Goal: Task Accomplishment & Management: Manage account settings

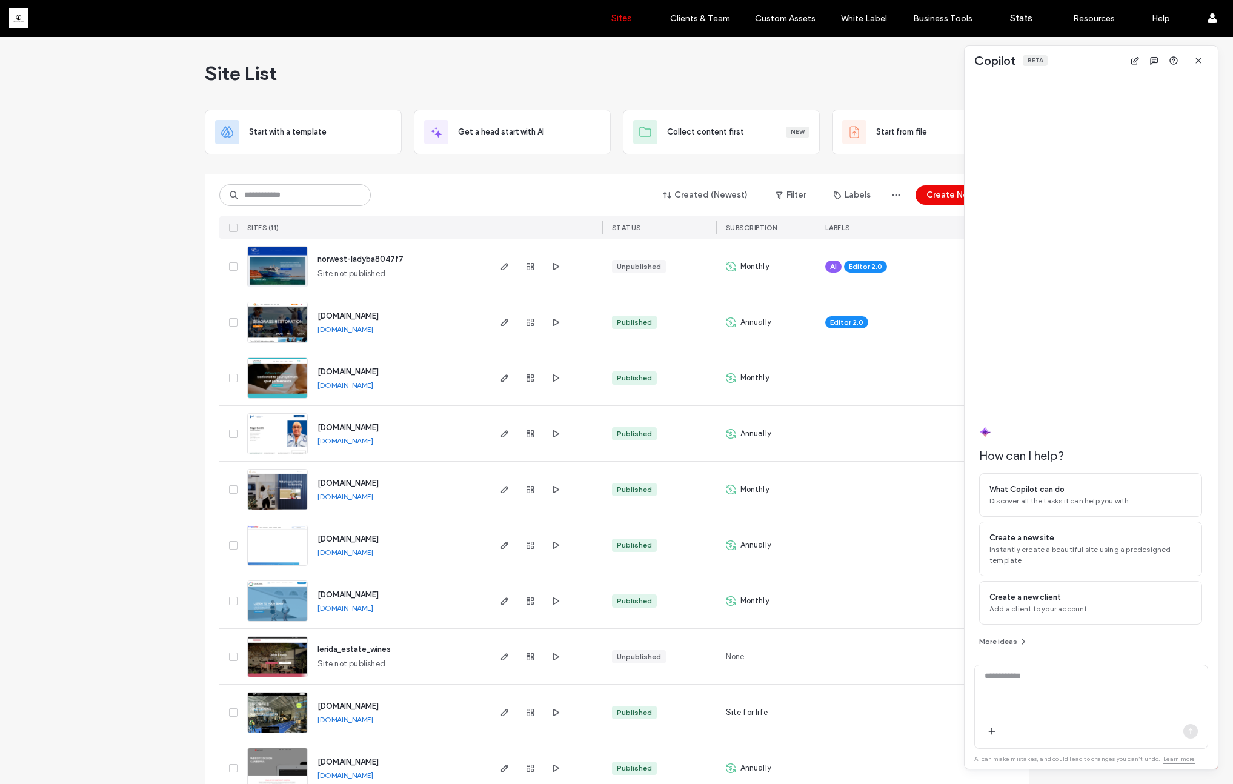
drag, startPoint x: 1204, startPoint y: 61, endPoint x: 1189, endPoint y: 63, distance: 14.7
click at [1204, 61] on span "button" at bounding box center [1198, 60] width 19 height 19
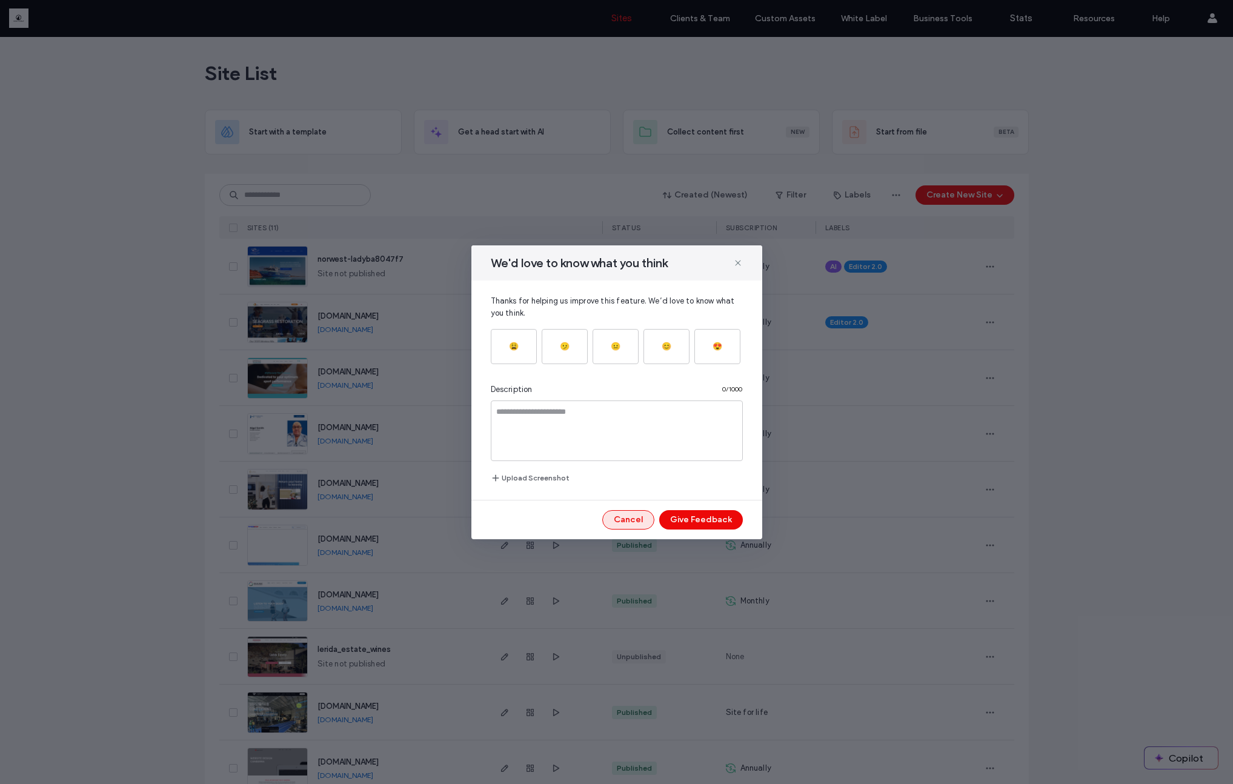
click at [626, 521] on button "Cancel" at bounding box center [628, 519] width 52 height 19
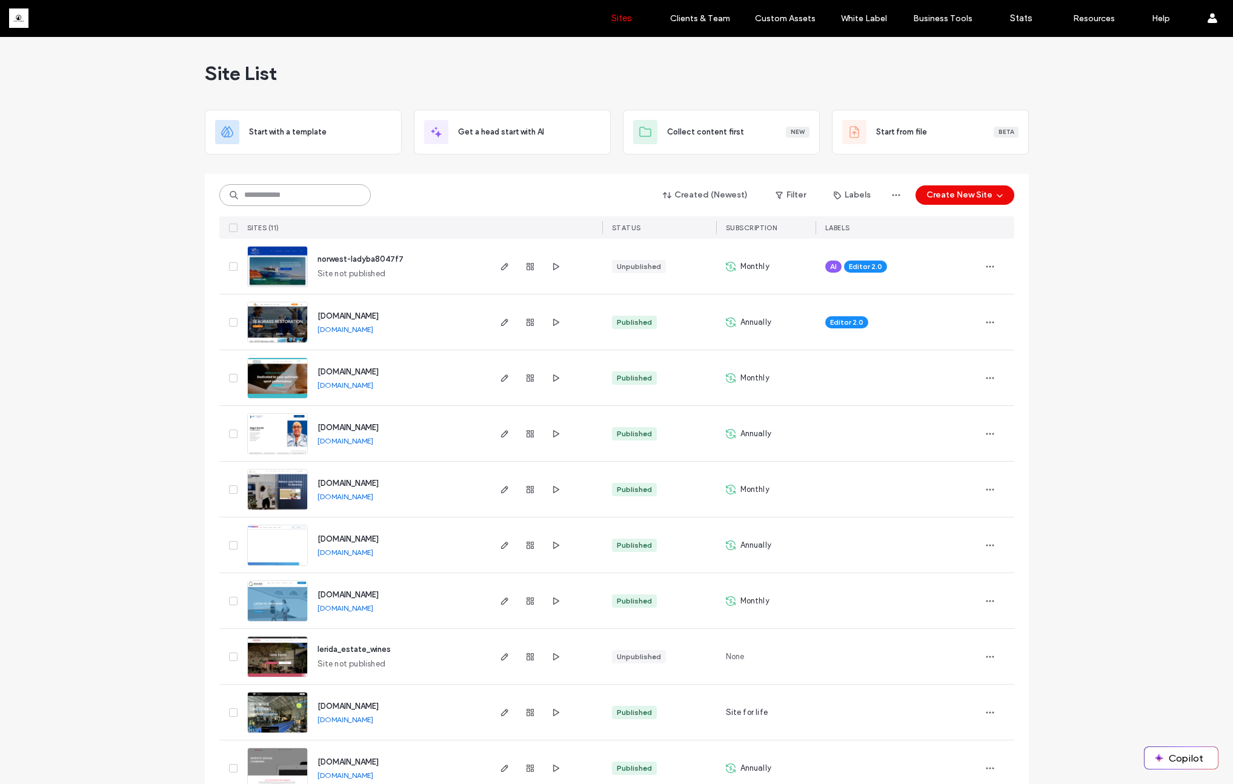
click at [292, 192] on input at bounding box center [294, 195] width 151 height 22
paste input "********"
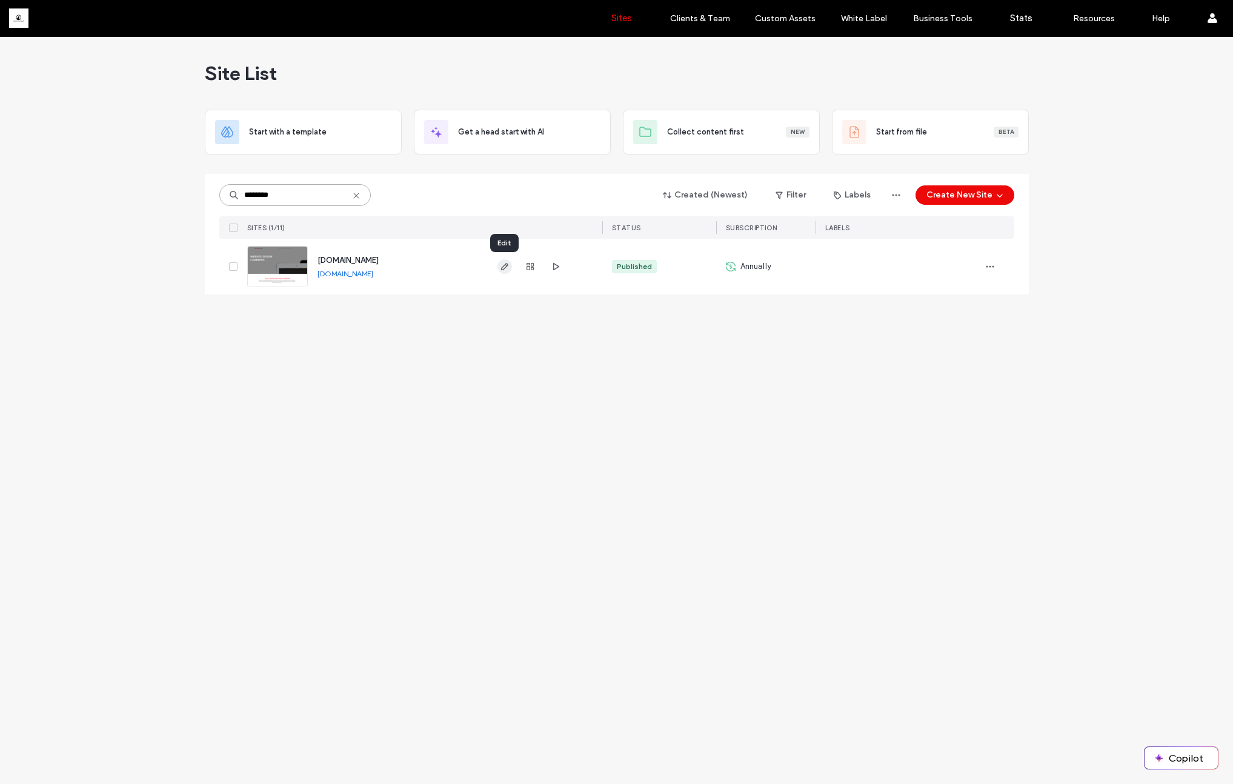
type input "********"
click at [506, 271] on icon "button" at bounding box center [505, 267] width 10 height 10
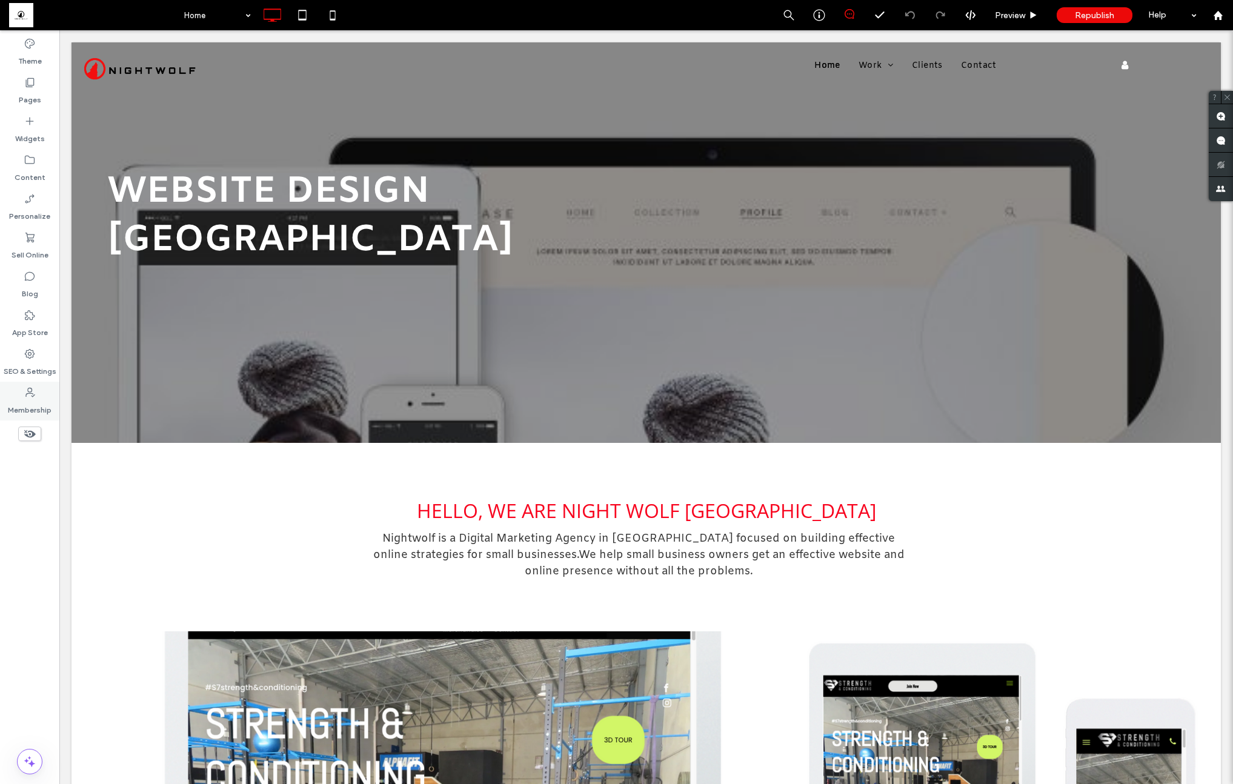
click at [36, 399] on label "Membership" at bounding box center [30, 407] width 44 height 17
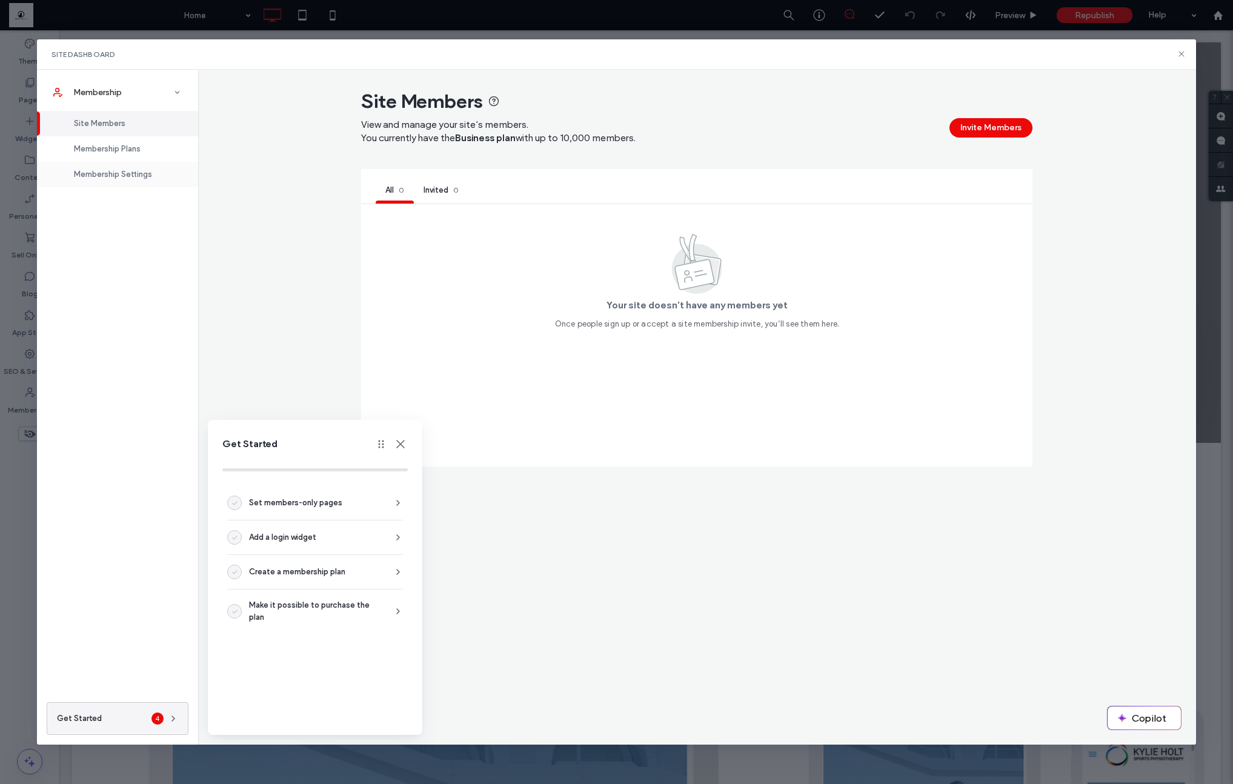
click at [125, 168] on div "Membership Settings" at bounding box center [117, 174] width 161 height 25
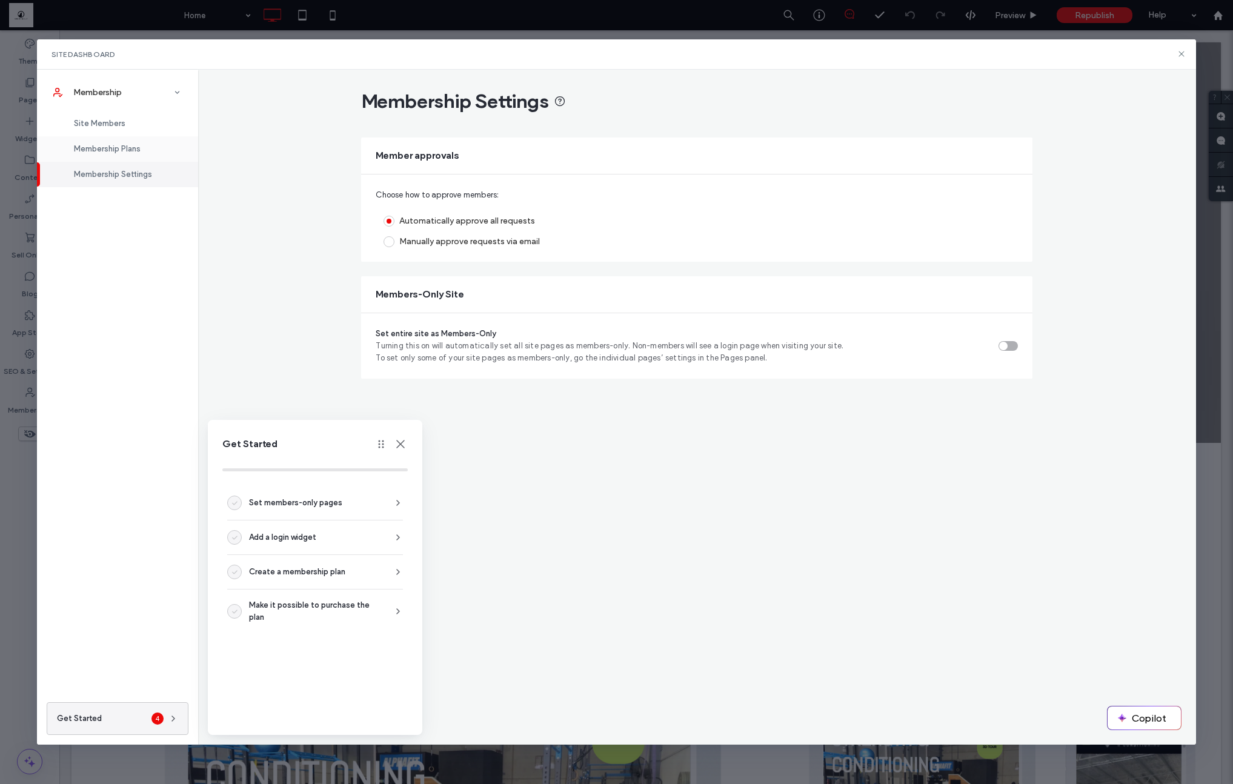
click at [128, 148] on span "Membership Plans" at bounding box center [107, 148] width 67 height 9
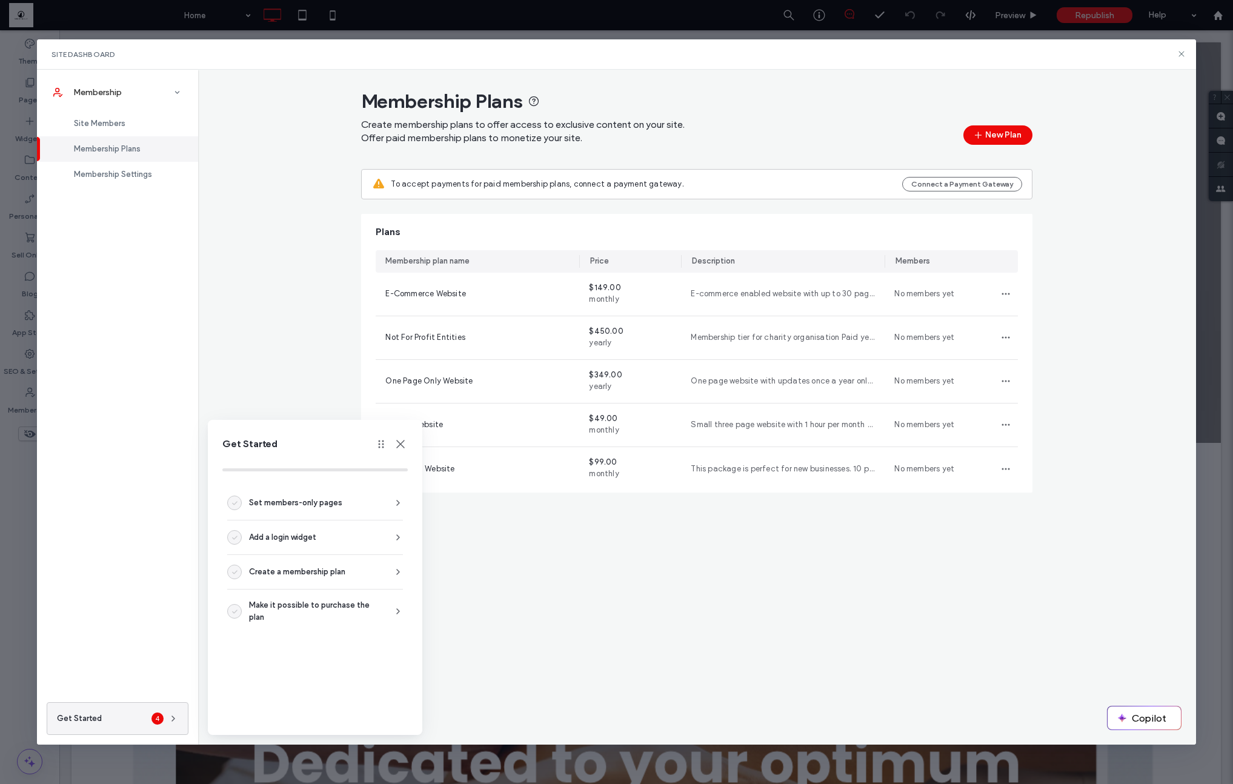
click at [965, 187] on button "Connect a Payment Gateway" at bounding box center [962, 184] width 120 height 15
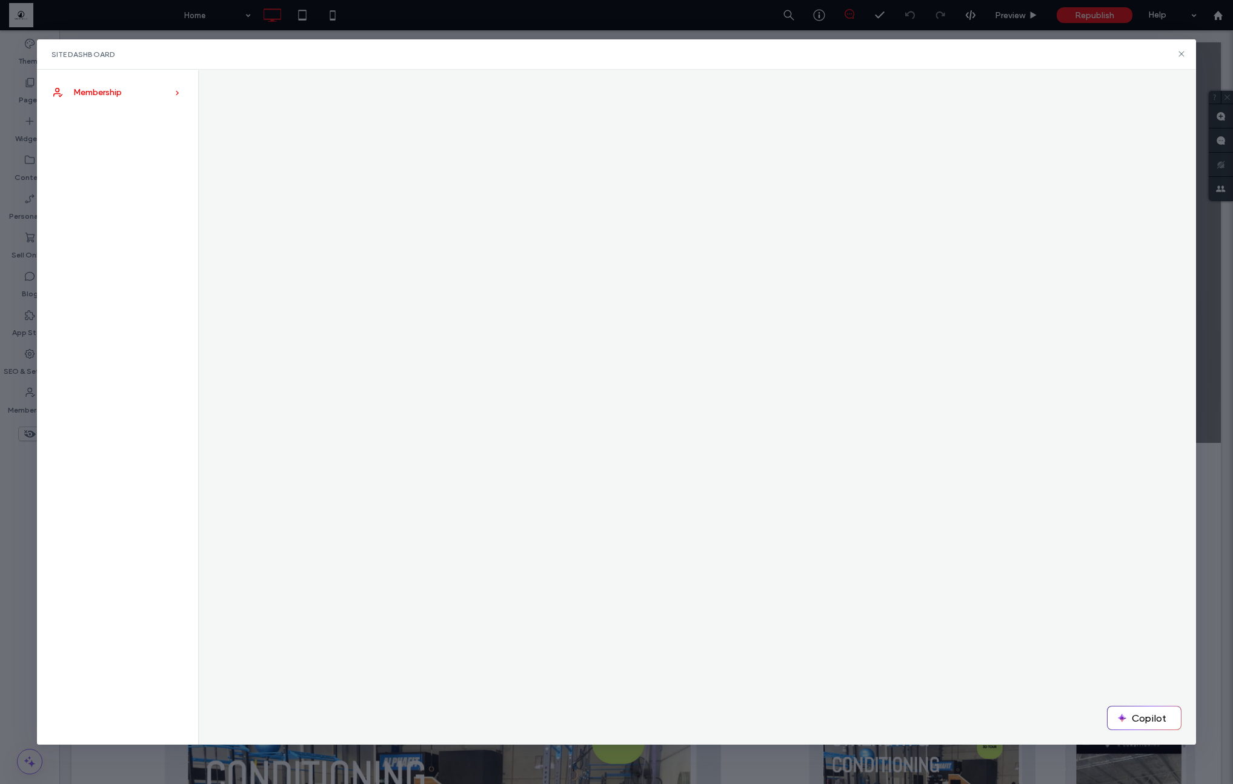
click at [122, 95] on span "Membership" at bounding box center [97, 92] width 48 height 10
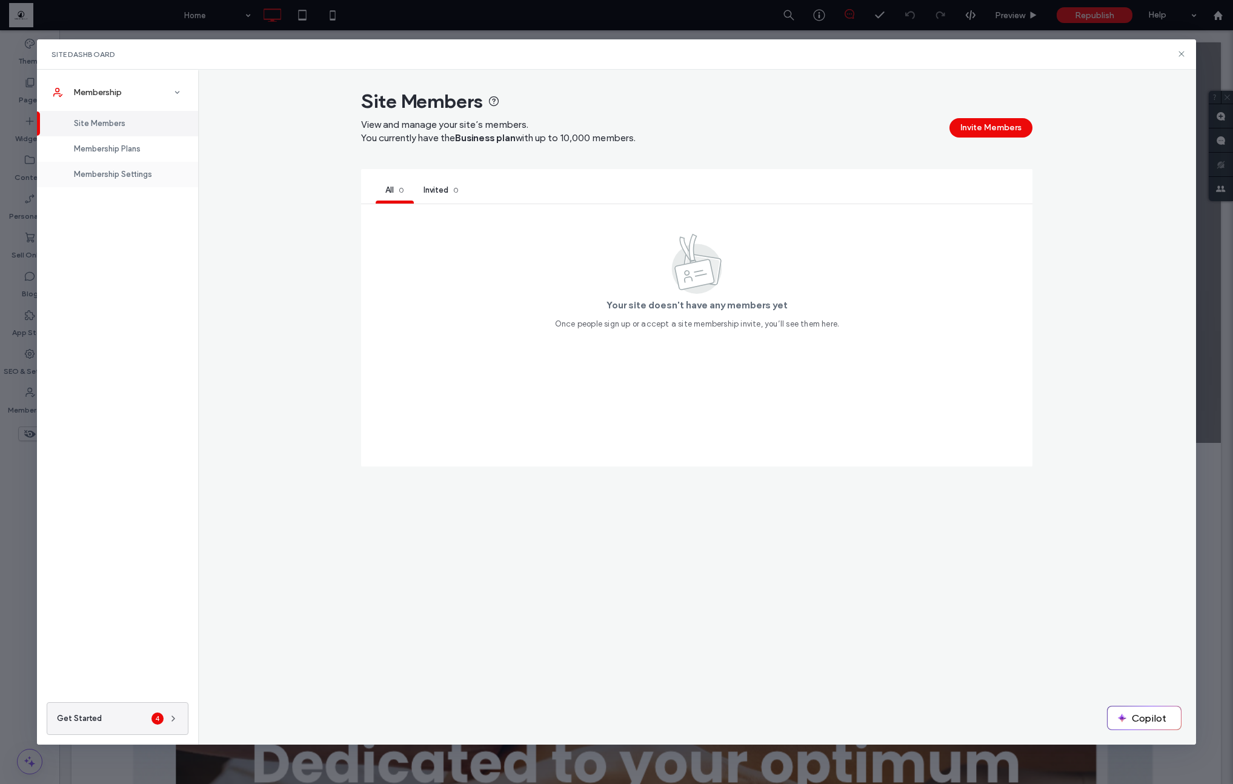
drag, startPoint x: 136, startPoint y: 150, endPoint x: 135, endPoint y: 168, distance: 18.2
click at [136, 150] on span "Membership Plans" at bounding box center [107, 148] width 67 height 9
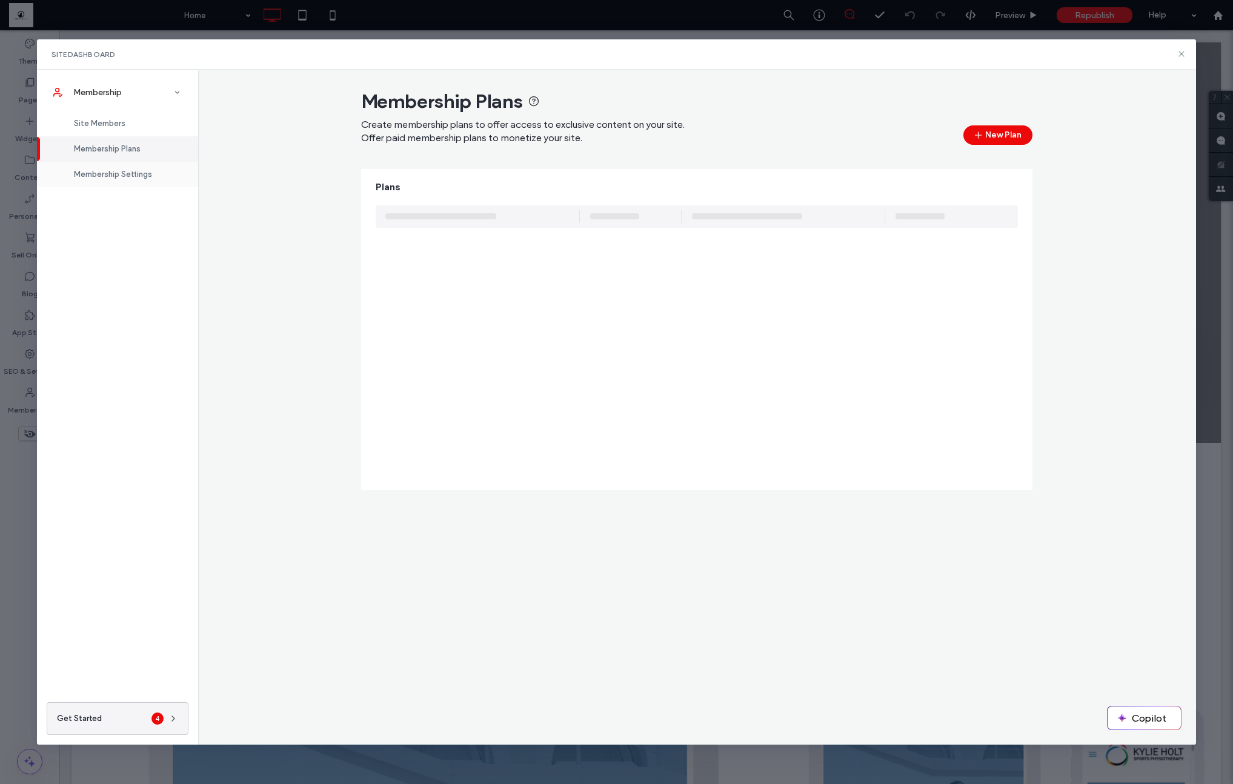
click at [135, 172] on span "Membership Settings" at bounding box center [113, 174] width 78 height 9
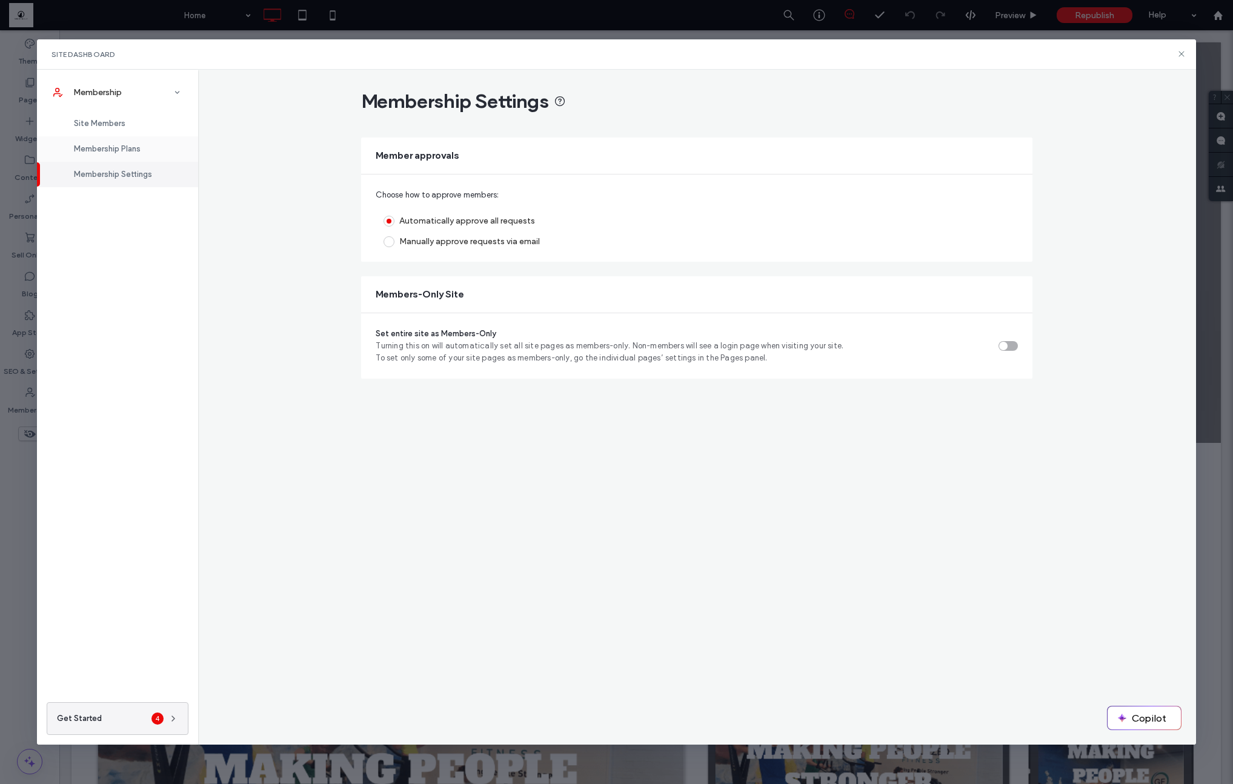
click at [130, 153] on span "Membership Plans" at bounding box center [107, 148] width 67 height 9
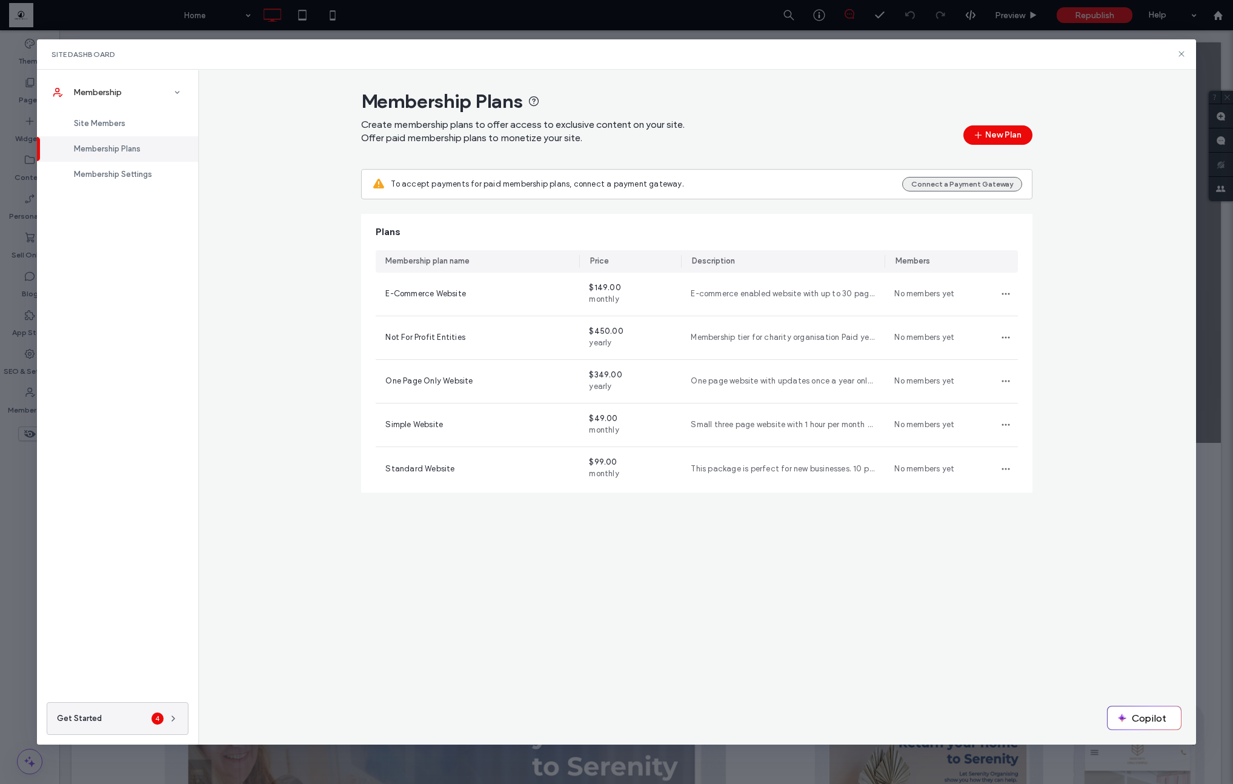
click at [963, 188] on button "Connect a Payment Gateway" at bounding box center [962, 184] width 120 height 15
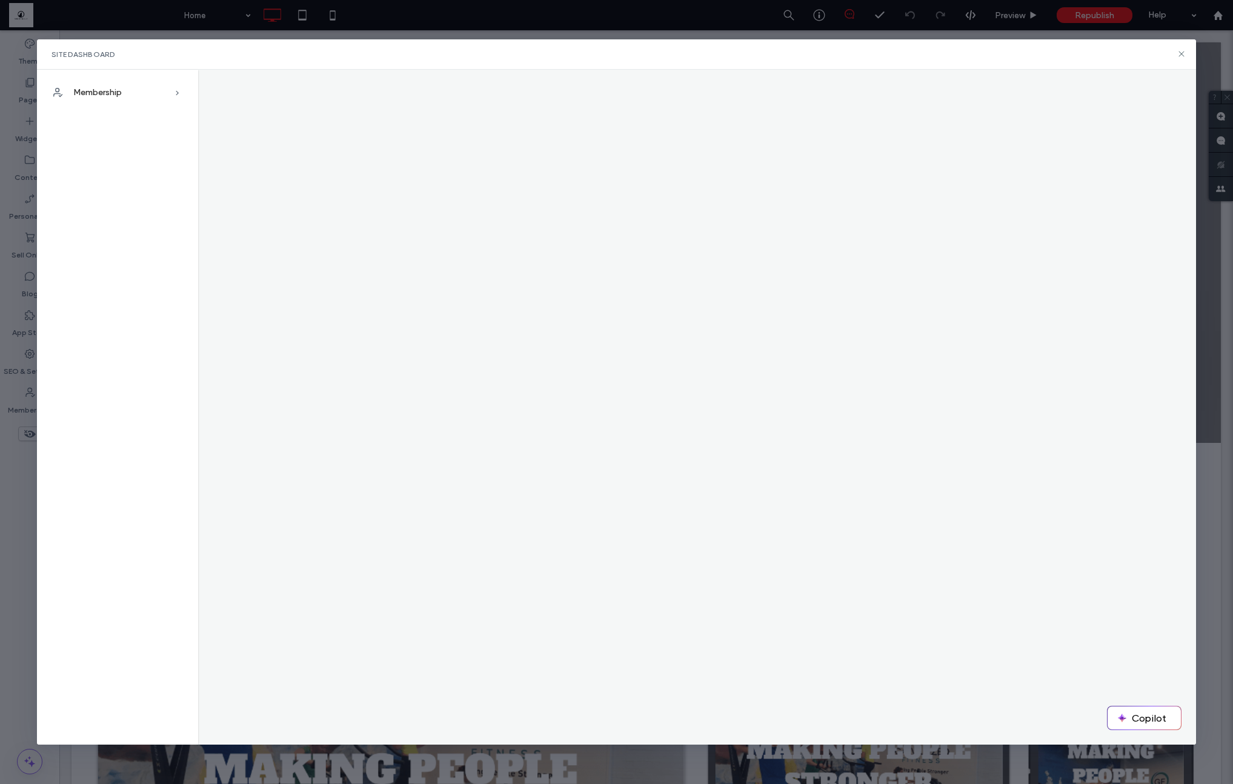
drag, startPoint x: 1181, startPoint y: 52, endPoint x: 71, endPoint y: 513, distance: 1201.7
click at [1139, 63] on div "Site Dashboard" at bounding box center [616, 54] width 1159 height 30
click at [1183, 53] on icon at bounding box center [1182, 54] width 10 height 10
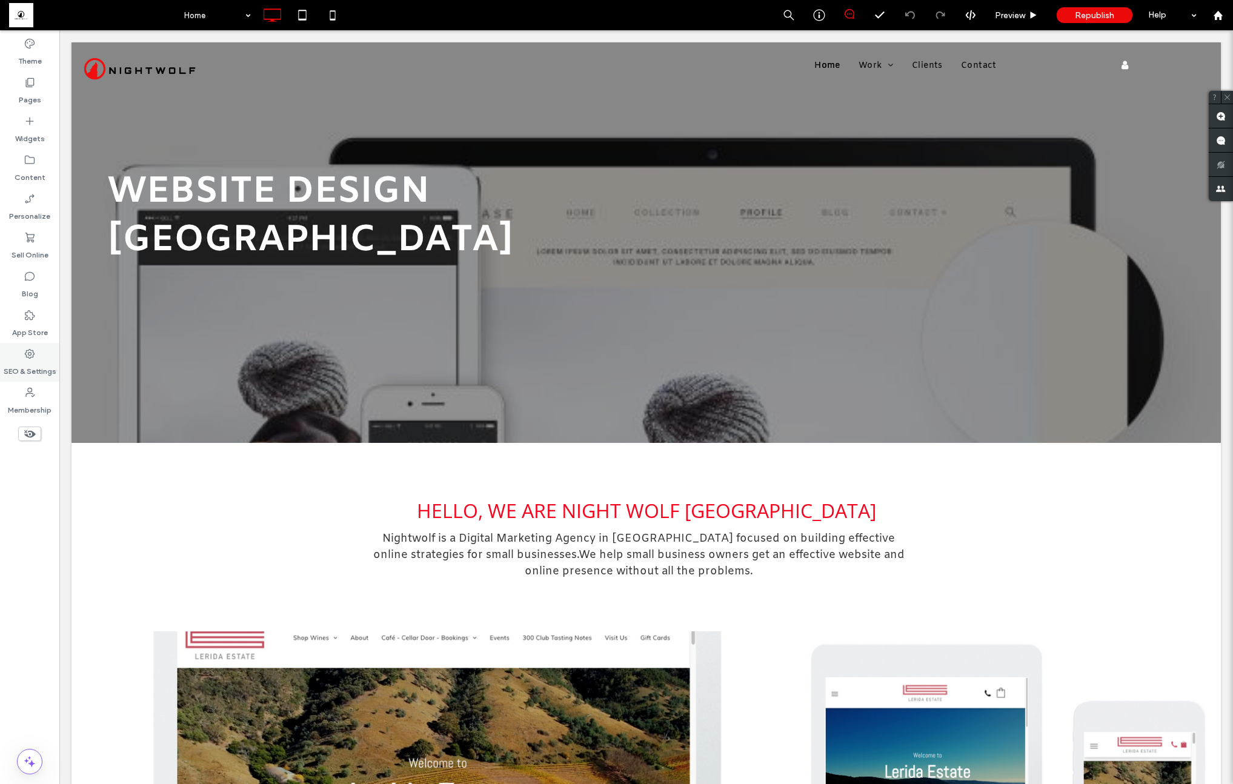
click at [33, 361] on label "SEO & Settings" at bounding box center [30, 368] width 53 height 17
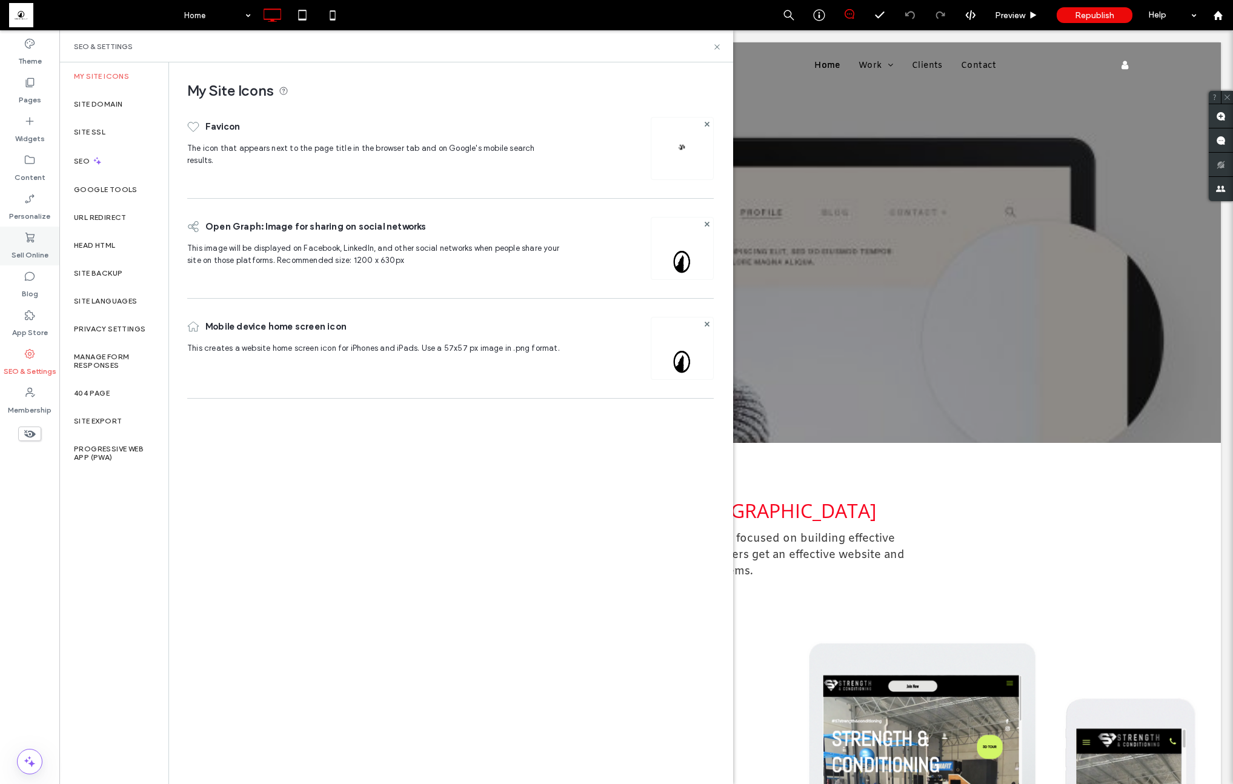
click at [24, 245] on label "Sell Online" at bounding box center [30, 252] width 37 height 17
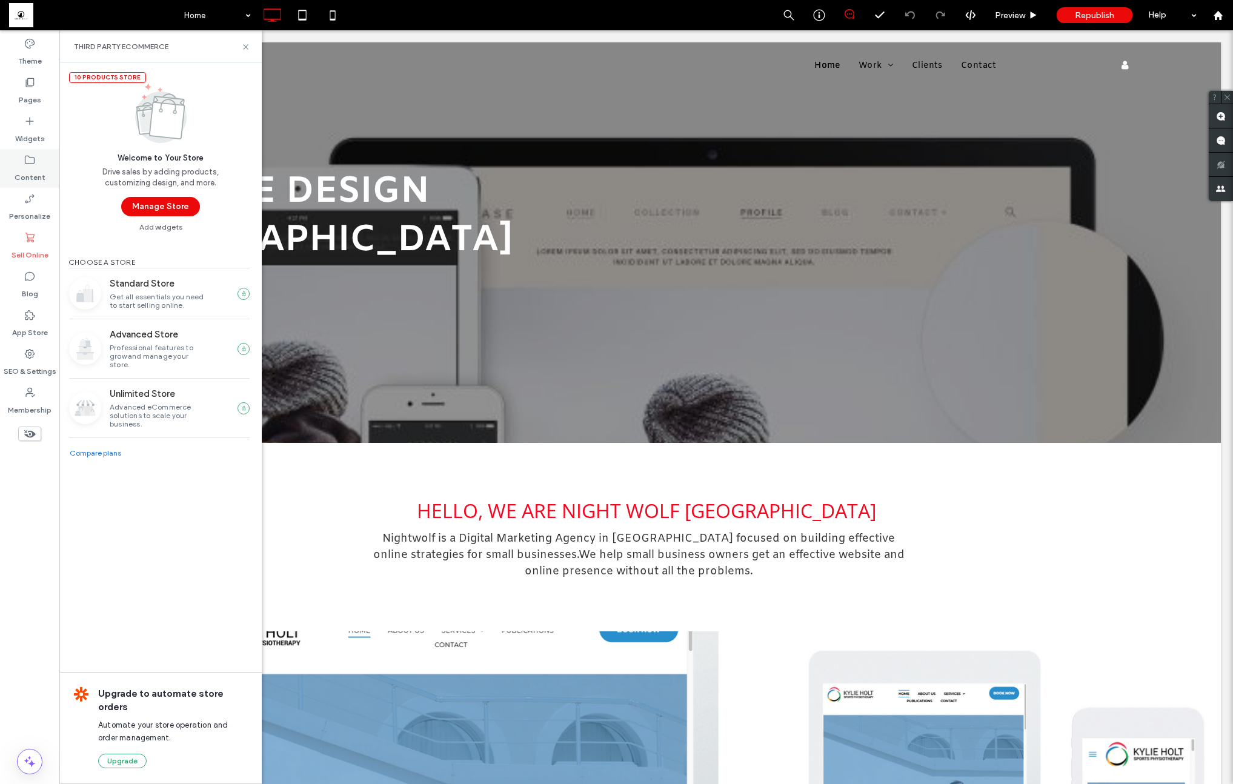
click at [34, 174] on label "Content" at bounding box center [30, 174] width 31 height 17
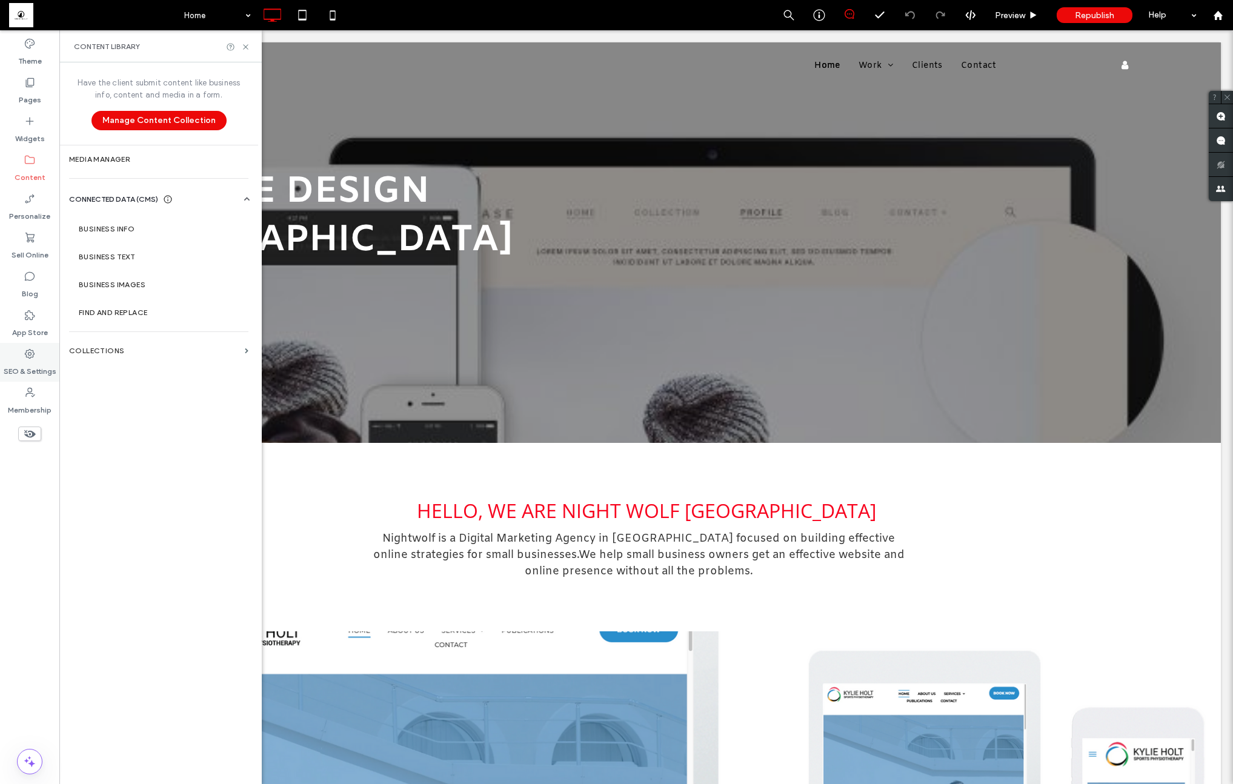
click at [39, 368] on label "SEO & Settings" at bounding box center [30, 368] width 53 height 17
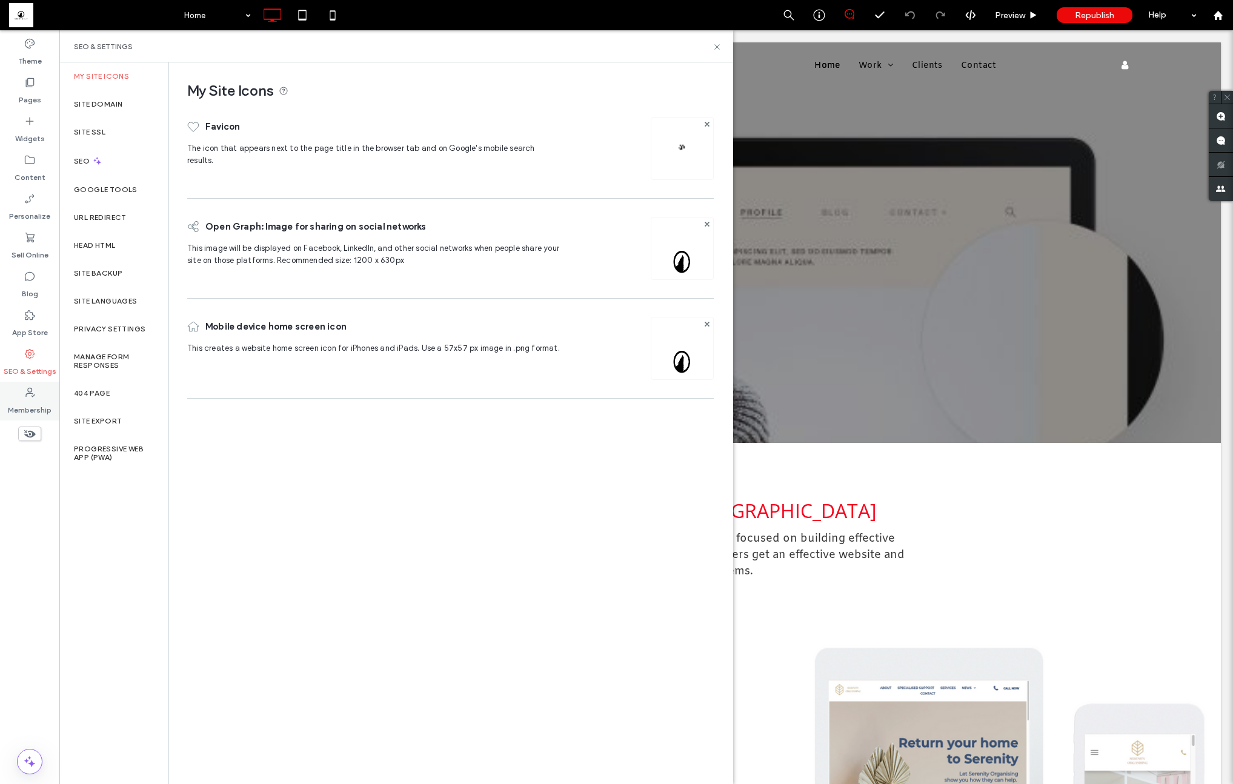
click at [28, 393] on icon at bounding box center [30, 393] width 12 height 12
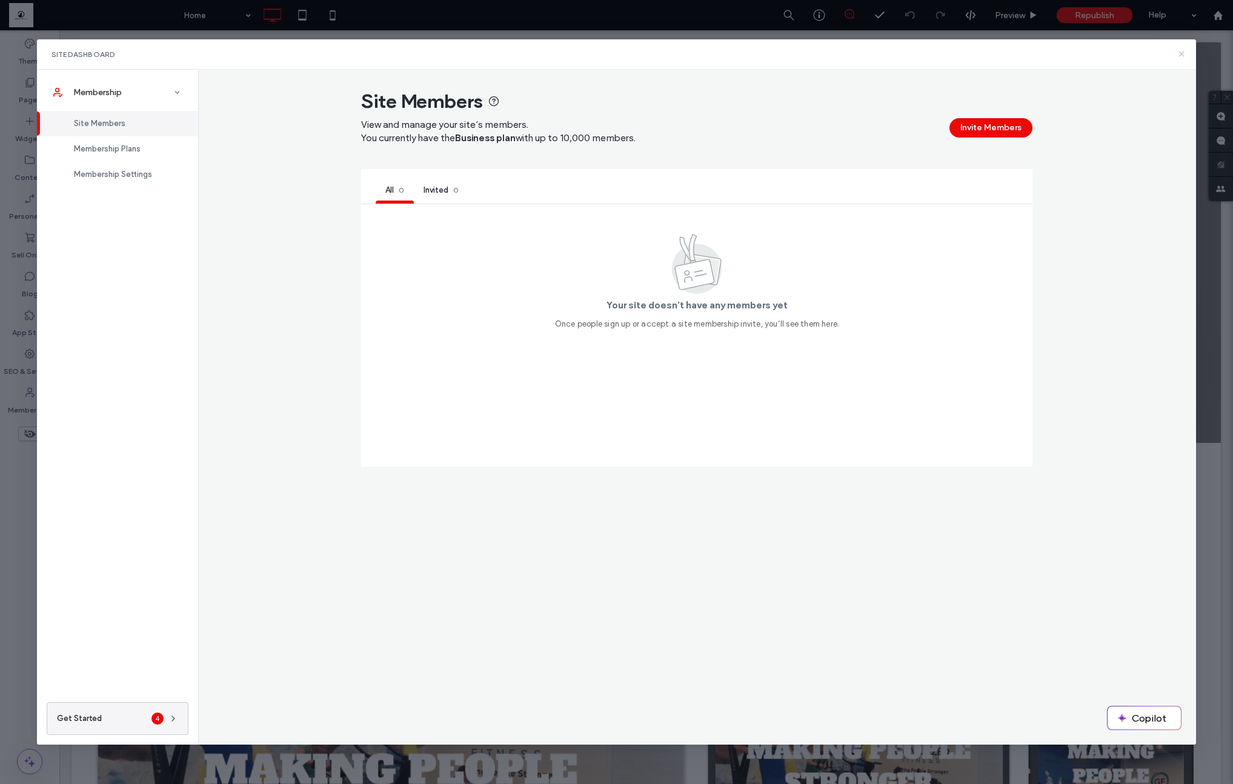
click at [1181, 53] on use at bounding box center [1180, 53] width 5 height 5
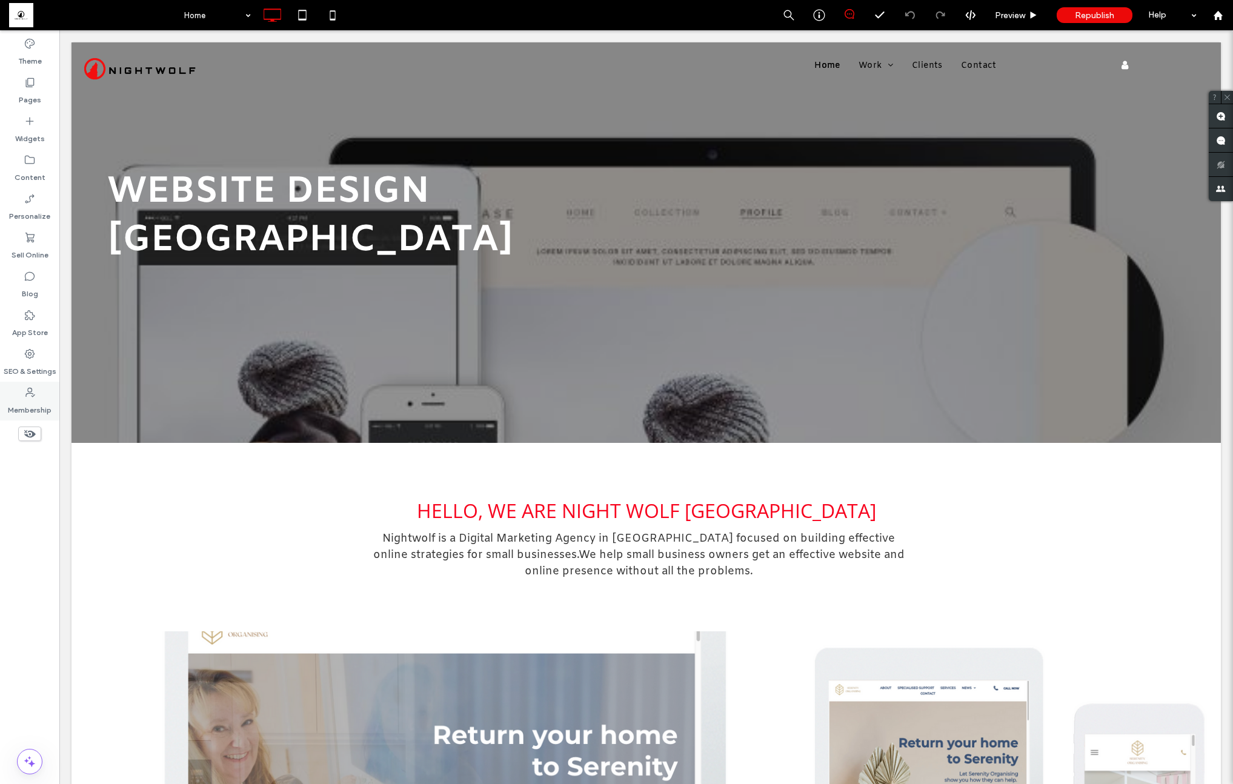
click at [41, 407] on label "Membership" at bounding box center [30, 407] width 44 height 17
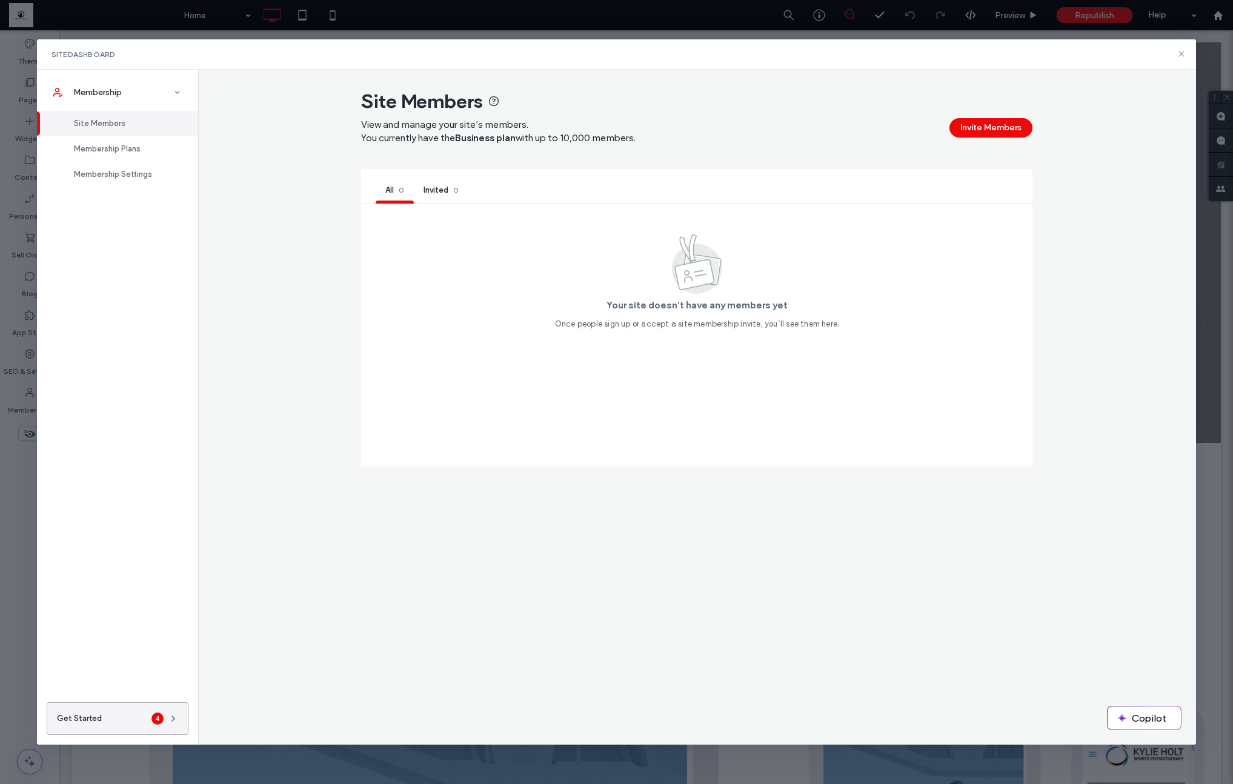
click at [160, 720] on div "4" at bounding box center [157, 719] width 12 height 12
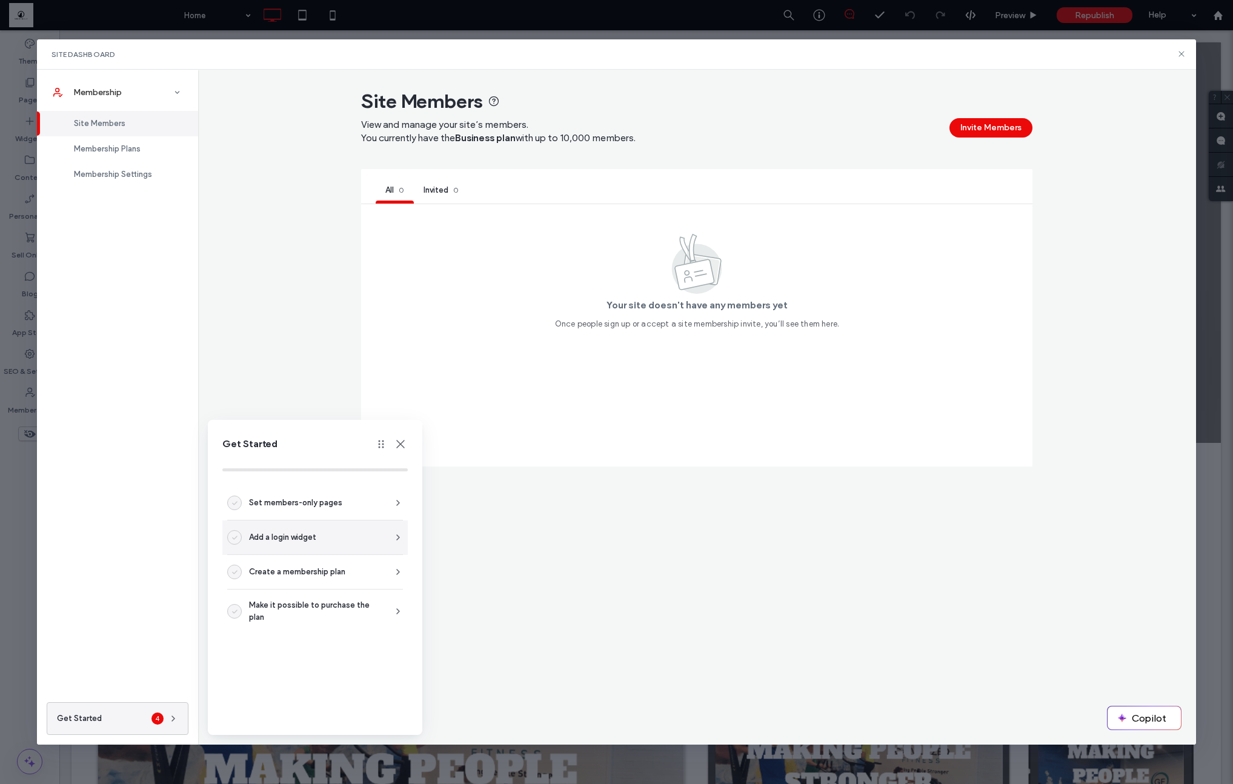
click at [351, 543] on div "Add a login widget" at bounding box center [315, 537] width 176 height 15
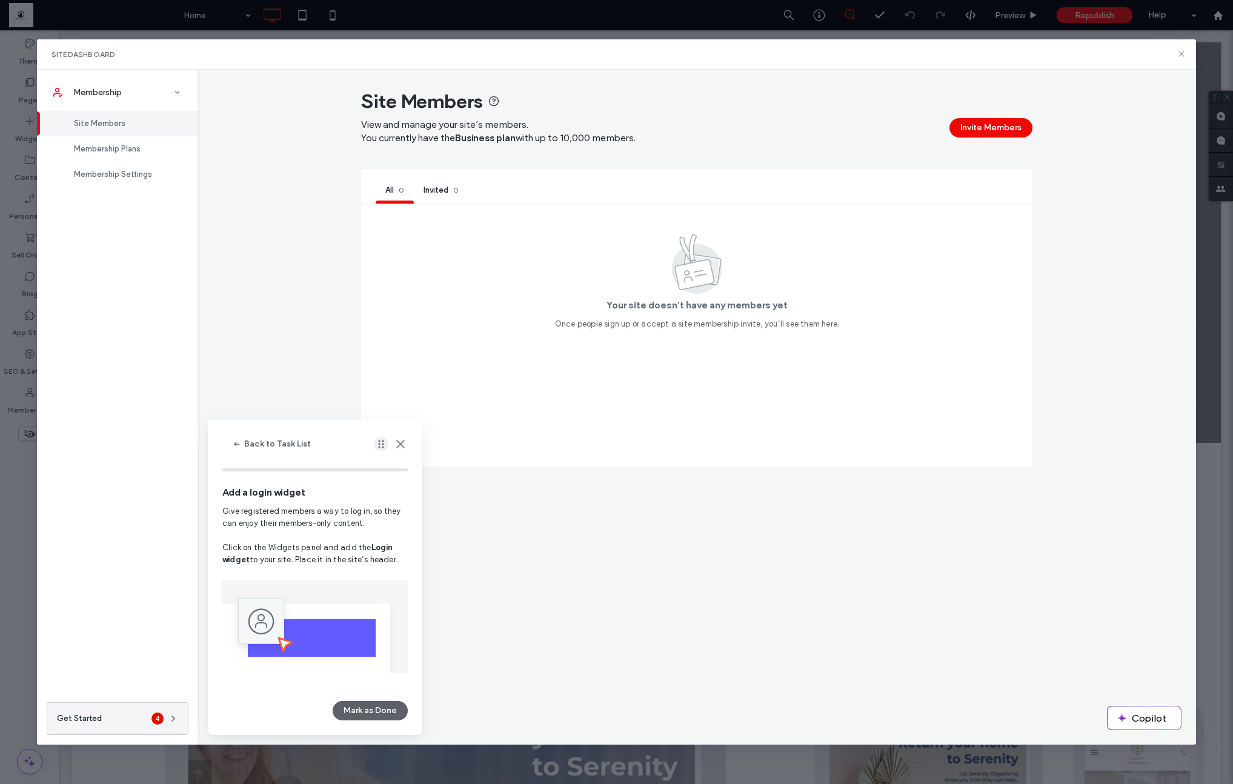
click at [381, 443] on icon "button" at bounding box center [381, 444] width 10 height 10
click at [244, 437] on button "Back to Task List" at bounding box center [271, 444] width 99 height 19
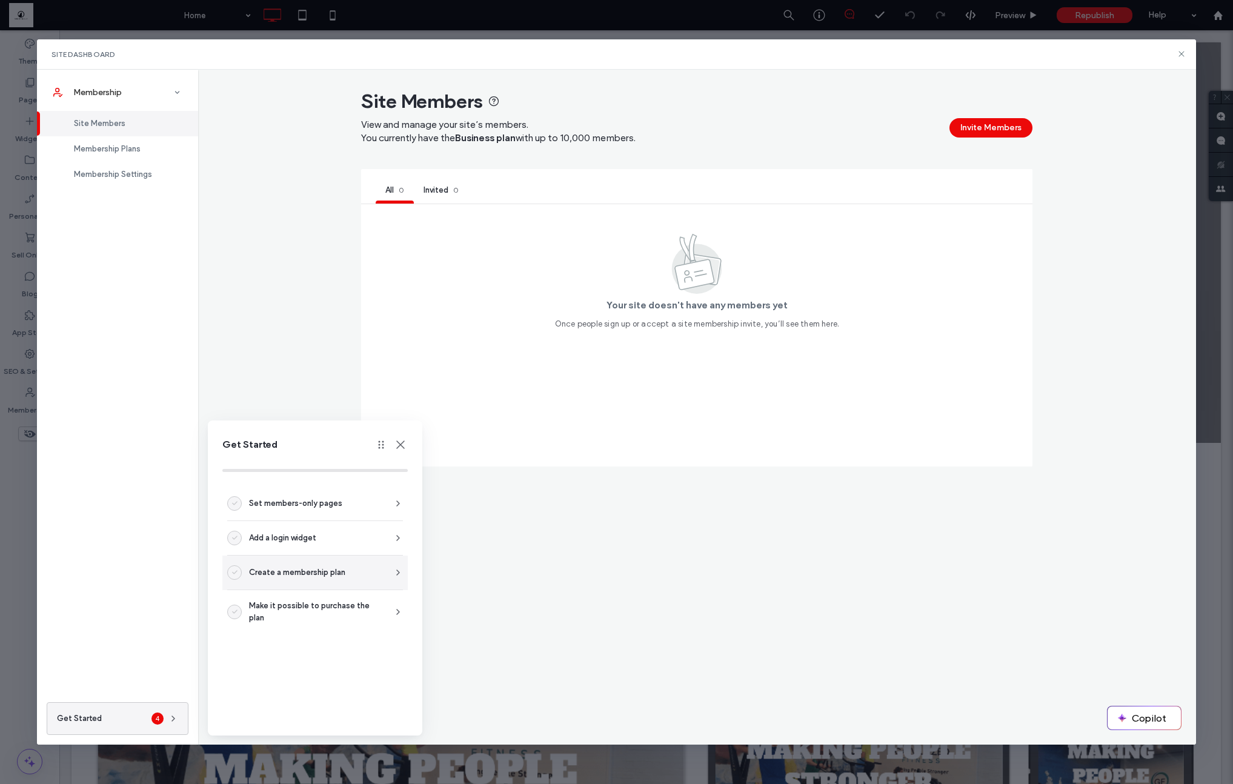
click at [286, 577] on span "Create a membership plan" at bounding box center [297, 572] width 96 height 12
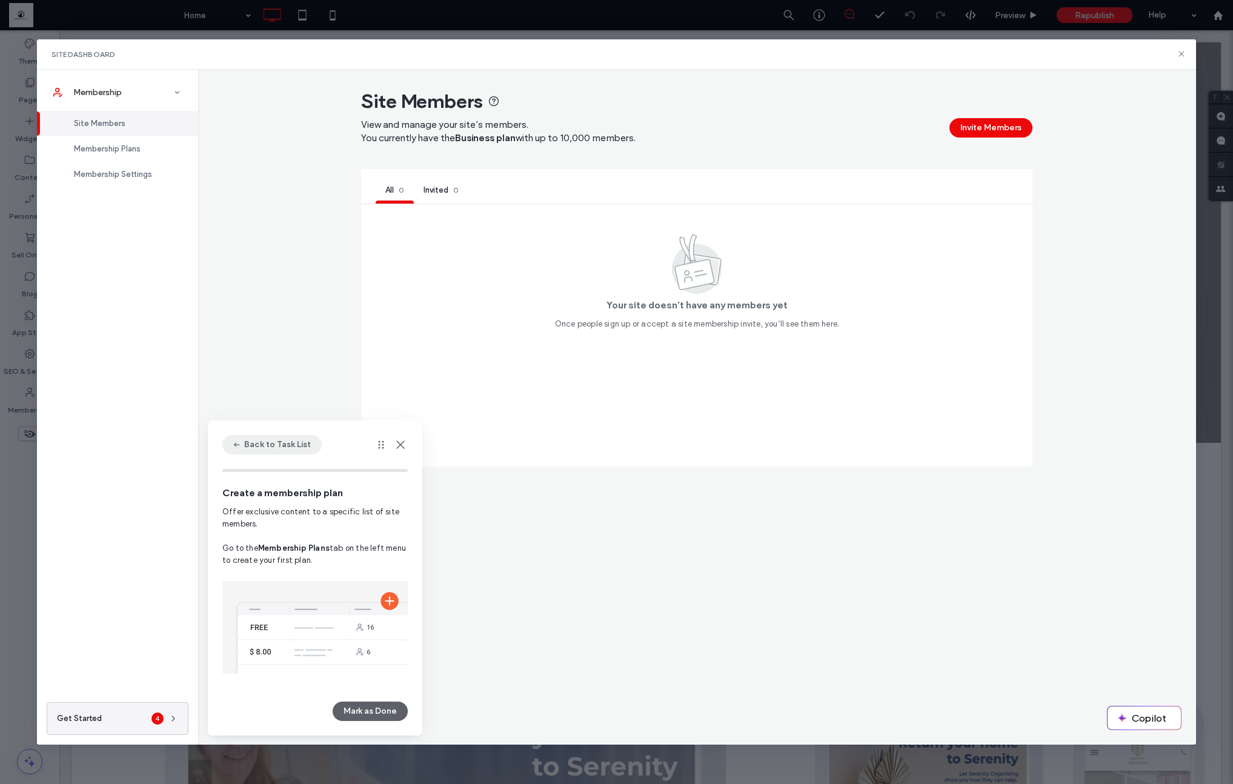
click at [239, 445] on icon "button" at bounding box center [237, 445] width 10 height 10
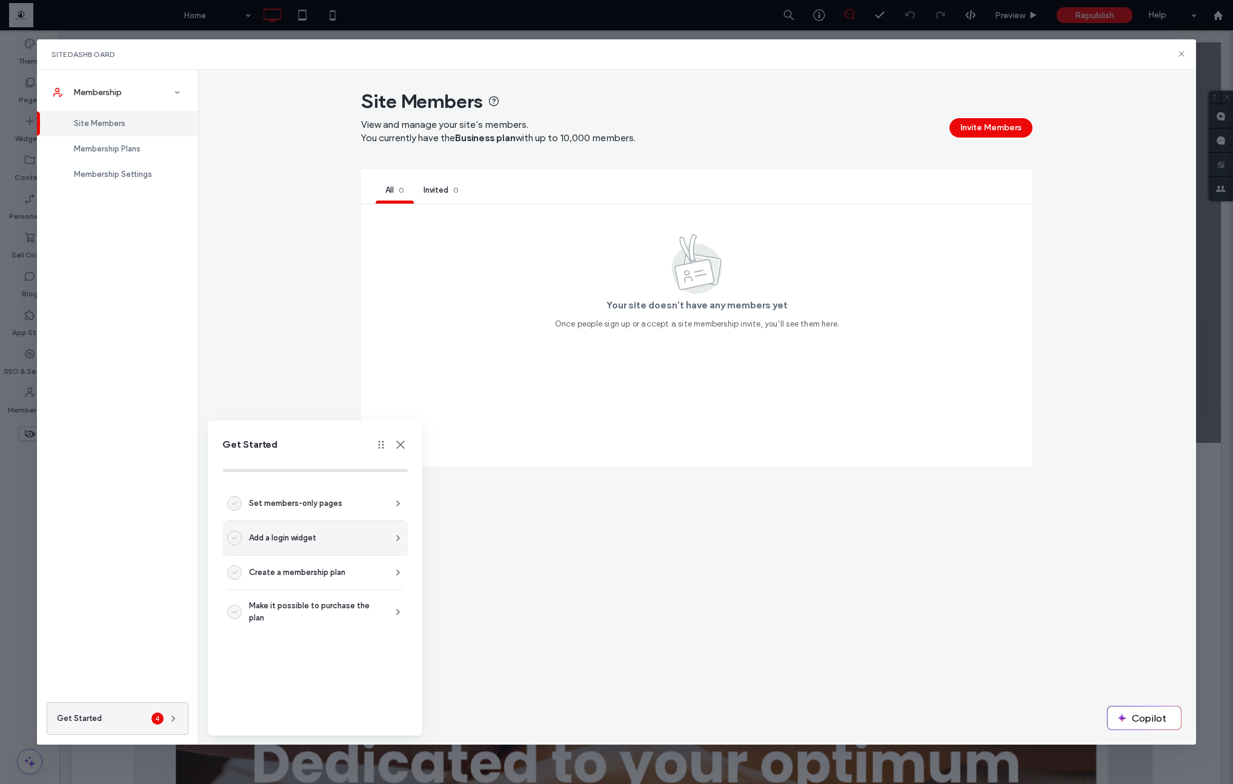
click at [313, 544] on div "Add a login widget" at bounding box center [279, 538] width 104 height 15
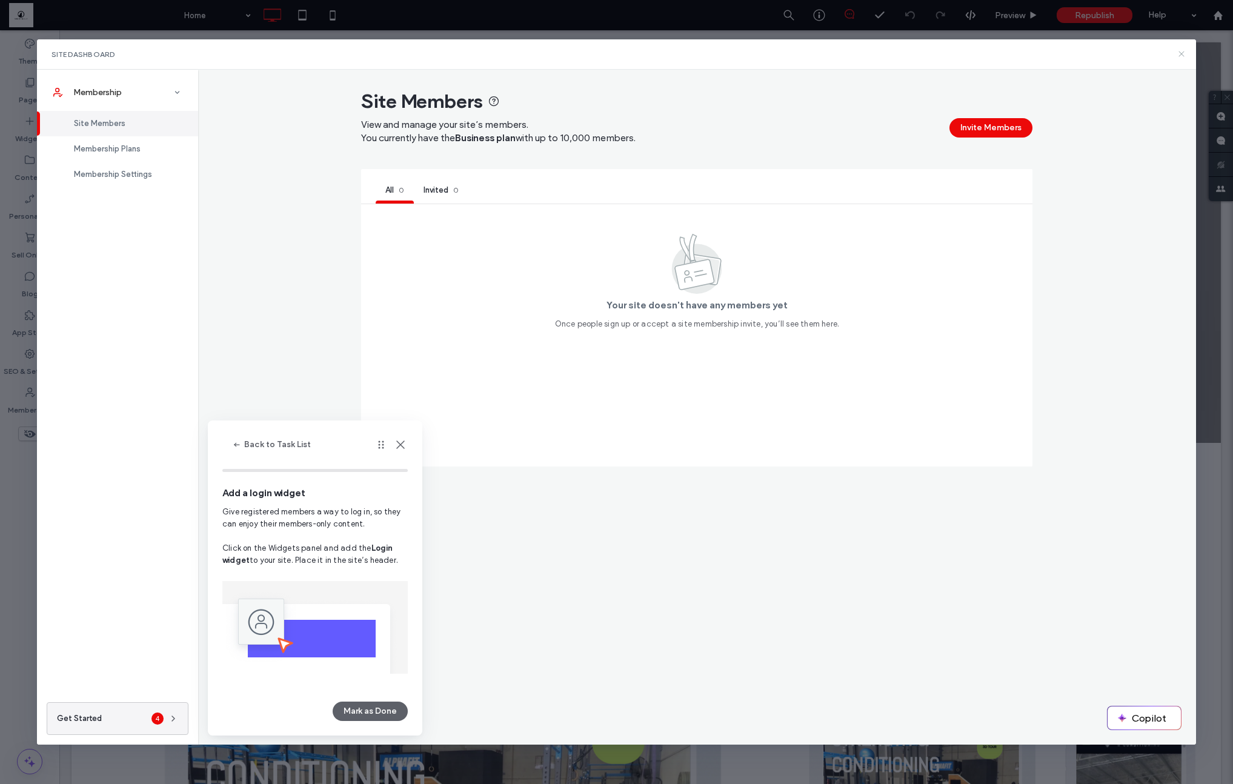
click at [1181, 56] on icon at bounding box center [1182, 54] width 10 height 10
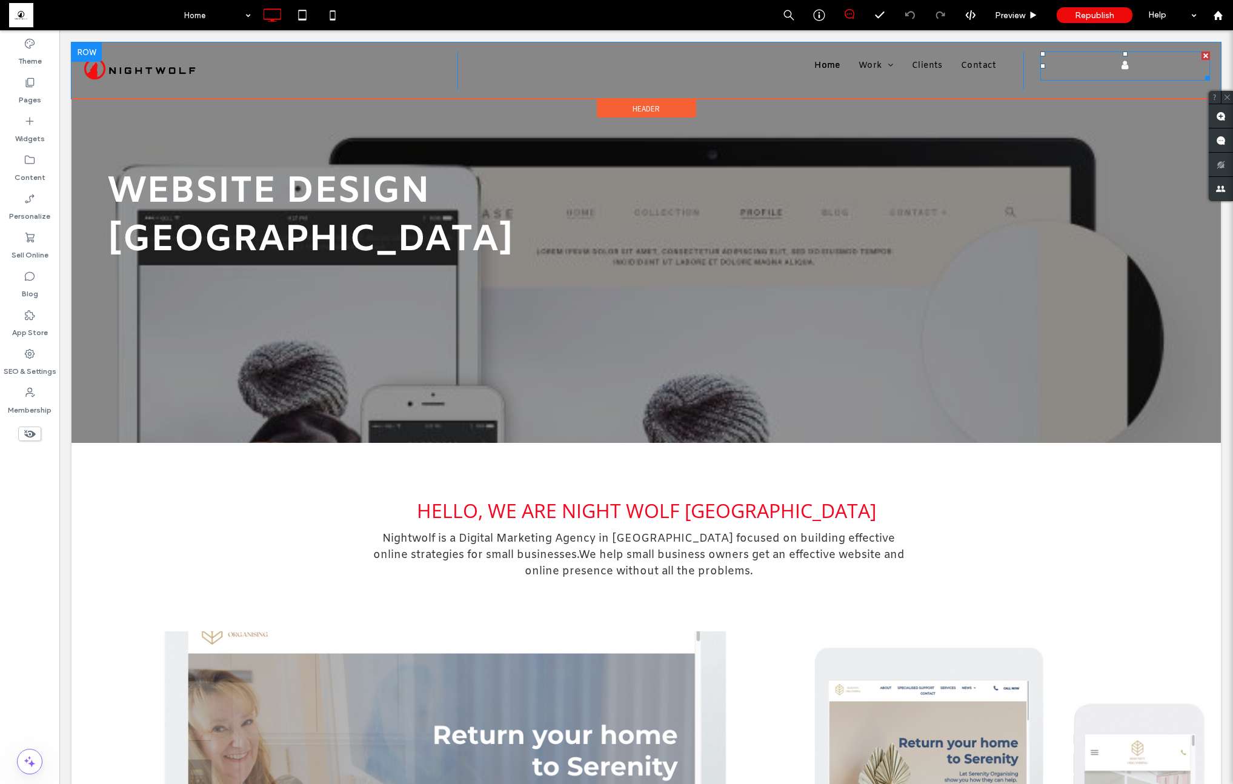
click at [1128, 65] on span "Login" at bounding box center [1124, 65] width 7 height 10
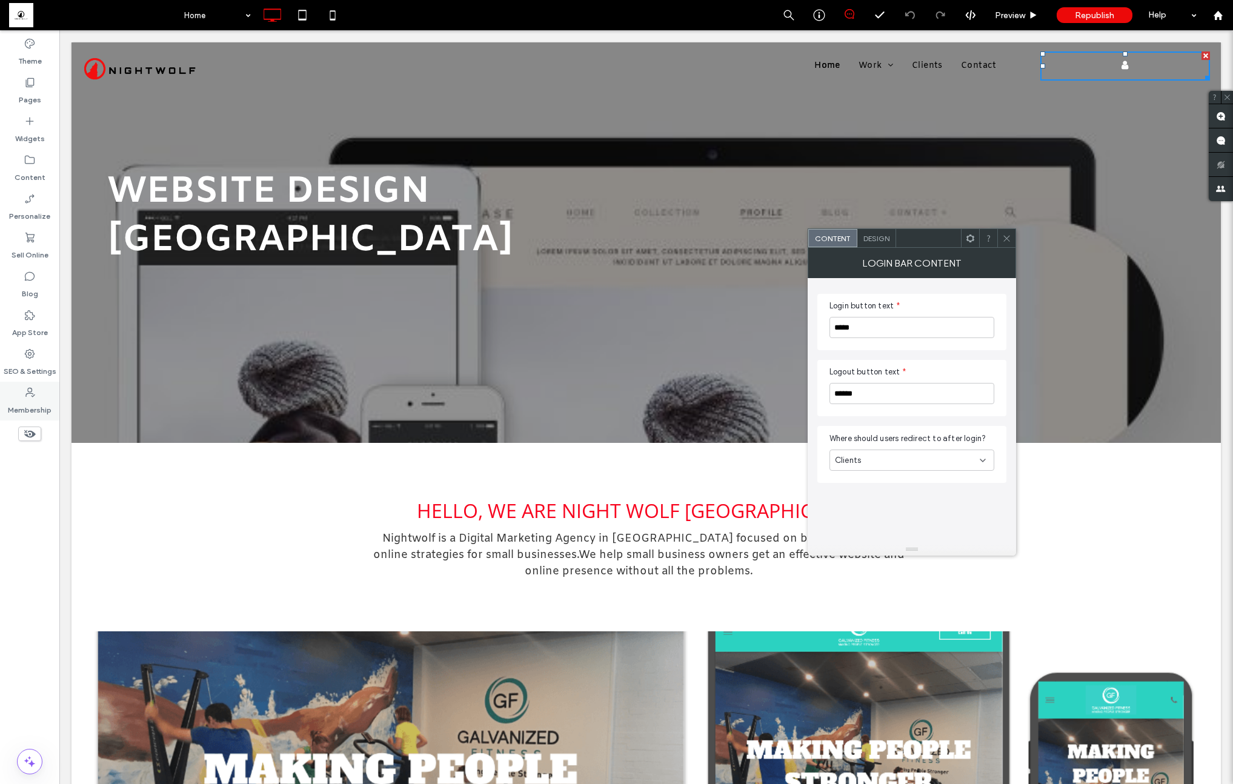
click at [37, 395] on div "Membership" at bounding box center [29, 401] width 59 height 39
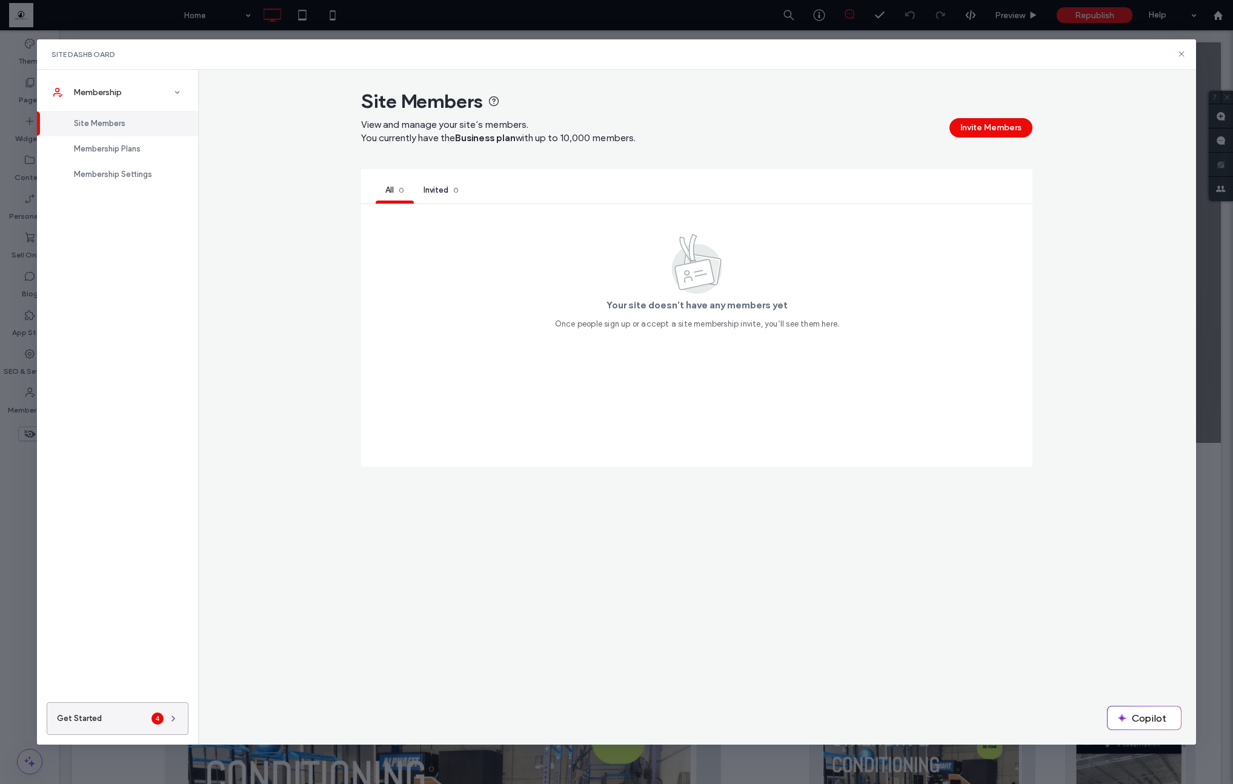
click at [133, 722] on button "Get Started 4" at bounding box center [118, 718] width 142 height 33
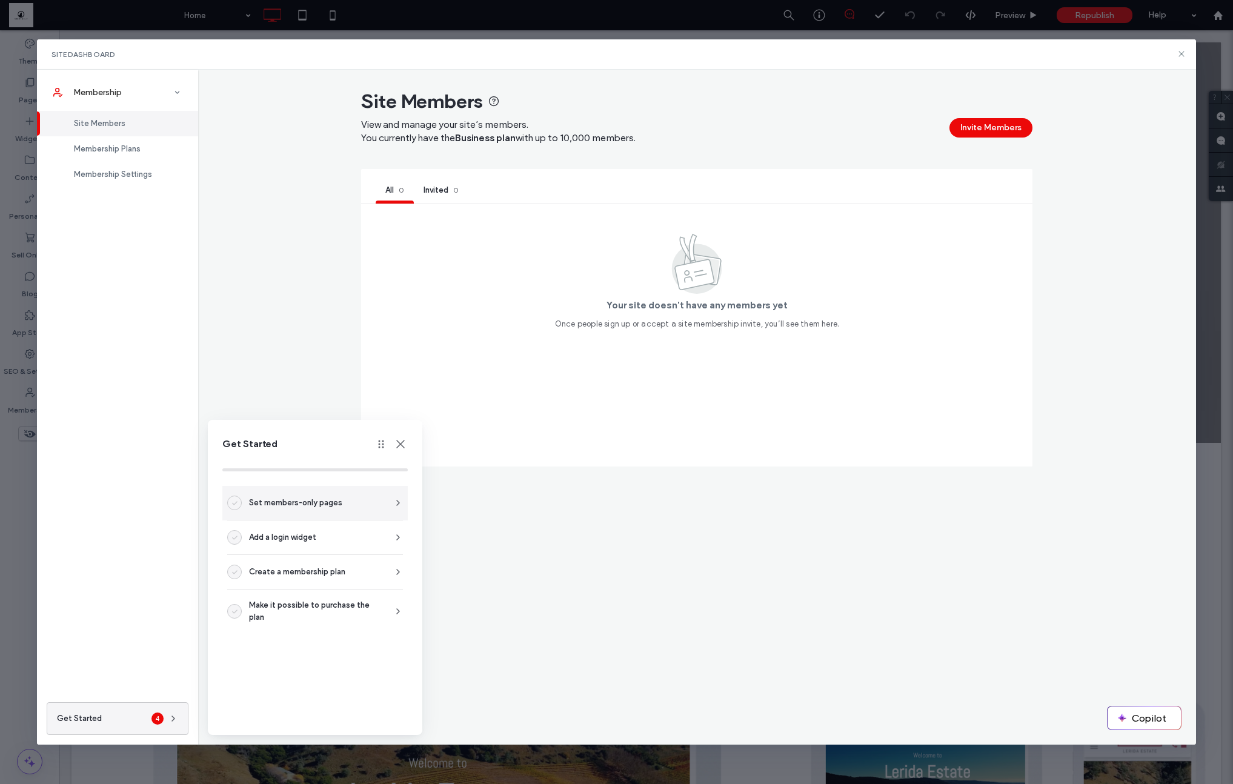
click at [307, 517] on div "Set members-only pages" at bounding box center [315, 508] width 176 height 25
click at [314, 507] on span "Set members-only pages" at bounding box center [295, 503] width 93 height 12
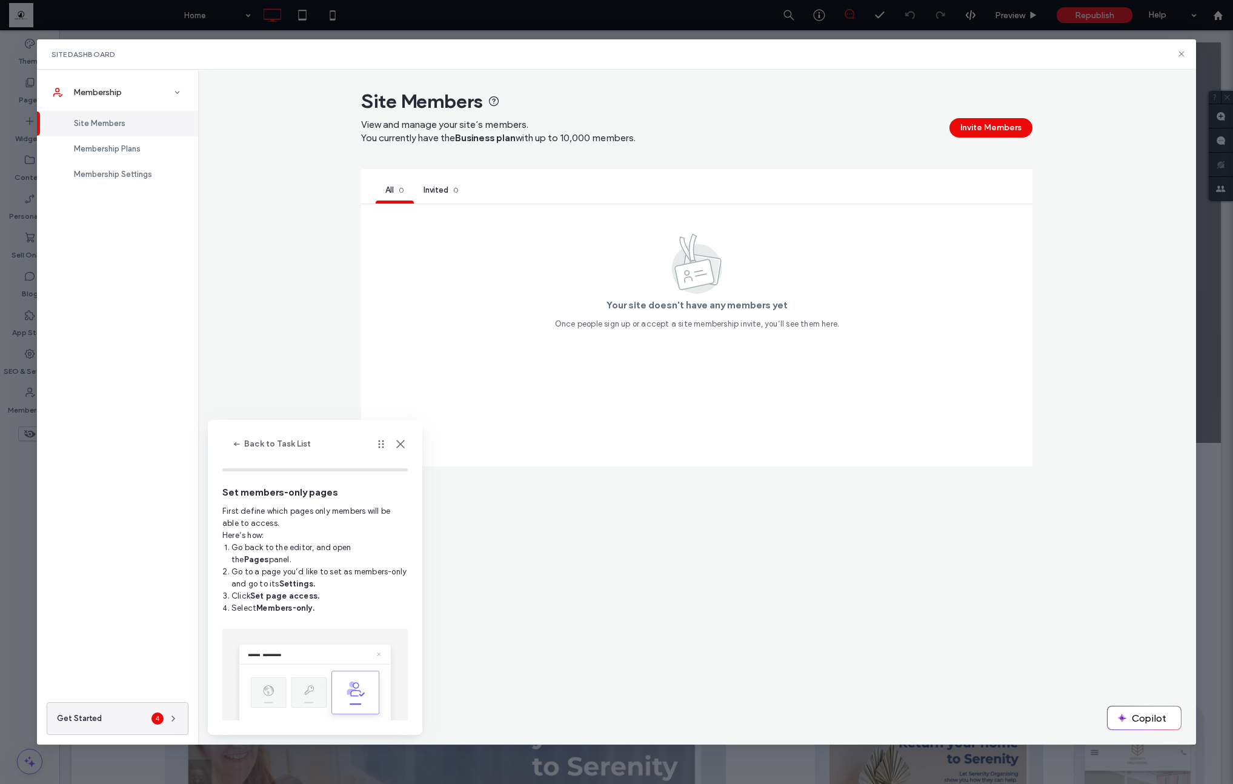
scroll to position [35, 0]
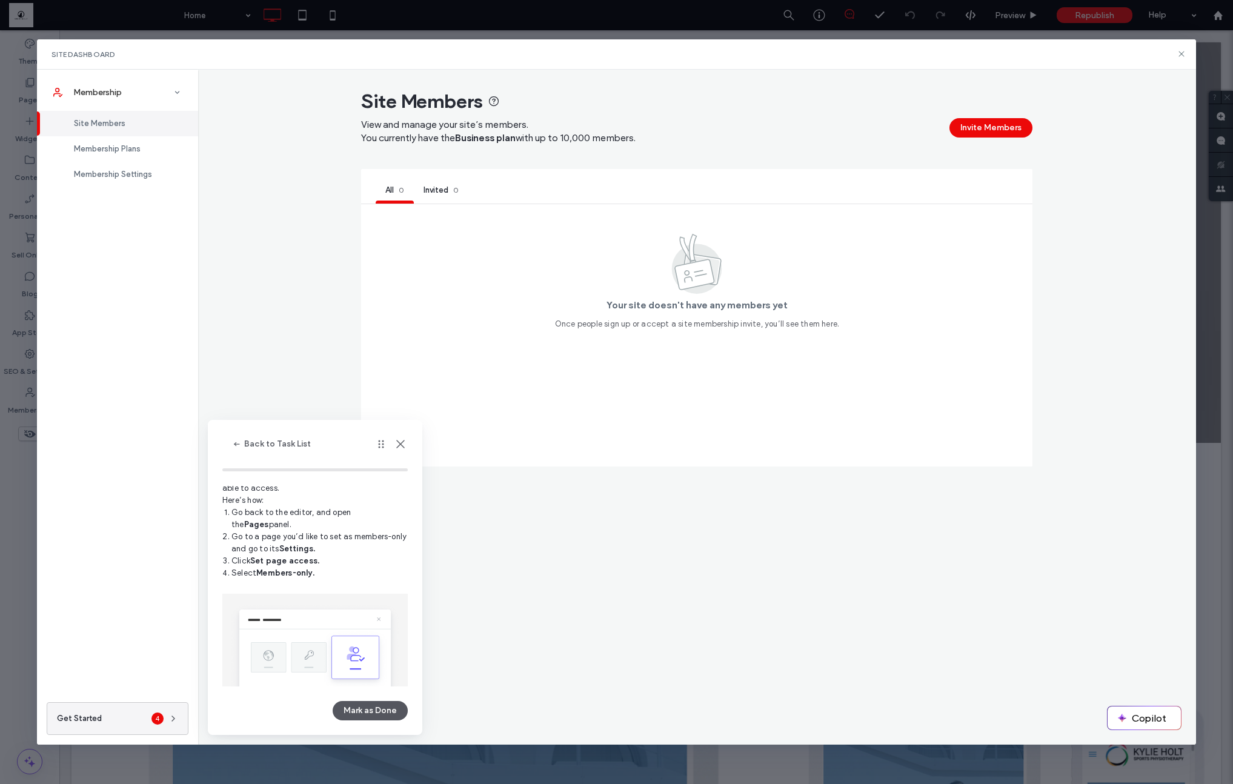
click at [357, 713] on button "Mark as Done" at bounding box center [370, 710] width 75 height 19
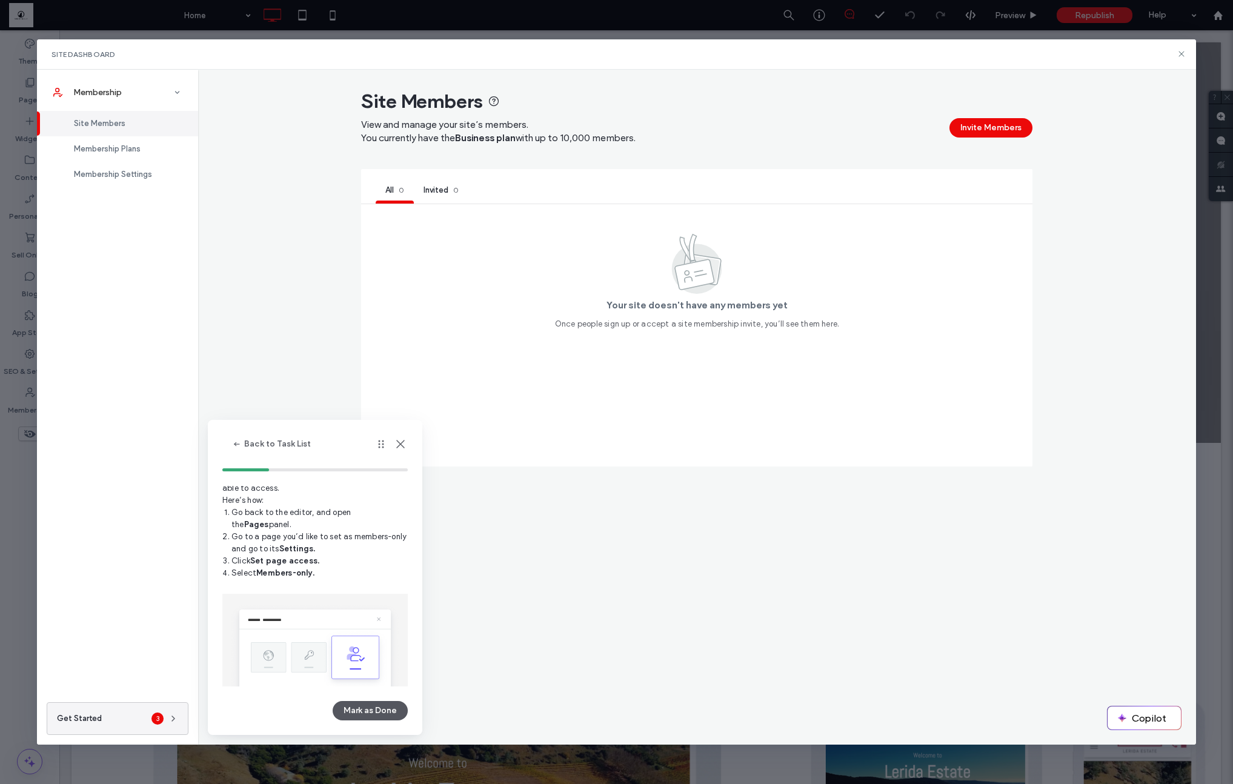
click at [370, 713] on button "Mark as Done" at bounding box center [370, 710] width 75 height 19
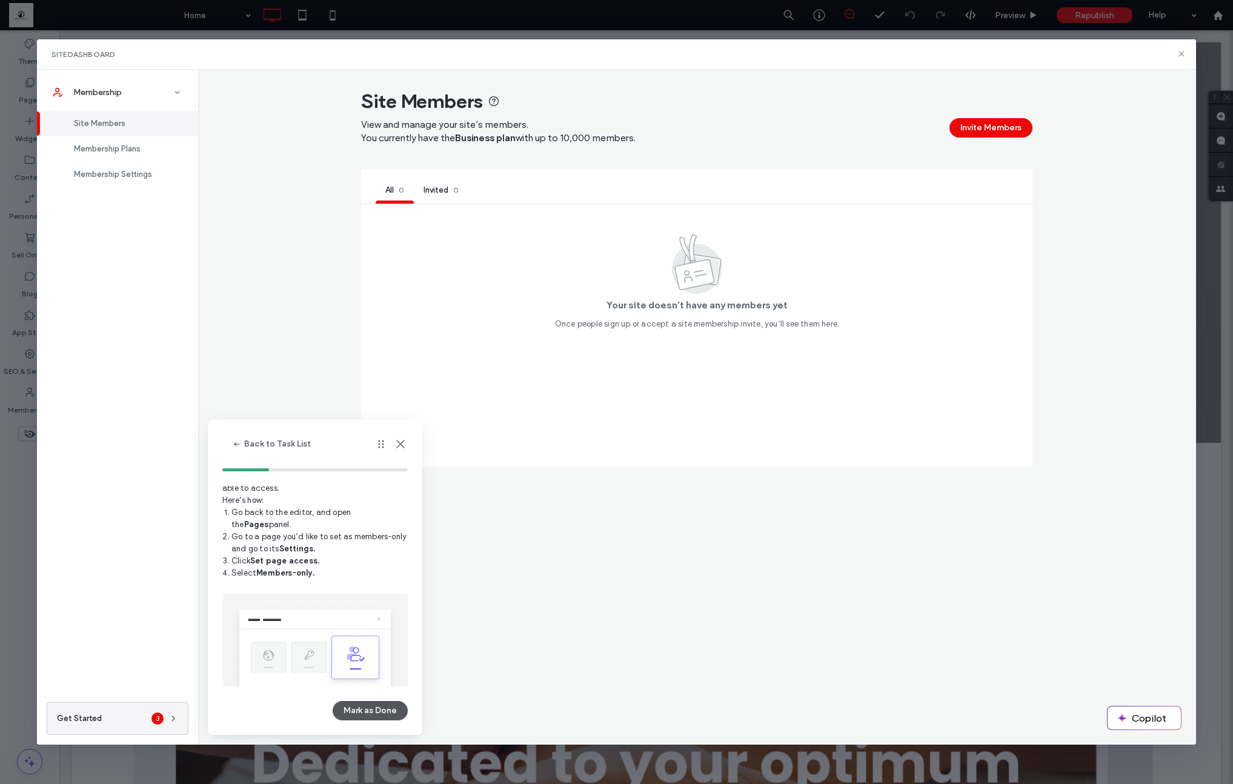
click at [367, 711] on button "Mark as Done" at bounding box center [370, 710] width 75 height 19
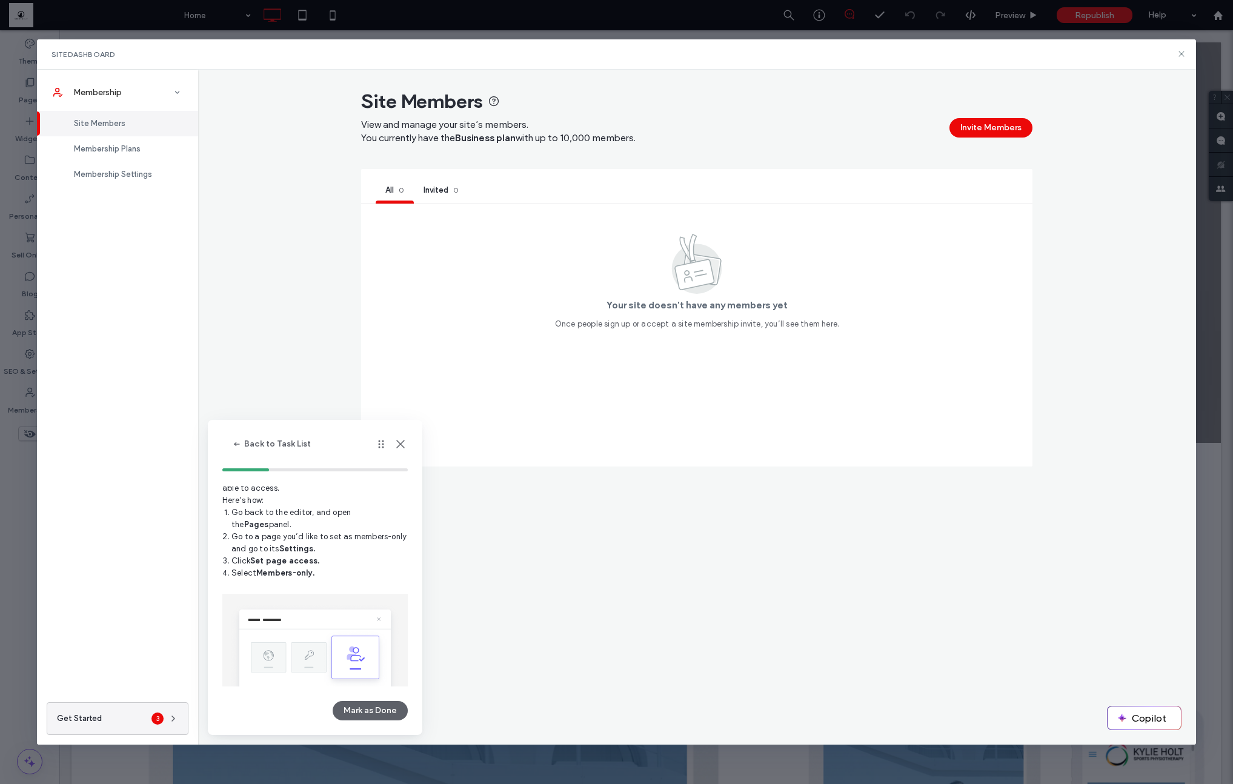
scroll to position [0, 0]
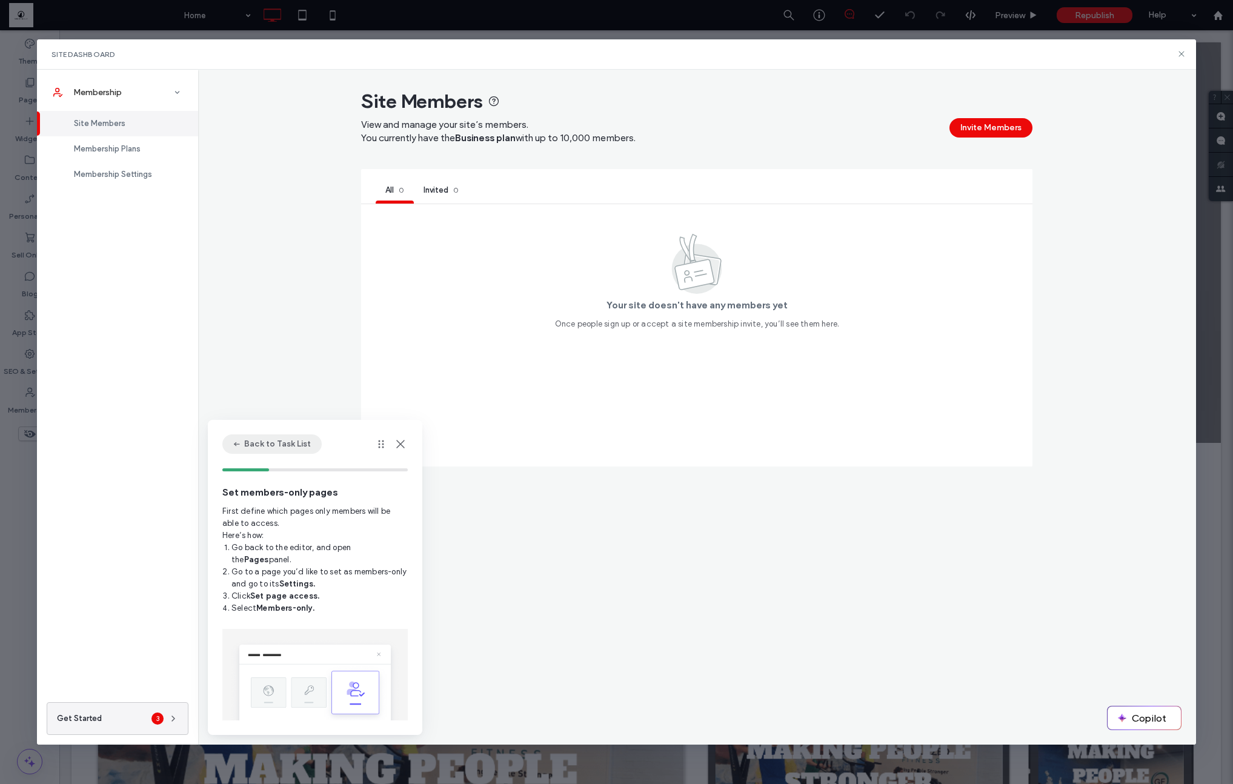
click at [242, 445] on span "button" at bounding box center [238, 444] width 12 height 18
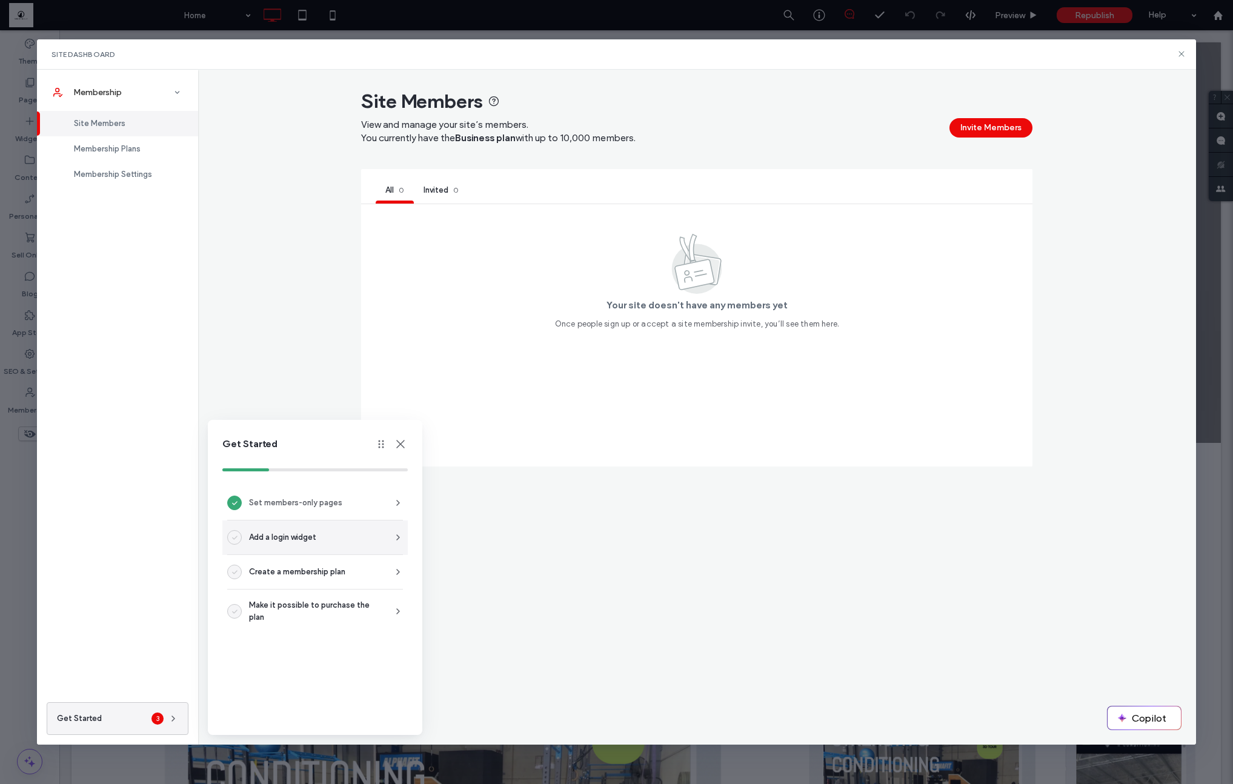
click at [276, 538] on span "Add a login widget" at bounding box center [282, 537] width 67 height 12
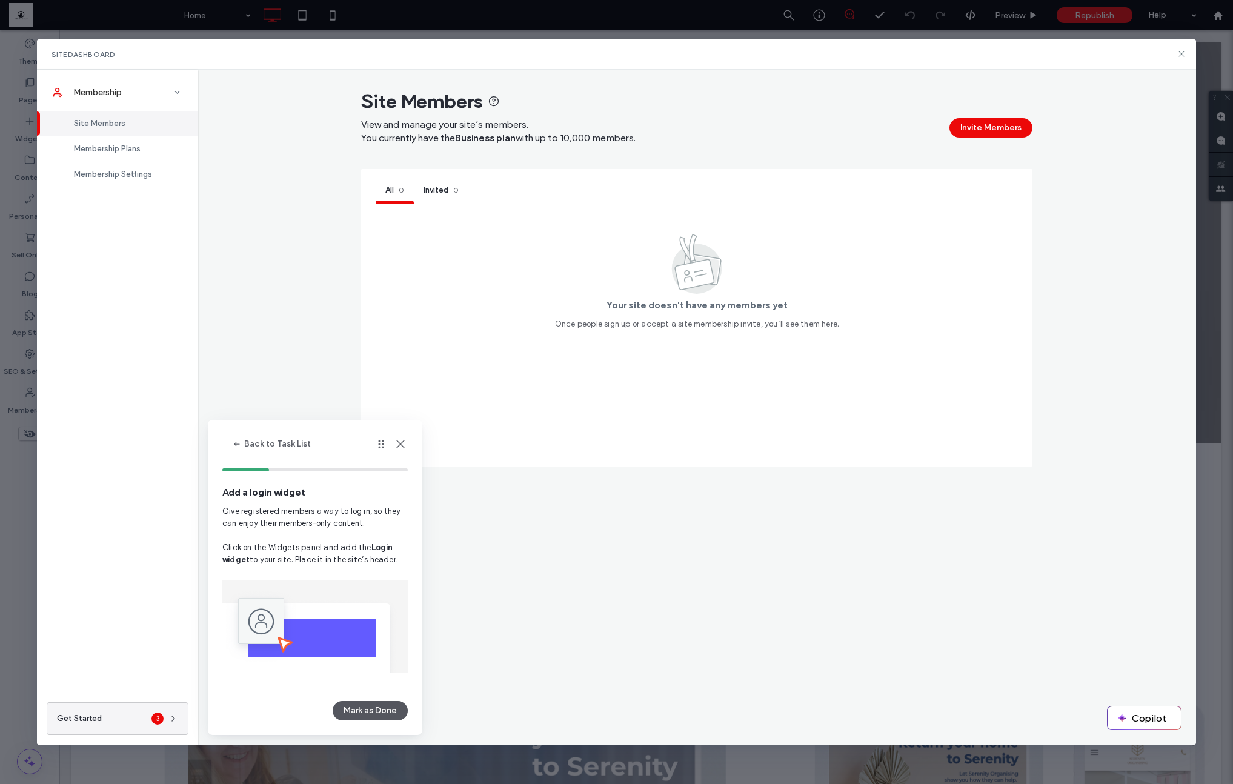
click at [378, 708] on button "Mark as Done" at bounding box center [370, 710] width 75 height 19
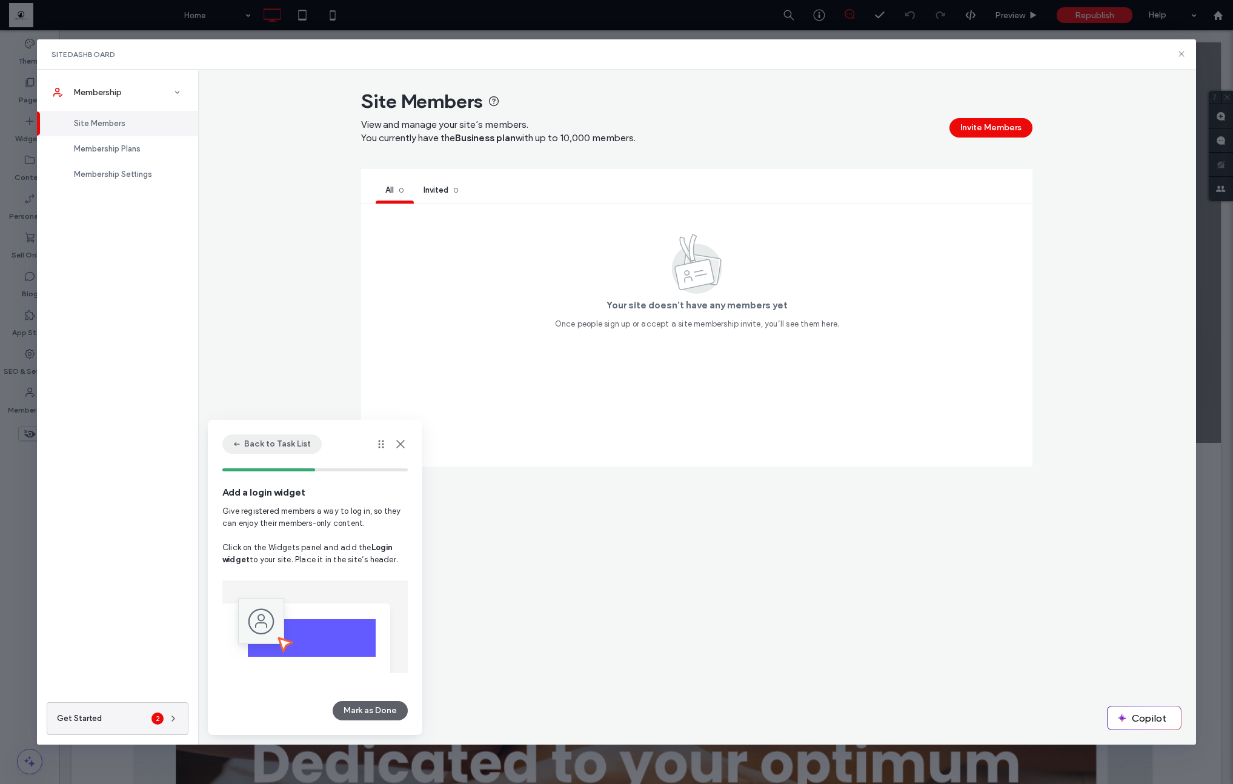
click at [243, 443] on span "button" at bounding box center [238, 444] width 12 height 18
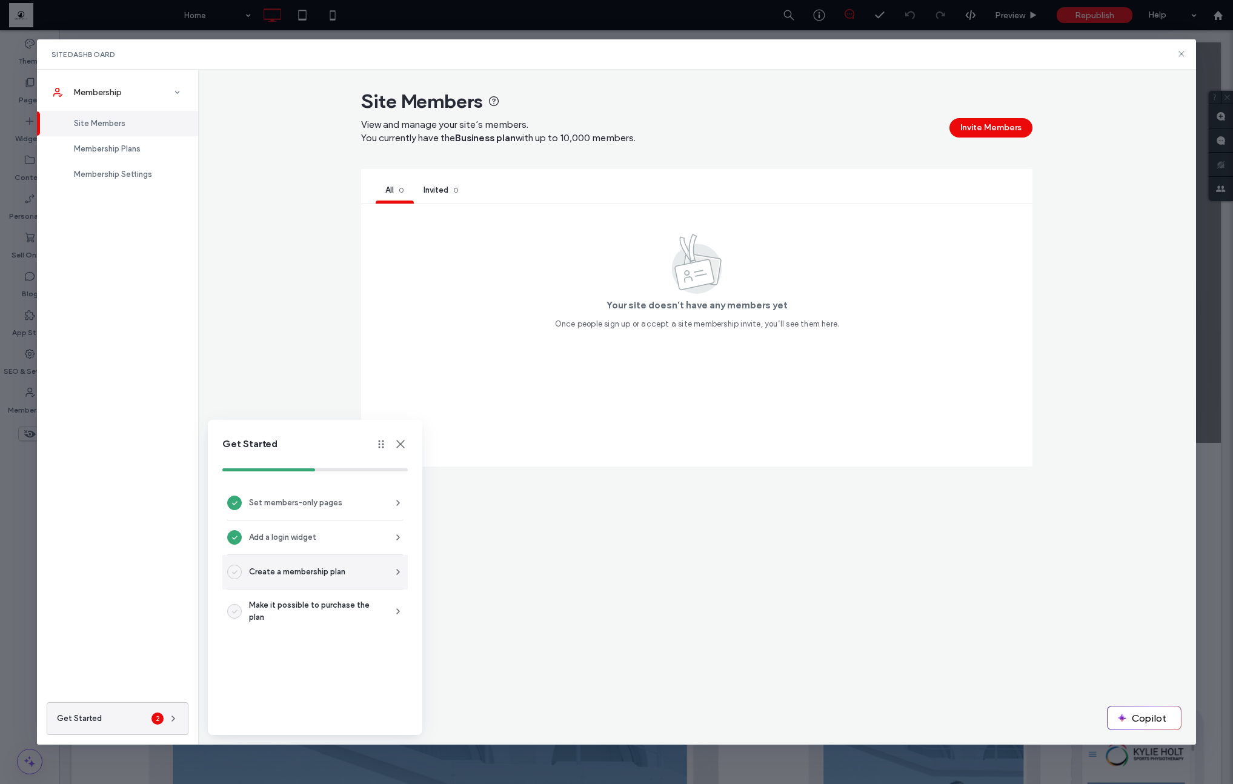
click at [299, 585] on div "Create a membership plan" at bounding box center [315, 577] width 176 height 25
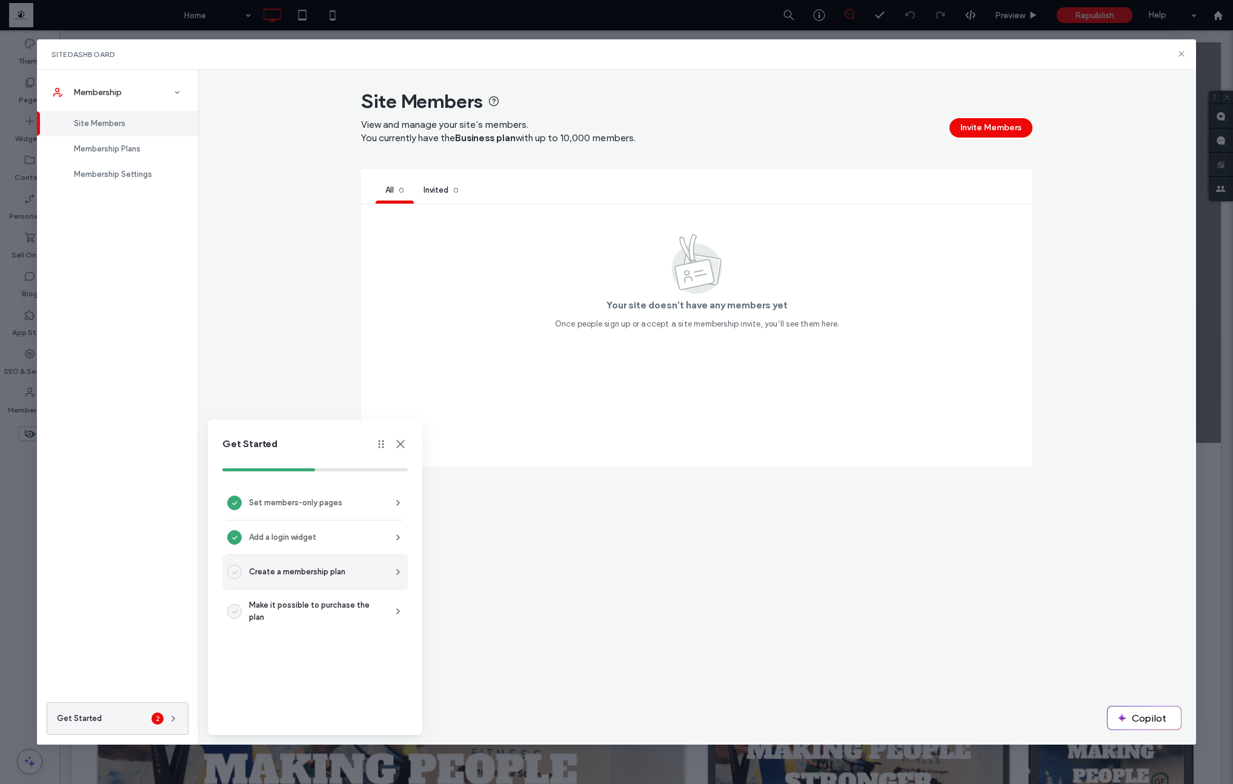
click at [301, 574] on span "Create a membership plan" at bounding box center [297, 572] width 96 height 12
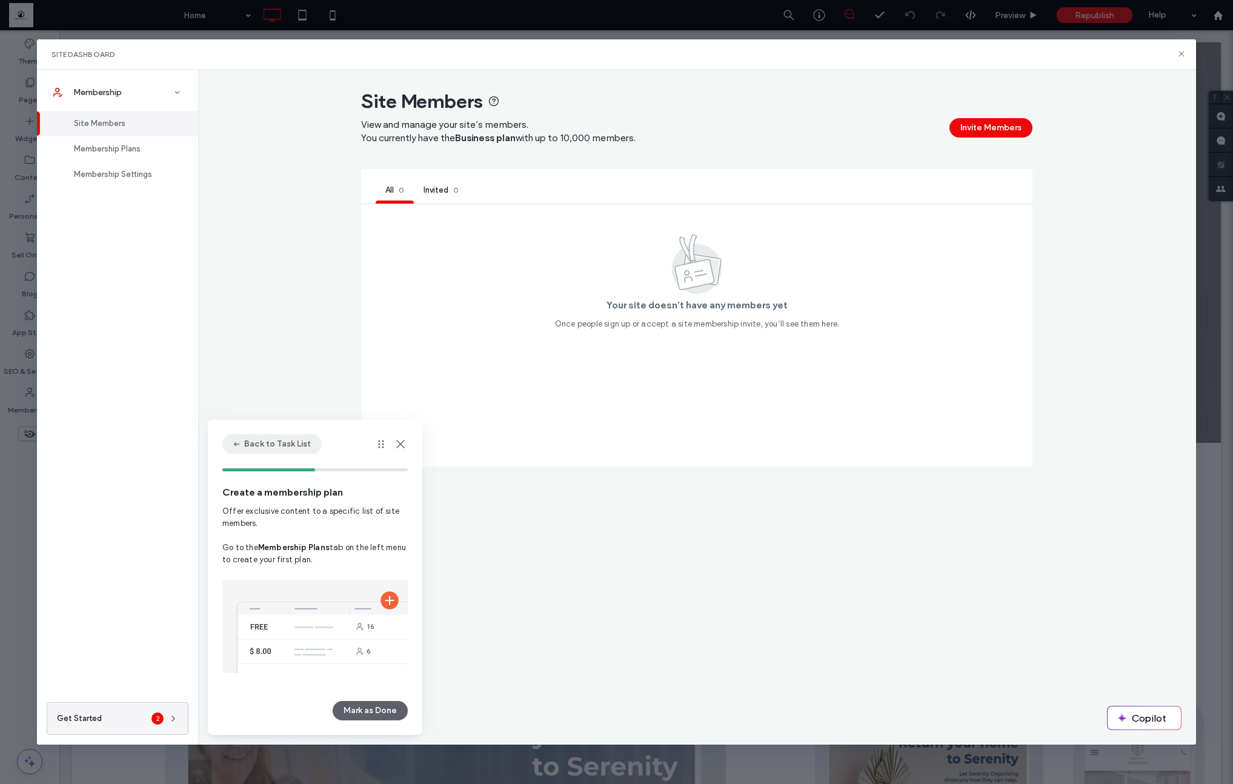
click at [226, 446] on button "Back to Task List" at bounding box center [271, 443] width 99 height 19
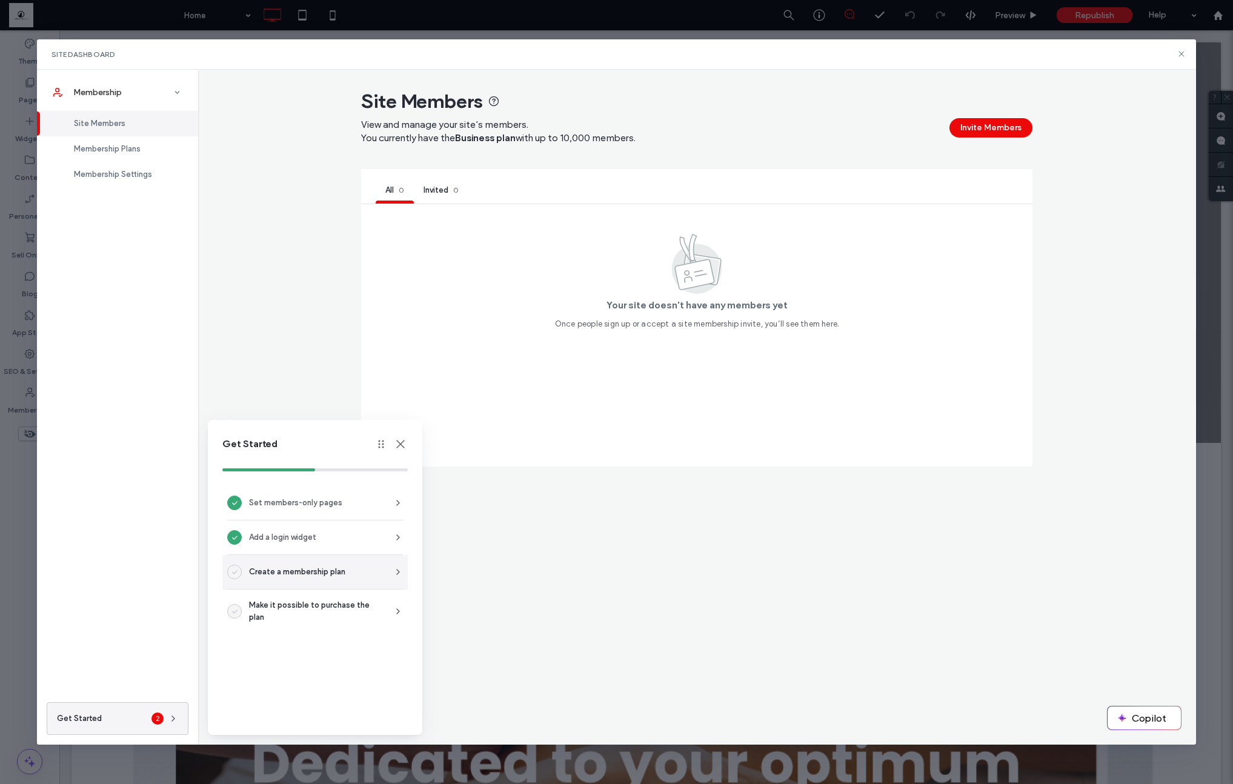
drag, startPoint x: 327, startPoint y: 567, endPoint x: 333, endPoint y: 565, distance: 6.3
click at [328, 567] on span "Create a membership plan" at bounding box center [297, 572] width 96 height 12
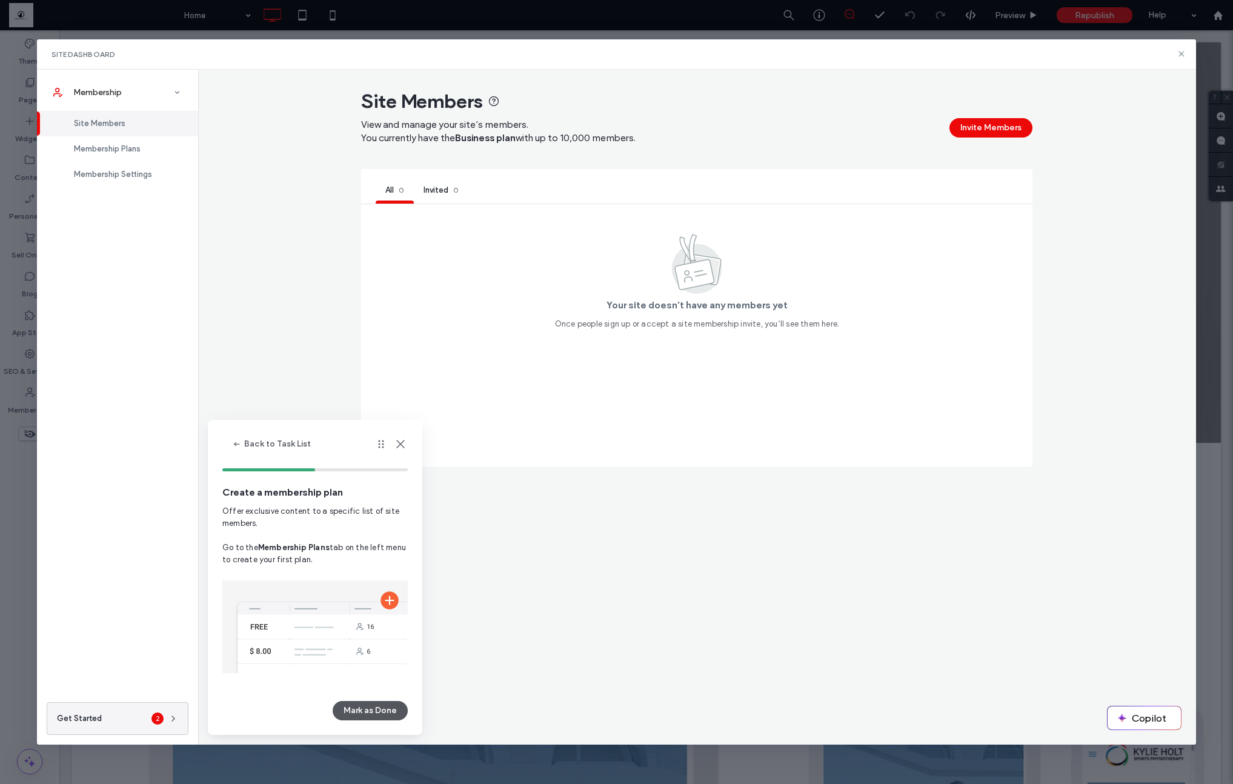
click at [362, 707] on button "Mark as Done" at bounding box center [370, 710] width 75 height 19
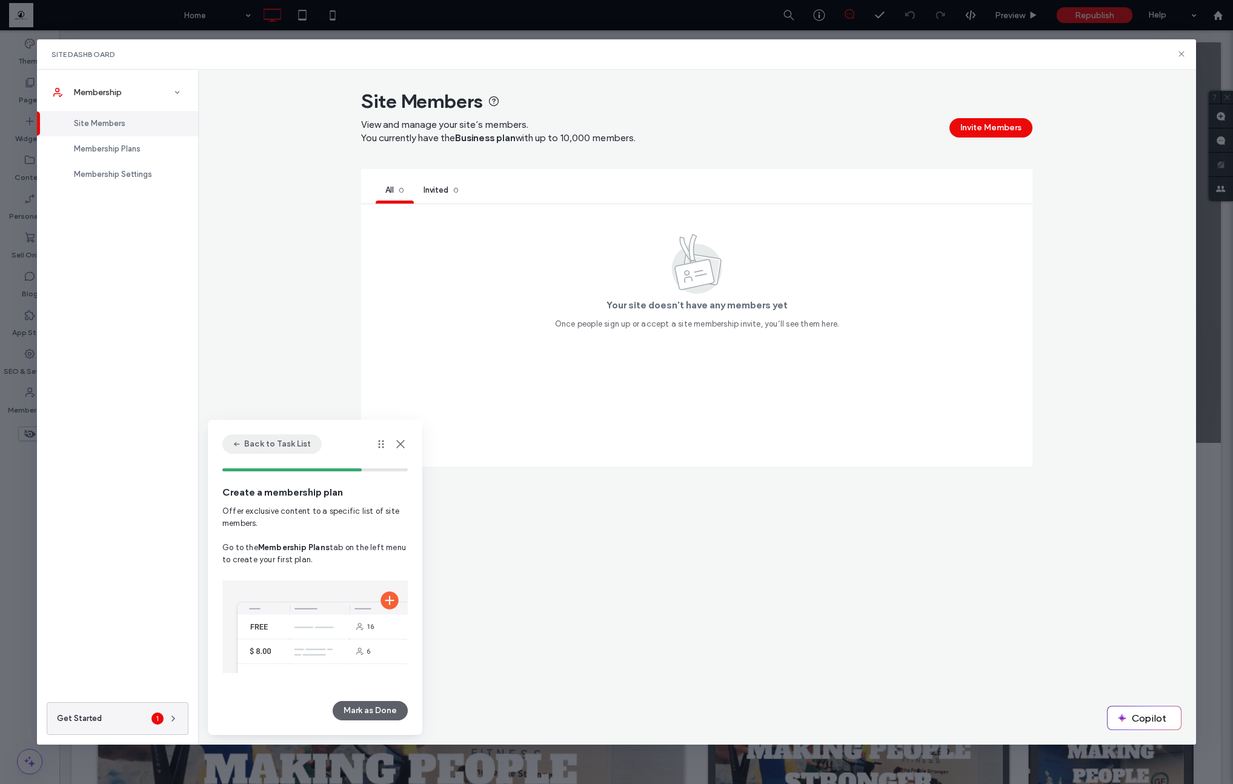
drag, startPoint x: 233, startPoint y: 441, endPoint x: 238, endPoint y: 450, distance: 10.0
click at [233, 441] on icon "button" at bounding box center [237, 444] width 10 height 10
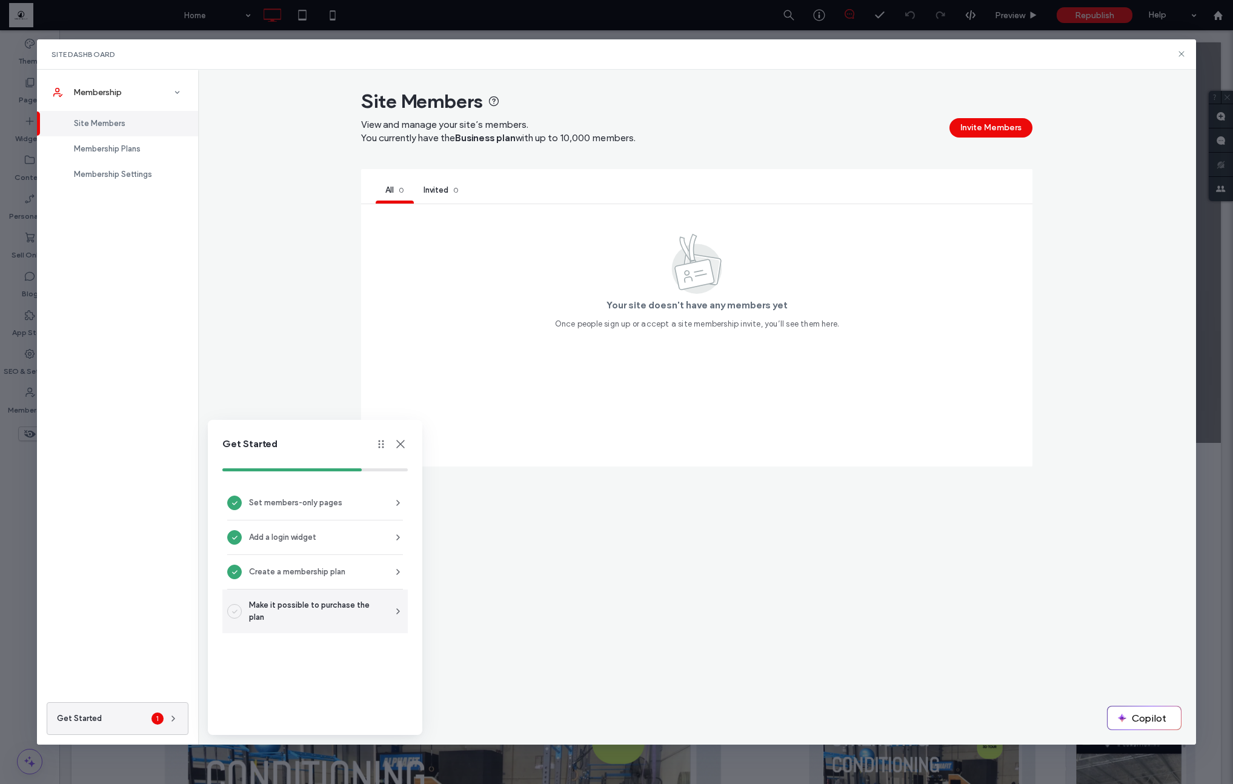
click at [300, 612] on span "Make it possible to purchase the plan" at bounding box center [314, 611] width 130 height 24
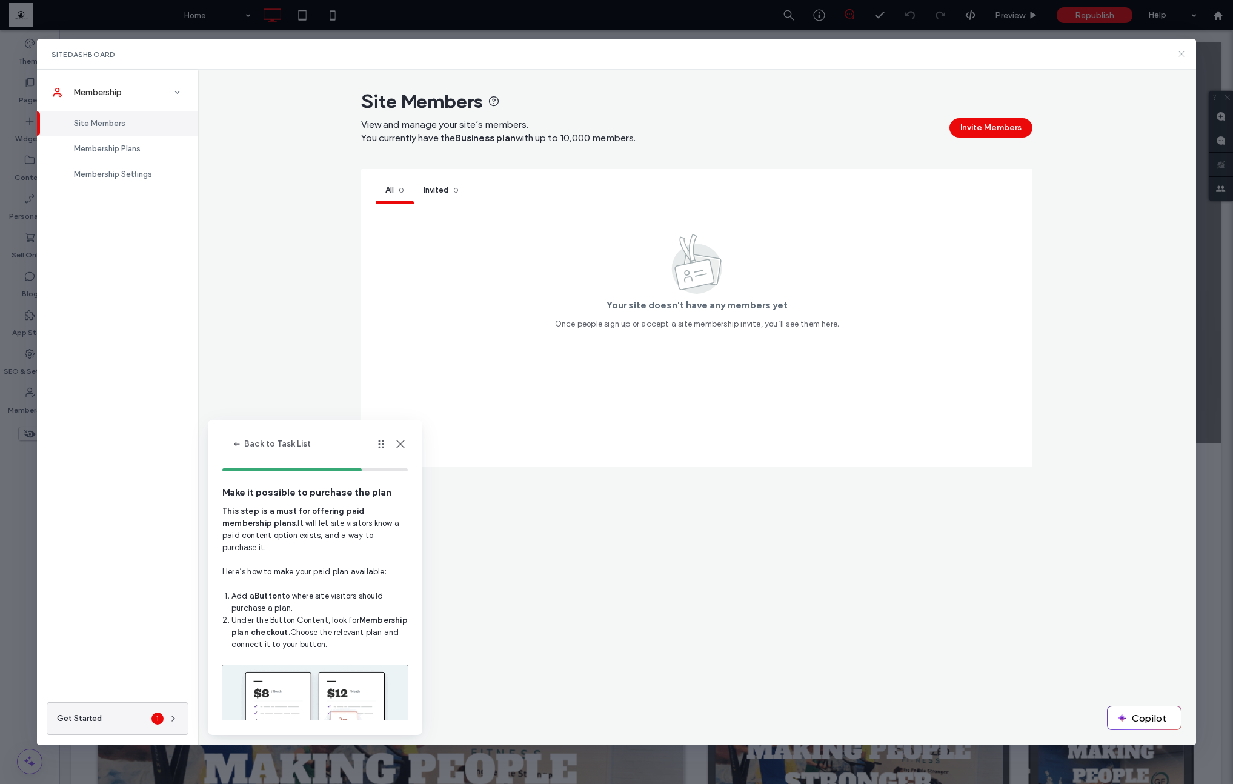
click at [1180, 51] on icon at bounding box center [1182, 54] width 10 height 10
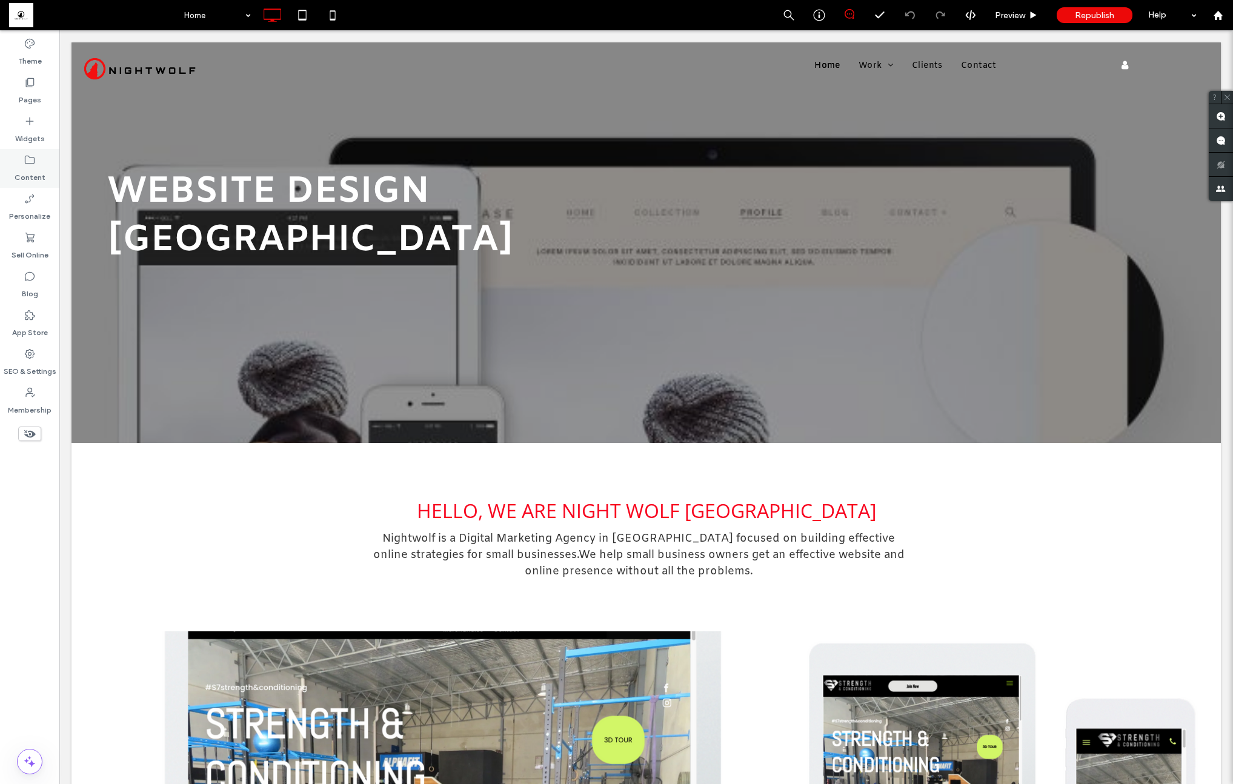
click at [37, 185] on div "Content" at bounding box center [29, 168] width 59 height 39
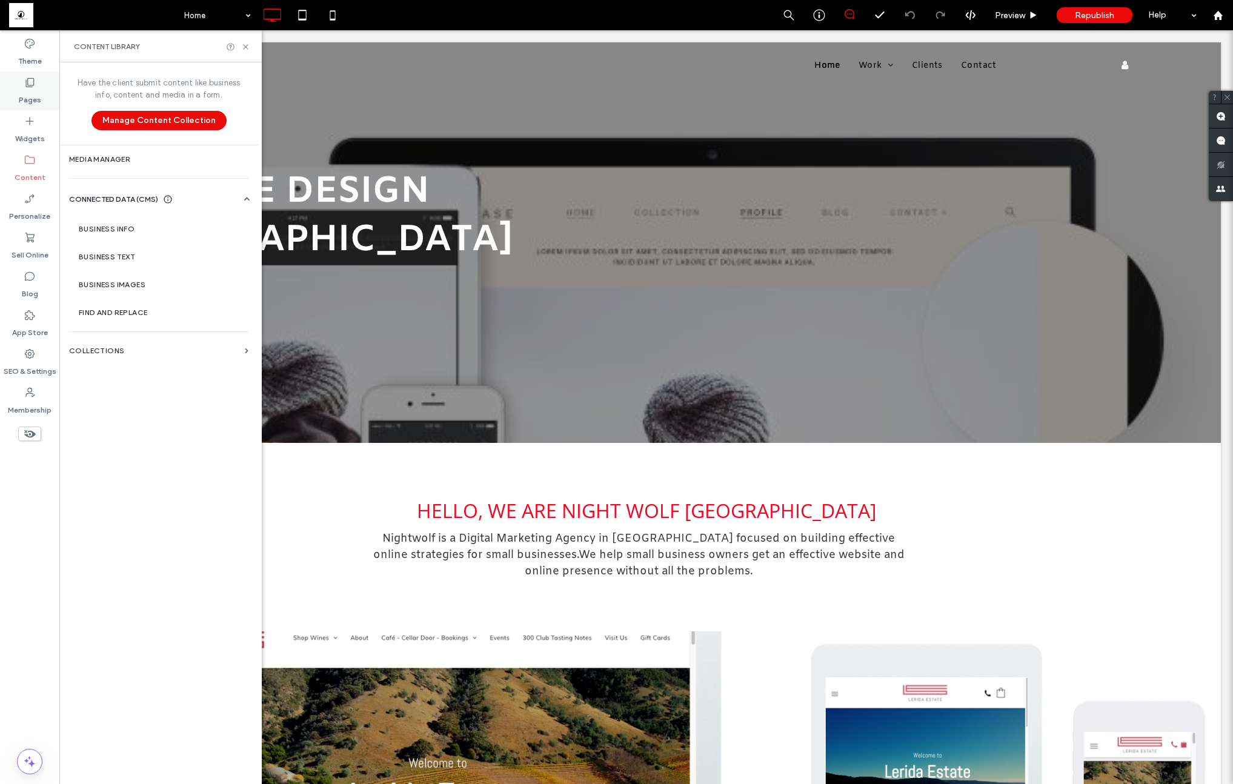
click at [32, 91] on label "Pages" at bounding box center [30, 96] width 22 height 17
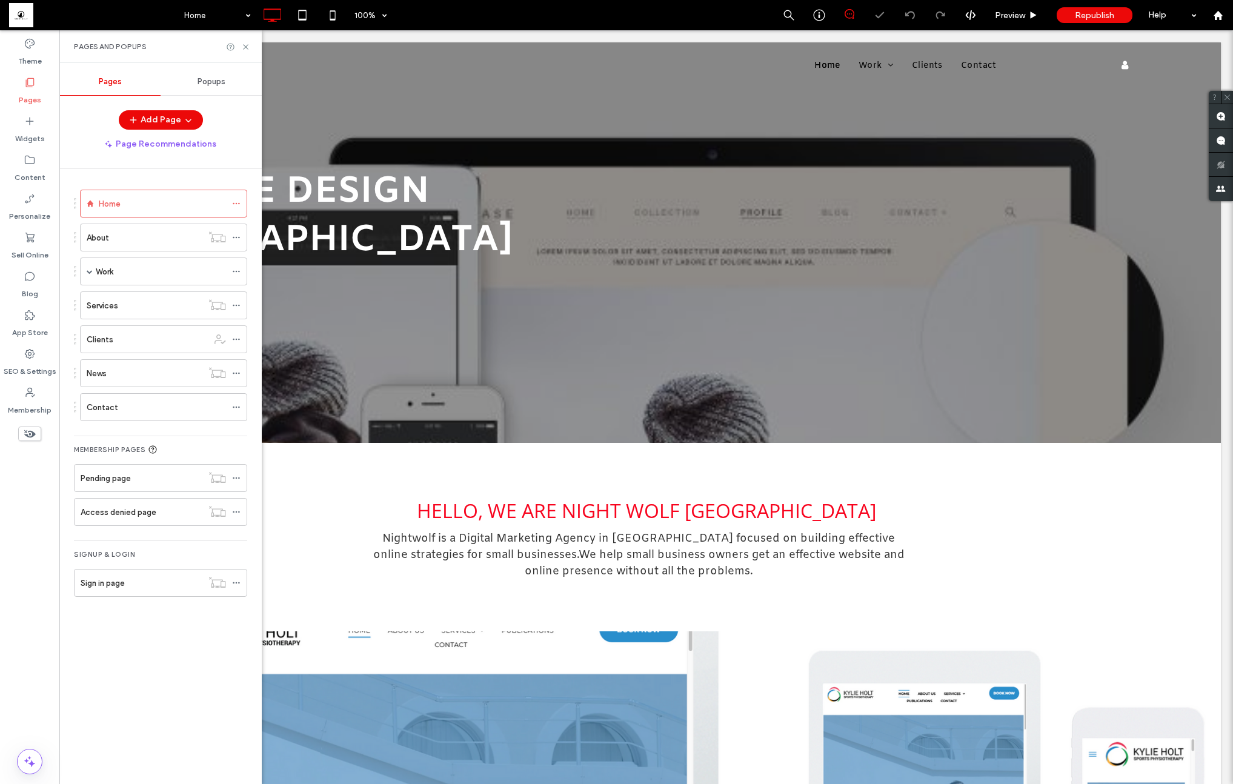
click at [139, 344] on div "Clients" at bounding box center [148, 339] width 122 height 13
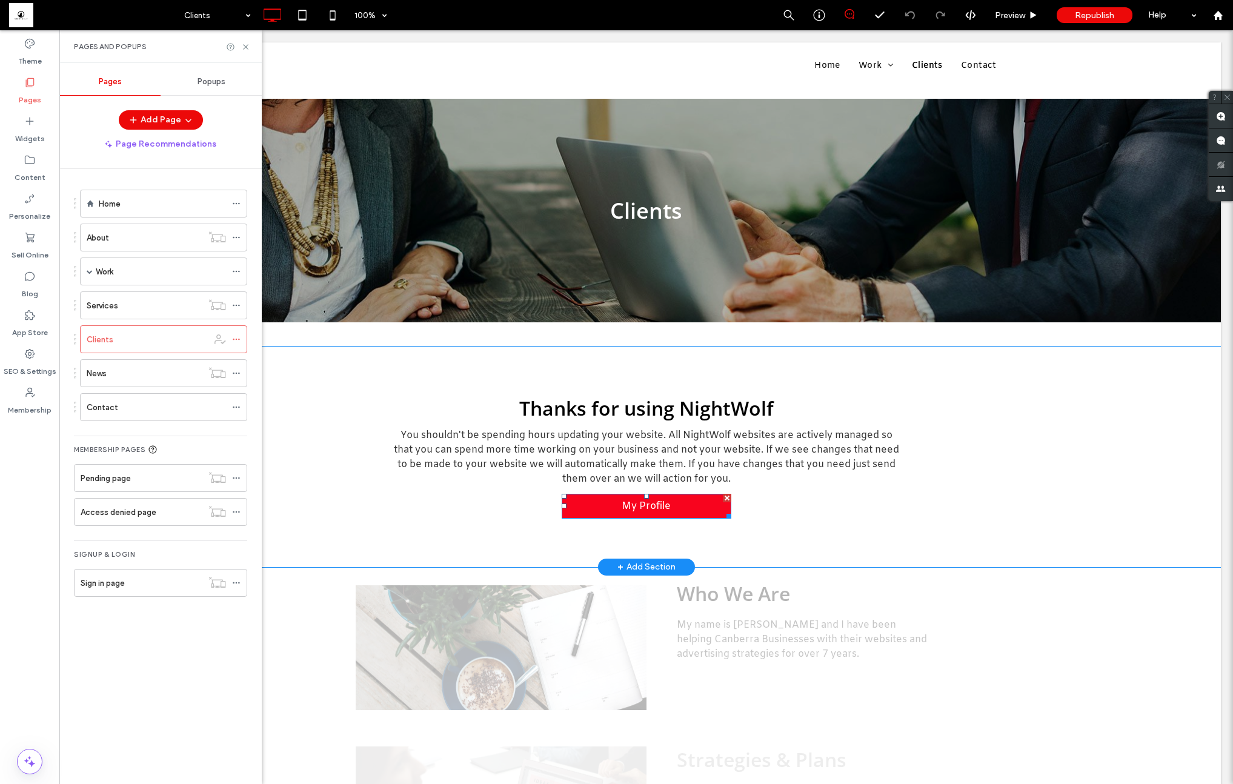
click at [624, 508] on span "My Profile" at bounding box center [646, 506] width 58 height 25
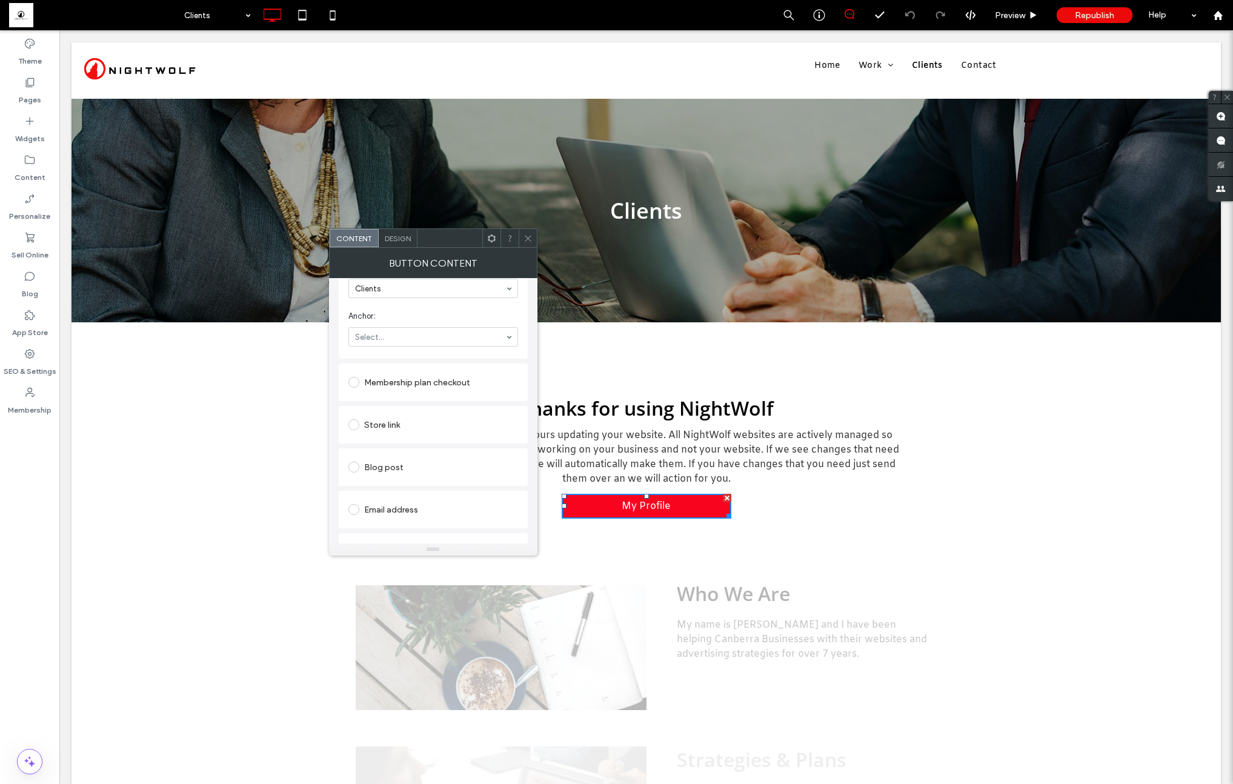
scroll to position [376, 0]
click at [530, 236] on icon at bounding box center [527, 238] width 9 height 9
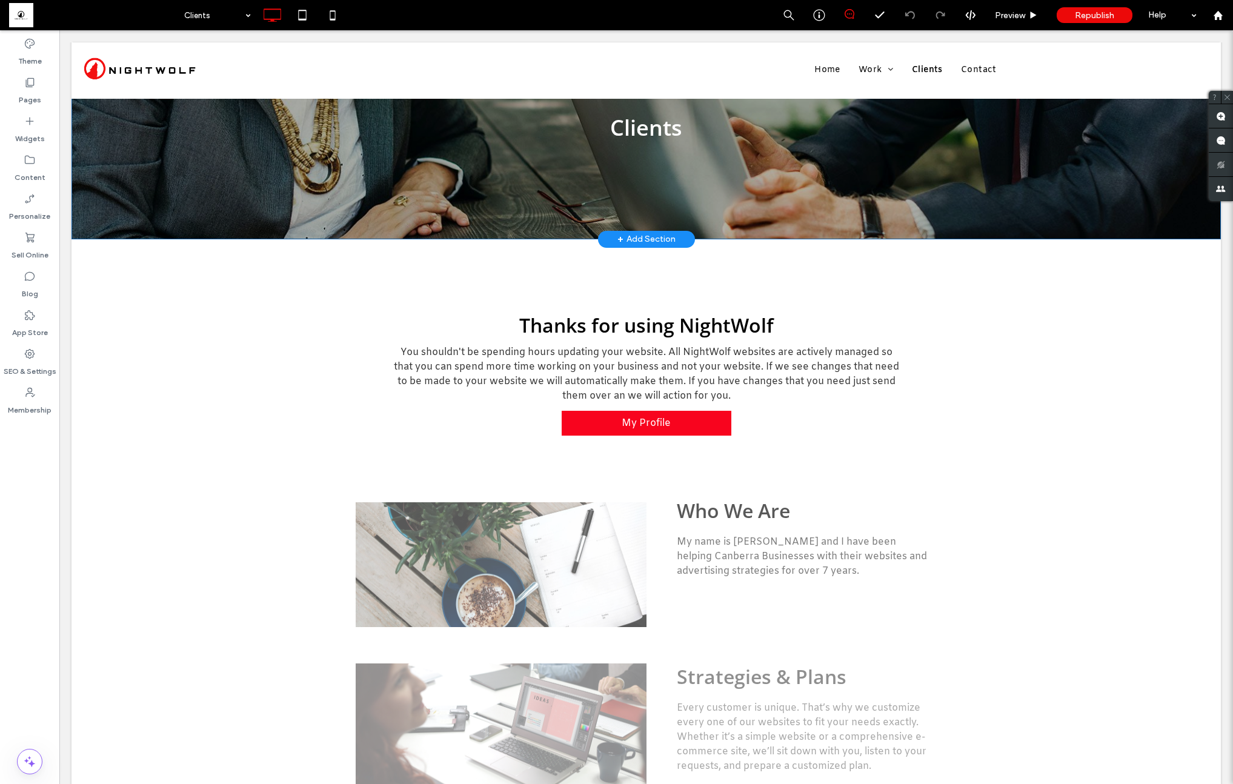
scroll to position [0, 0]
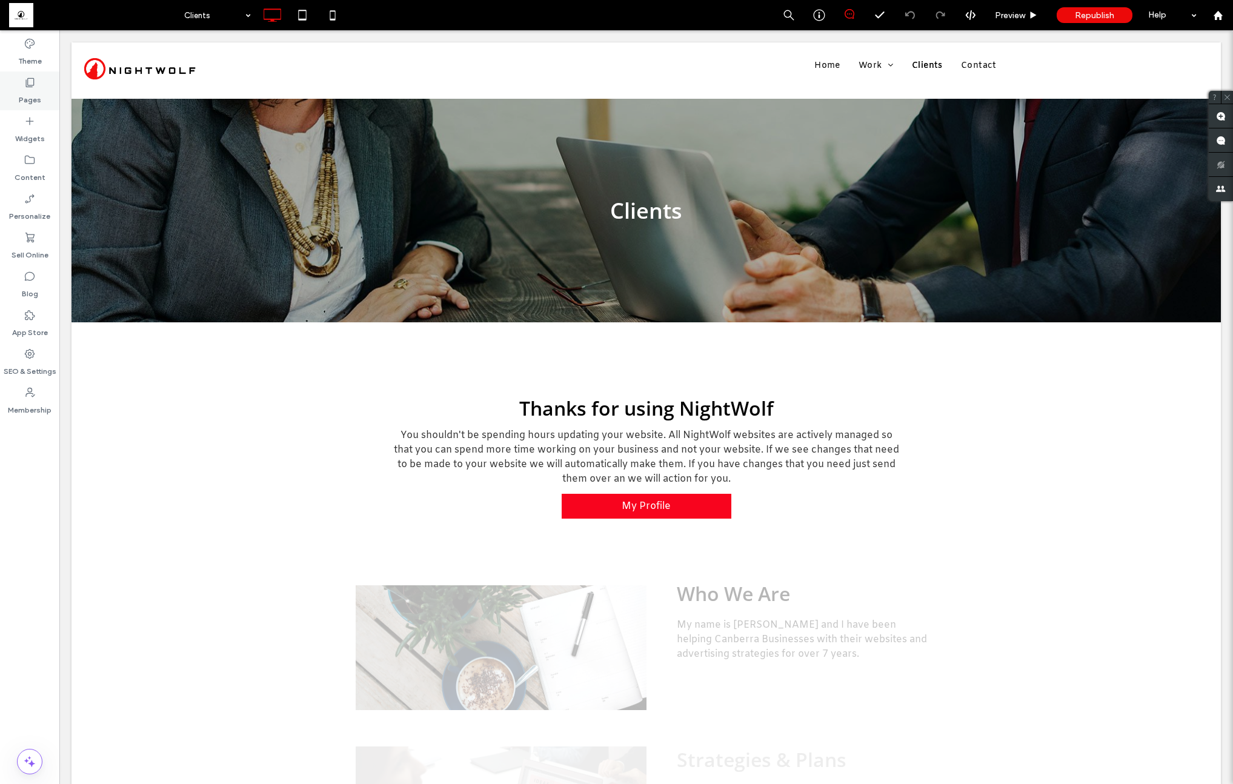
click at [37, 90] on label "Pages" at bounding box center [30, 96] width 22 height 17
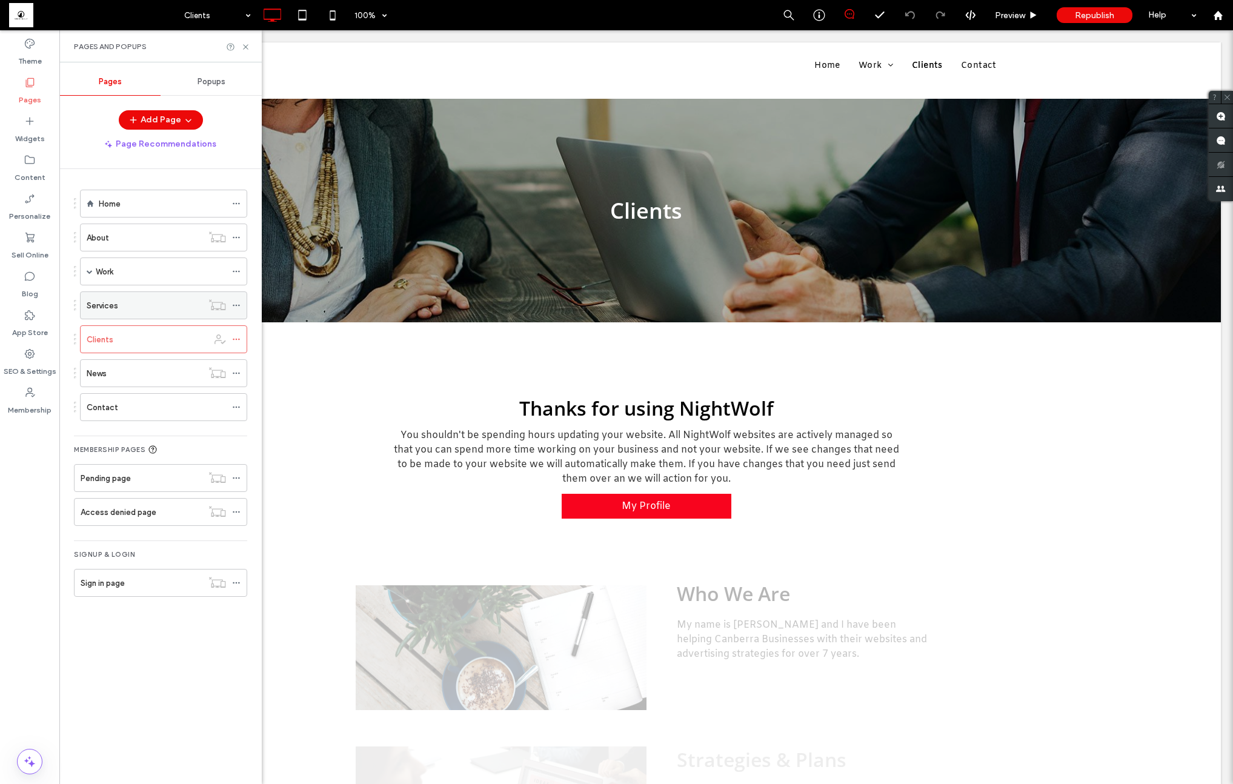
click at [173, 307] on div "Services" at bounding box center [145, 305] width 116 height 13
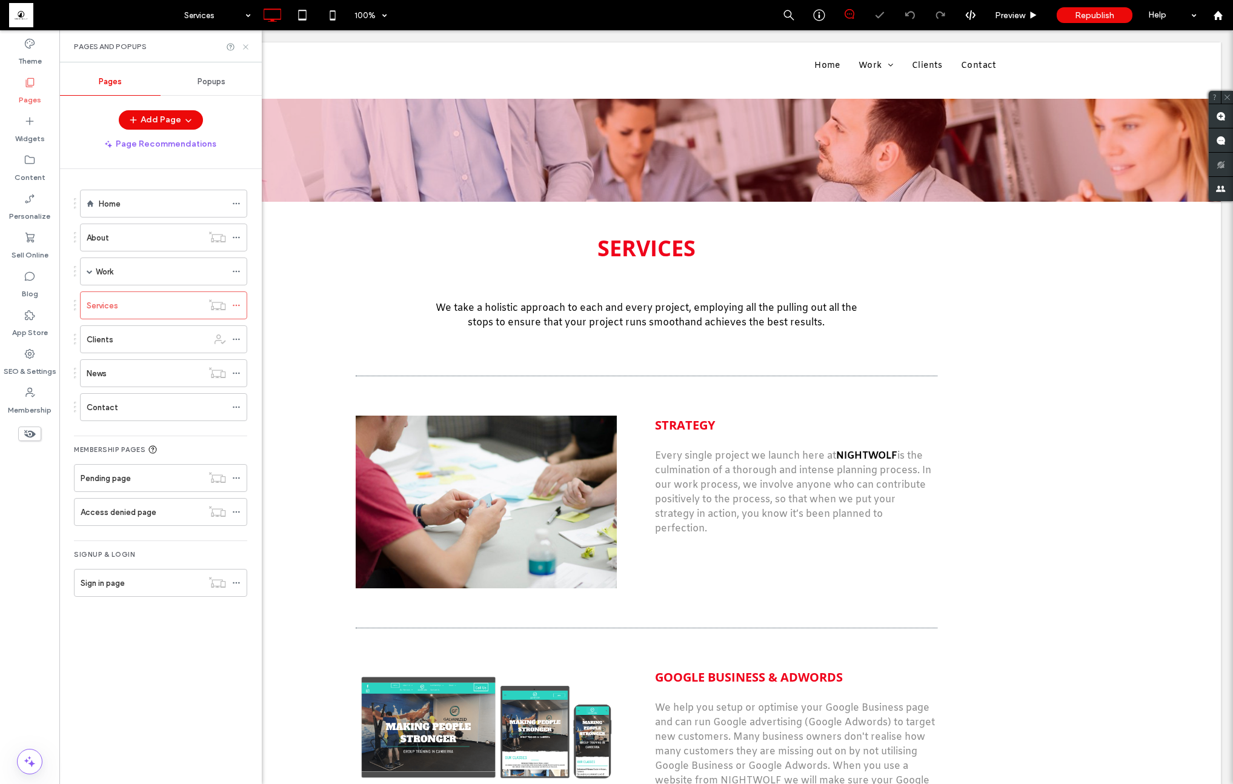
click at [244, 44] on icon at bounding box center [245, 46] width 9 height 9
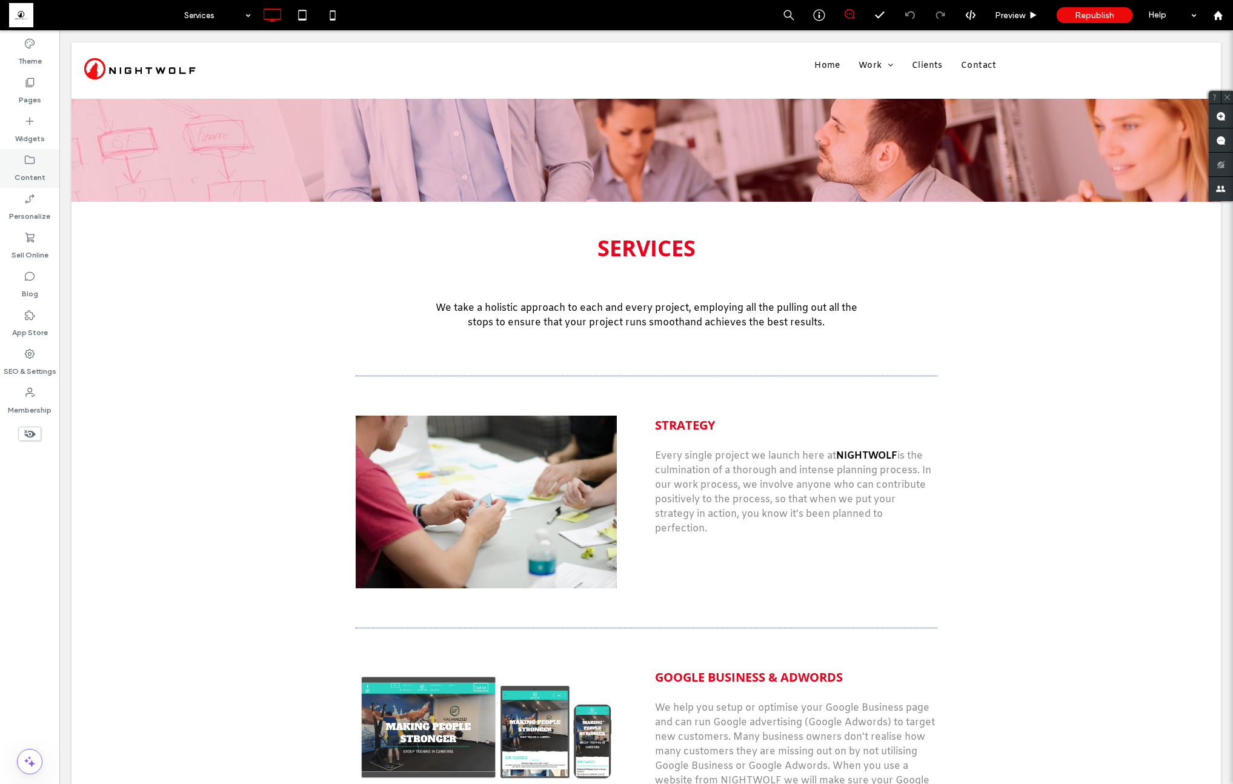
click at [17, 173] on label "Content" at bounding box center [30, 174] width 31 height 17
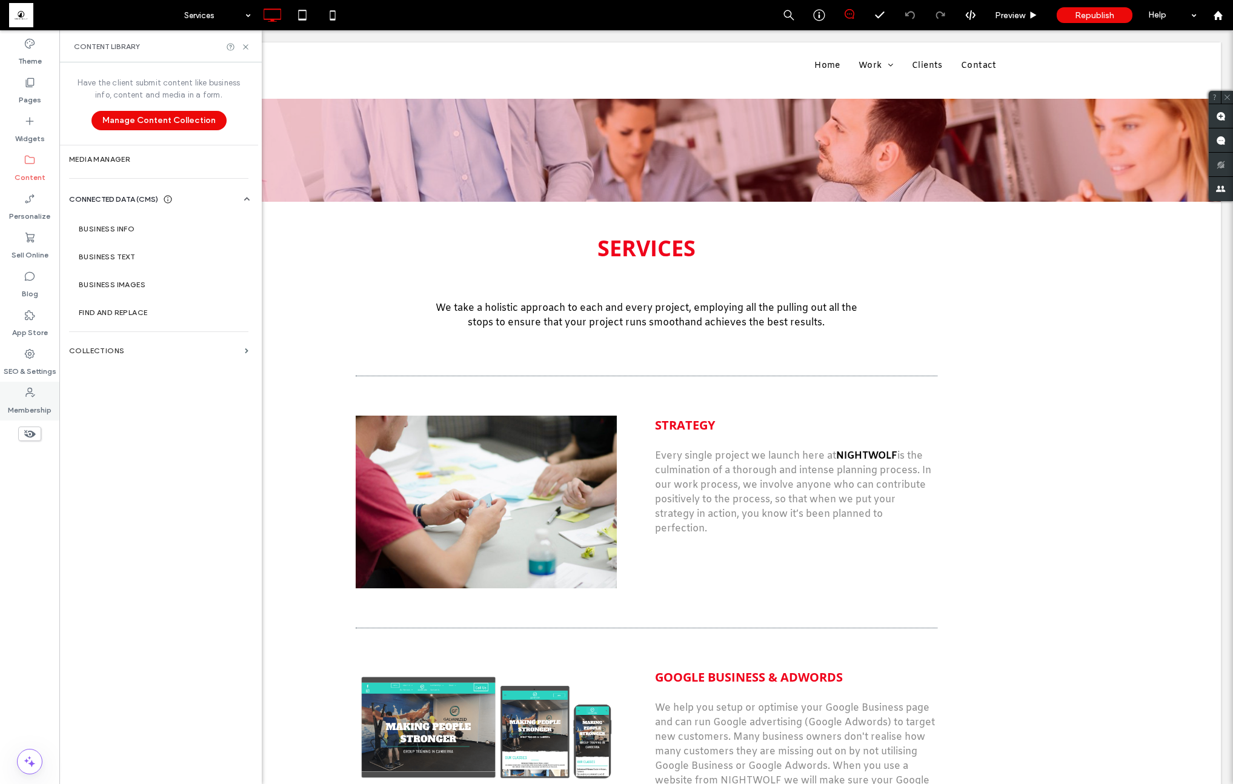
click at [38, 408] on label "Membership" at bounding box center [30, 407] width 44 height 17
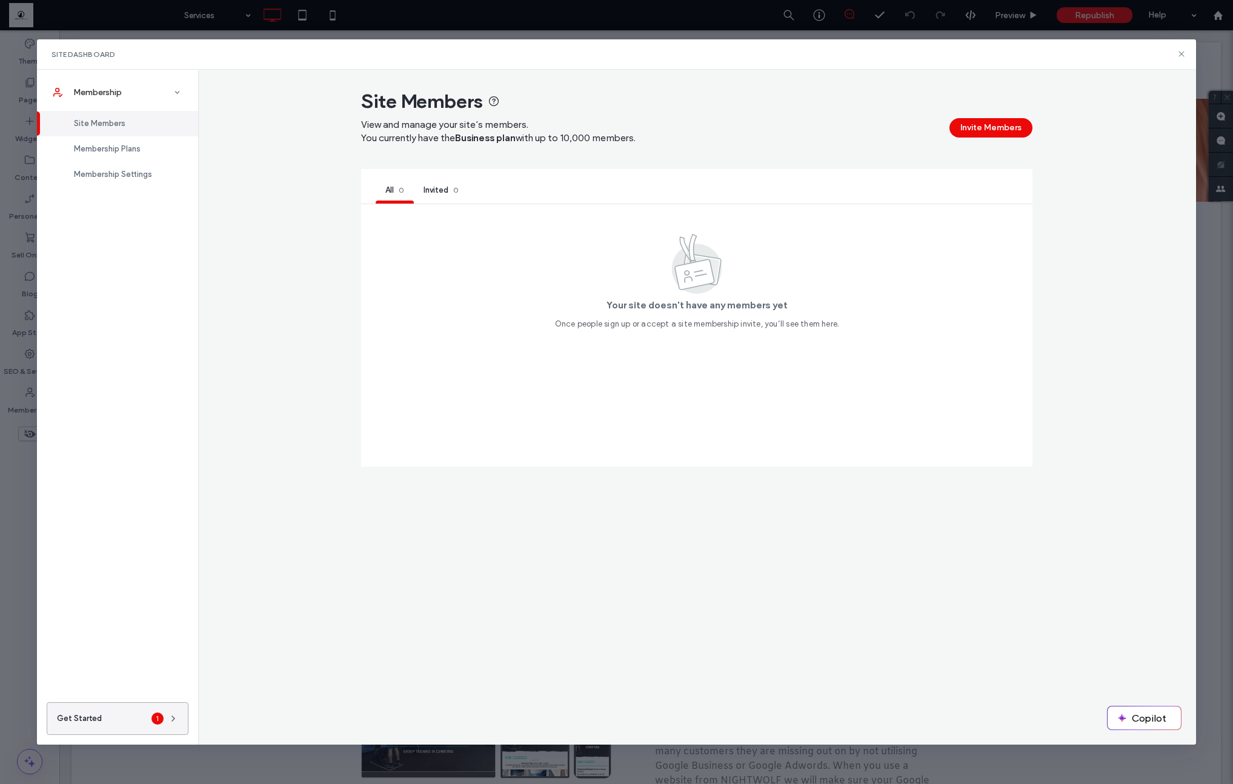
click at [173, 711] on button "Get Started 1" at bounding box center [118, 718] width 142 height 33
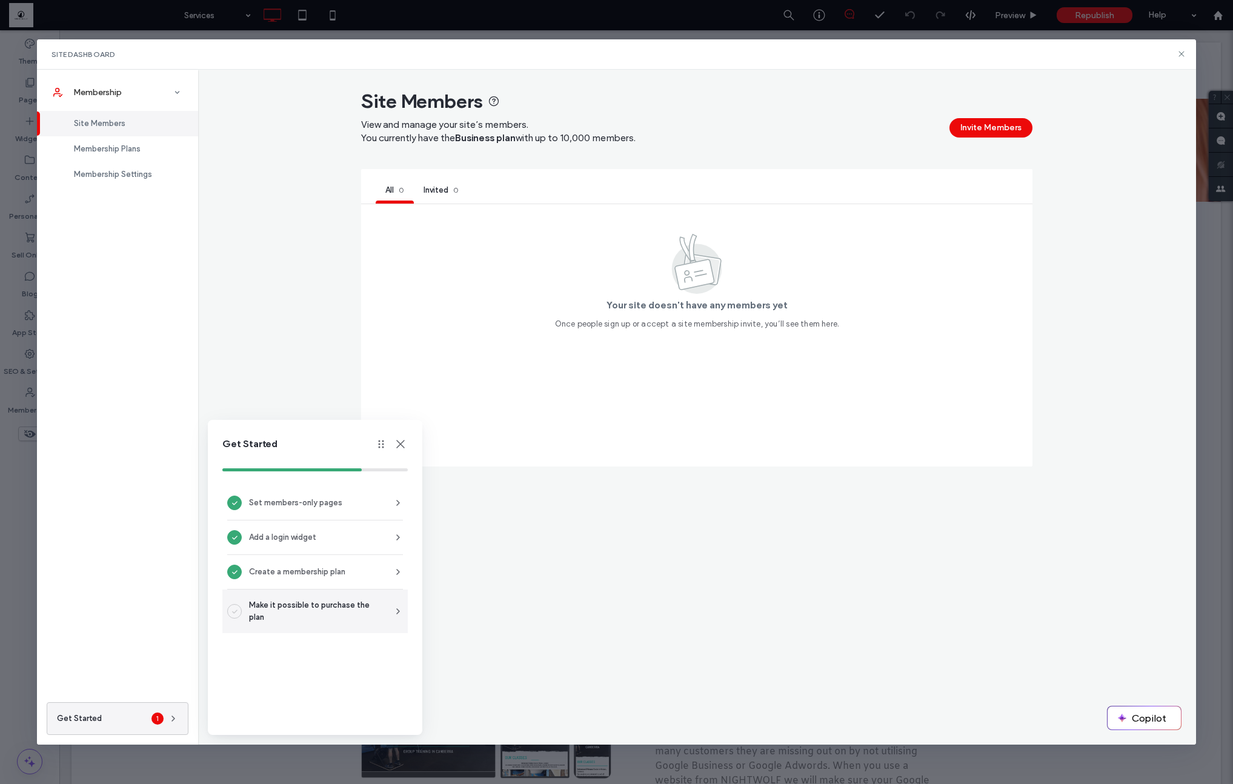
click at [331, 611] on span "Make it possible to purchase the plan" at bounding box center [314, 611] width 130 height 24
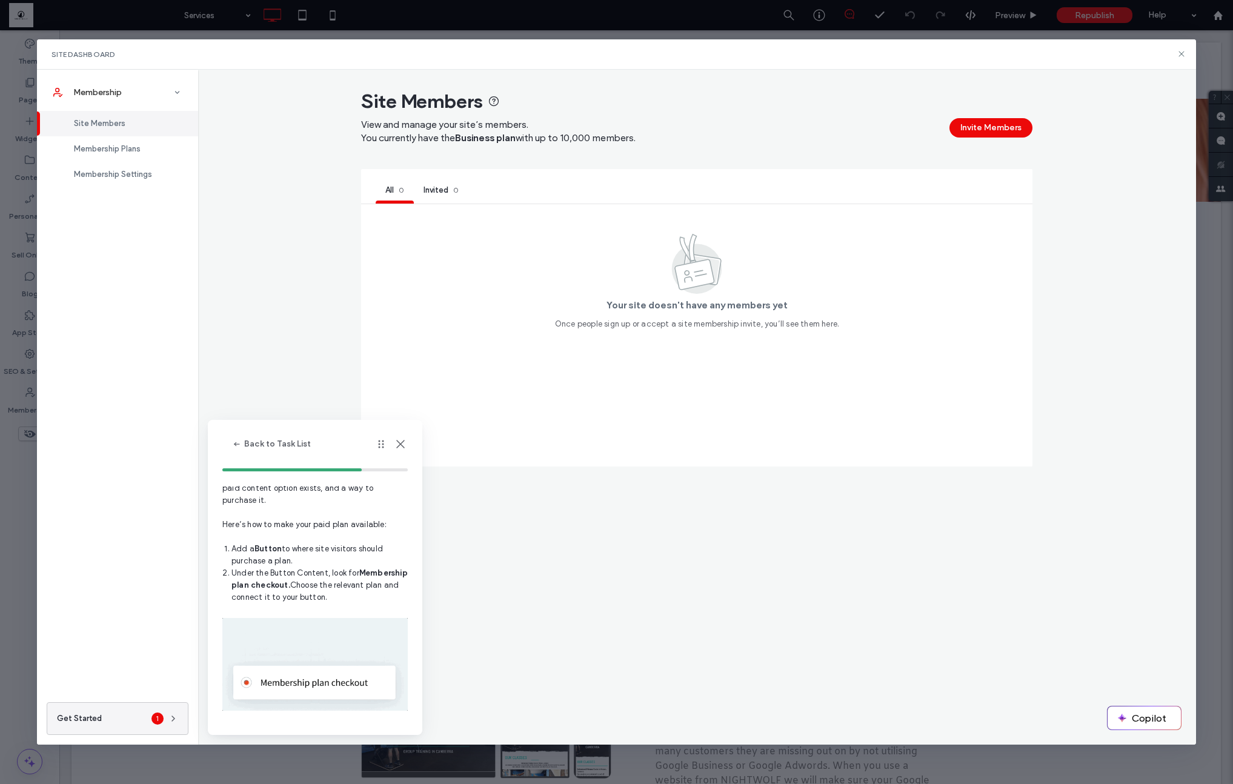
scroll to position [54, 0]
click at [398, 444] on icon at bounding box center [400, 444] width 15 height 15
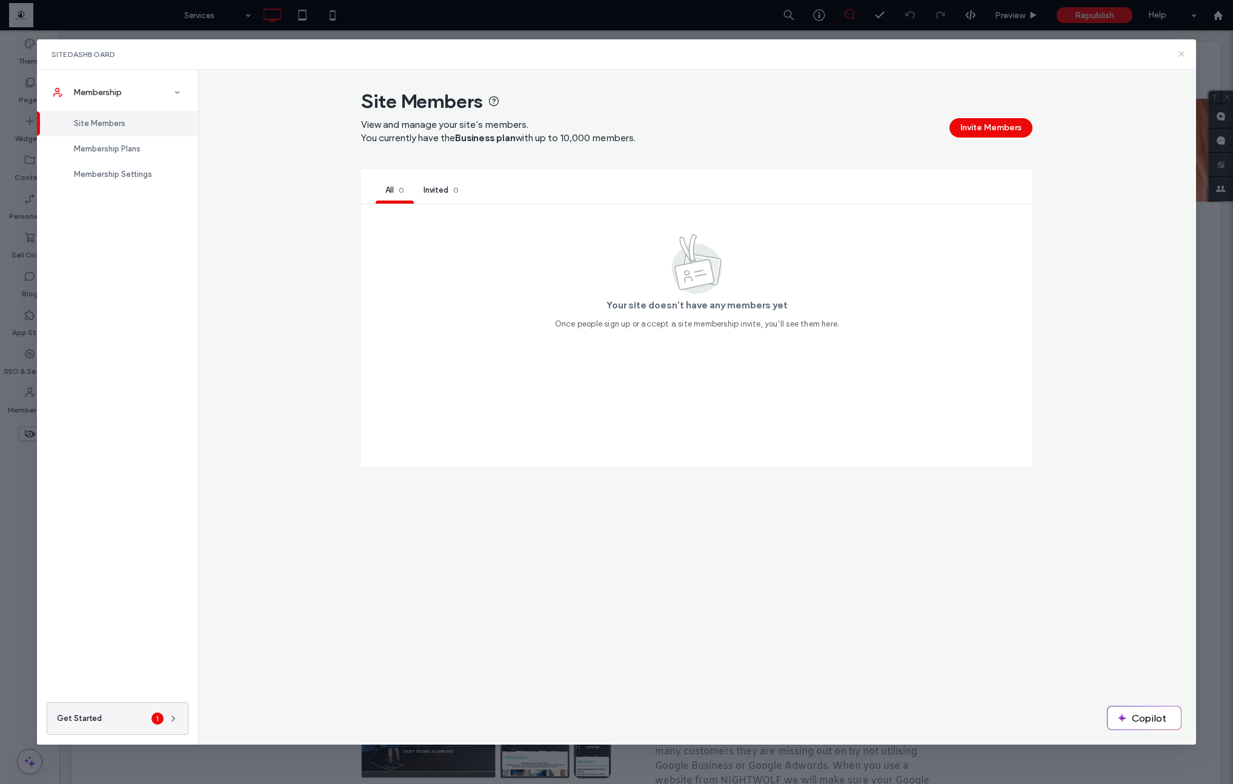
click at [1183, 55] on icon at bounding box center [1182, 54] width 10 height 10
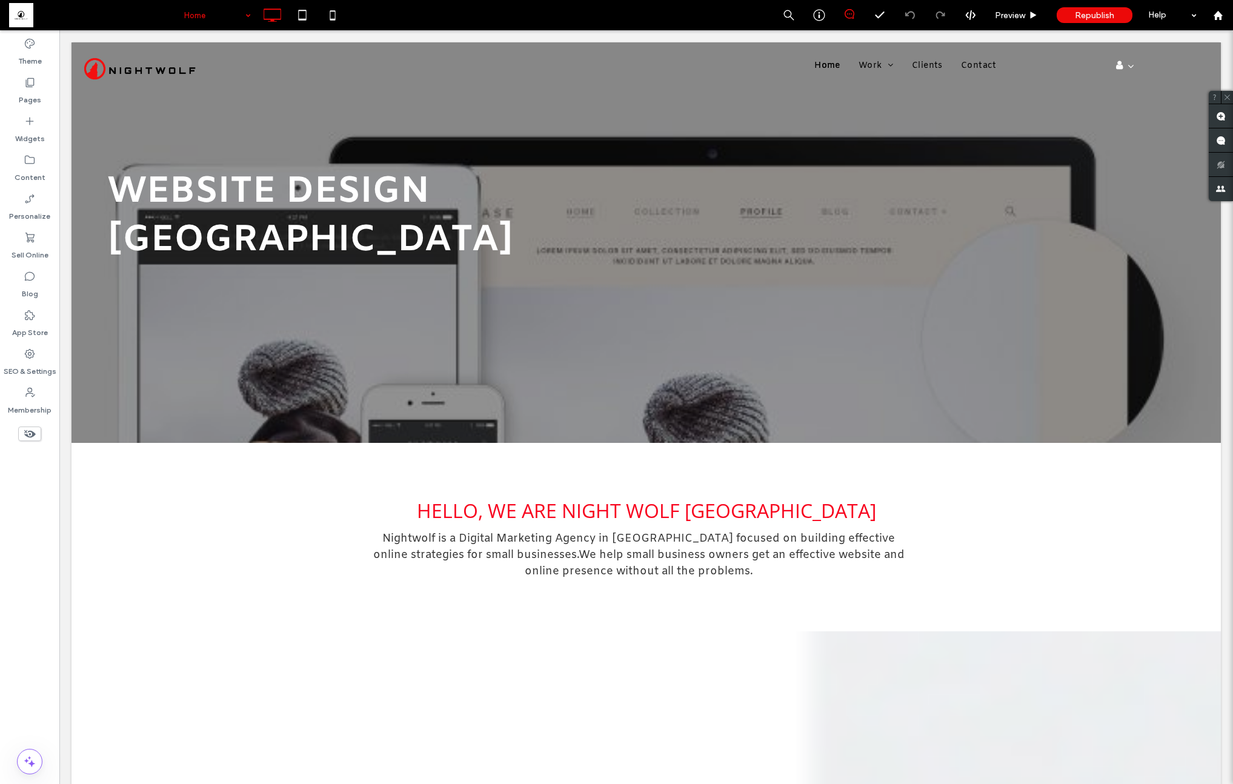
scroll to position [0, 0]
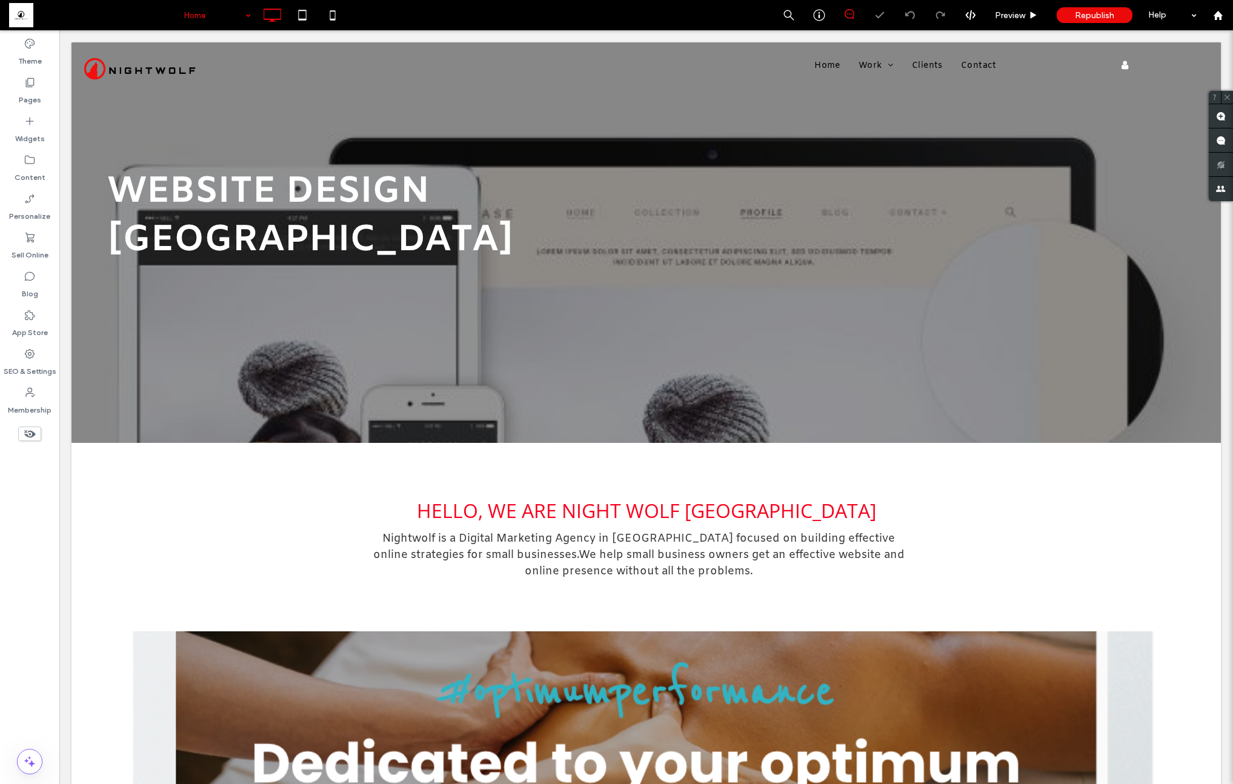
drag, startPoint x: 218, startPoint y: 21, endPoint x: 218, endPoint y: 28, distance: 7.3
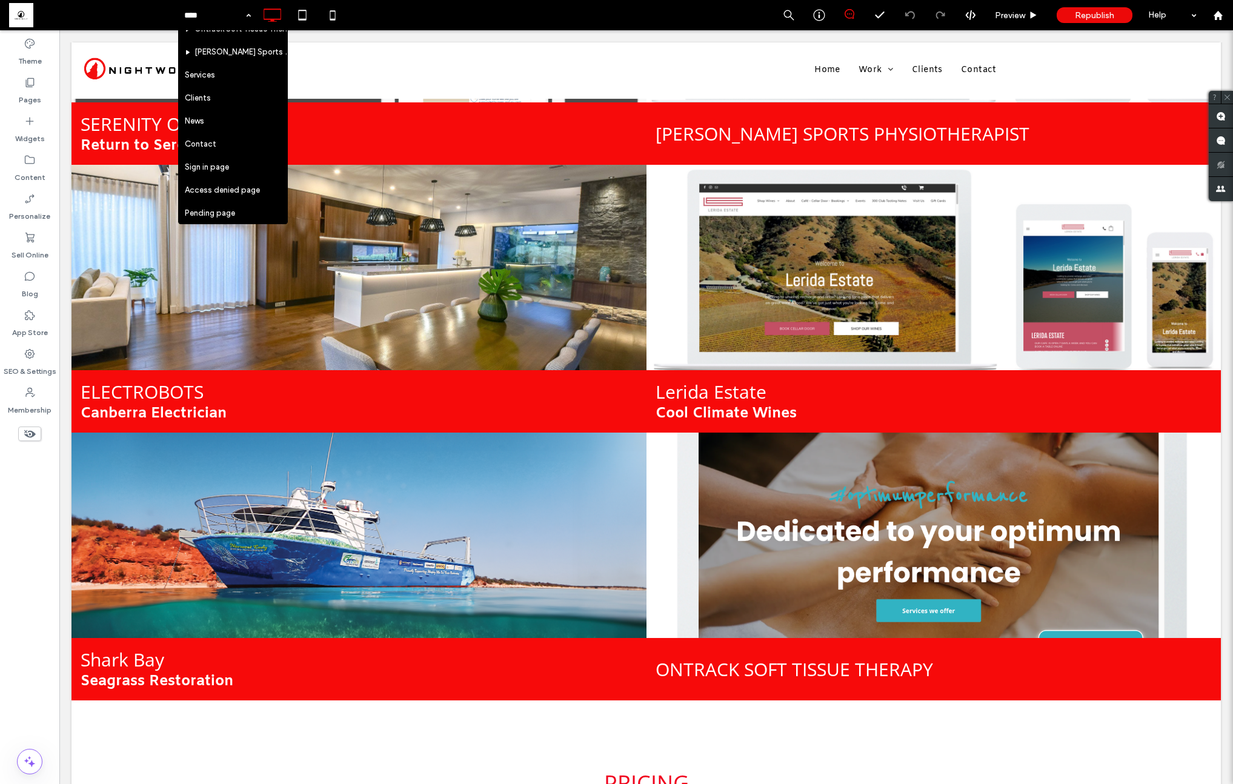
scroll to position [2541, 0]
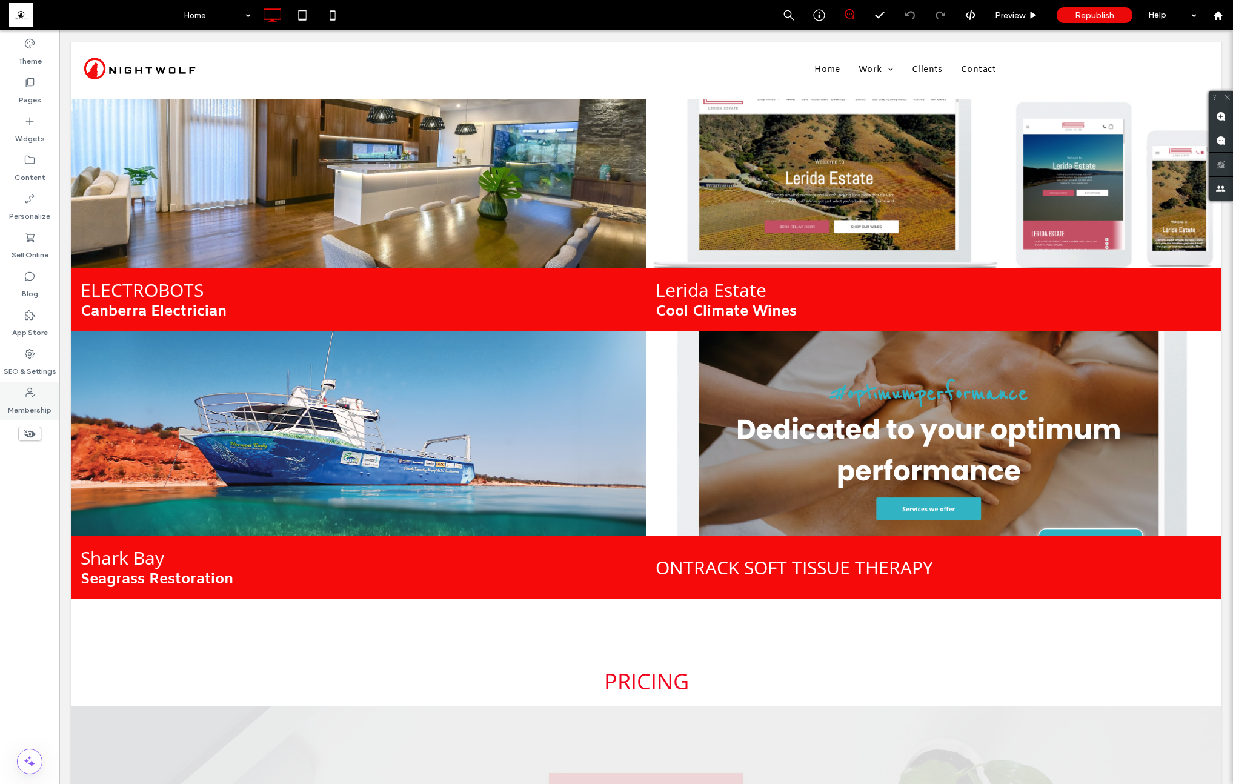
click at [41, 402] on label "Membership" at bounding box center [30, 407] width 44 height 17
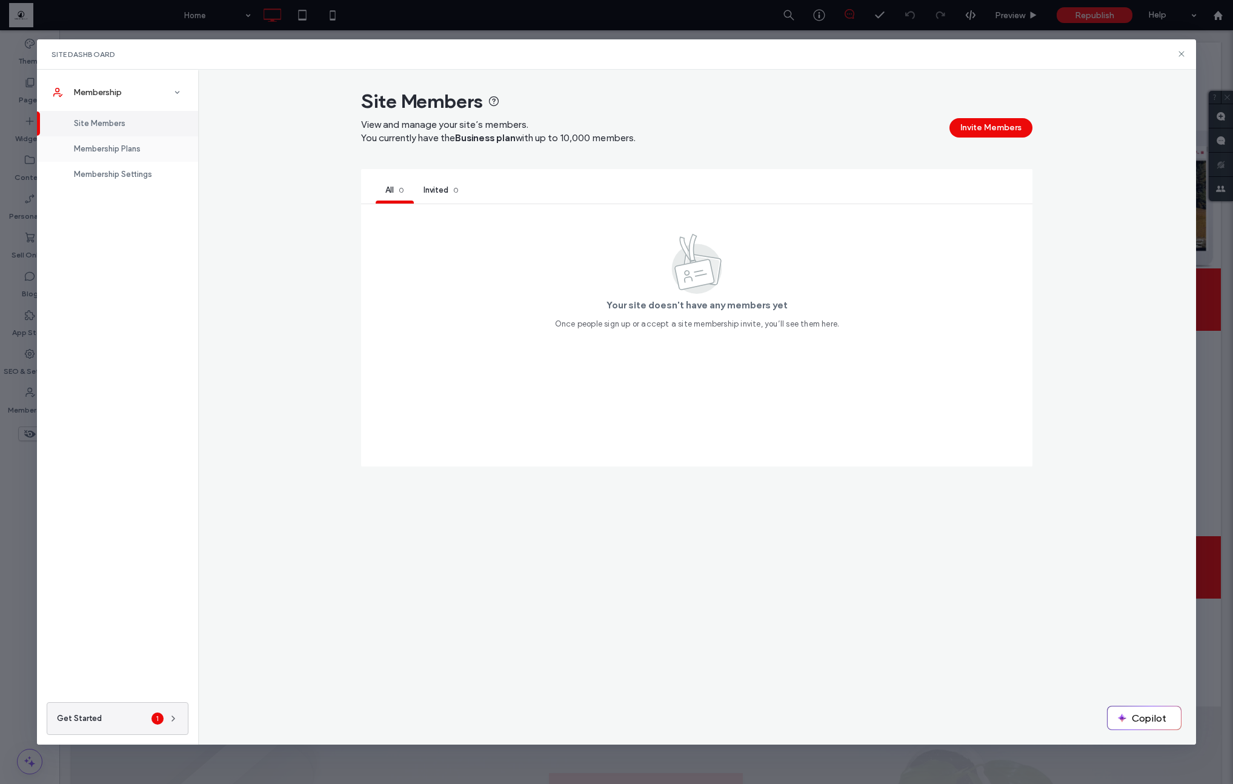
click at [158, 153] on div "Membership Plans" at bounding box center [117, 148] width 161 height 25
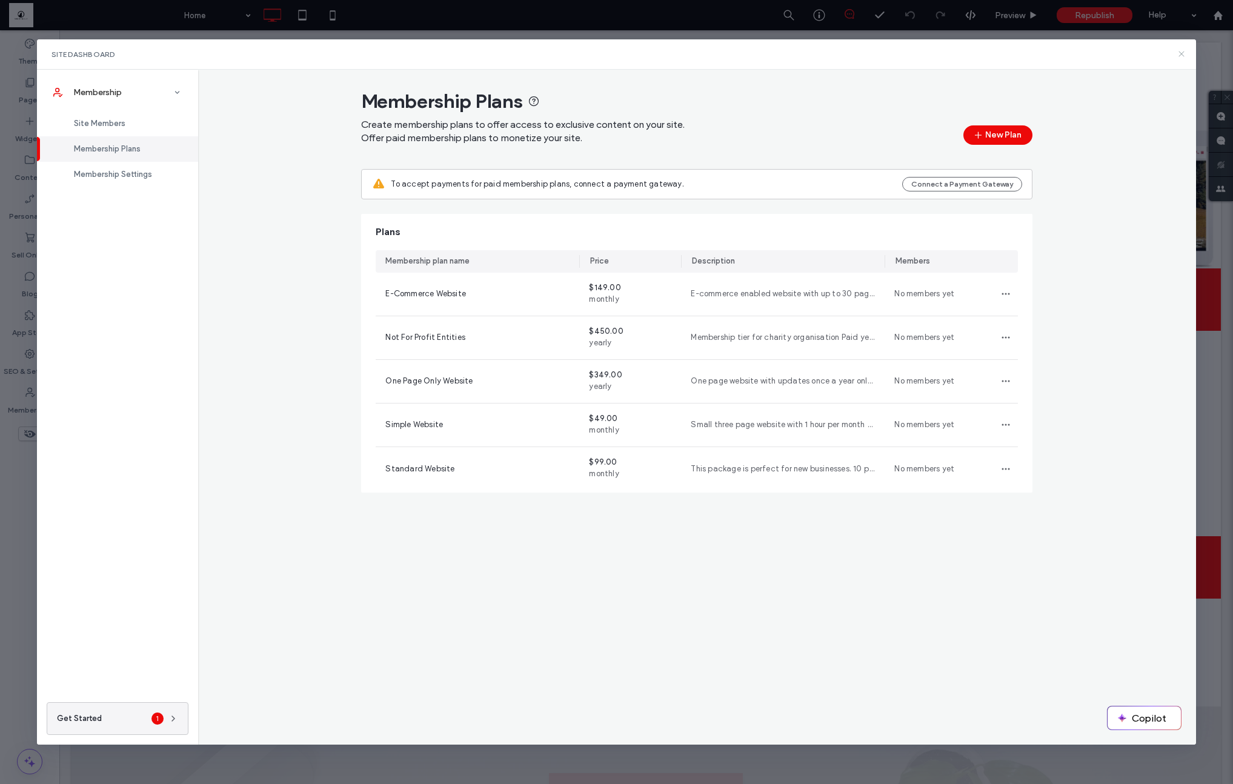
drag, startPoint x: 1180, startPoint y: 55, endPoint x: 1094, endPoint y: 47, distance: 87.0
click at [1180, 55] on use at bounding box center [1180, 53] width 5 height 5
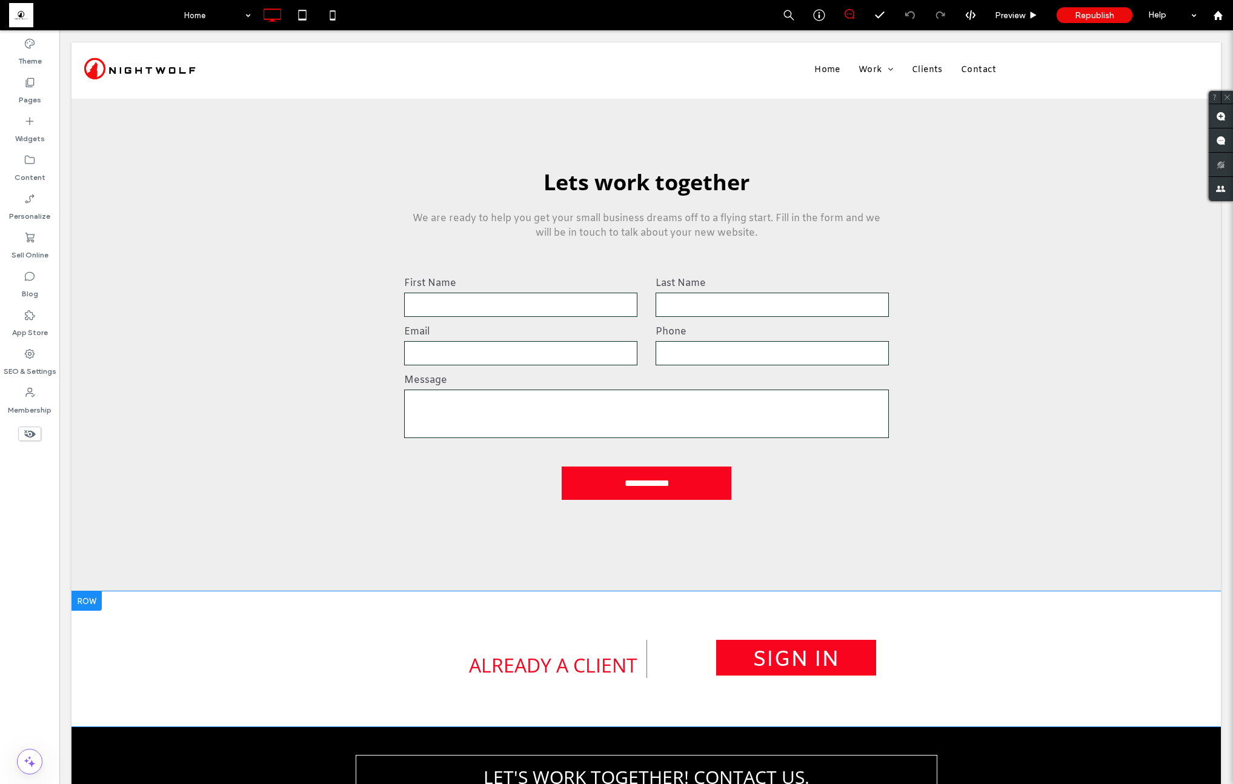
scroll to position [4037, 0]
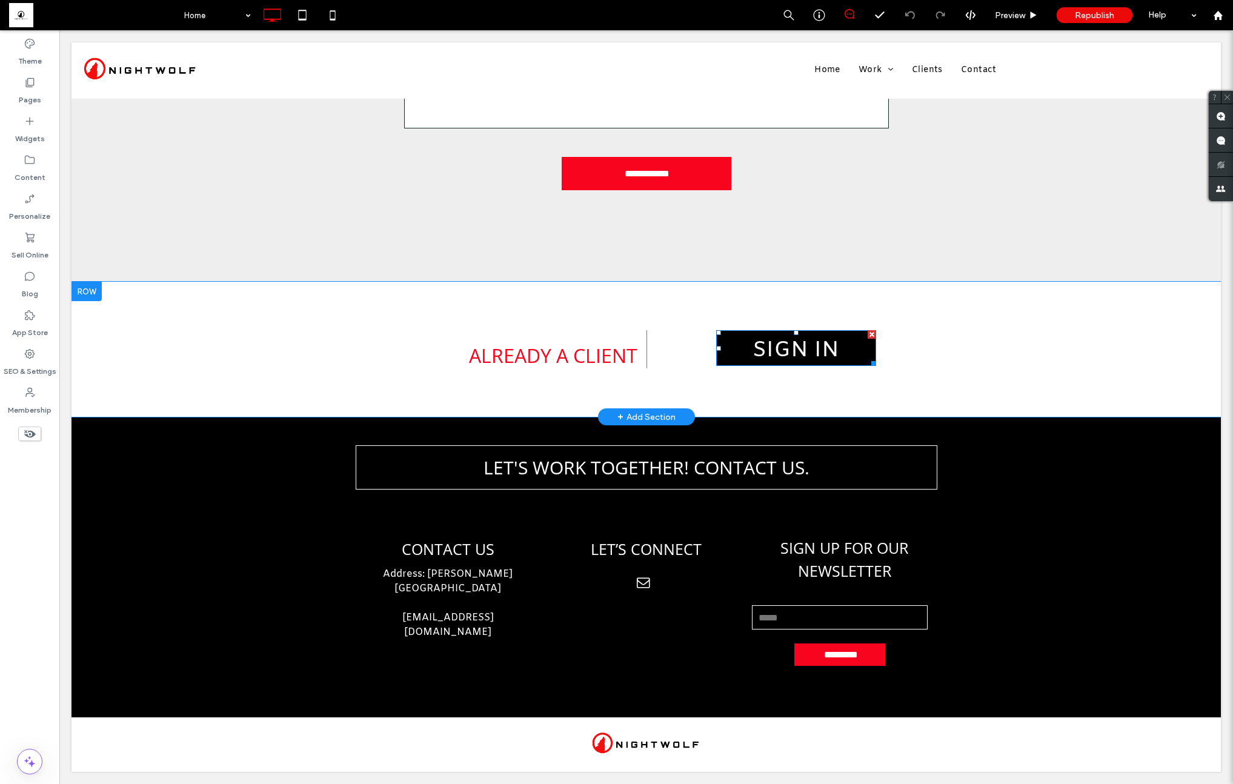
click at [819, 348] on span "SIGN IN" at bounding box center [795, 350] width 95 height 41
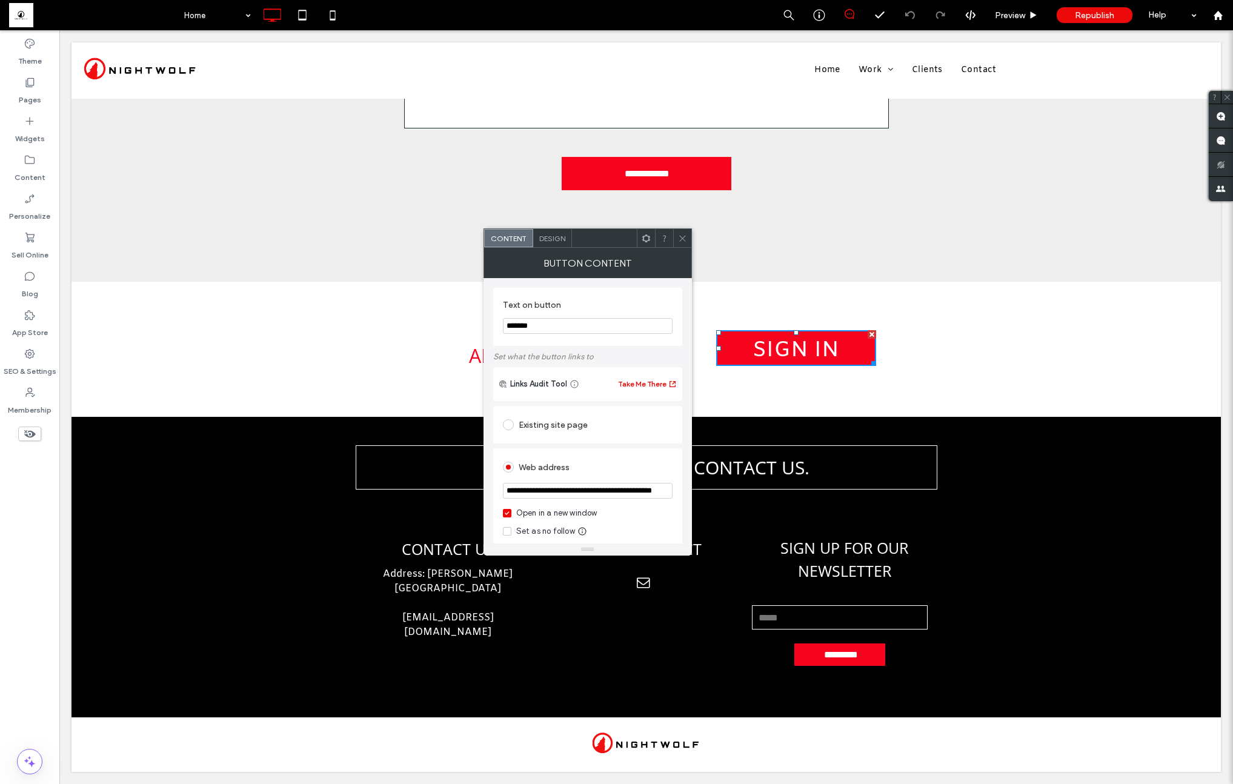
scroll to position [0, 53]
click at [607, 494] on input "**********" at bounding box center [588, 491] width 170 height 16
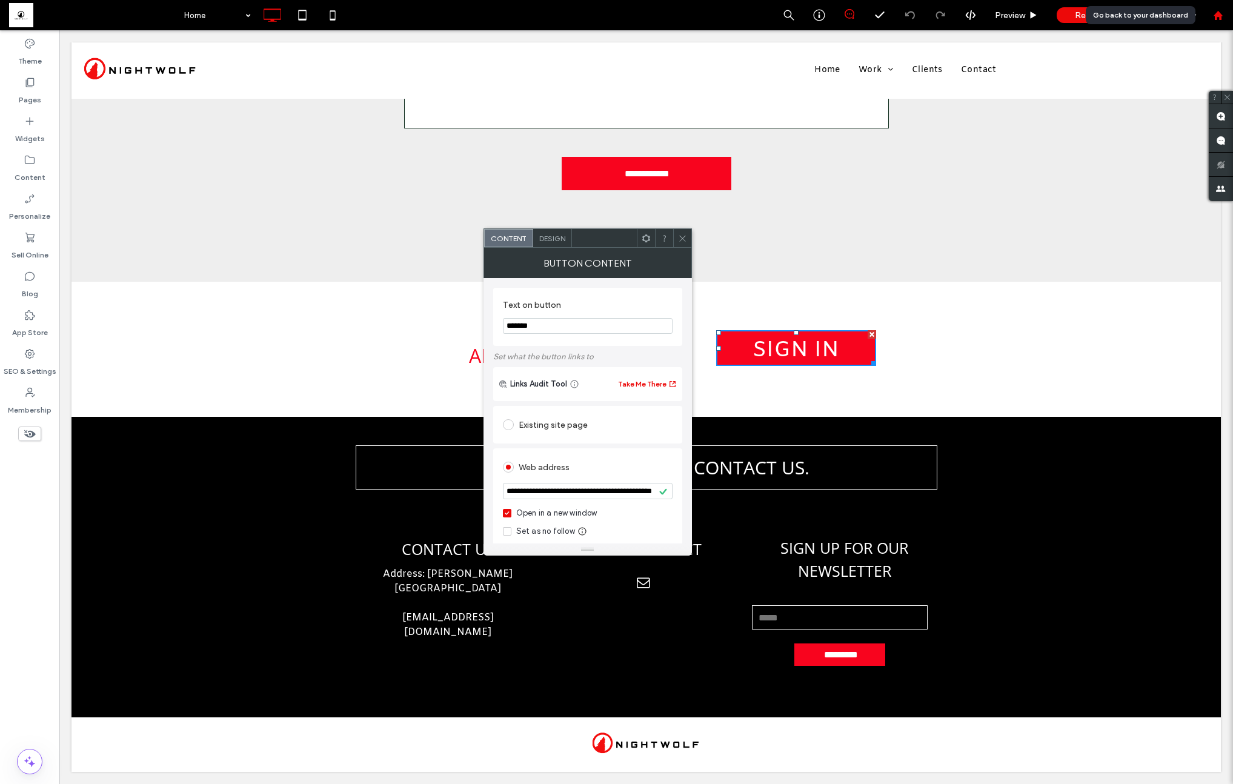
click at [1228, 5] on div at bounding box center [1218, 15] width 30 height 30
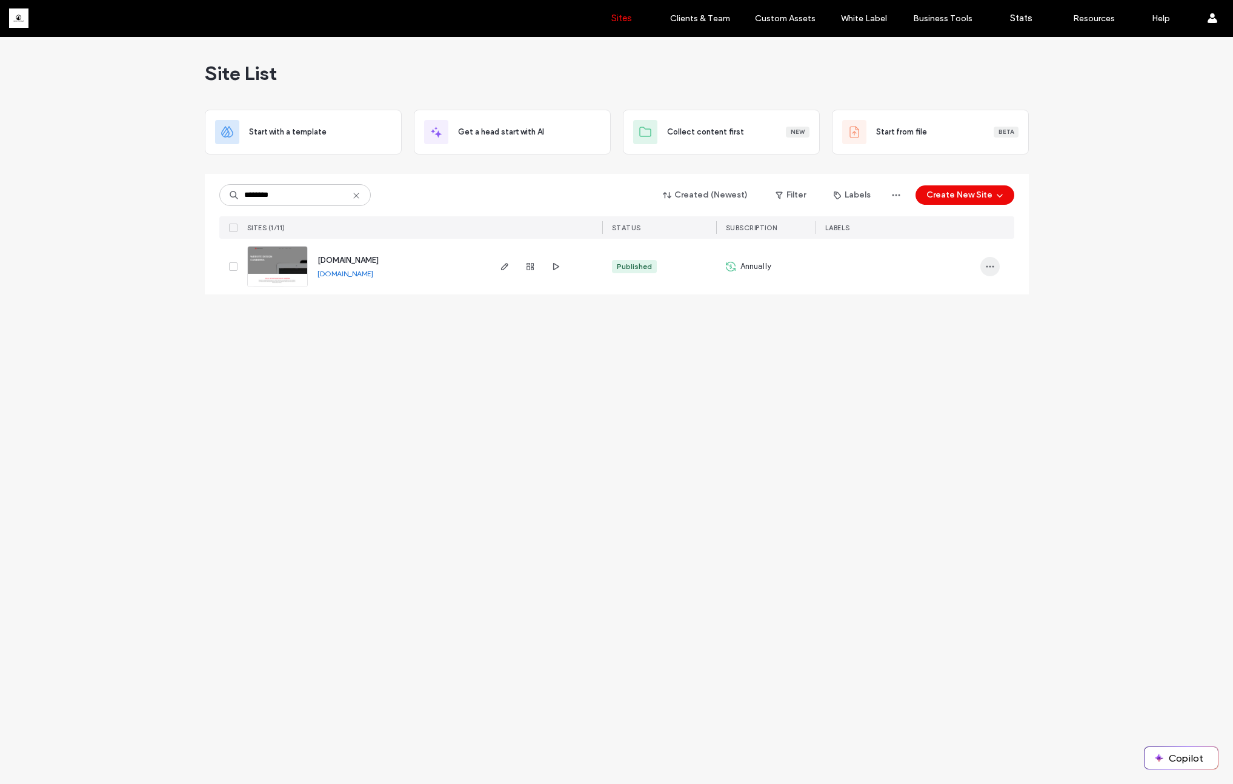
type input "********"
click at [981, 267] on span "button" at bounding box center [989, 266] width 19 height 19
click at [528, 265] on icon "button" at bounding box center [530, 267] width 10 height 10
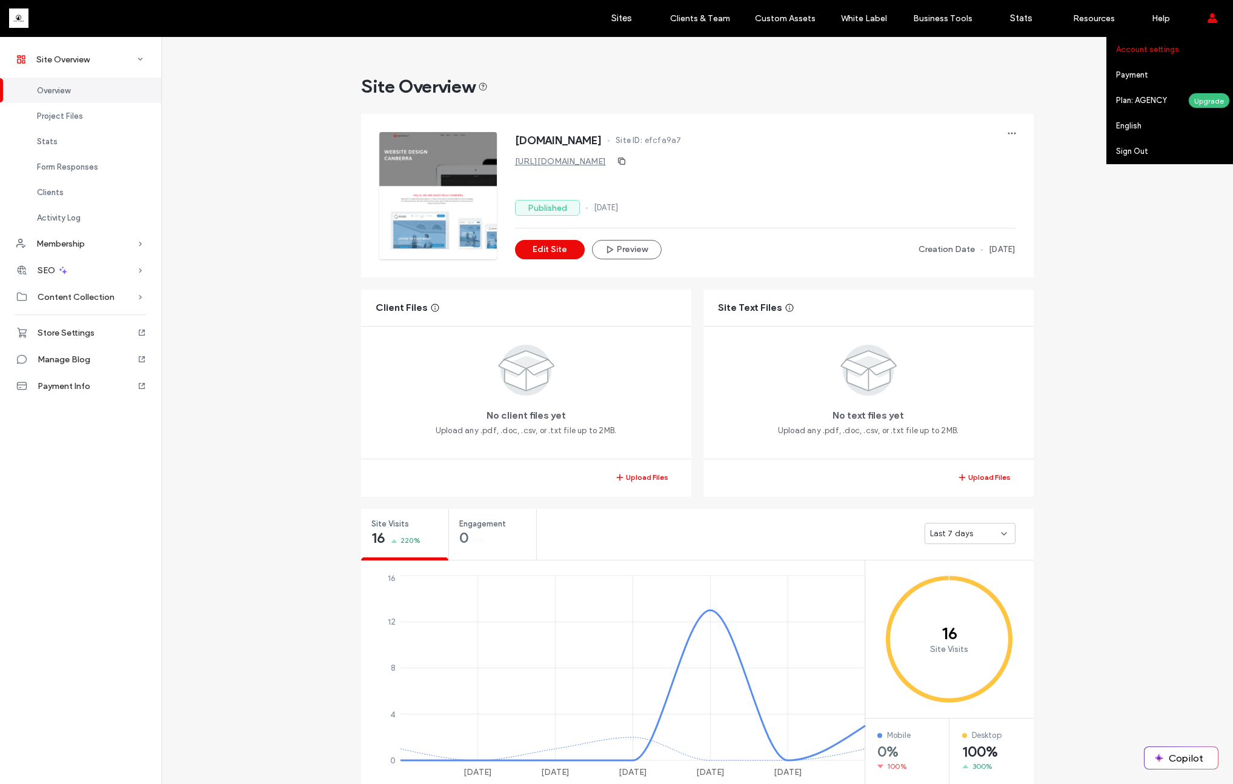
click at [1193, 41] on link "Account settings" at bounding box center [1174, 49] width 117 height 25
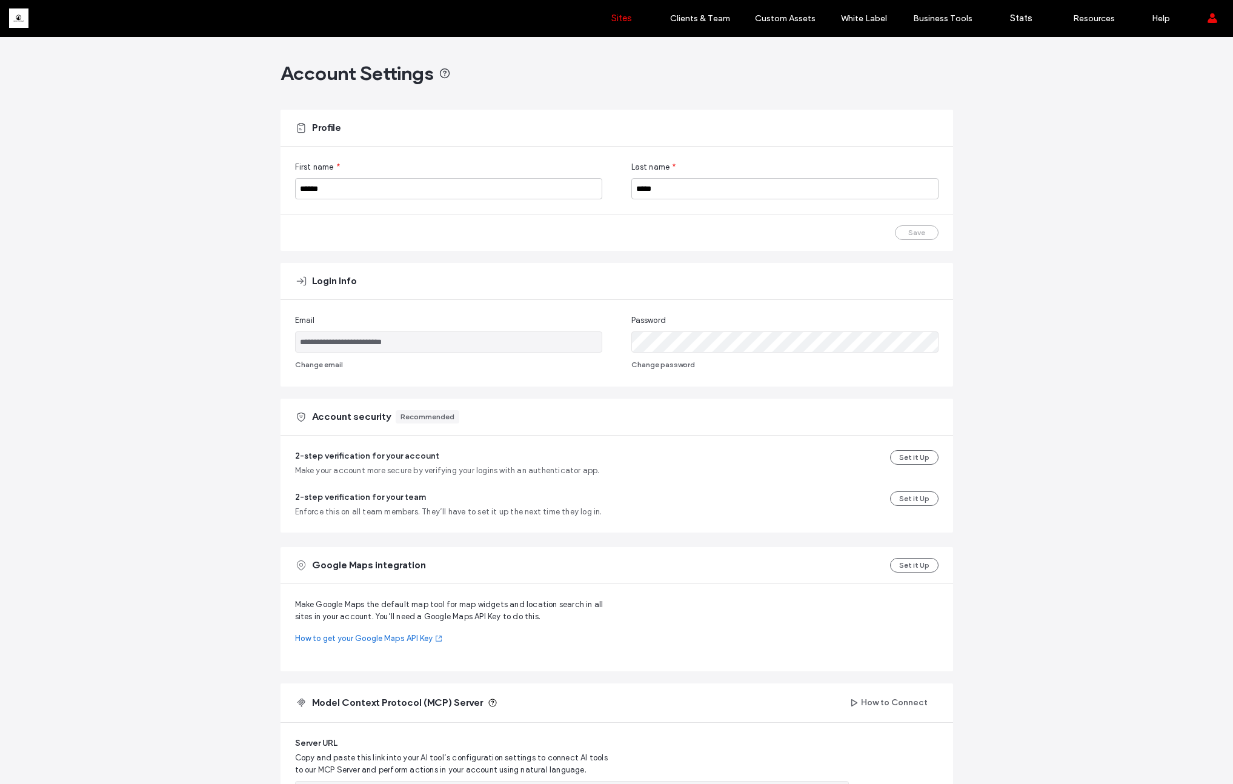
click at [615, 15] on label "Sites" at bounding box center [621, 18] width 21 height 11
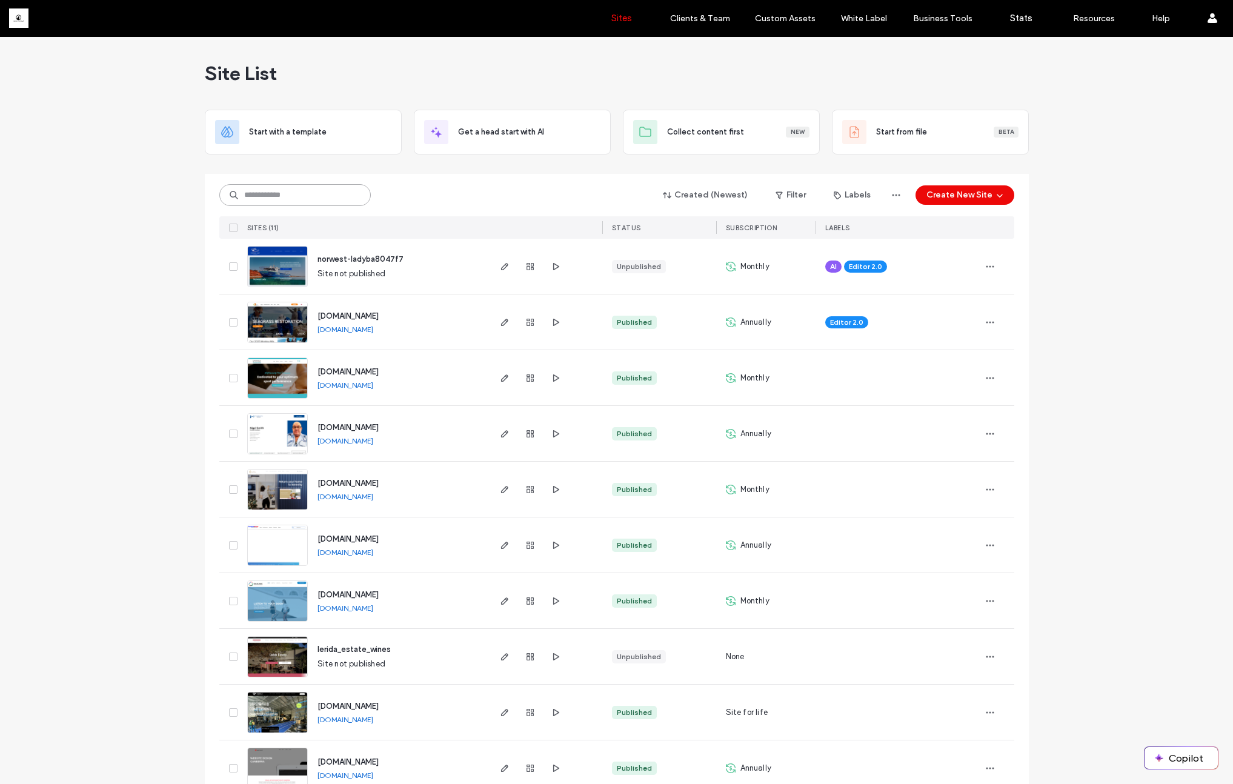
click at [274, 202] on input at bounding box center [294, 195] width 151 height 22
paste input "********"
type input "********"
click at [269, 194] on input at bounding box center [294, 195] width 151 height 22
paste input "********"
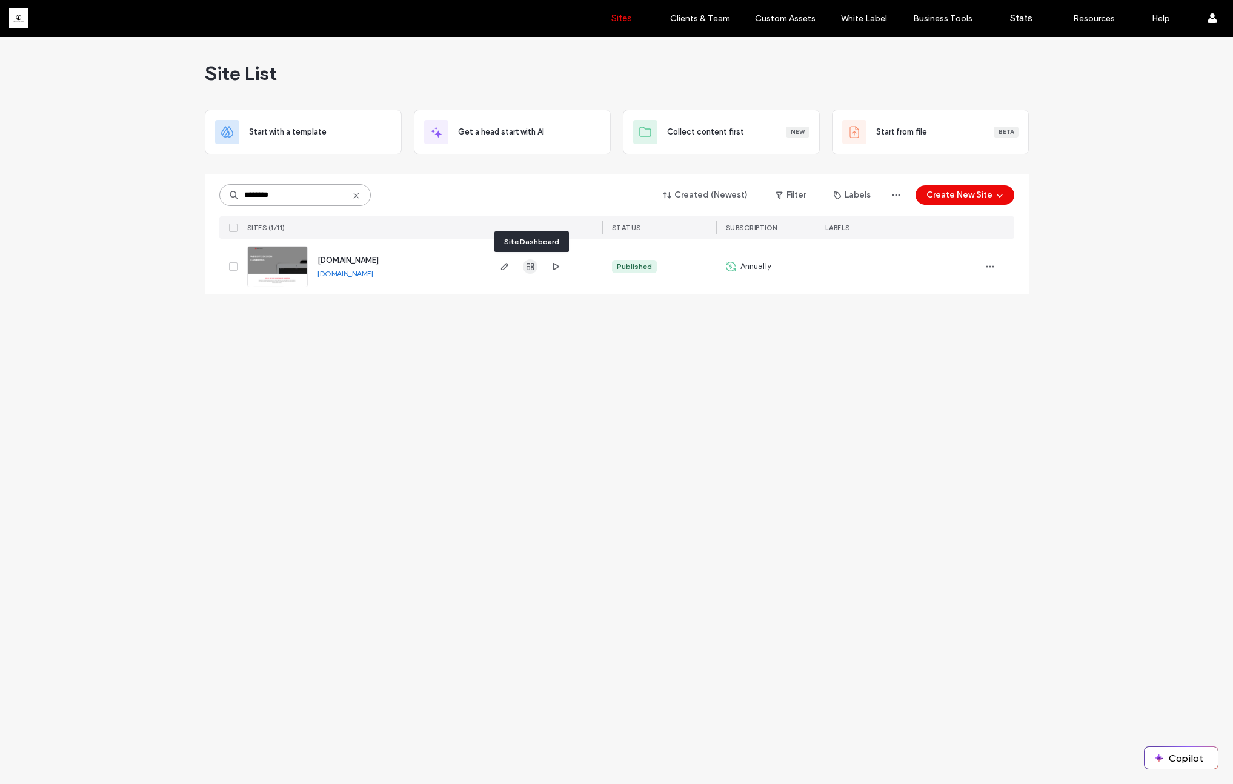
type input "********"
click at [529, 266] on use "button" at bounding box center [530, 266] width 7 height 7
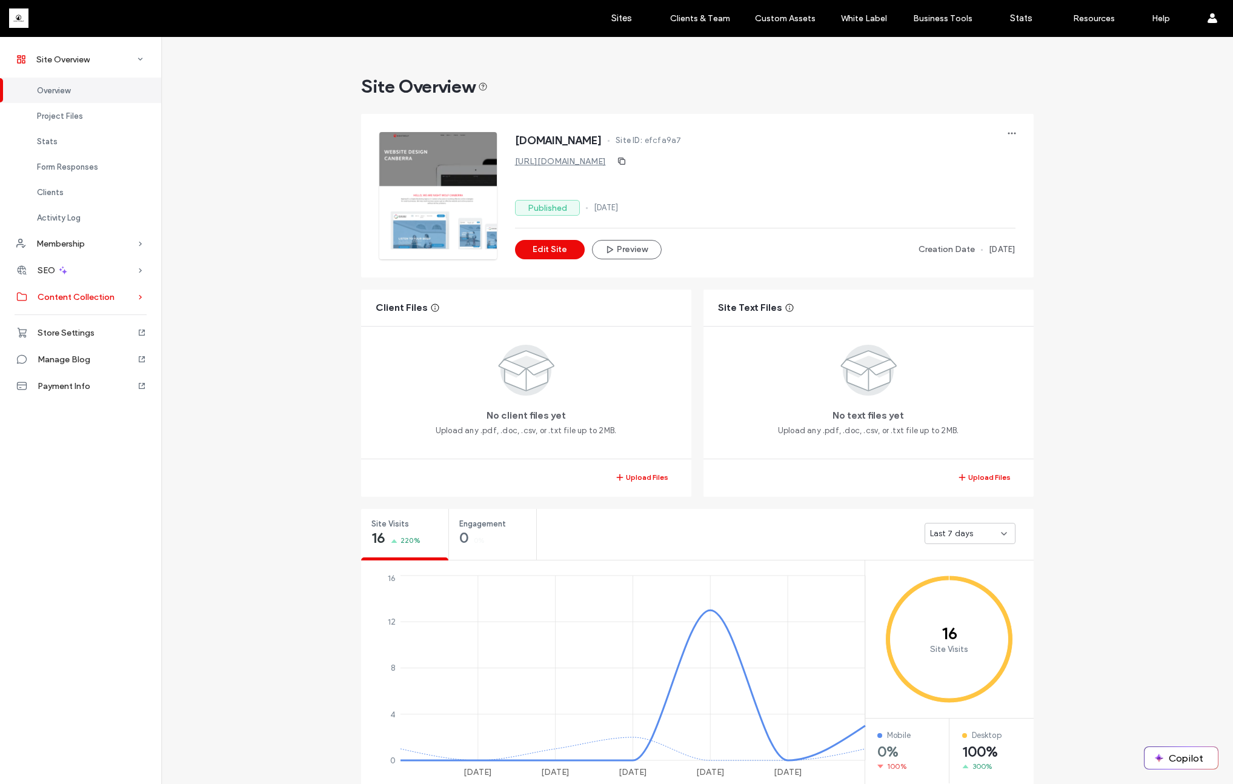
click at [139, 294] on icon at bounding box center [141, 297] width 12 height 12
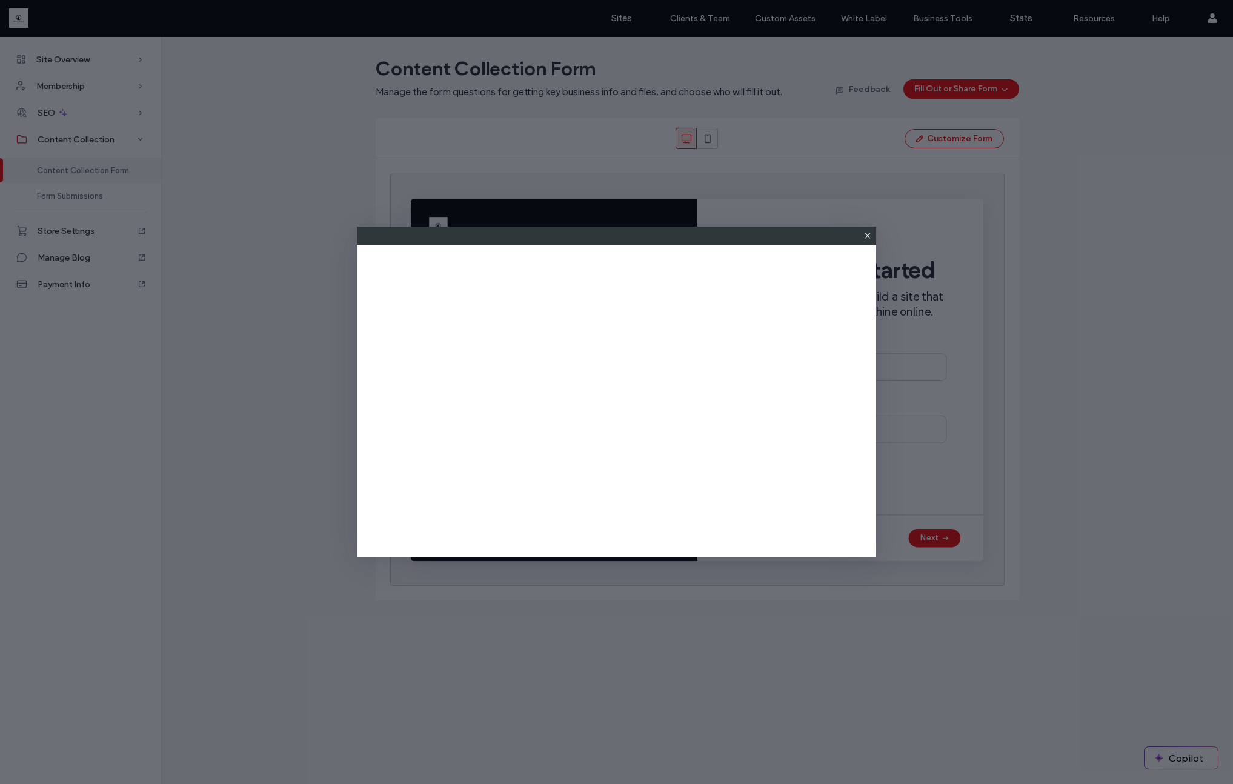
drag, startPoint x: 875, startPoint y: 236, endPoint x: 862, endPoint y: 236, distance: 12.7
click at [875, 236] on div at bounding box center [616, 236] width 519 height 18
click at [863, 236] on icon at bounding box center [868, 236] width 10 height 10
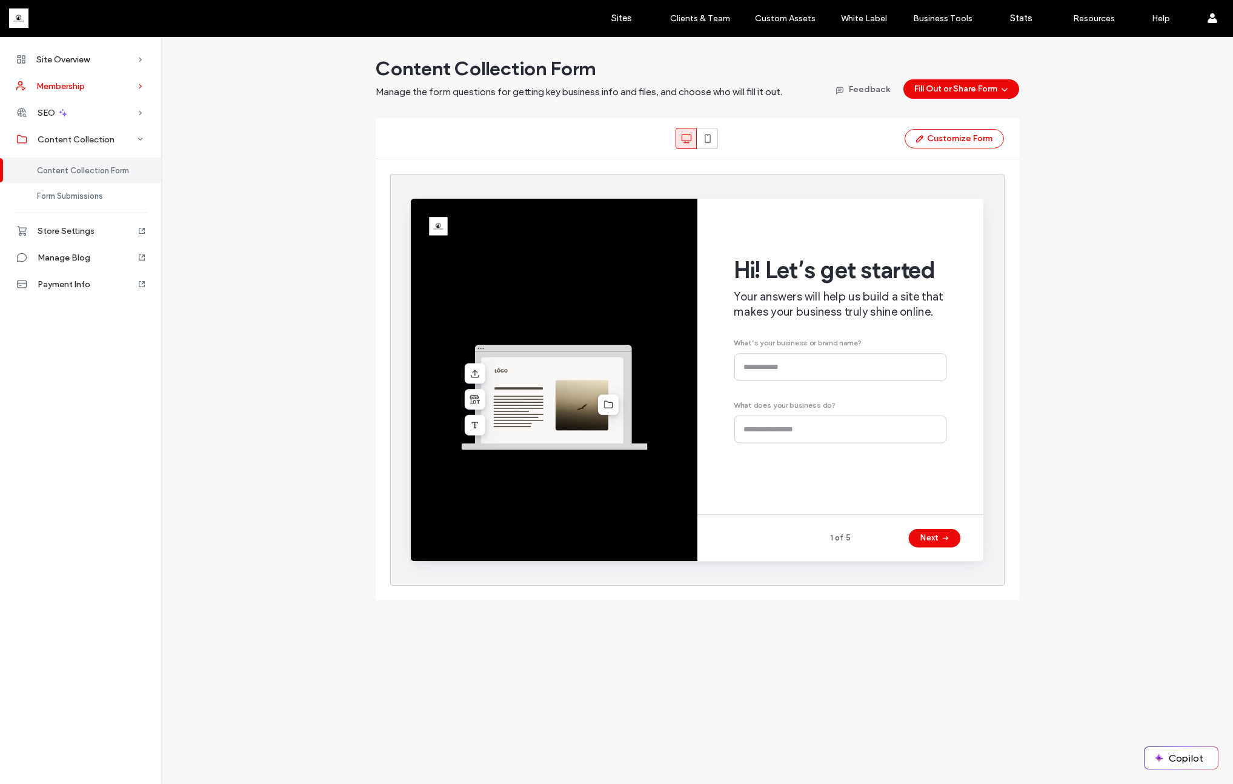
click at [131, 79] on div "Membership" at bounding box center [80, 86] width 161 height 27
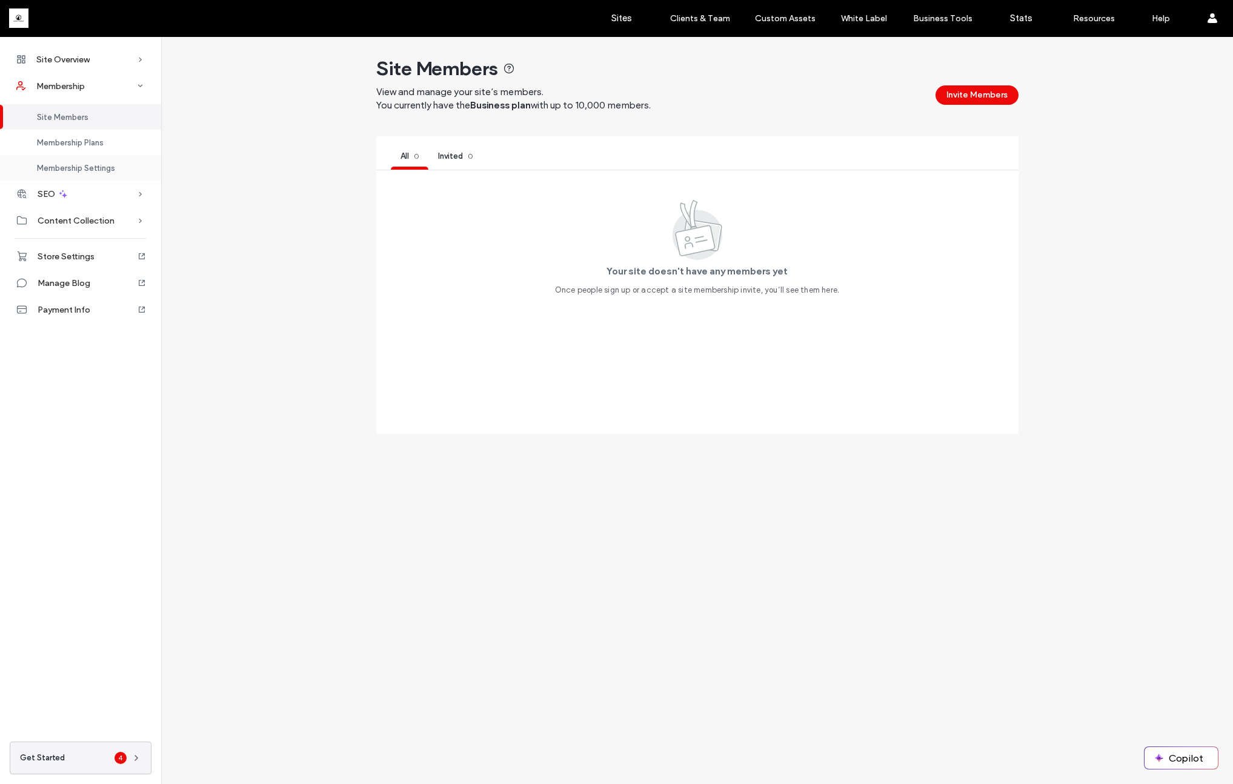
click at [90, 170] on span "Membership Settings" at bounding box center [76, 168] width 78 height 9
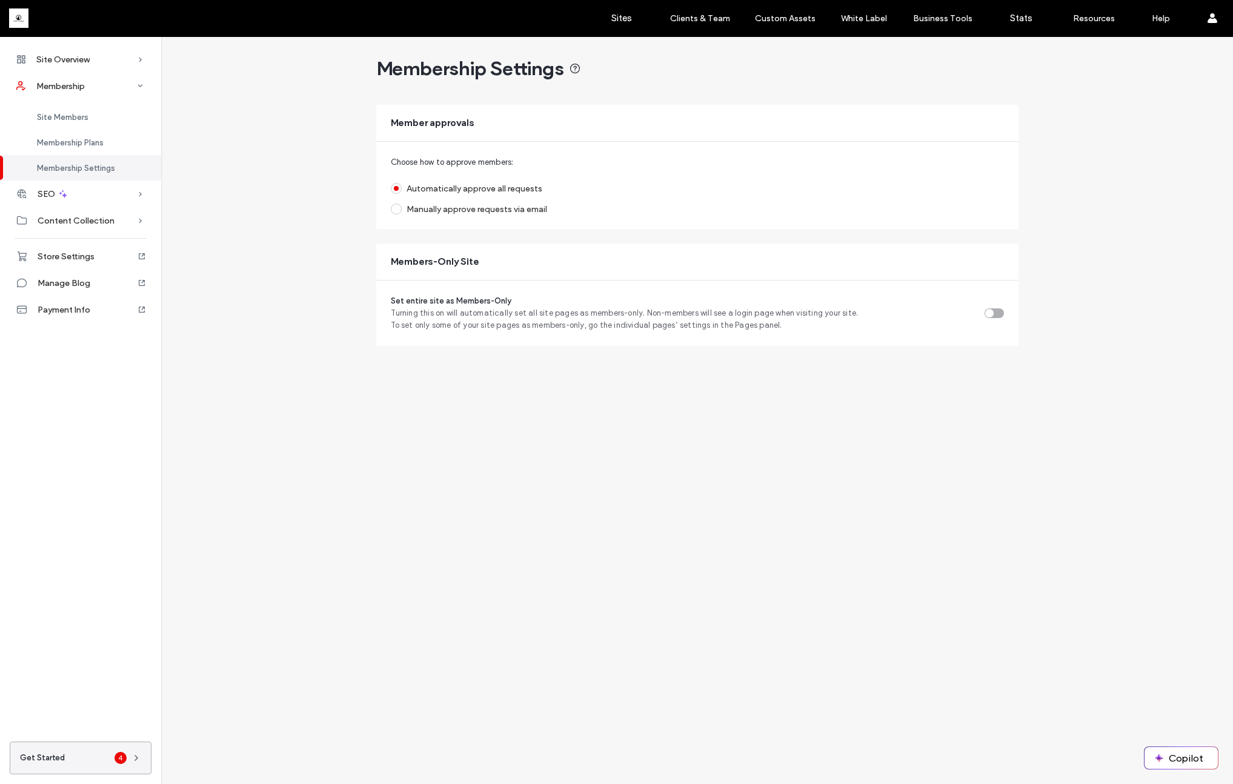
click at [141, 759] on icon at bounding box center [136, 758] width 10 height 10
click at [360, 545] on icon at bounding box center [361, 542] width 10 height 10
click at [360, 480] on icon at bounding box center [363, 483] width 15 height 15
click at [637, 24] on link "Sites" at bounding box center [621, 18] width 72 height 36
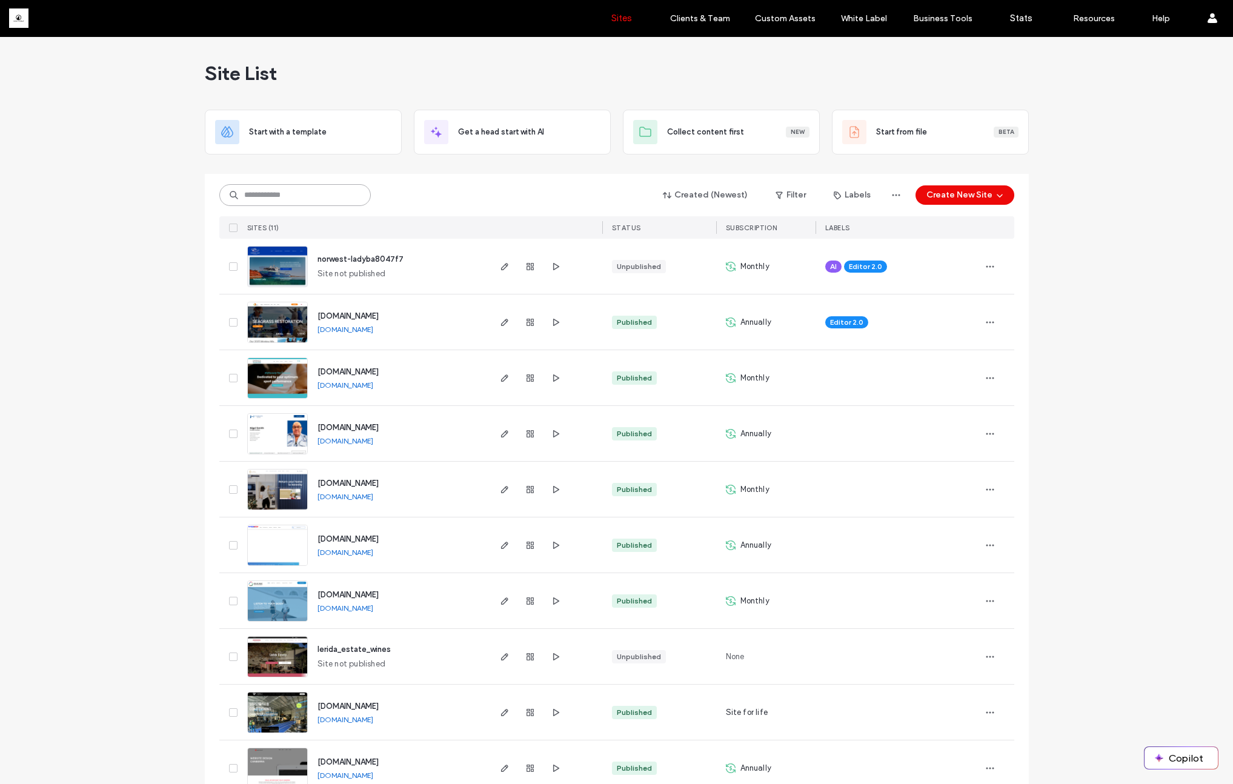
click at [285, 196] on input at bounding box center [294, 195] width 151 height 22
paste input "********"
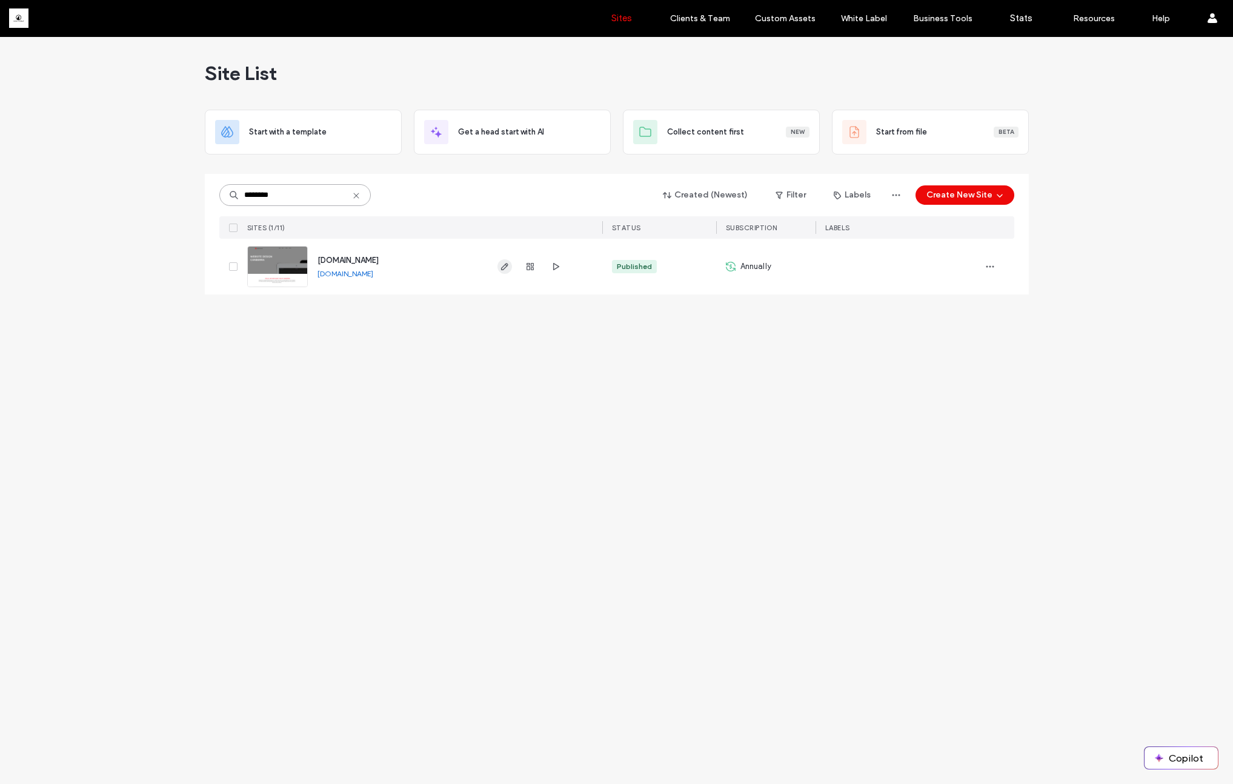
type input "********"
click at [499, 271] on span "button" at bounding box center [504, 266] width 15 height 15
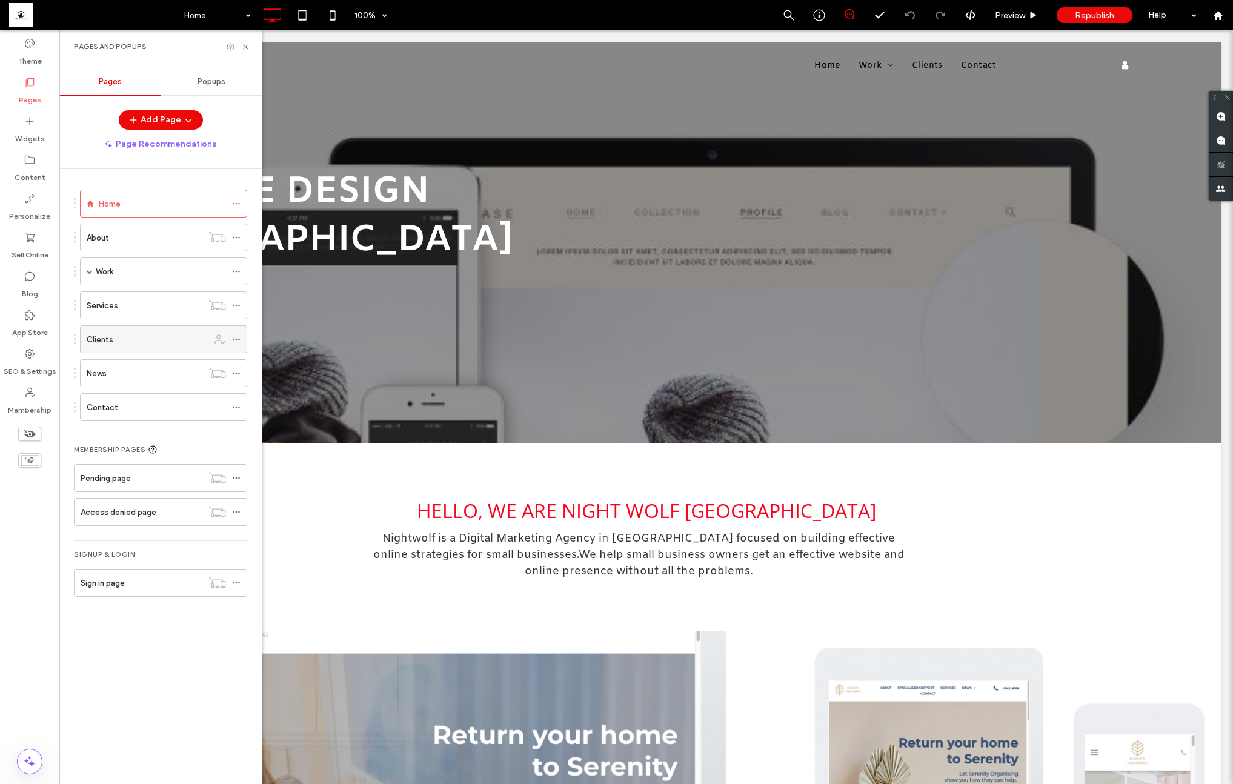
click at [238, 341] on icon at bounding box center [236, 339] width 8 height 8
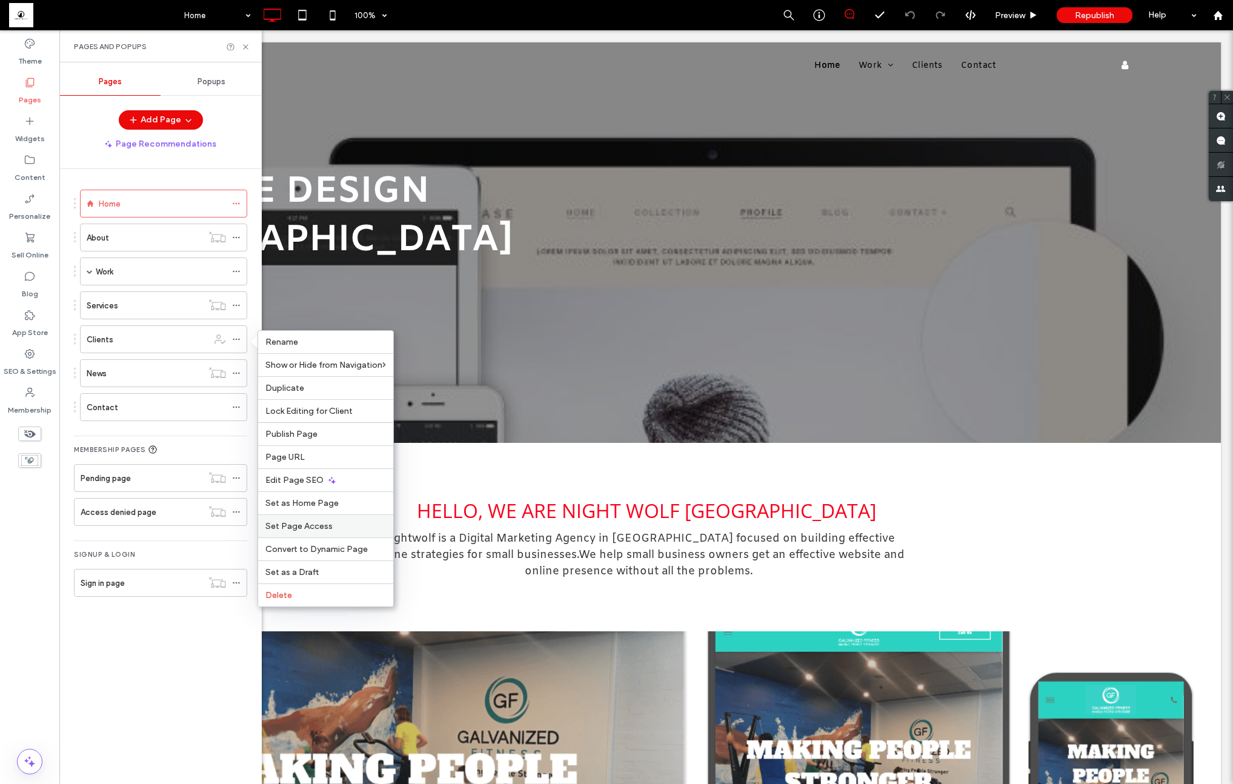
click at [320, 530] on span "Set Page Access" at bounding box center [298, 526] width 67 height 10
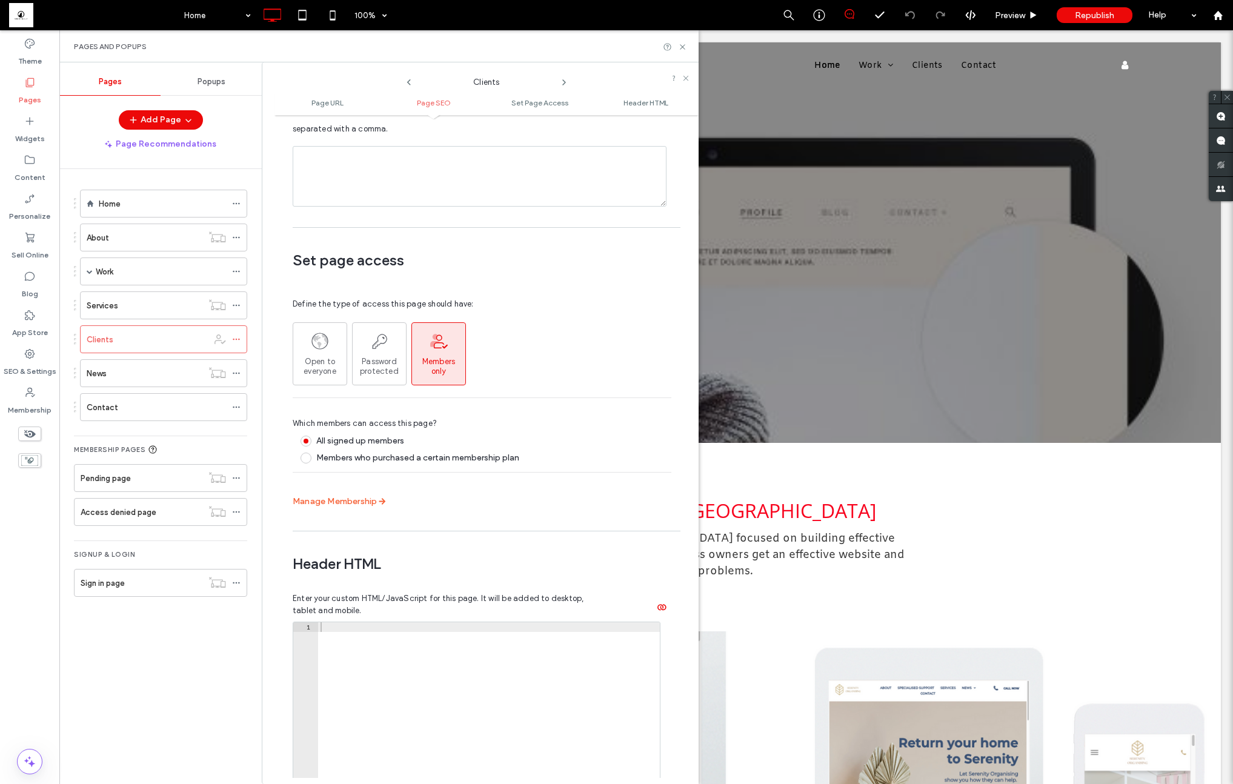
scroll to position [736, 0]
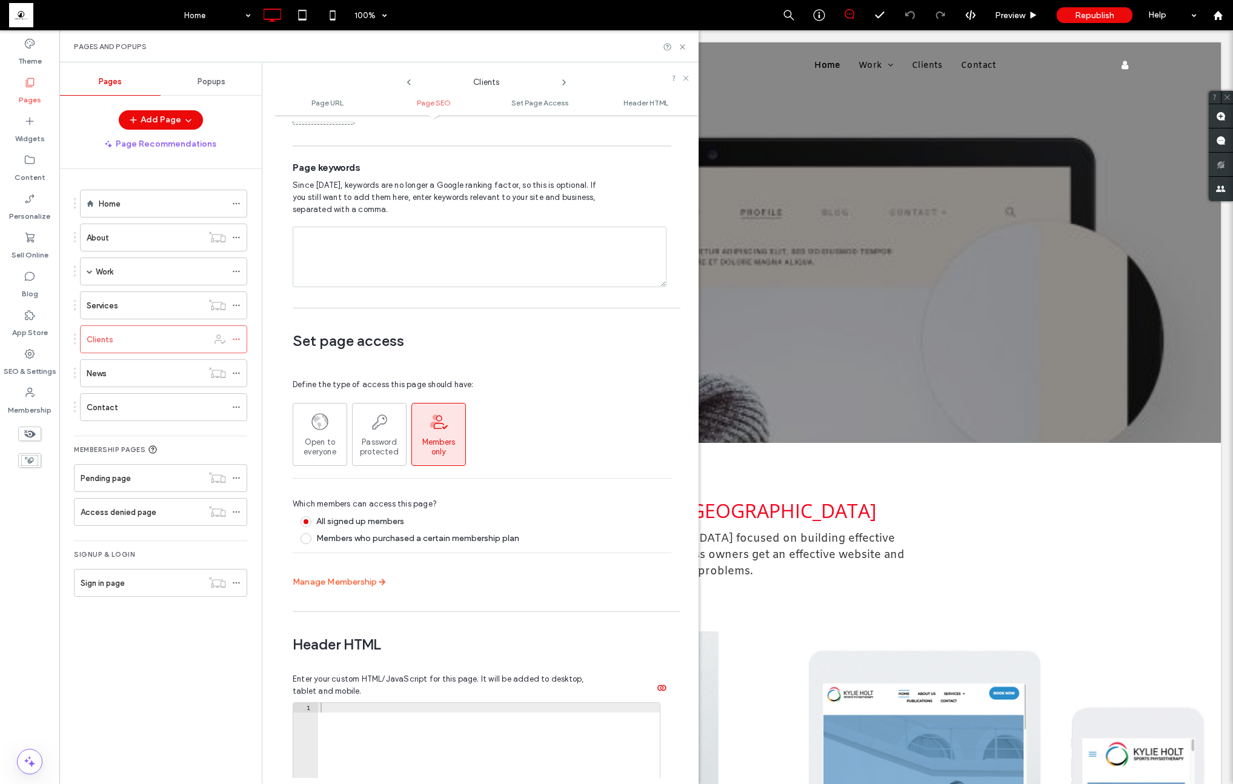
click at [440, 412] on icon at bounding box center [438, 421] width 19 height 19
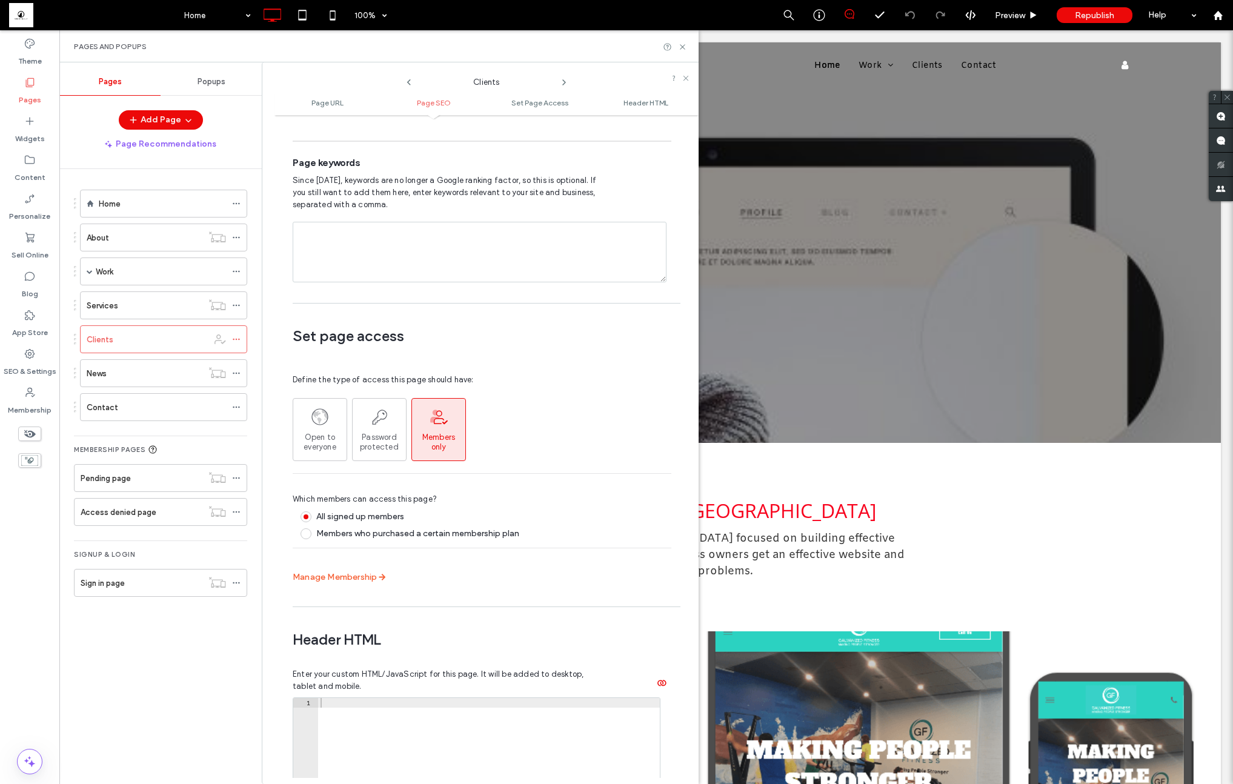
click at [376, 511] on label "All signed up members" at bounding box center [348, 516] width 111 height 11
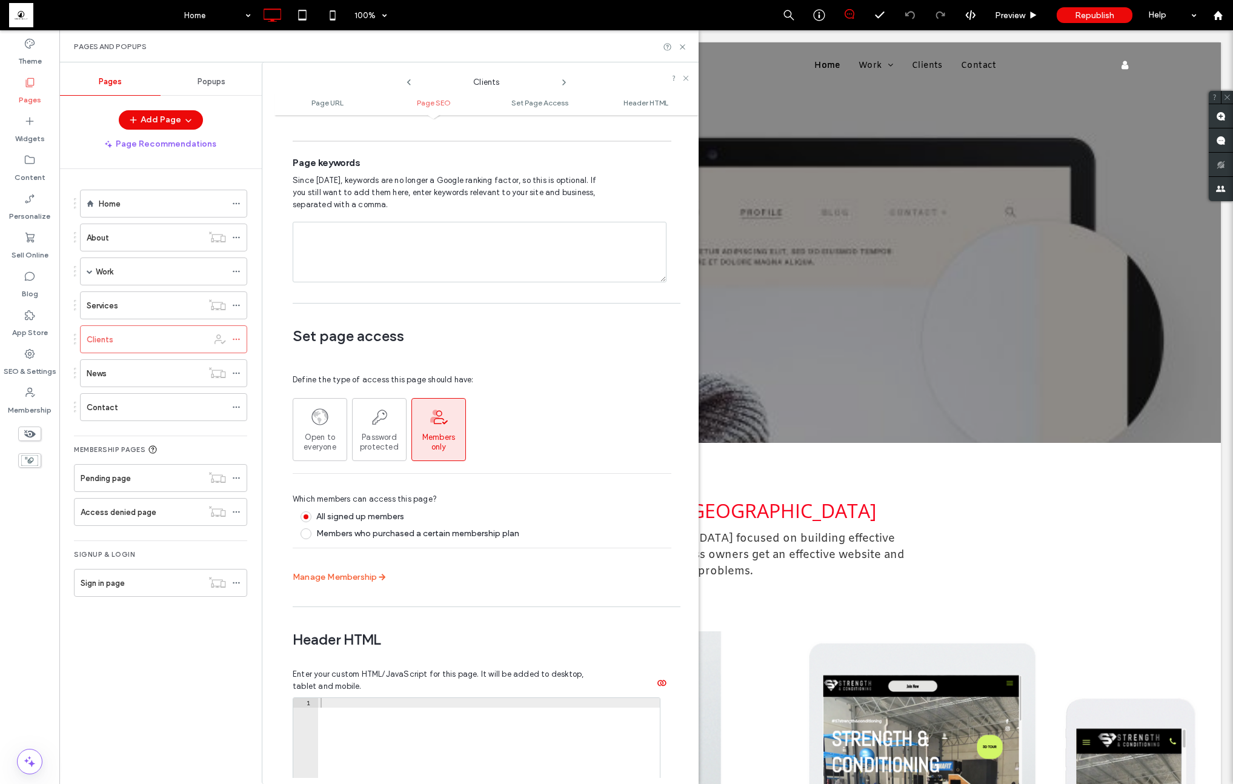
click at [340, 571] on span "Manage Membership" at bounding box center [335, 577] width 84 height 12
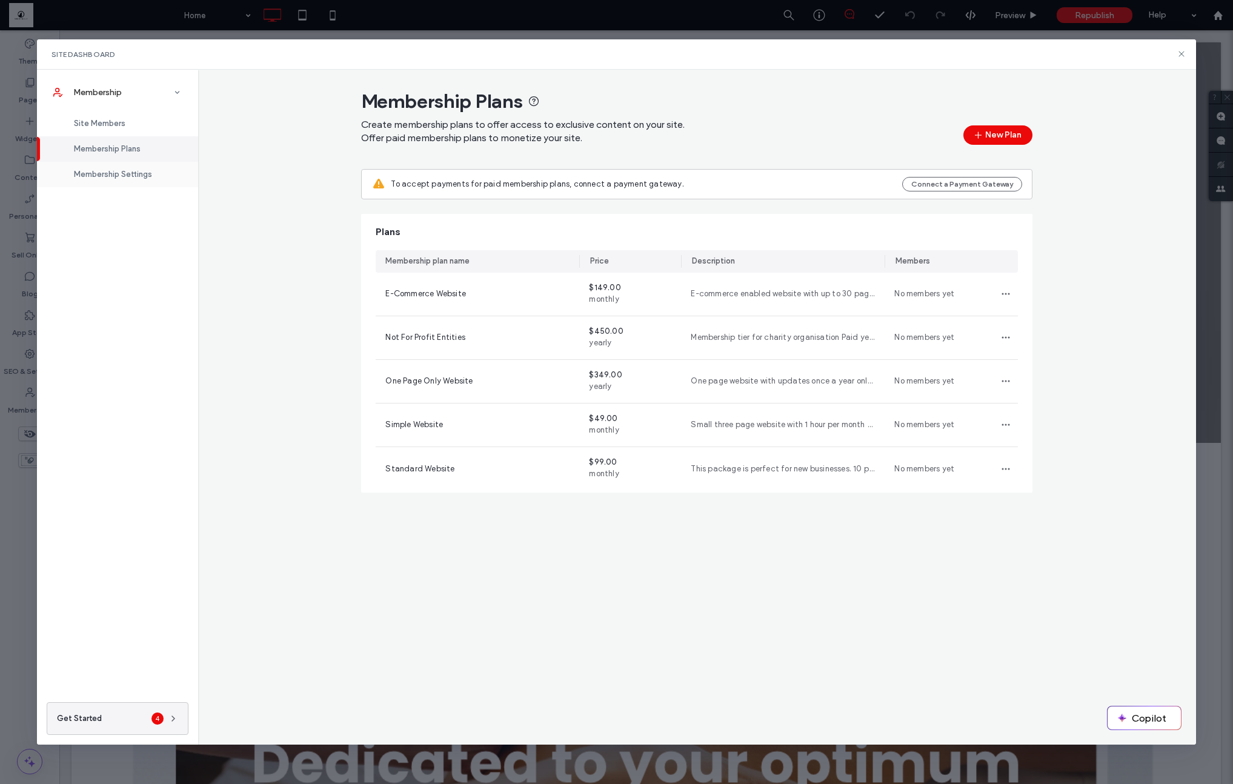
click at [132, 172] on span "Membership Settings" at bounding box center [113, 174] width 78 height 9
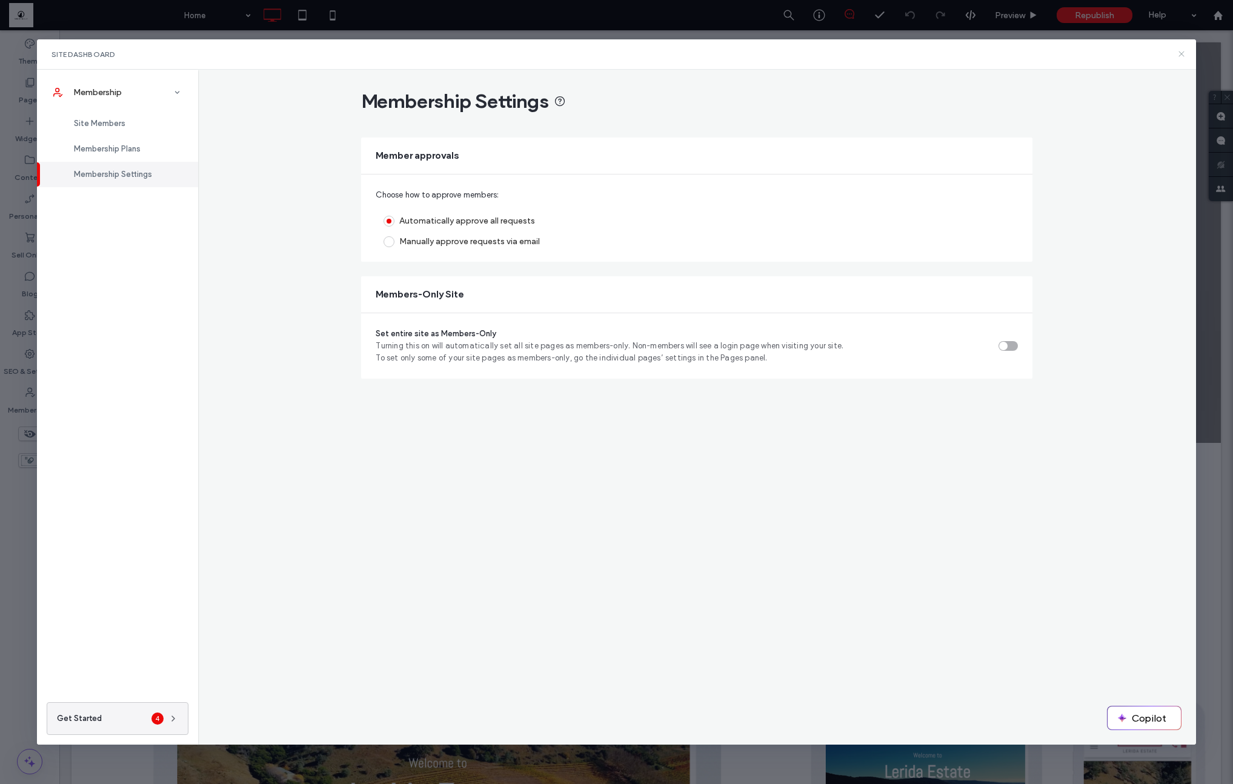
click at [1183, 56] on icon at bounding box center [1182, 54] width 10 height 10
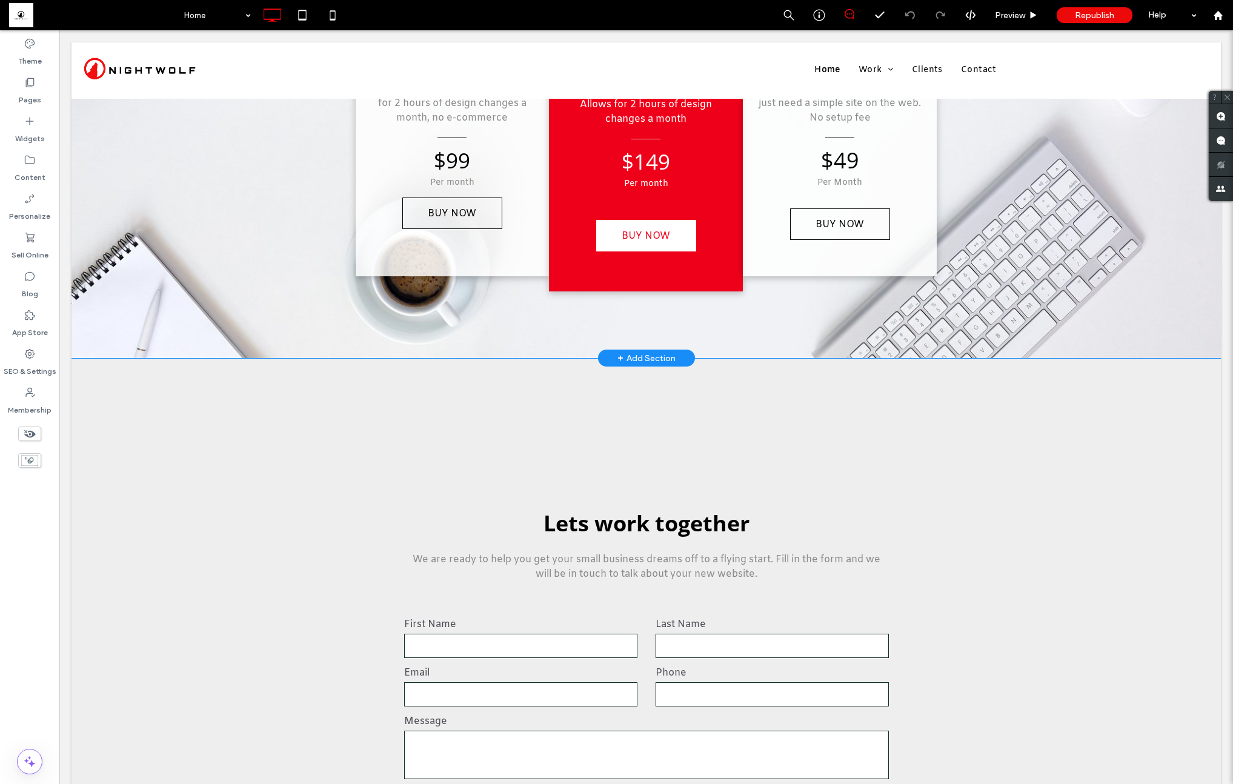
scroll to position [3382, 0]
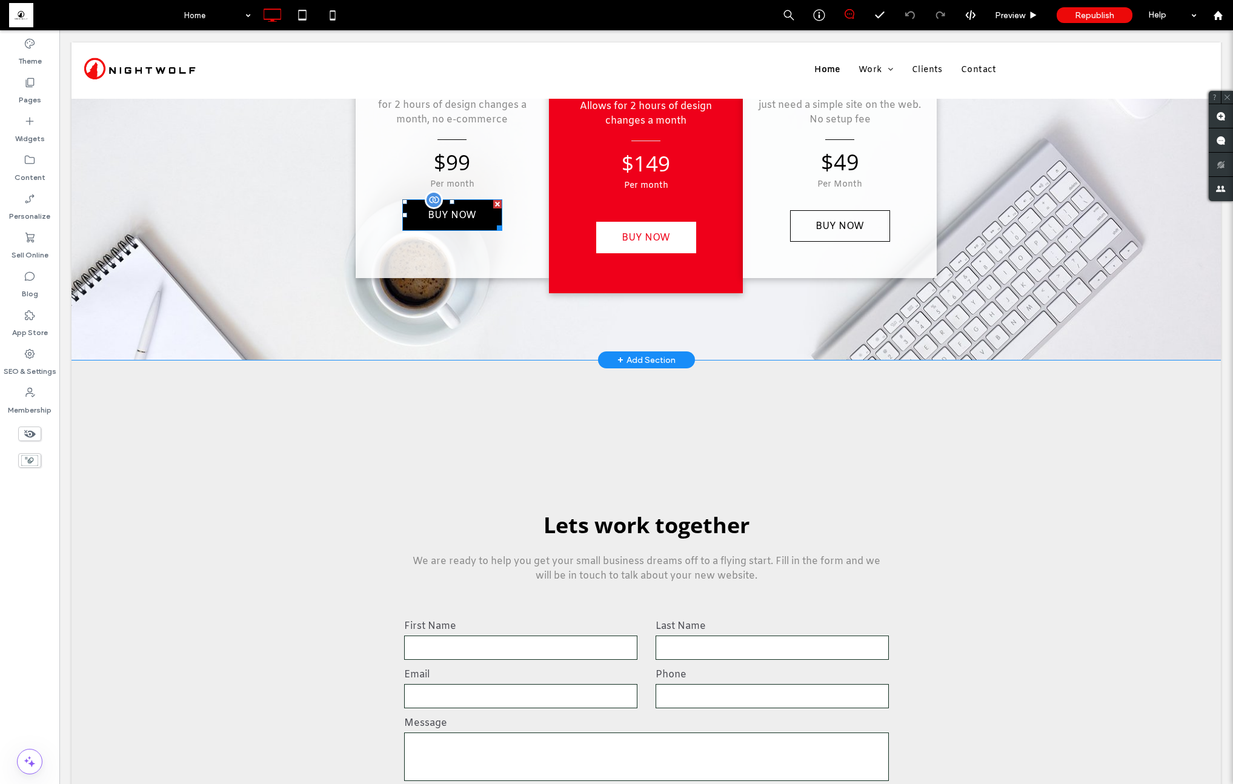
click at [440, 218] on span "BUY NOW" at bounding box center [452, 215] width 57 height 25
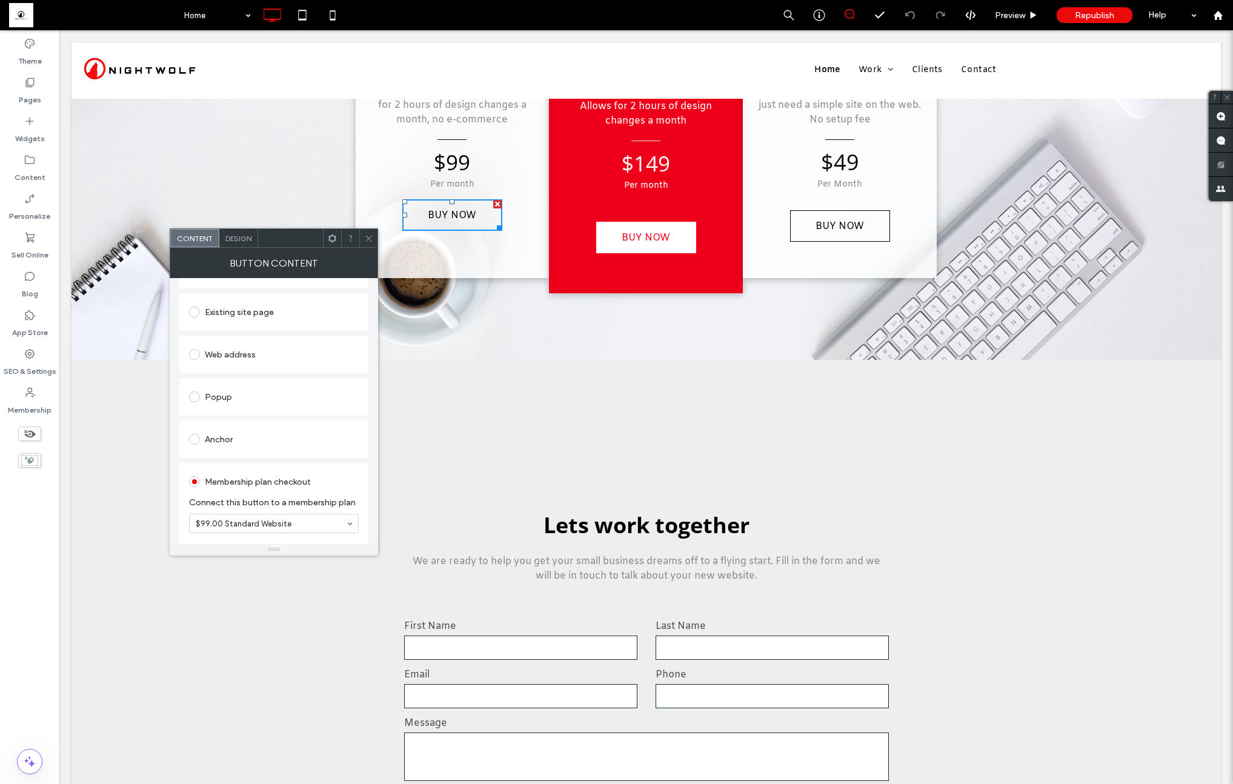
scroll to position [145, 0]
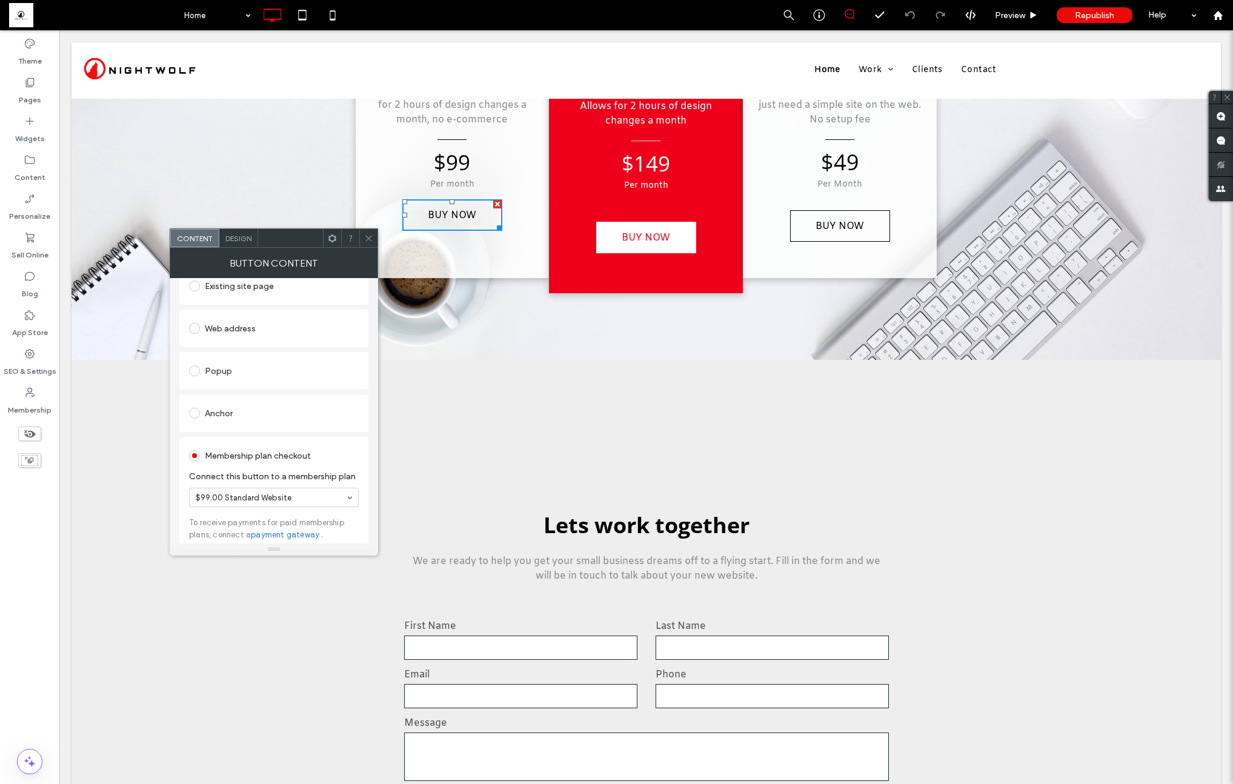
click at [373, 241] on icon at bounding box center [368, 238] width 9 height 9
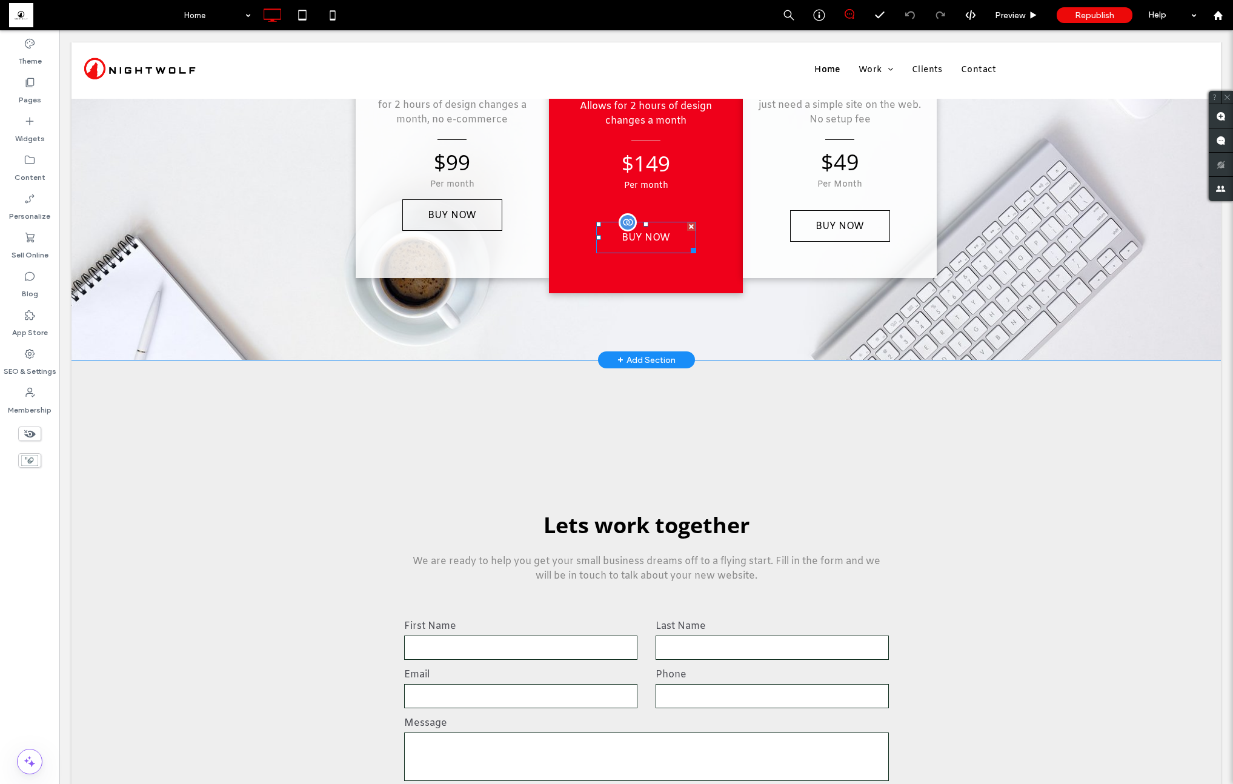
click at [640, 242] on span "BUY NOW" at bounding box center [645, 237] width 57 height 25
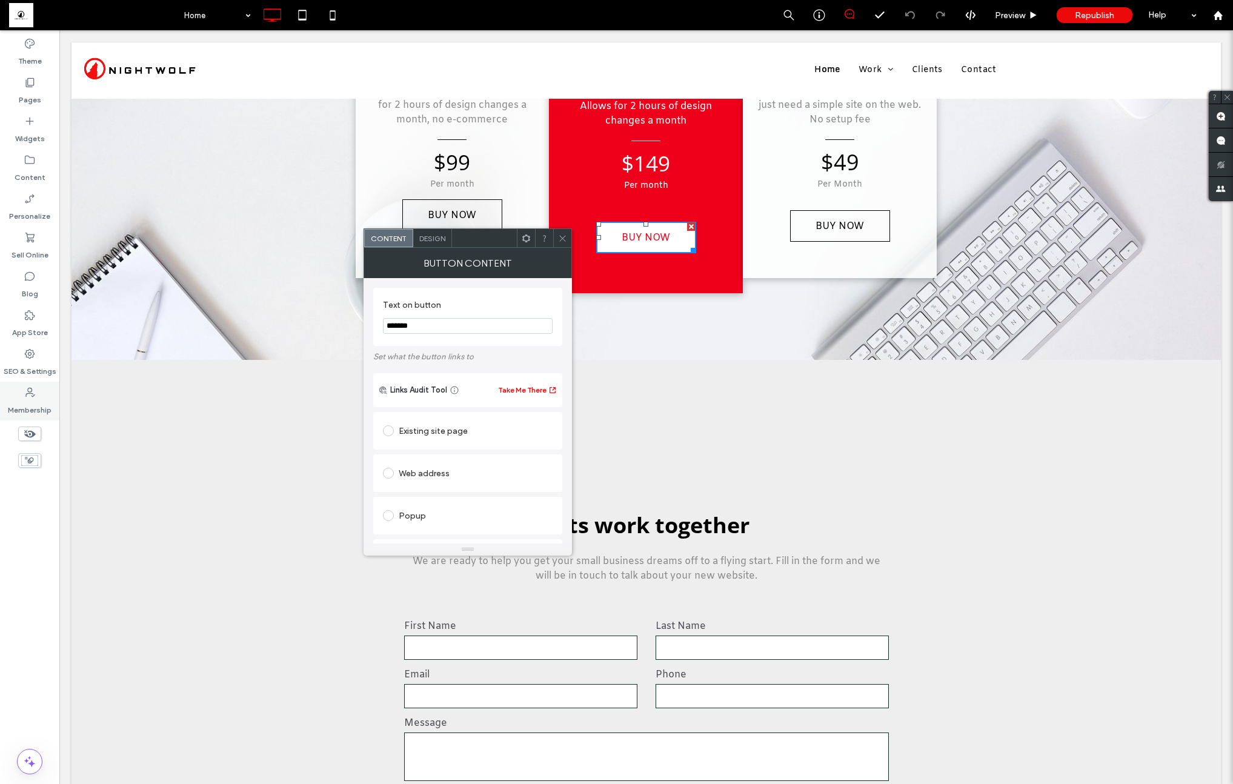
click at [39, 391] on div "Membership" at bounding box center [29, 401] width 59 height 39
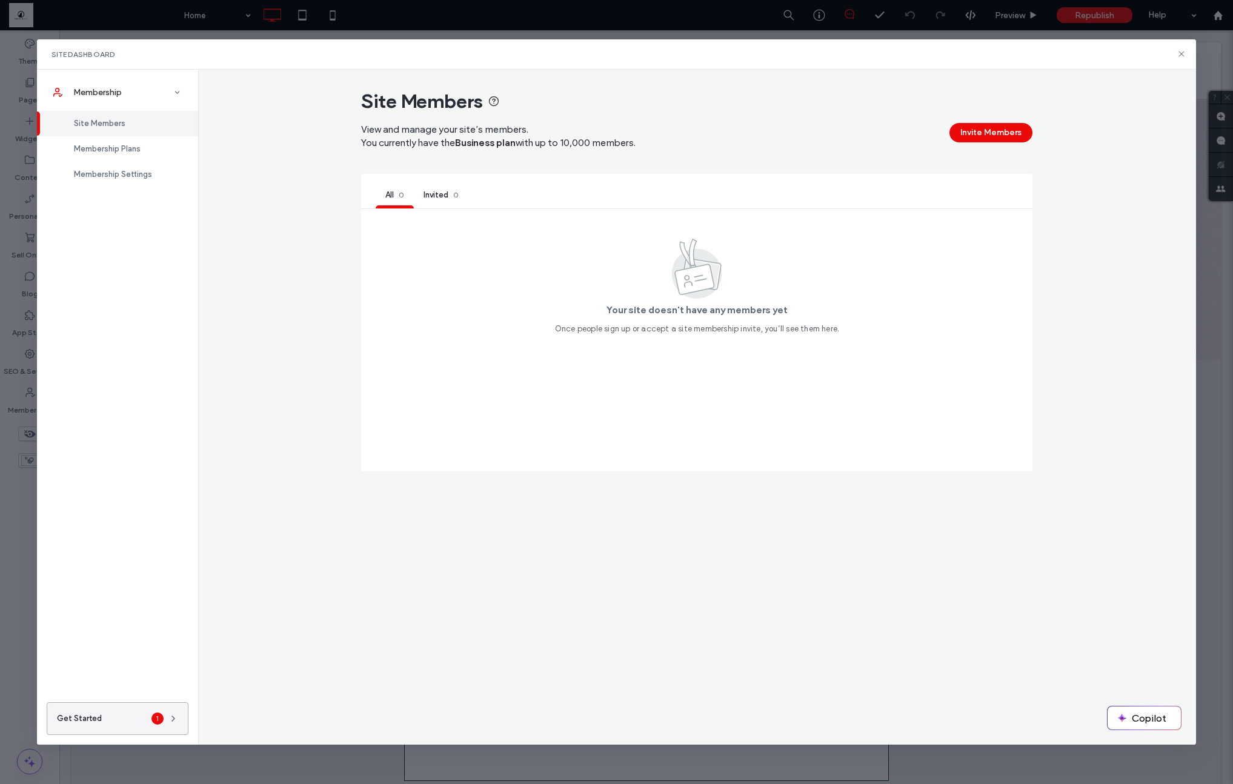
click at [135, 716] on button "Get Started 1" at bounding box center [118, 718] width 142 height 33
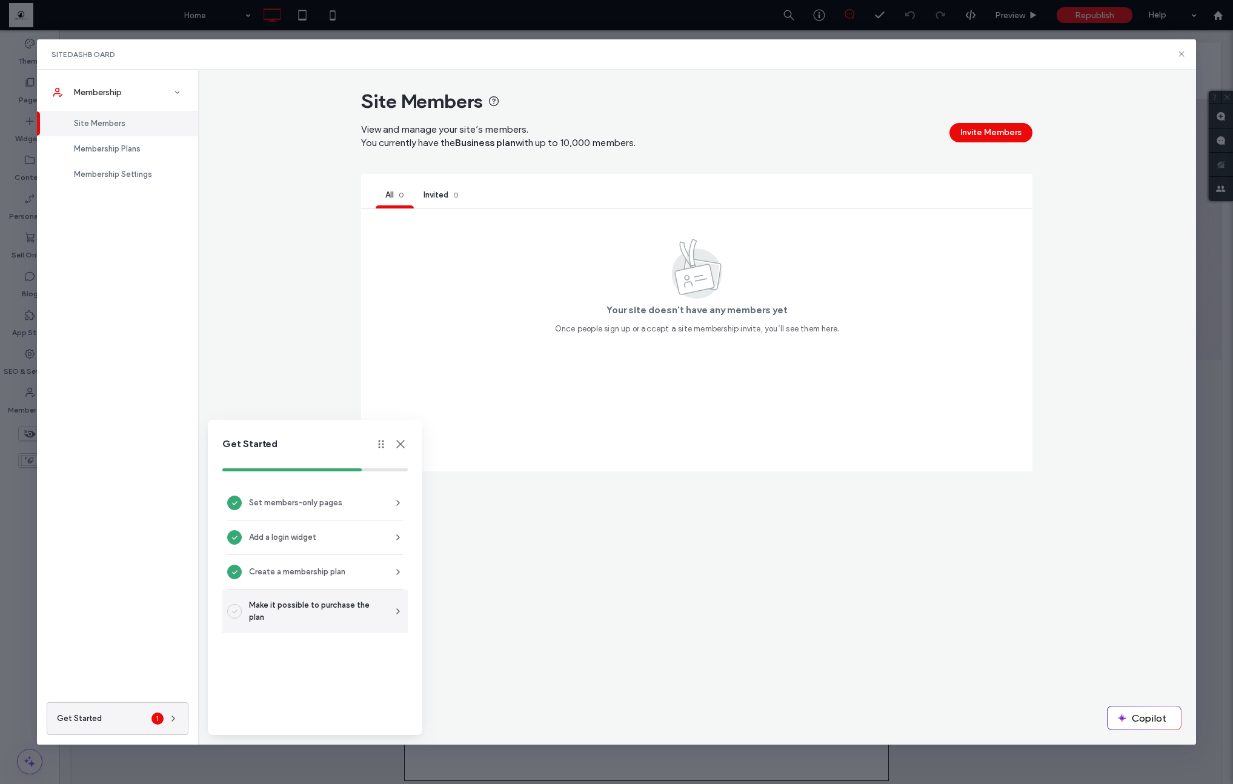
click at [299, 614] on span "Make it possible to purchase the plan" at bounding box center [314, 611] width 130 height 24
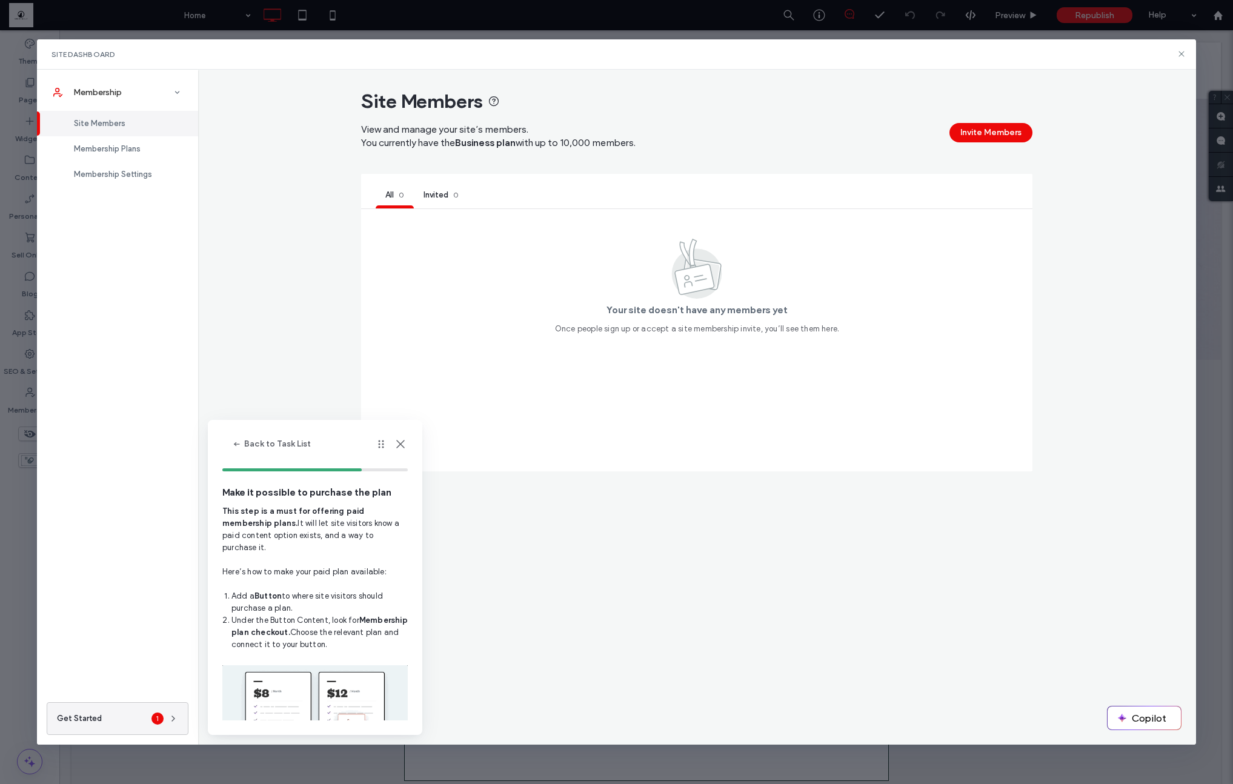
scroll to position [59, 0]
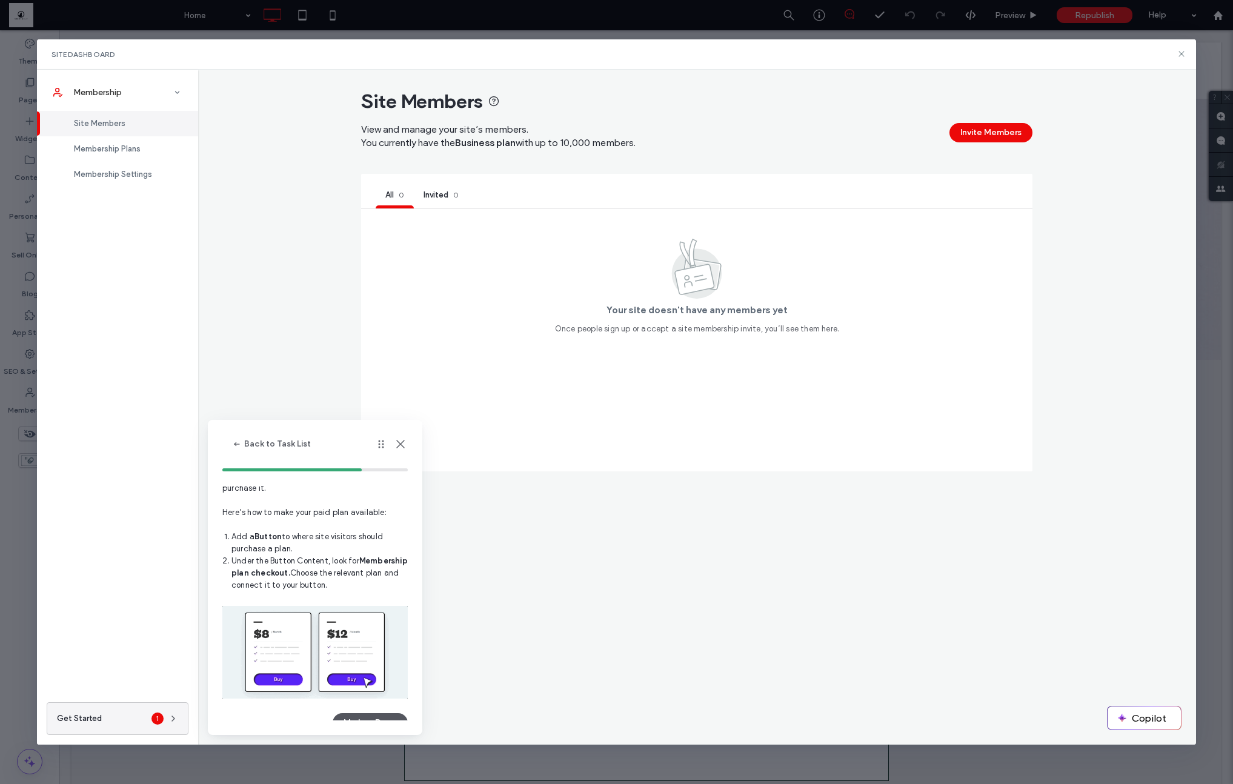
click at [367, 713] on button "Mark as Done" at bounding box center [370, 722] width 75 height 19
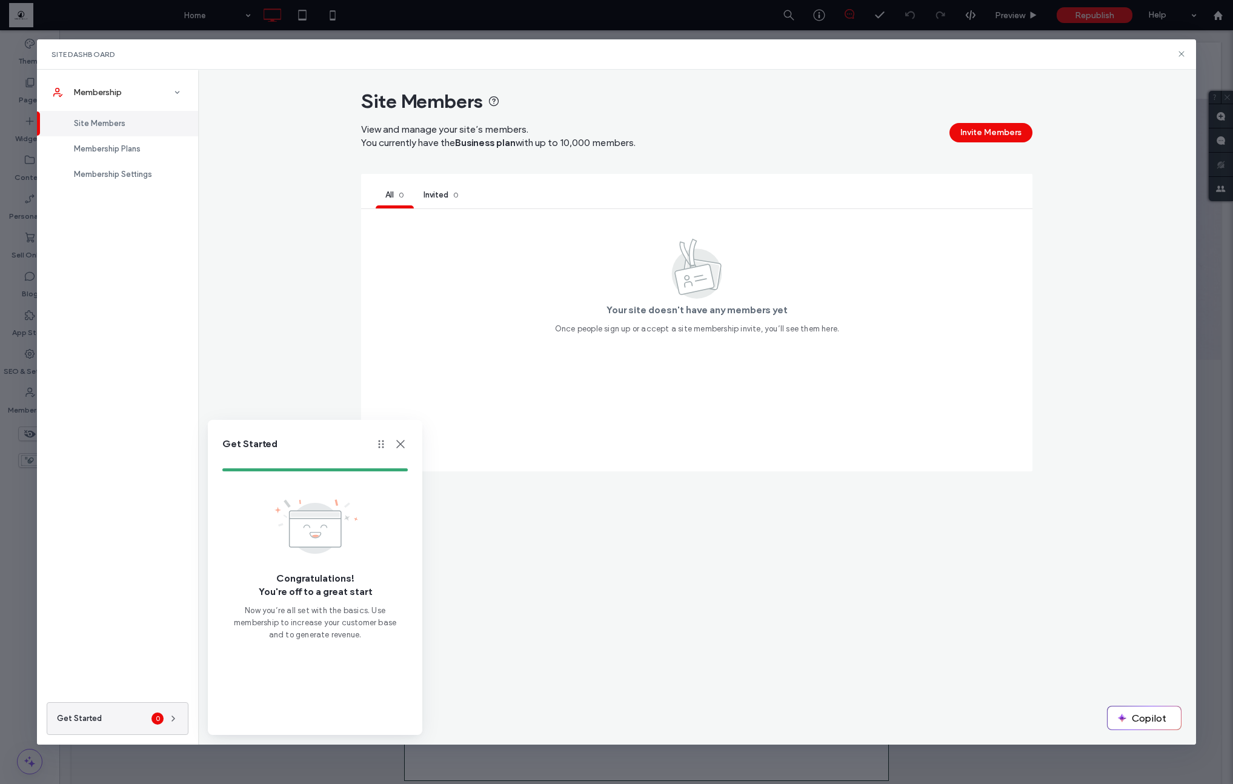
scroll to position [0, 0]
click at [400, 445] on use at bounding box center [400, 444] width 8 height 8
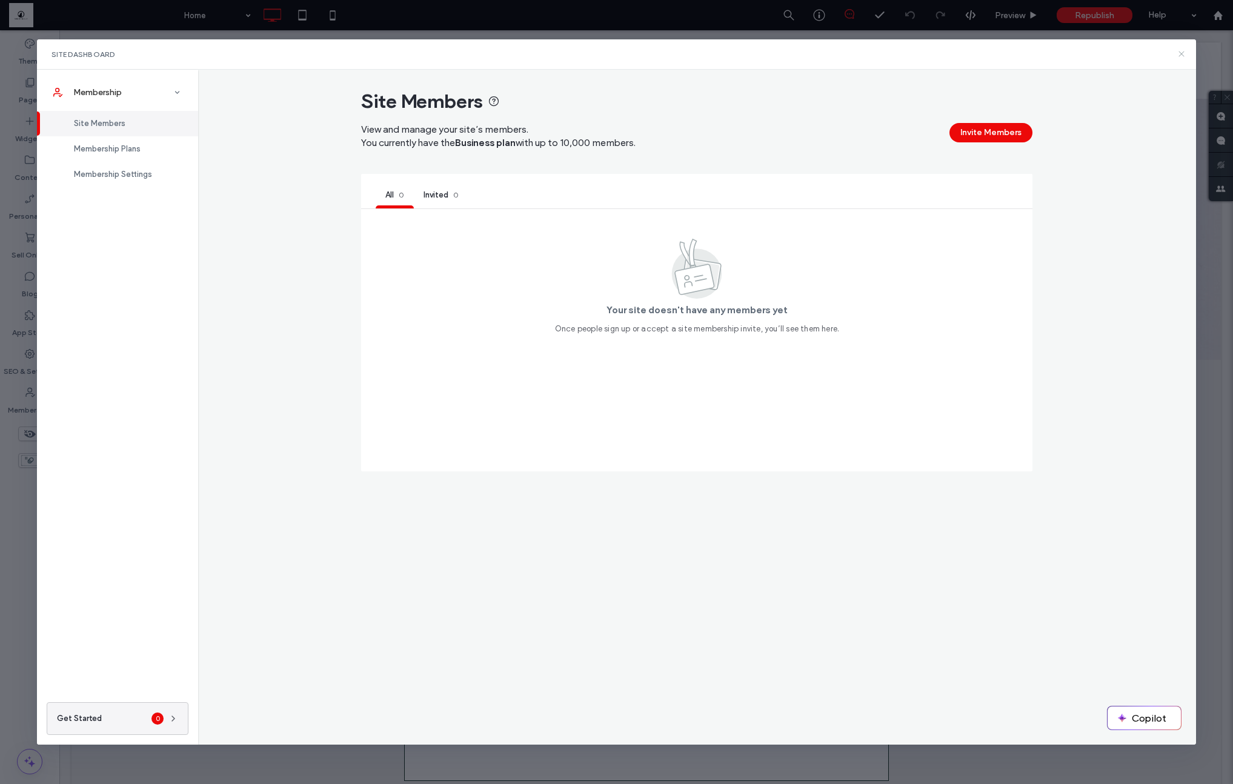
click at [1178, 54] on icon at bounding box center [1182, 54] width 10 height 10
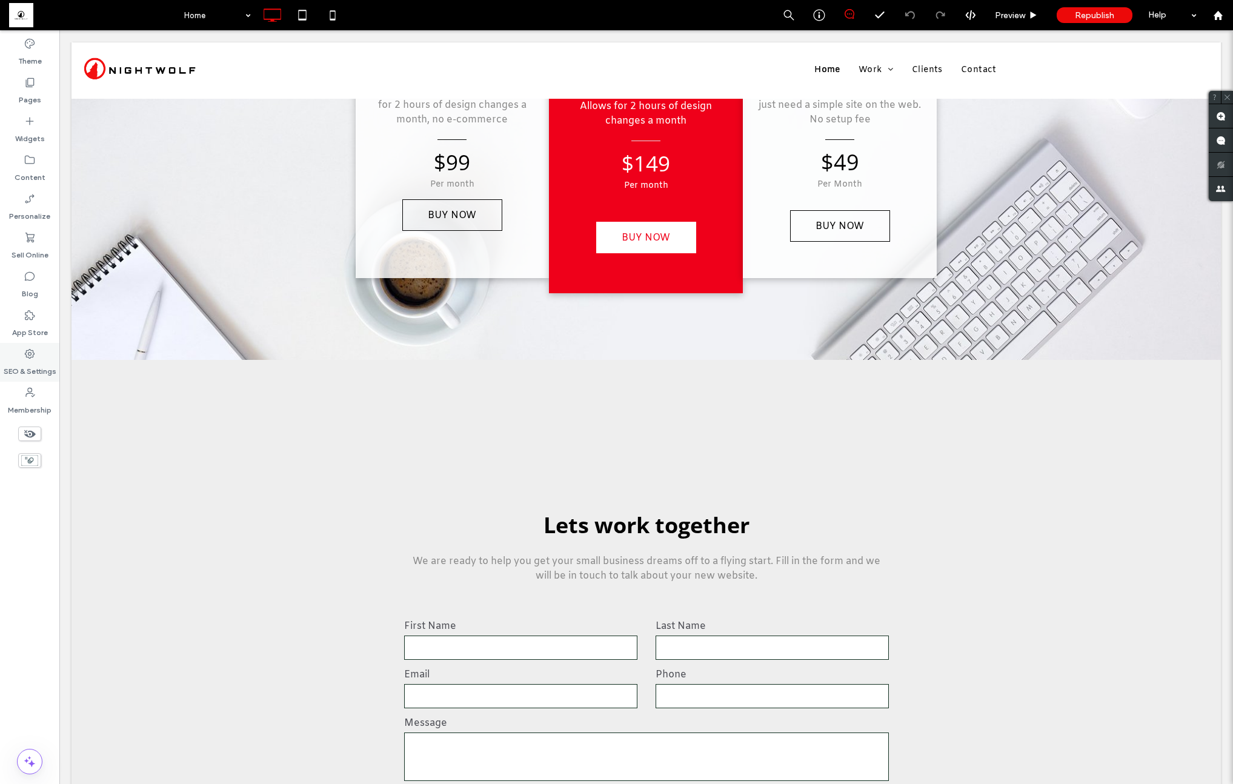
click at [26, 376] on label "SEO & Settings" at bounding box center [30, 368] width 53 height 17
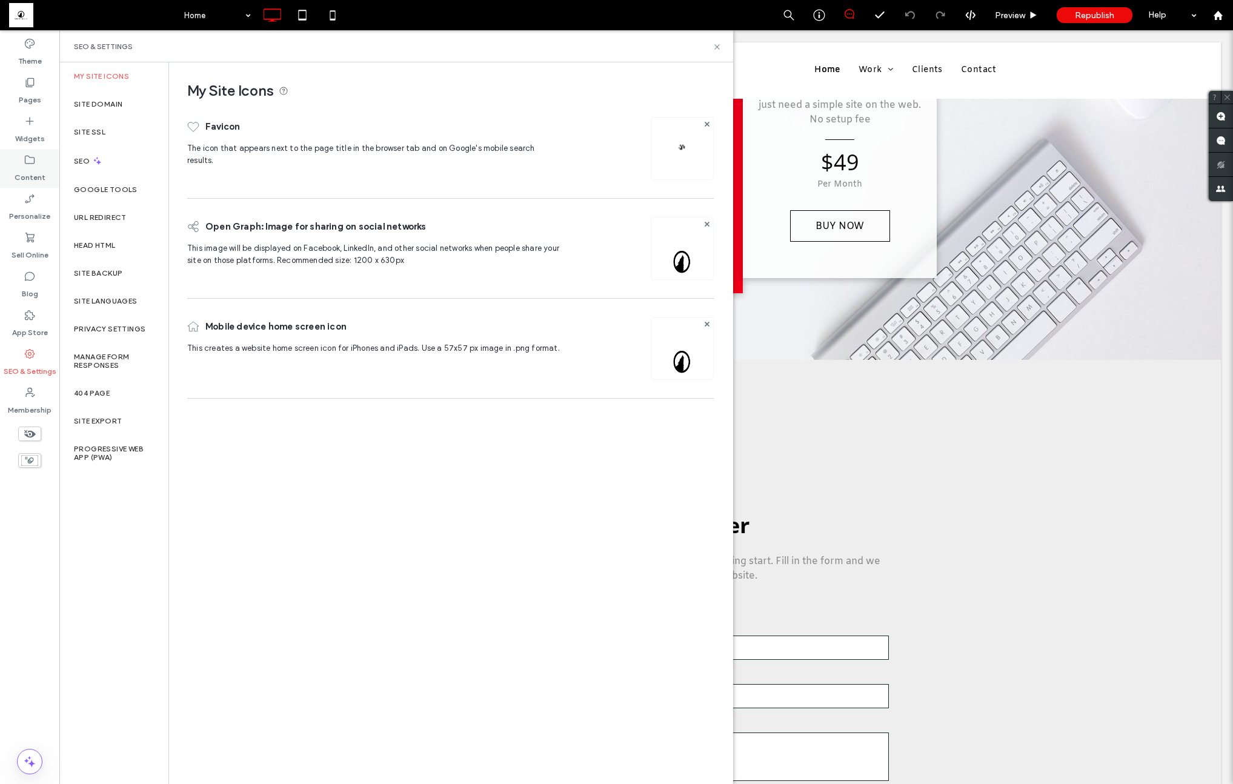
drag, startPoint x: 37, startPoint y: 170, endPoint x: 27, endPoint y: 169, distance: 9.8
click at [36, 170] on label "Content" at bounding box center [30, 174] width 31 height 17
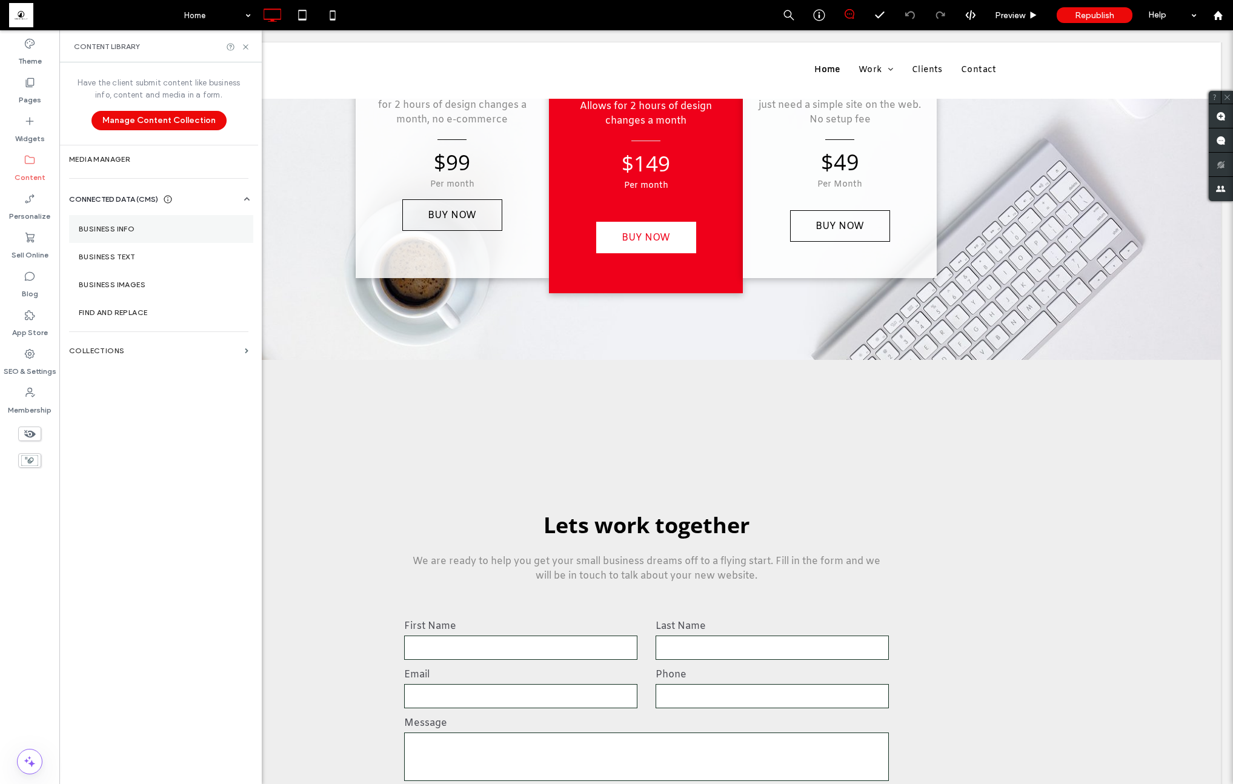
click at [121, 233] on label "Business Info" at bounding box center [161, 229] width 165 height 8
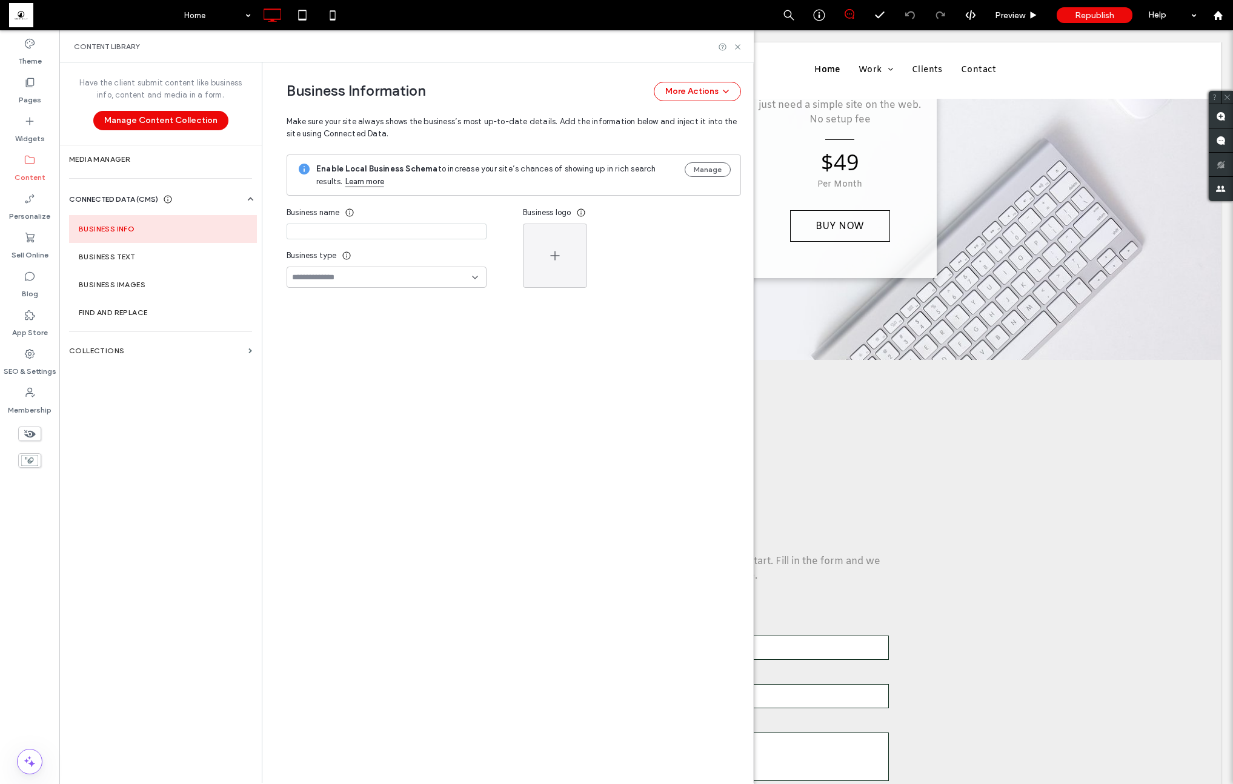
type input "*********"
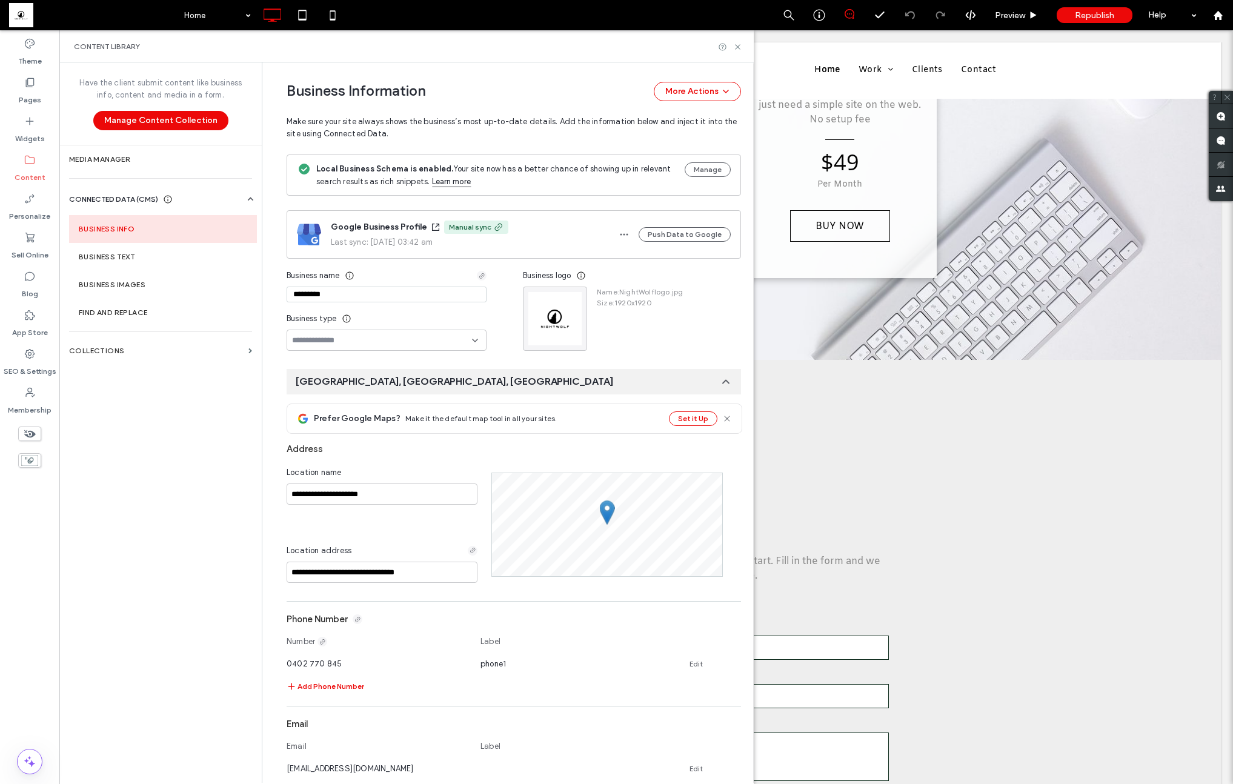
scroll to position [71, 0]
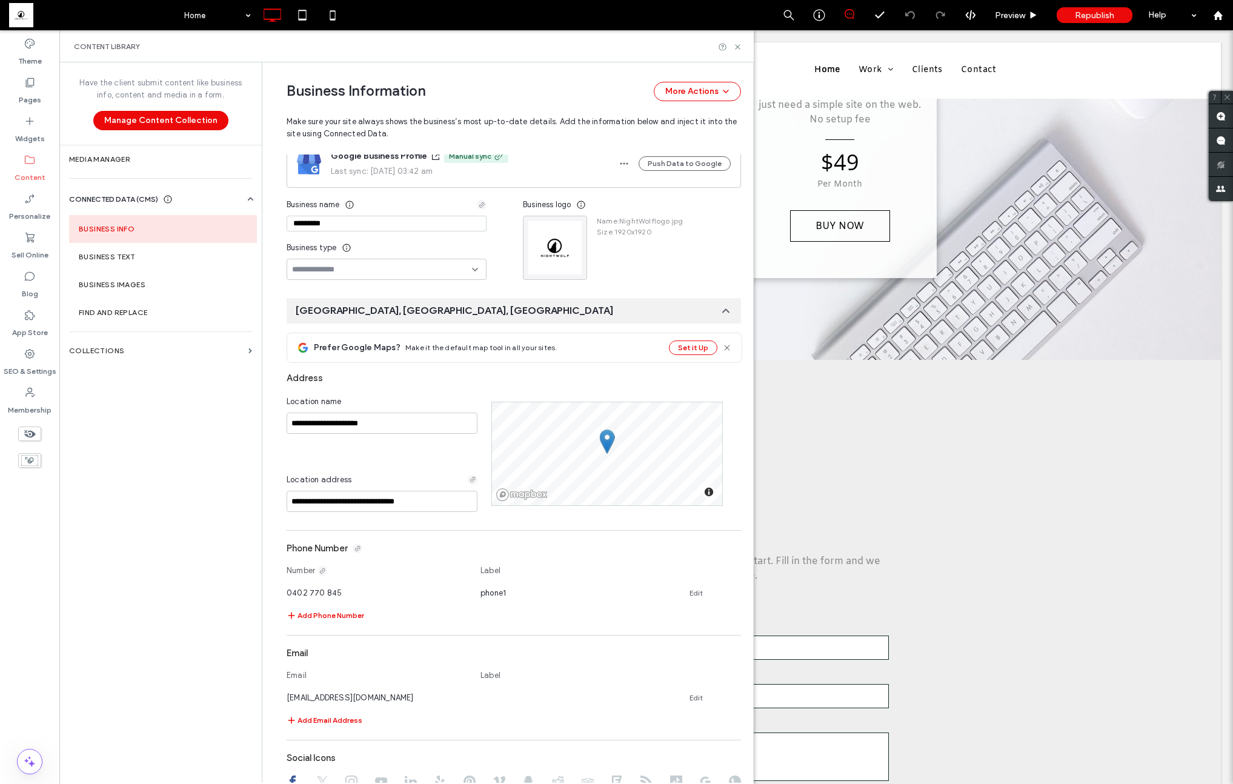
drag, startPoint x: 326, startPoint y: 271, endPoint x: 316, endPoint y: 273, distance: 9.8
click at [326, 271] on input at bounding box center [382, 270] width 180 height 10
type input "*"
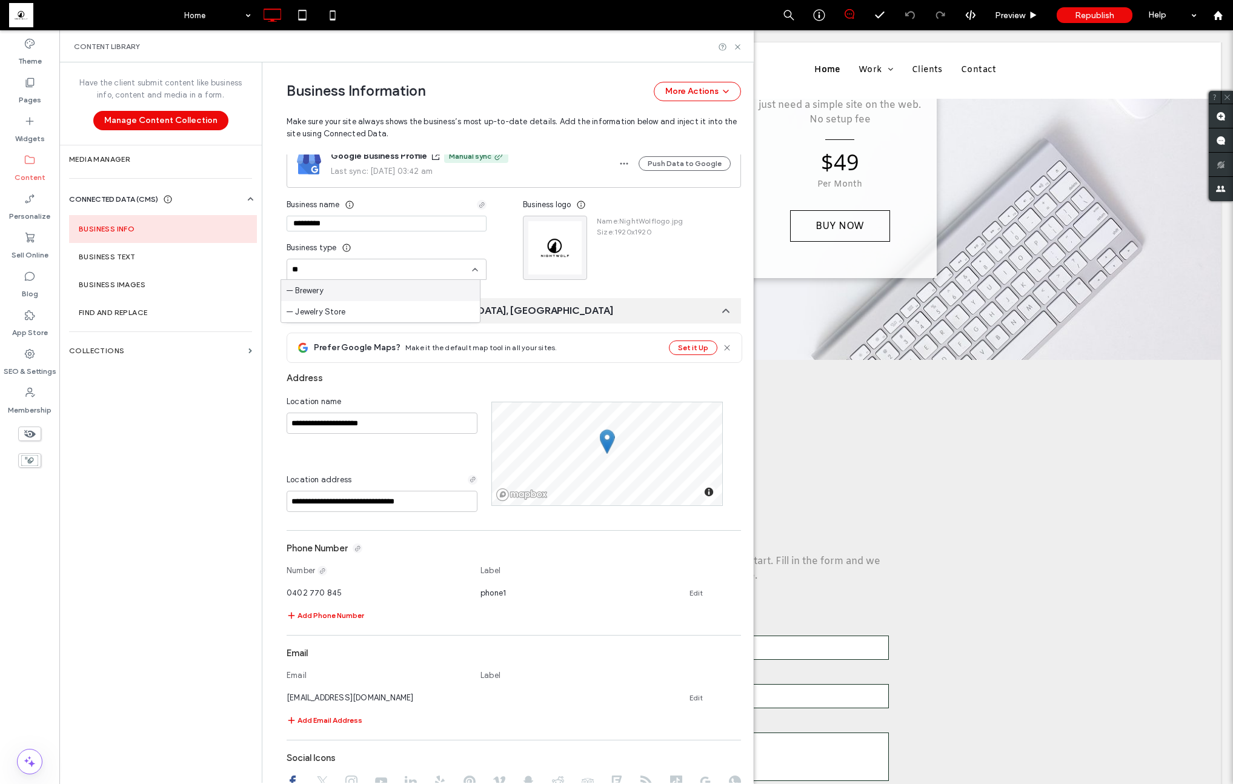
type input "*"
click at [324, 270] on input at bounding box center [382, 270] width 180 height 10
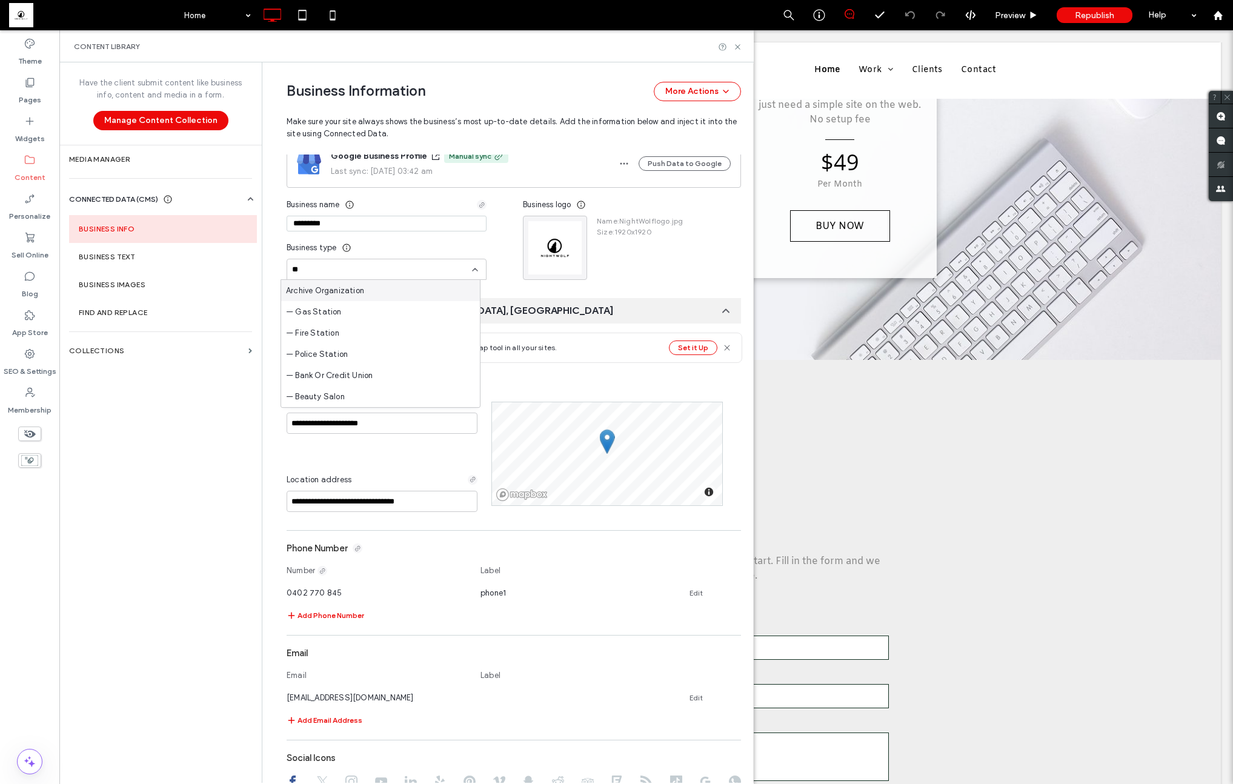
type input "*"
drag, startPoint x: 337, startPoint y: 224, endPoint x: 278, endPoint y: 210, distance: 61.0
click at [271, 223] on div "**********" at bounding box center [504, 648] width 473 height 1313
click at [318, 269] on input at bounding box center [382, 270] width 180 height 10
paste input "**********"
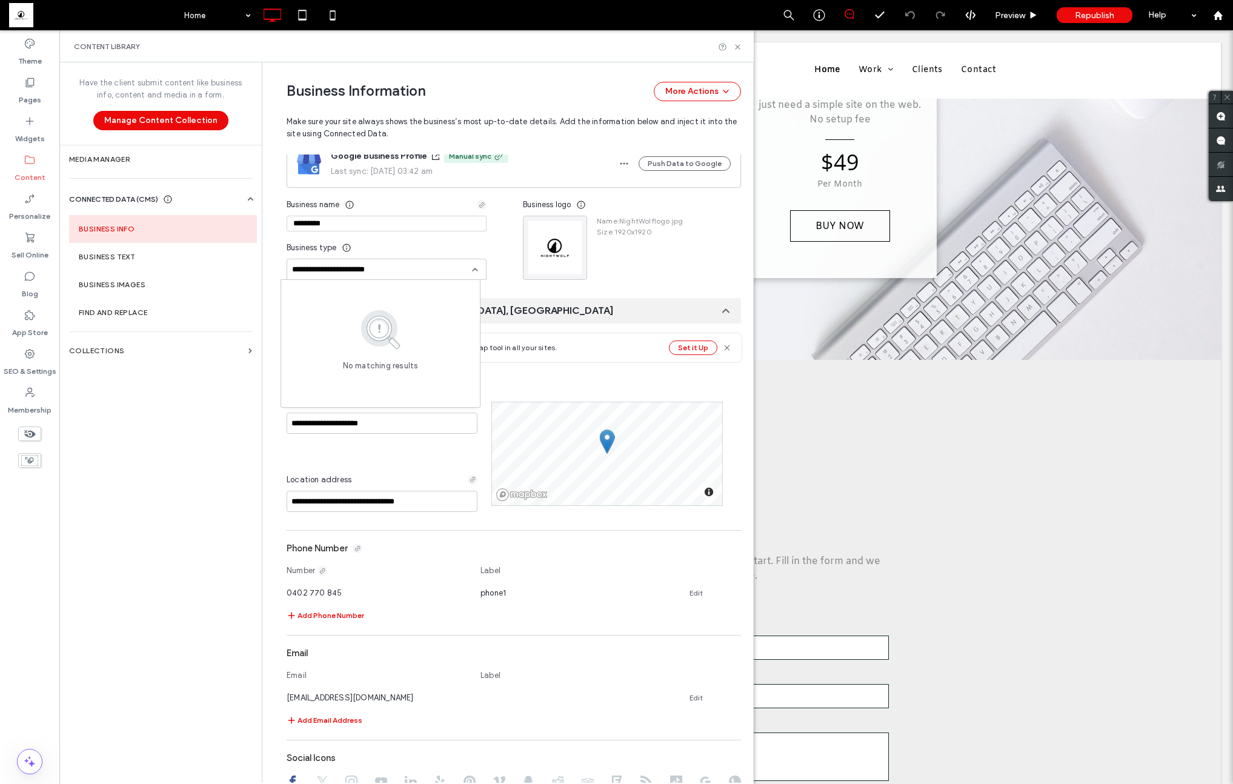
type input "**********"
click at [330, 247] on span "Business type" at bounding box center [312, 248] width 50 height 12
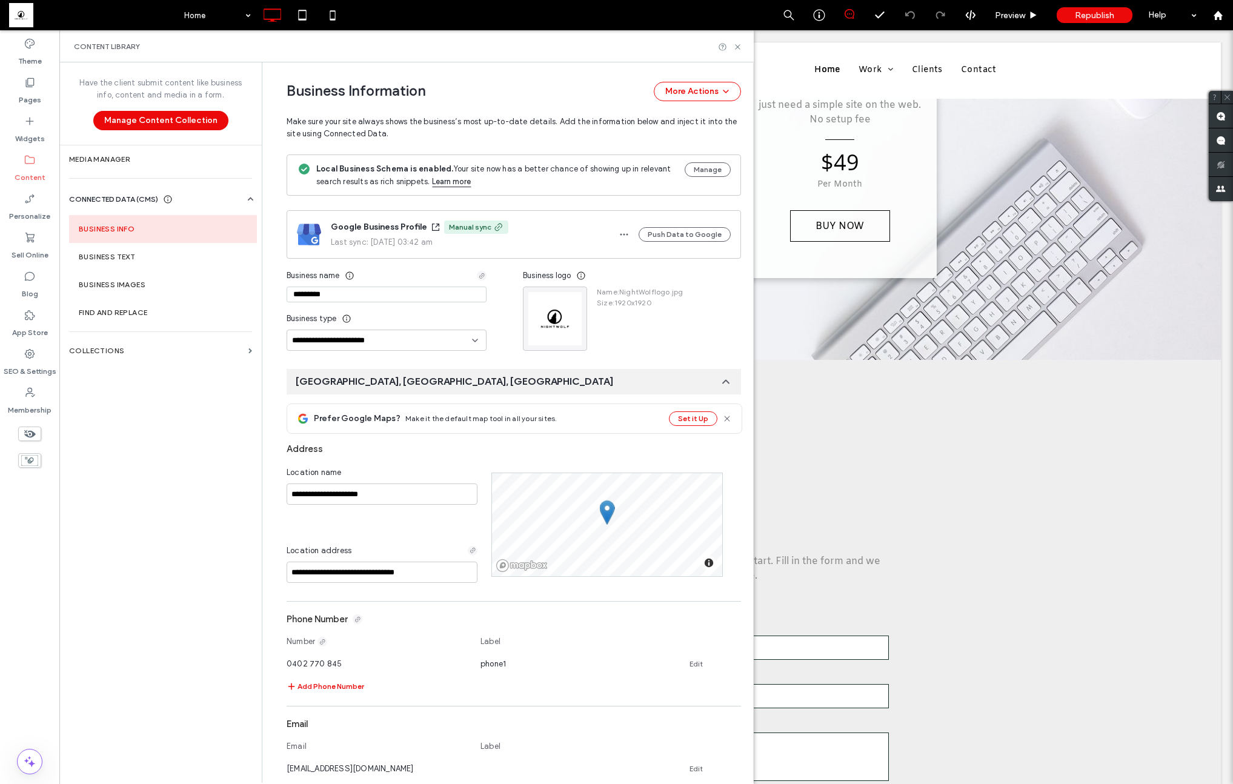
scroll to position [2, 0]
click at [477, 356] on div "**********" at bounding box center [504, 716] width 473 height 1313
drag, startPoint x: 30, startPoint y: 372, endPoint x: 111, endPoint y: 265, distance: 134.9
click at [30, 372] on label "SEO & Settings" at bounding box center [30, 368] width 53 height 17
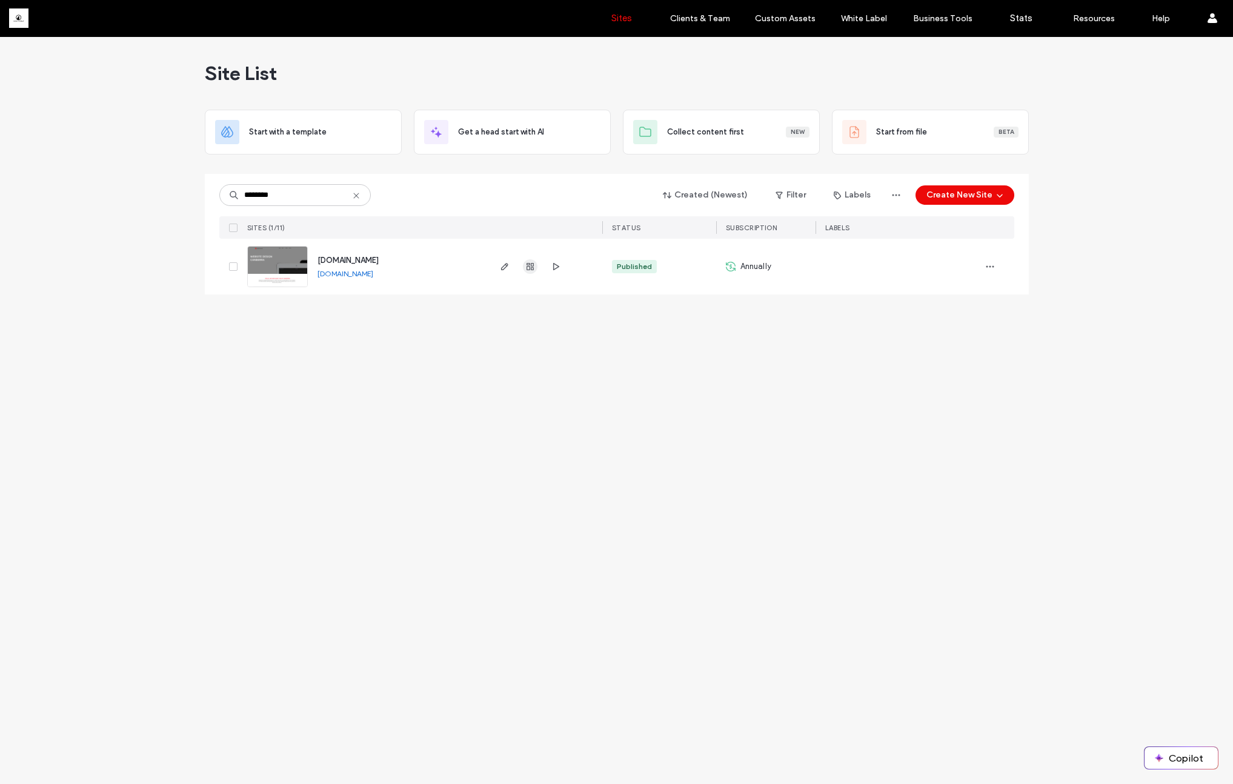
type input "********"
click at [528, 264] on icon "button" at bounding box center [530, 267] width 10 height 10
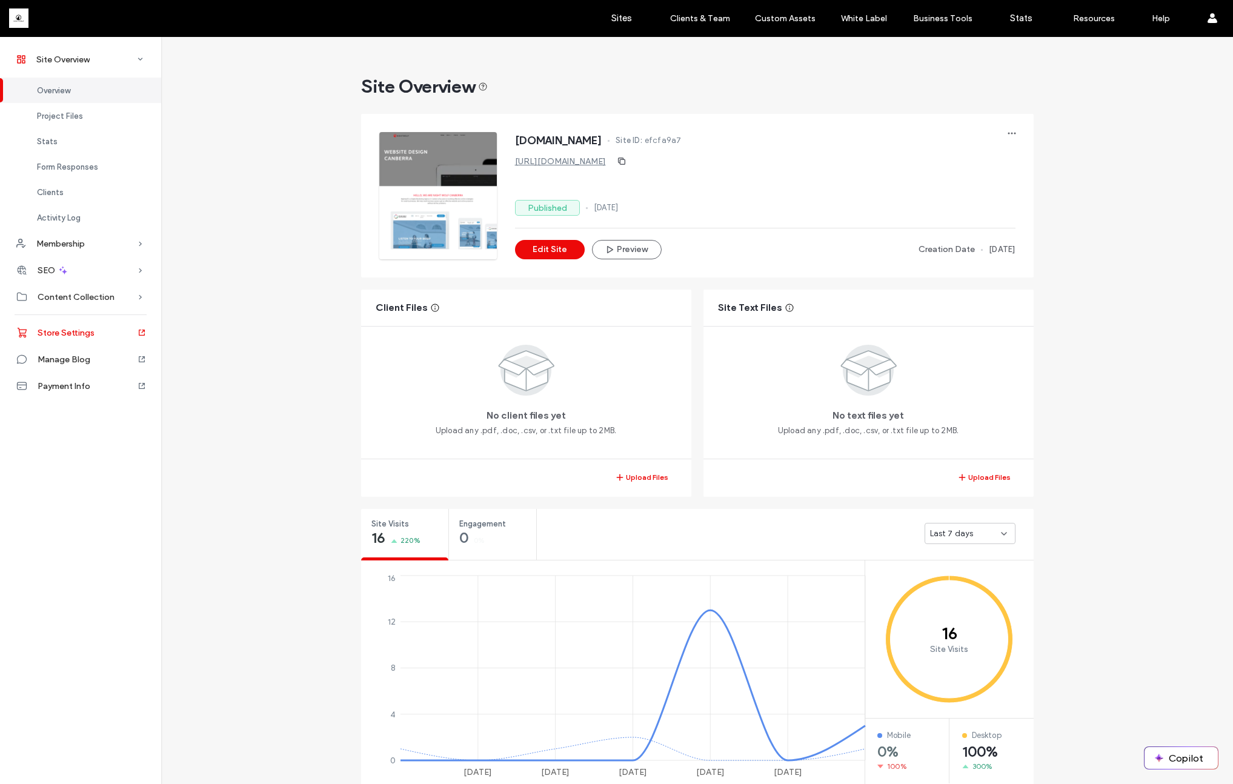
click at [139, 337] on icon at bounding box center [142, 333] width 10 height 10
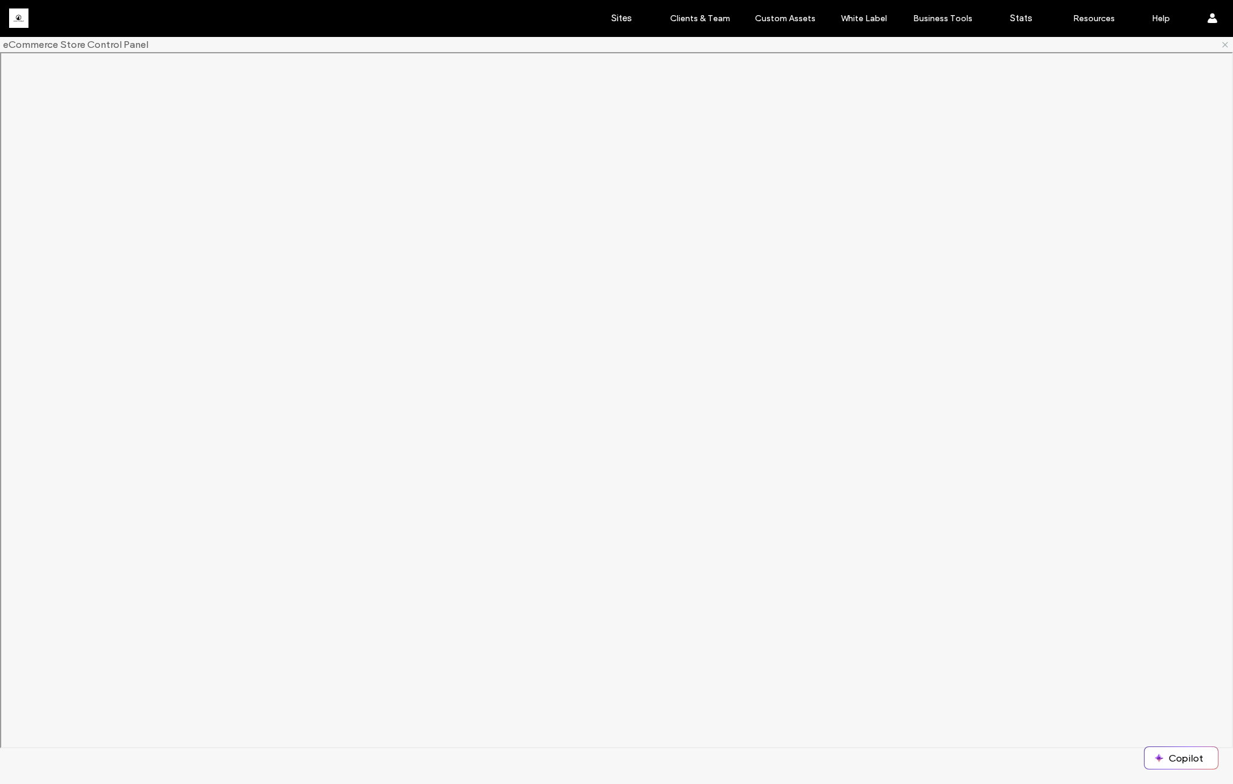
click at [1220, 44] on icon at bounding box center [1225, 45] width 10 height 10
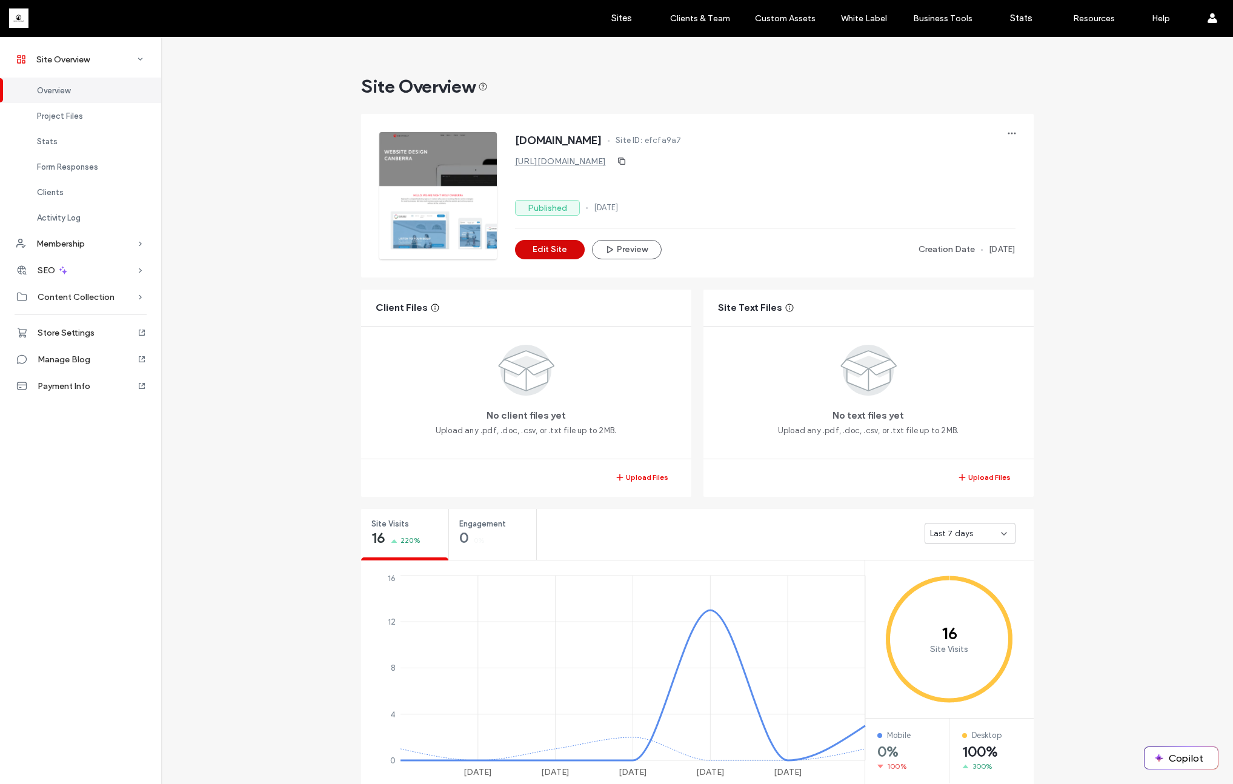
click at [553, 256] on button "Edit Site" at bounding box center [550, 249] width 70 height 19
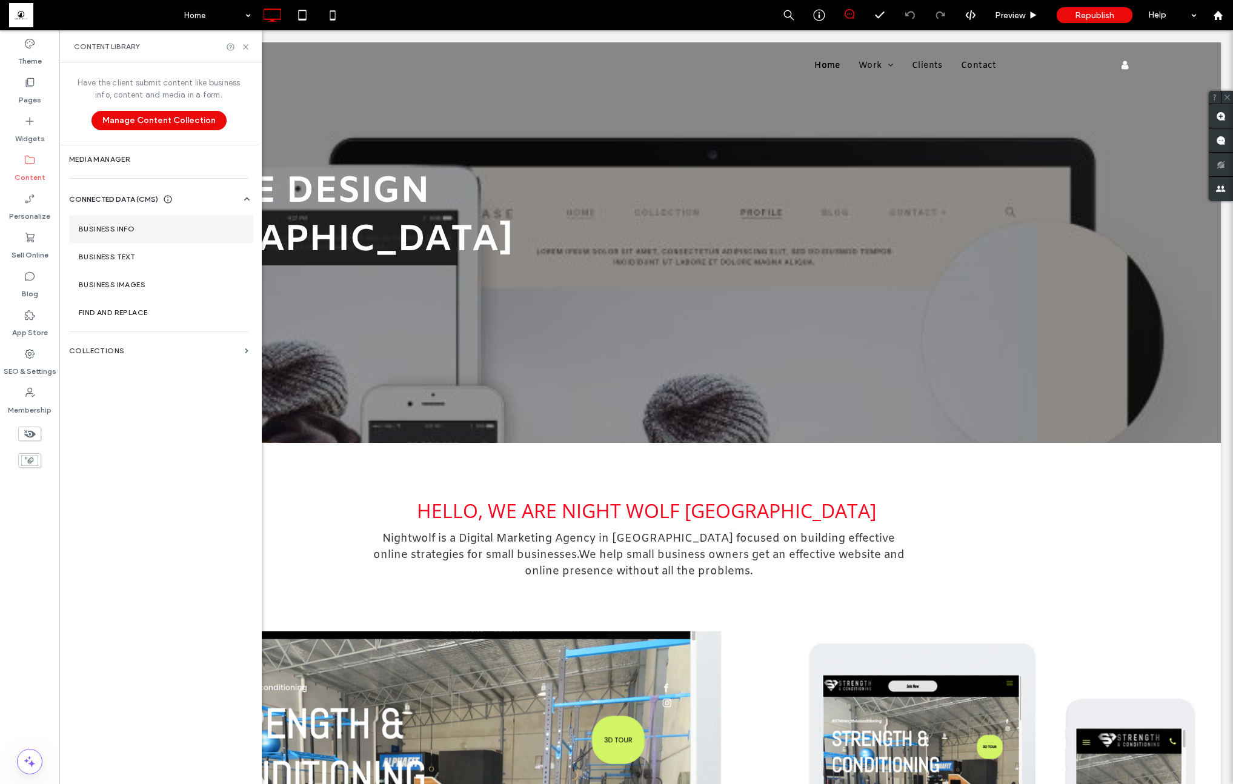
click at [141, 228] on label "Business Info" at bounding box center [161, 229] width 165 height 8
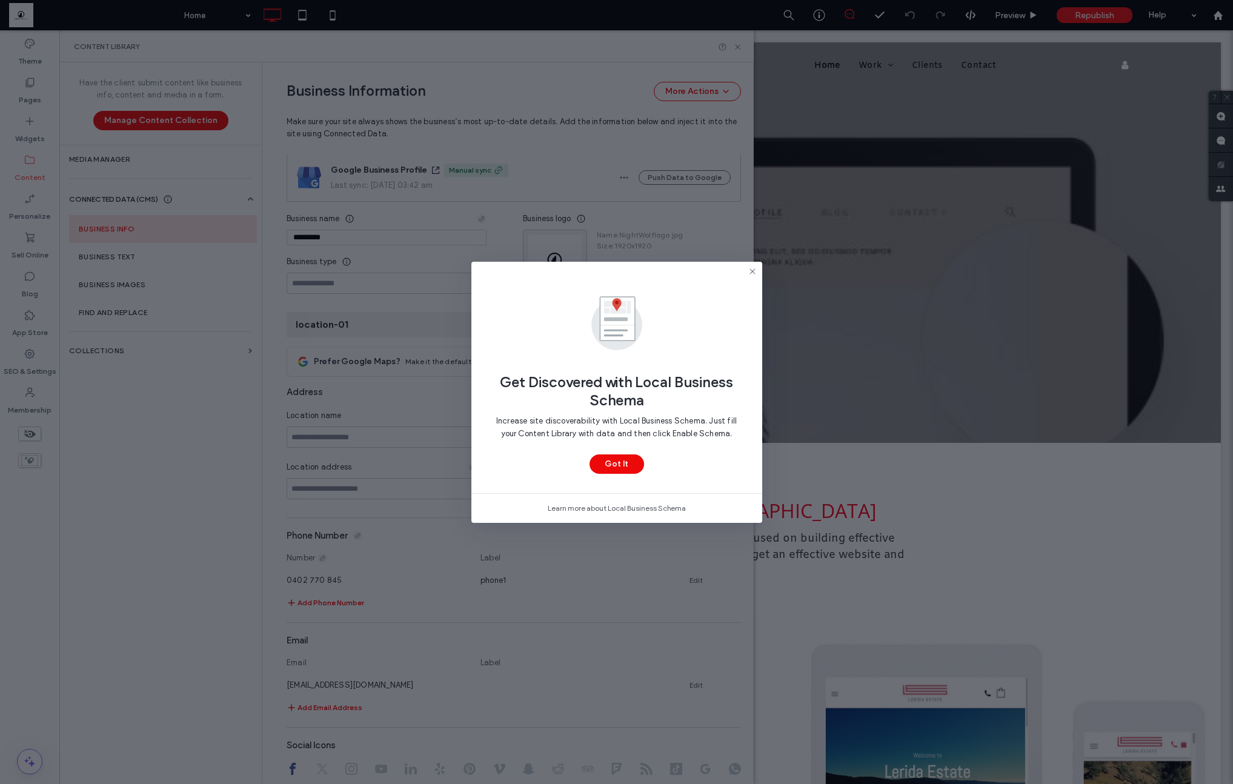
scroll to position [58, 0]
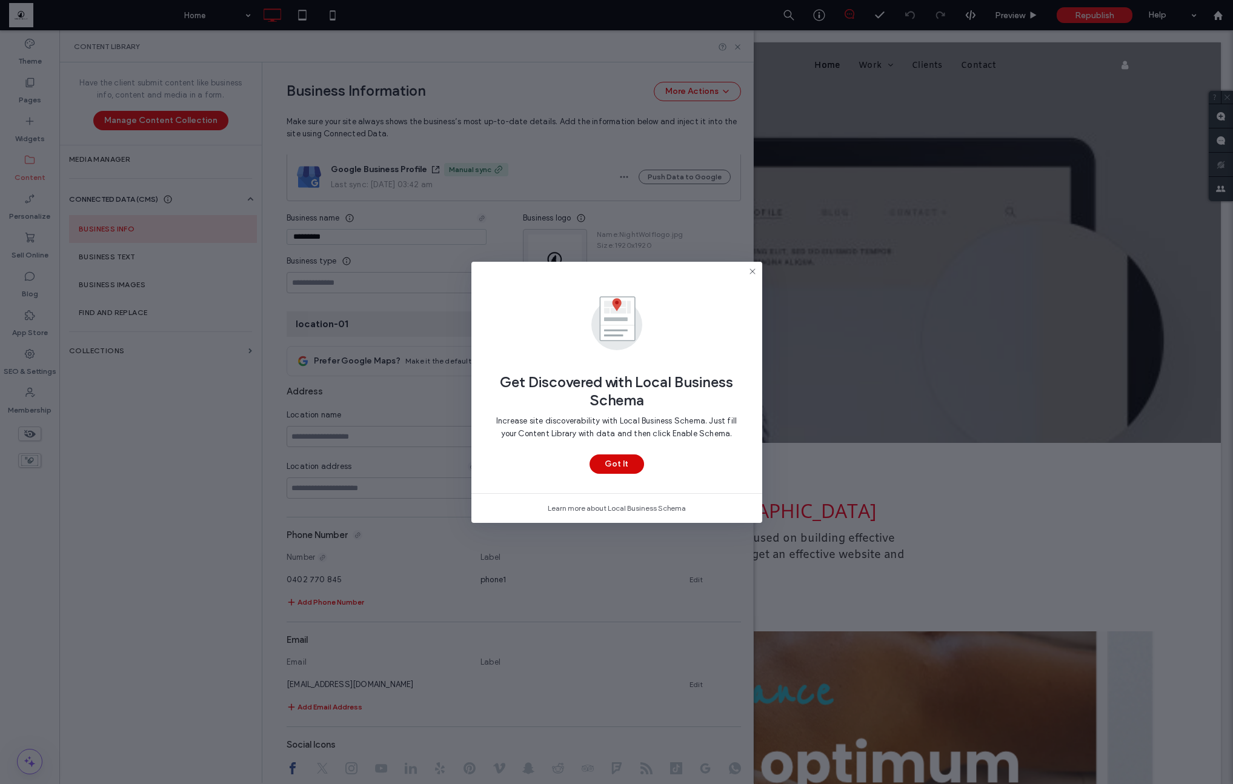
click at [631, 459] on button "Got It" at bounding box center [617, 463] width 55 height 19
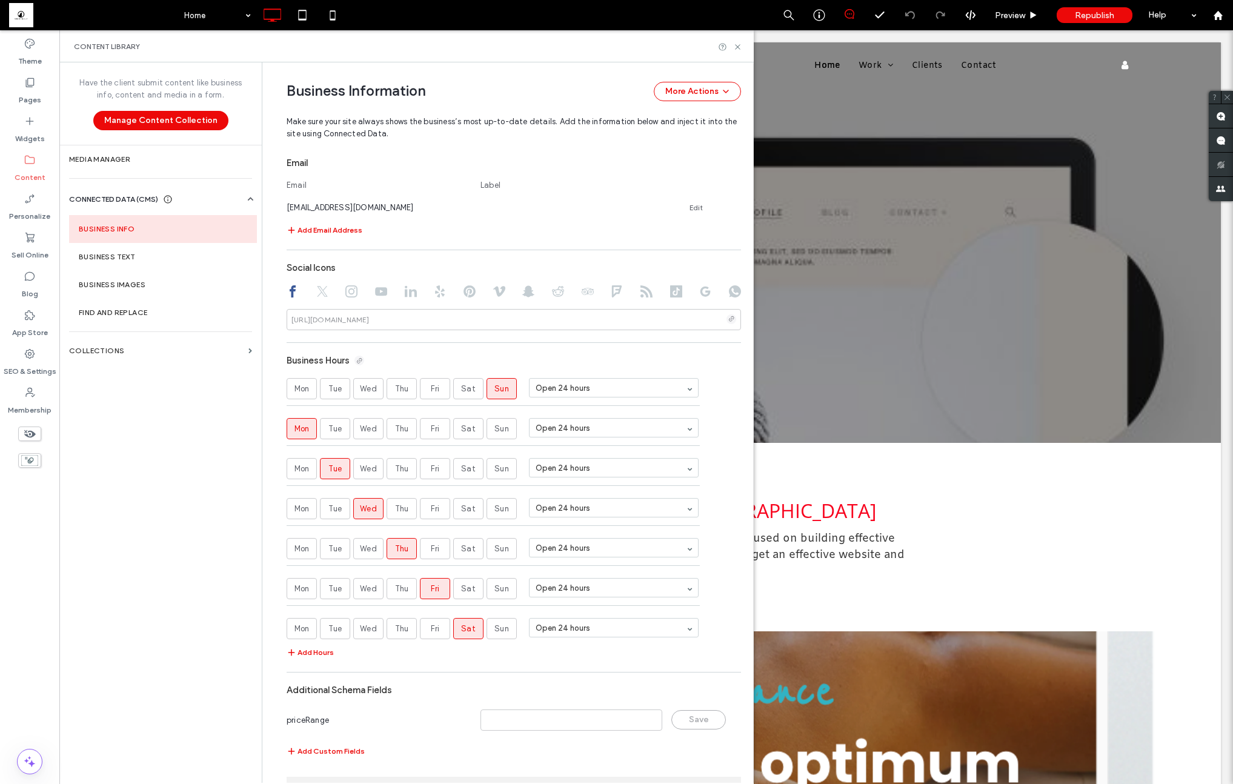
scroll to position [566, 0]
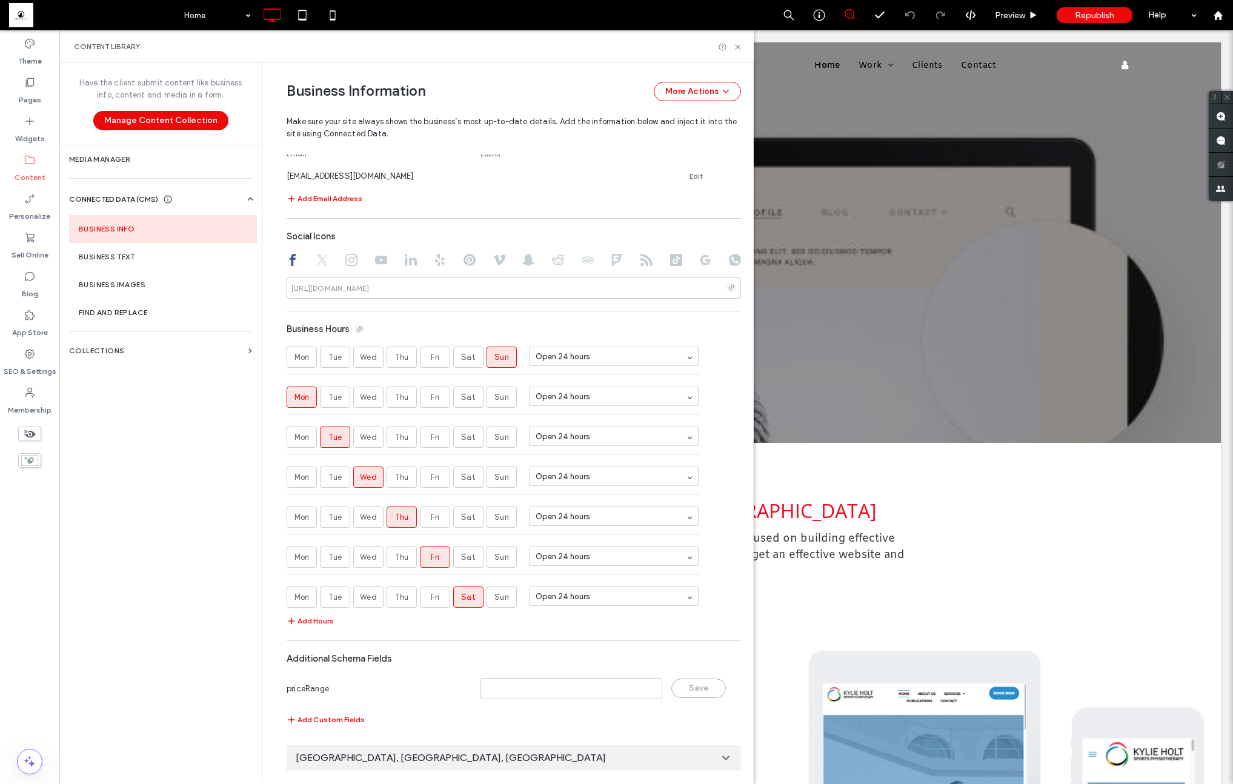
drag, startPoint x: 388, startPoint y: 759, endPoint x: 399, endPoint y: 749, distance: 14.6
click at [388, 759] on span "[GEOGRAPHIC_DATA], [GEOGRAPHIC_DATA], [GEOGRAPHIC_DATA]" at bounding box center [451, 757] width 310 height 13
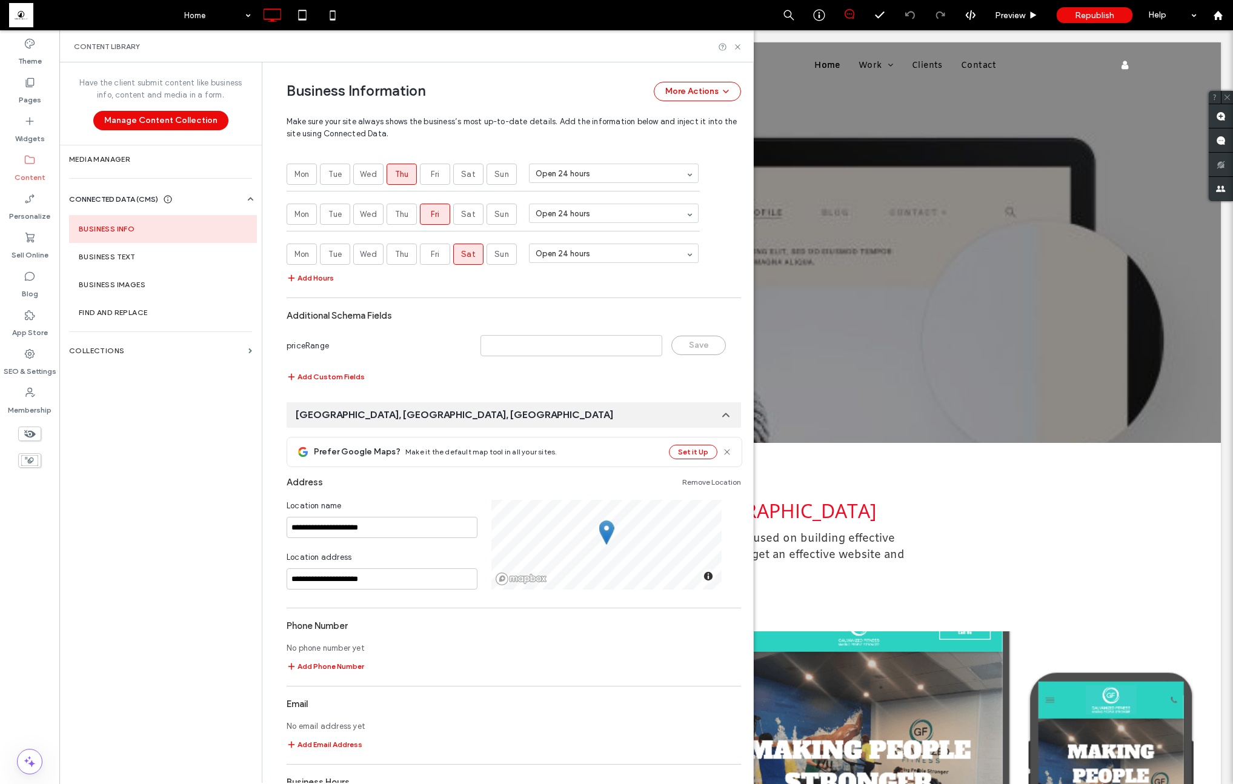
scroll to position [978, 0]
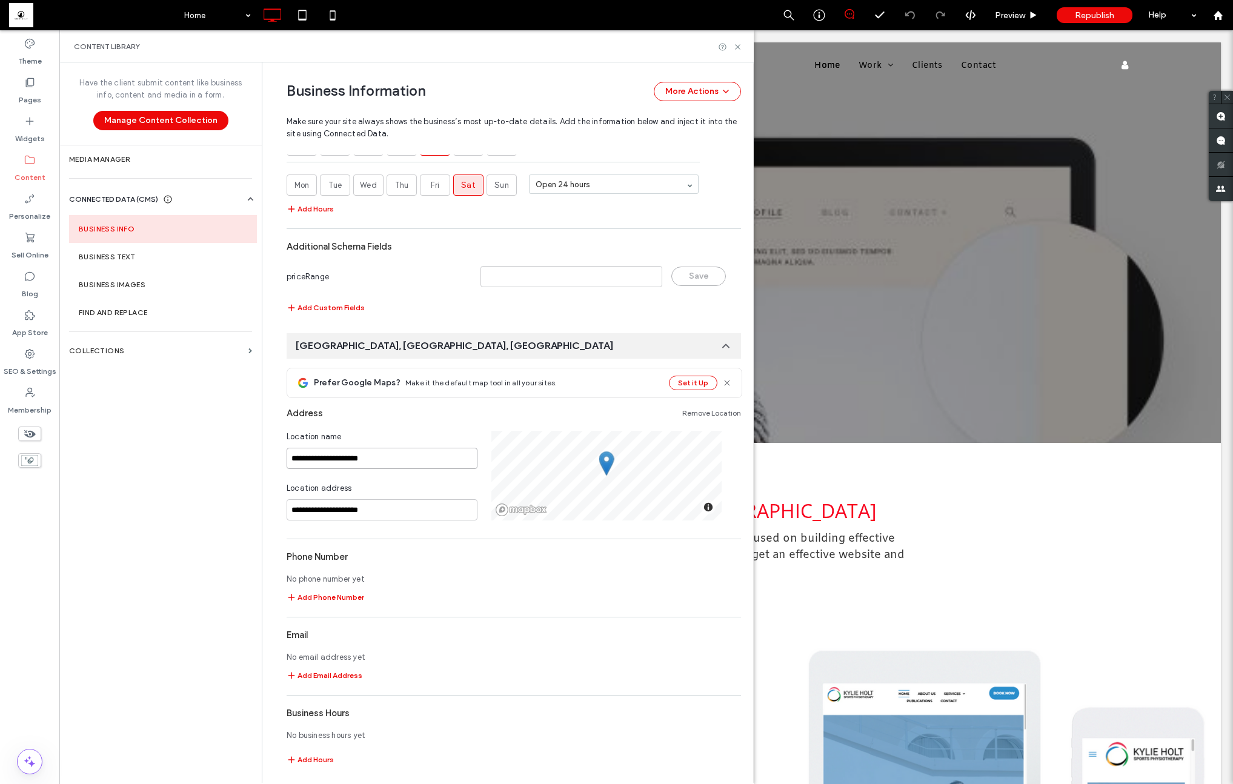
drag, startPoint x: 385, startPoint y: 460, endPoint x: 277, endPoint y: 452, distance: 108.7
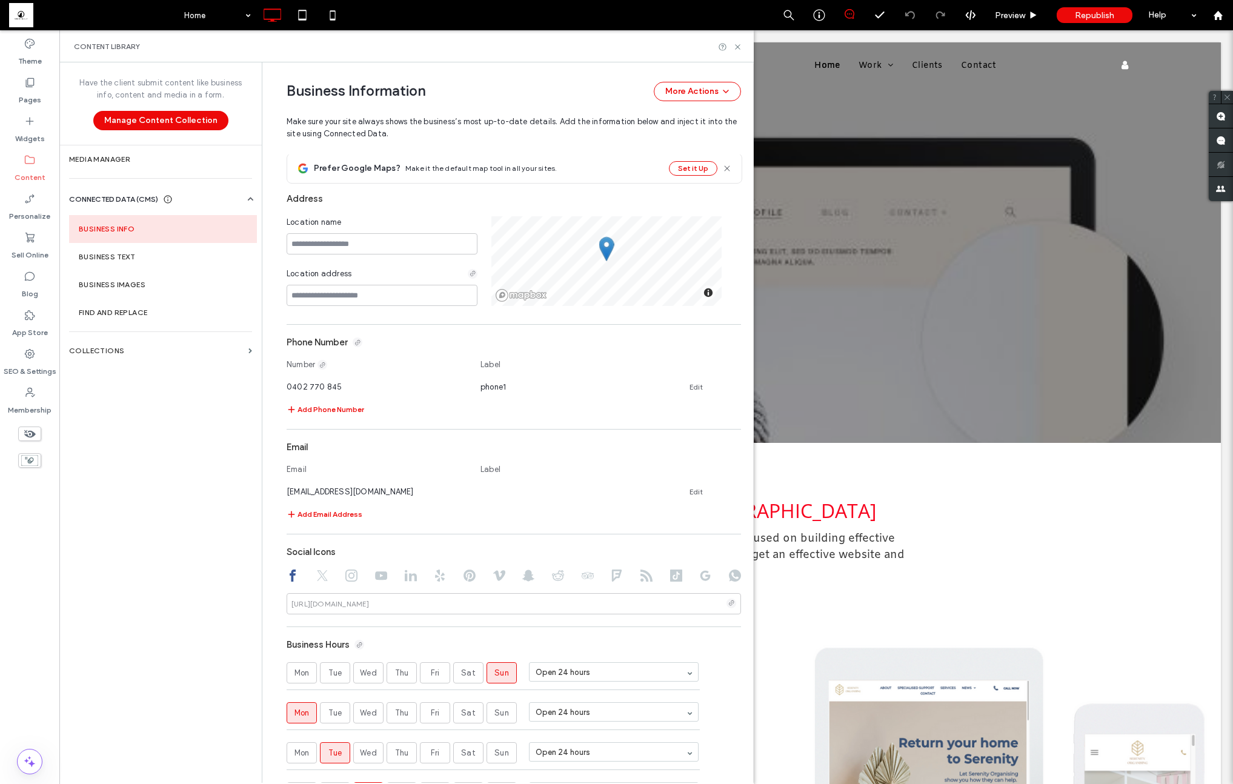
scroll to position [159, 0]
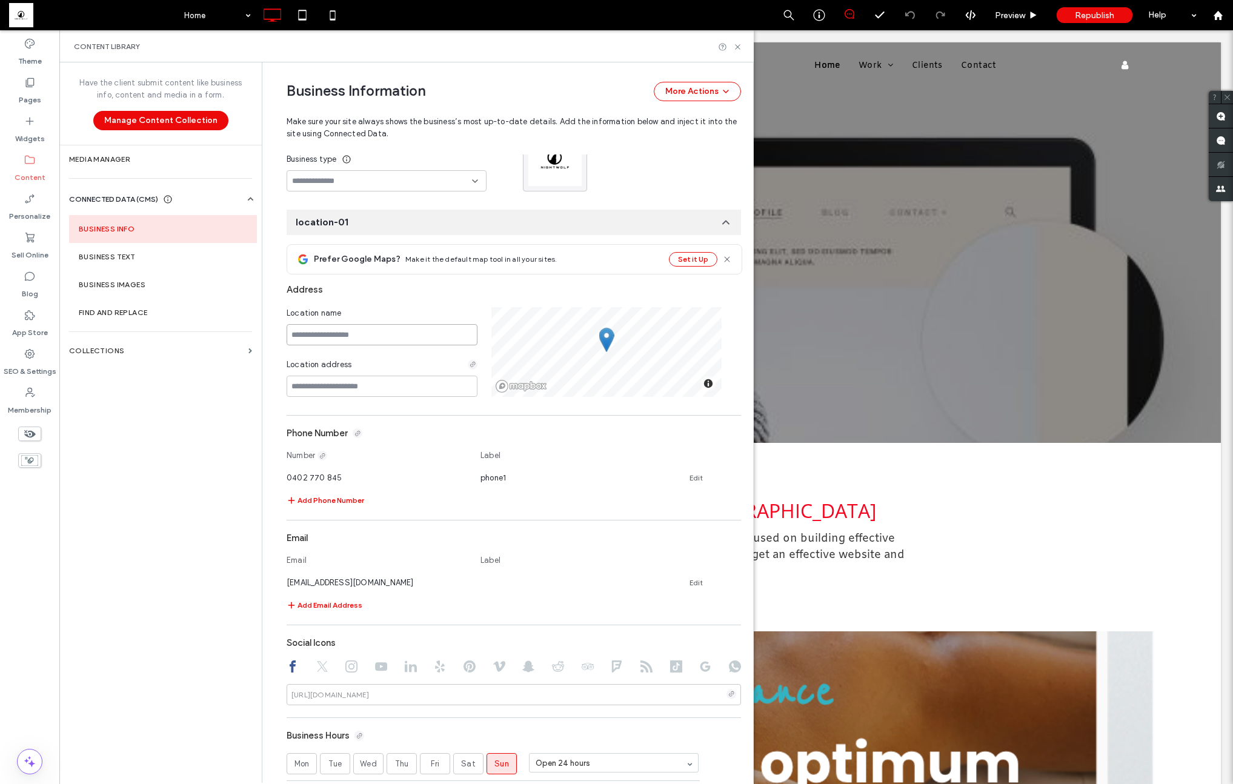
click at [327, 329] on input at bounding box center [382, 334] width 191 height 21
paste input "**********"
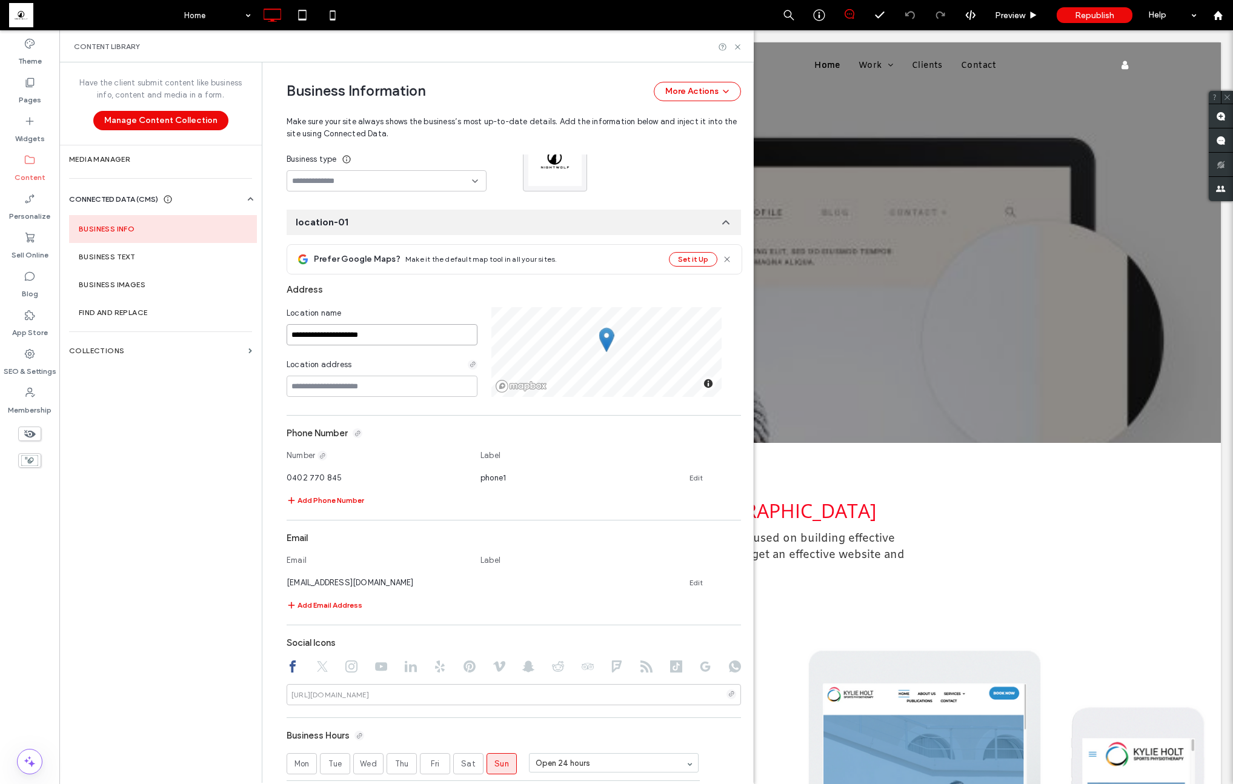
type input "**********"
click at [324, 385] on input at bounding box center [382, 386] width 191 height 21
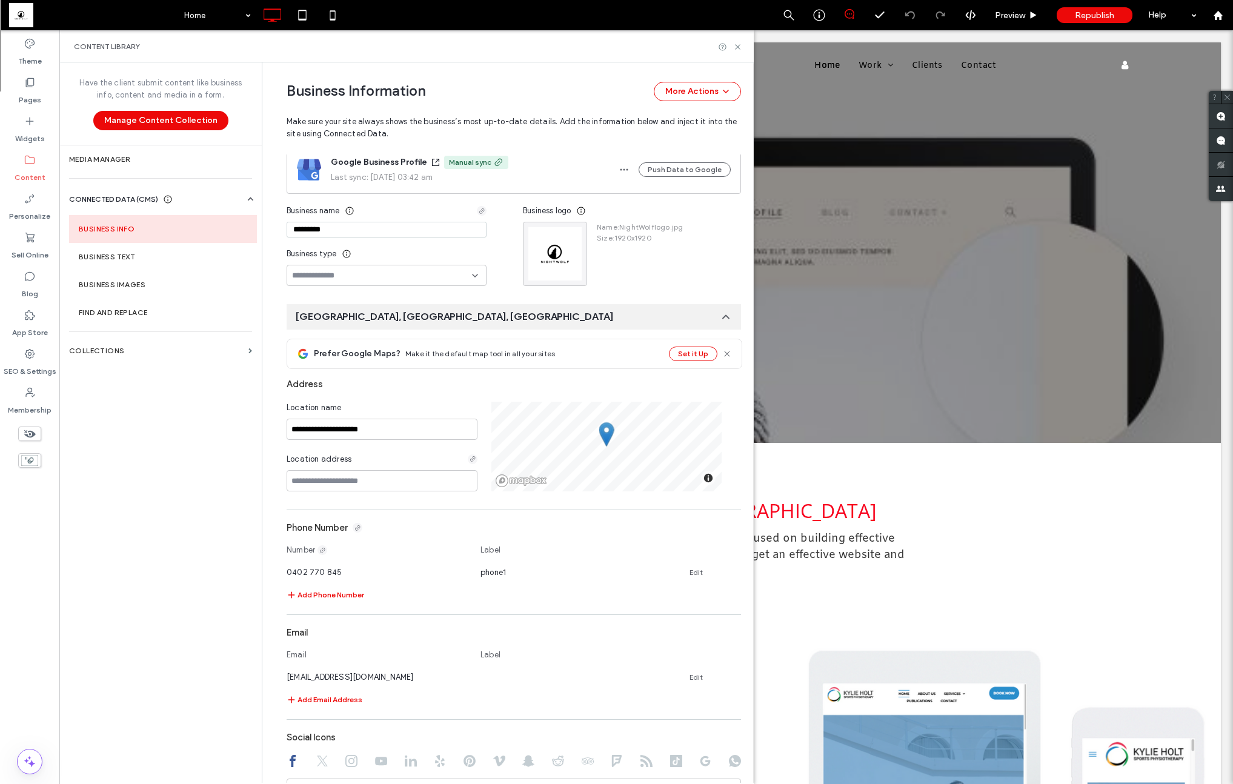
scroll to position [58, 0]
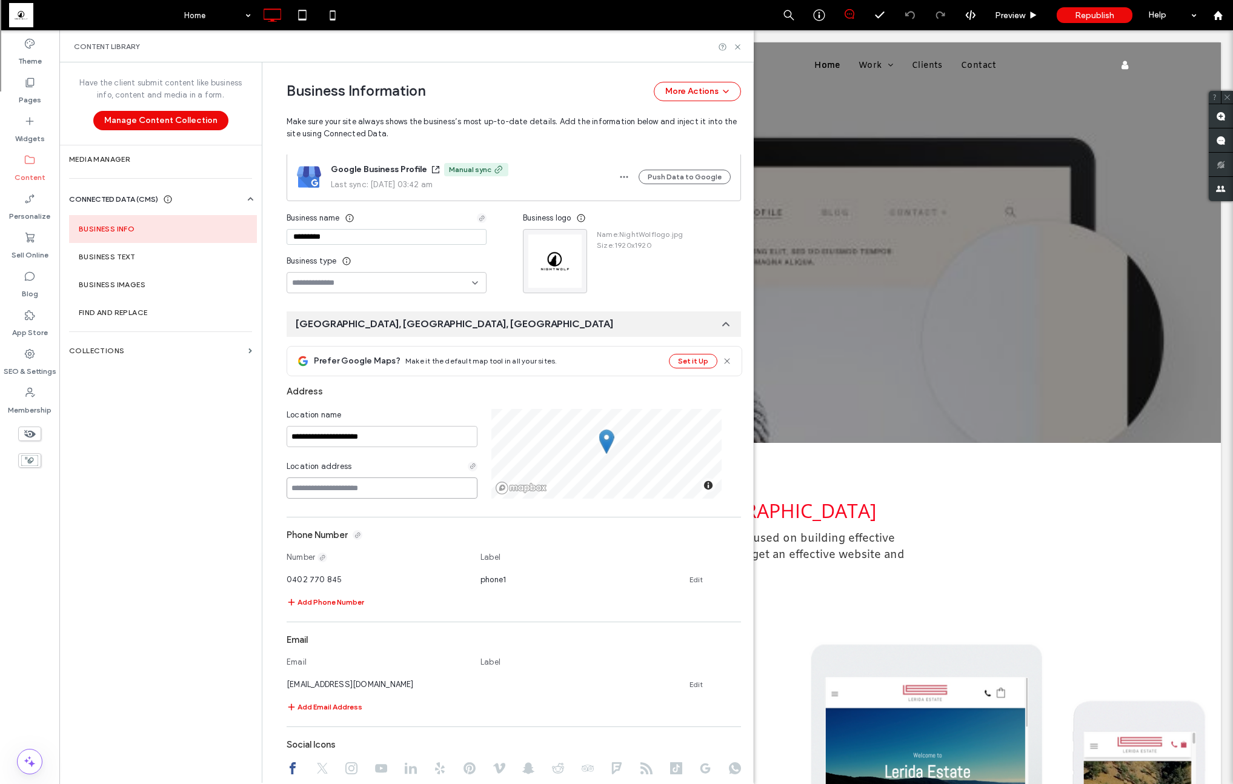
click at [331, 490] on input at bounding box center [382, 487] width 191 height 21
paste input "**********"
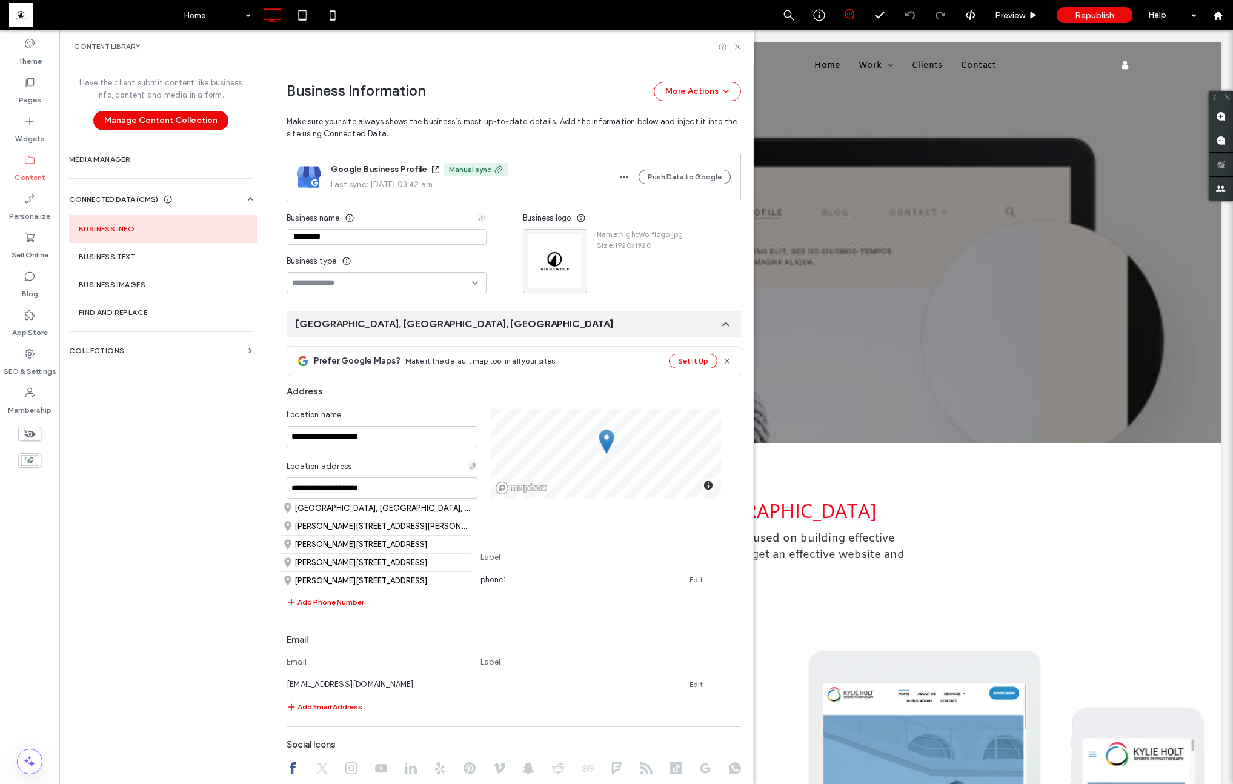
click at [367, 463] on div "Location address" at bounding box center [382, 468] width 191 height 17
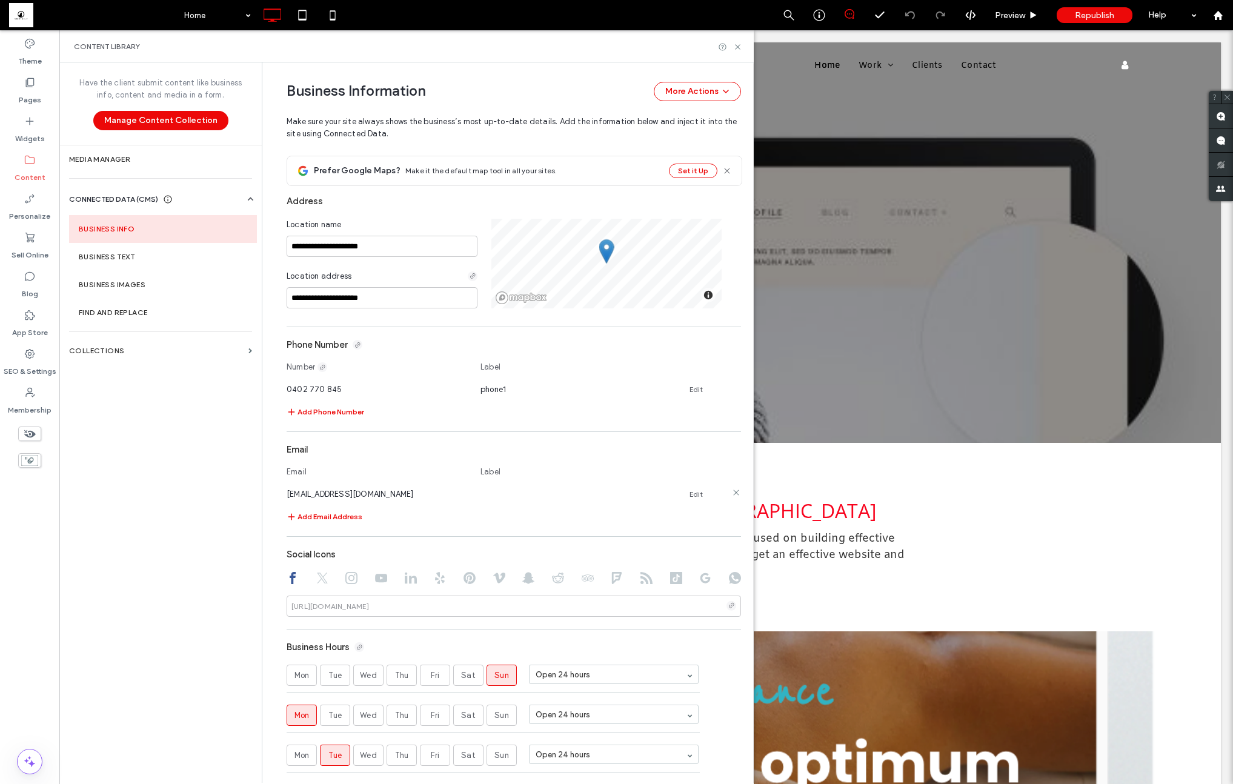
scroll to position [135, 0]
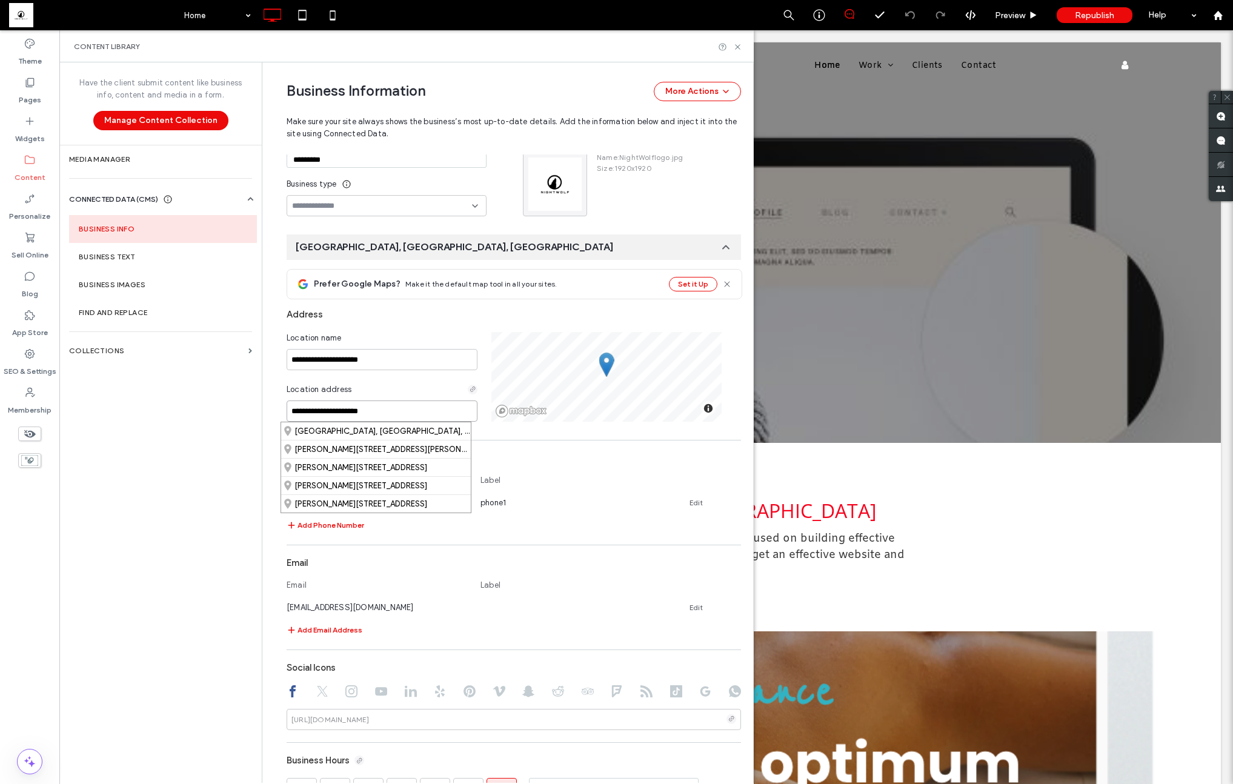
click at [374, 415] on input "**********" at bounding box center [382, 410] width 191 height 21
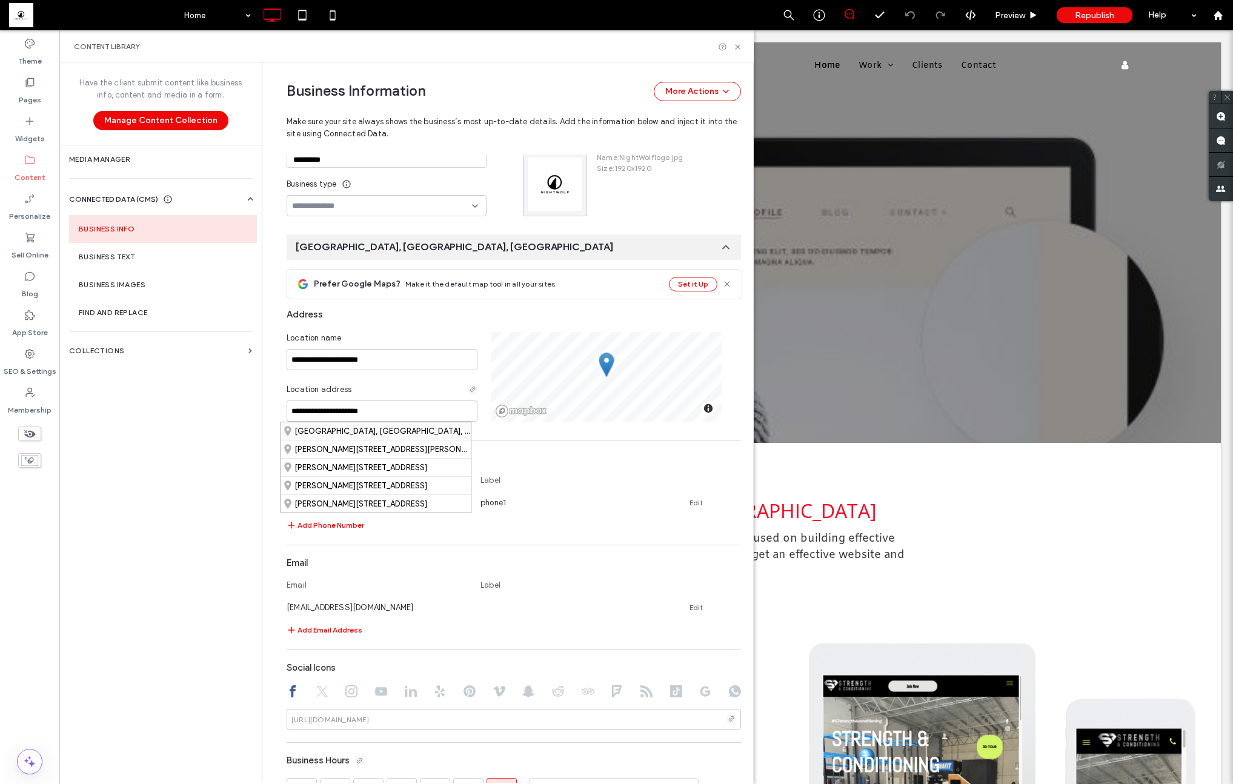
click at [376, 428] on div "Sutton, New South Wales, Australia" at bounding box center [376, 431] width 190 height 18
type input "**********"
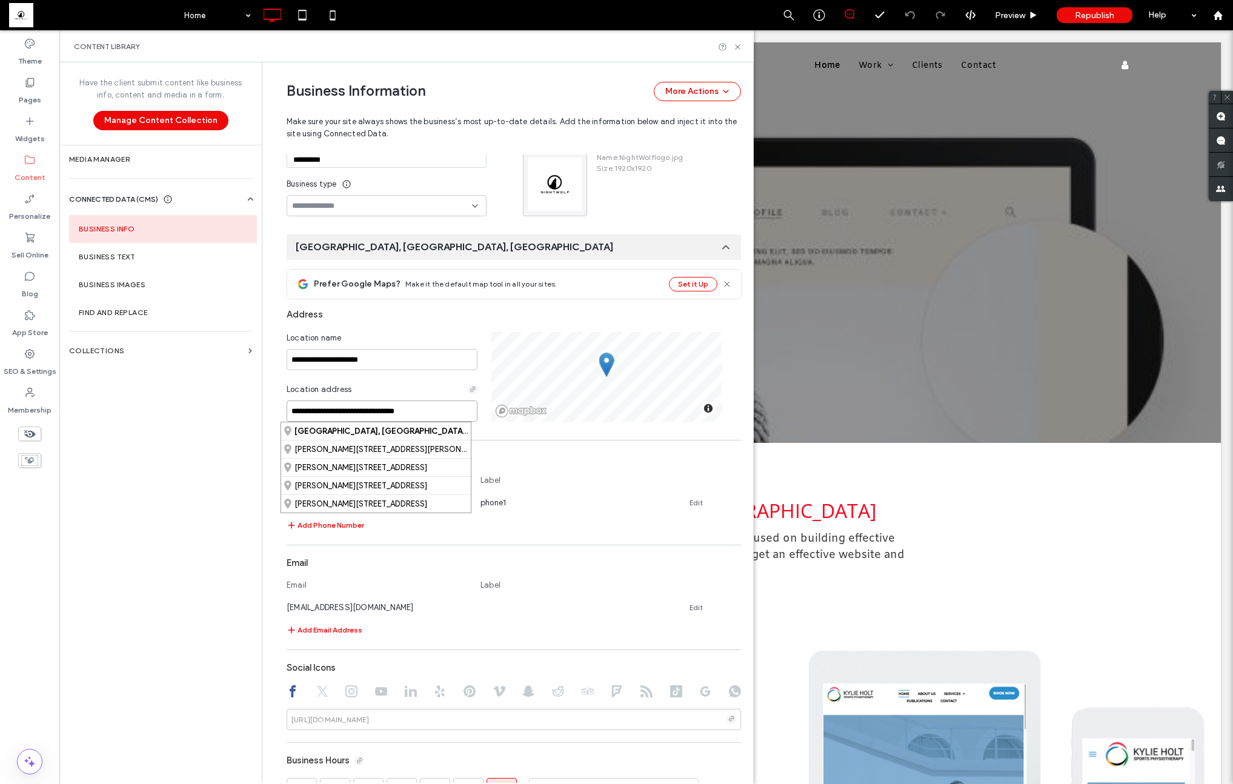
drag, startPoint x: 409, startPoint y: 409, endPoint x: 291, endPoint y: 400, distance: 118.5
click at [291, 400] on input "**********" at bounding box center [382, 410] width 191 height 21
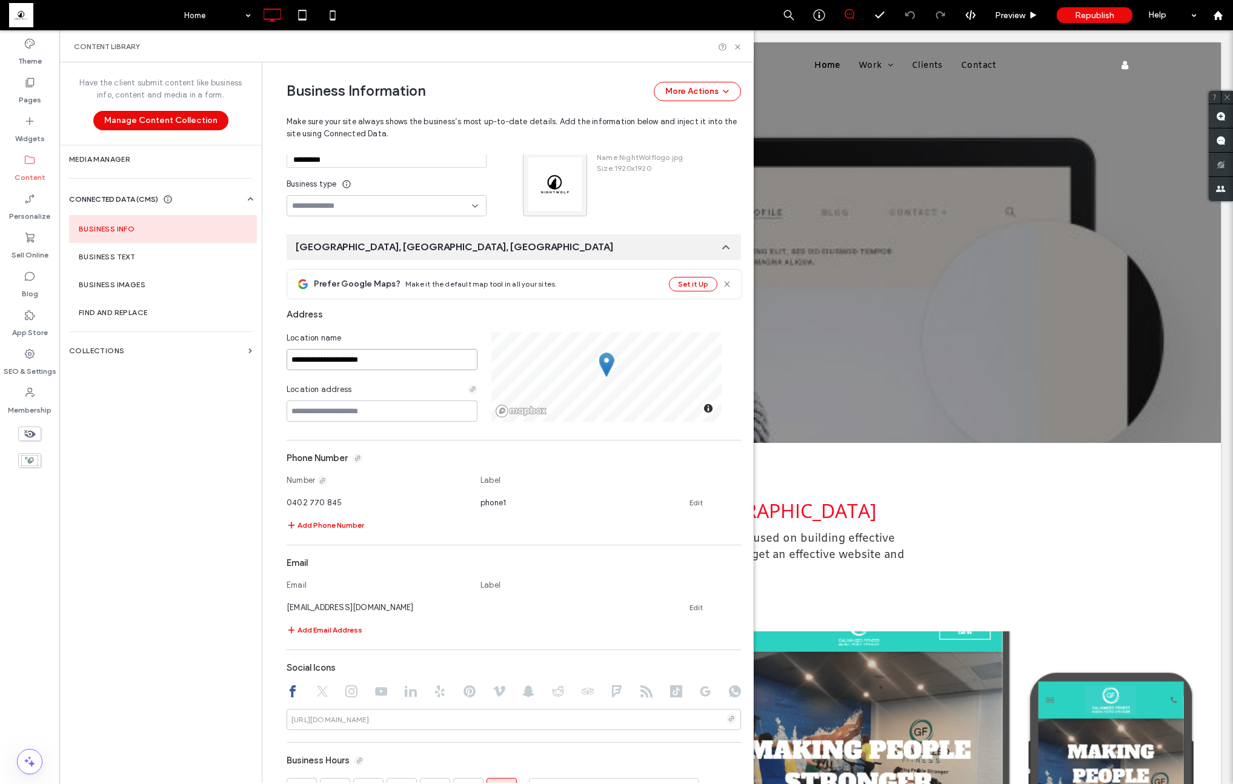
drag, startPoint x: 372, startPoint y: 355, endPoint x: 257, endPoint y: 351, distance: 114.6
click at [262, 351] on div "**********" at bounding box center [507, 422] width 491 height 720
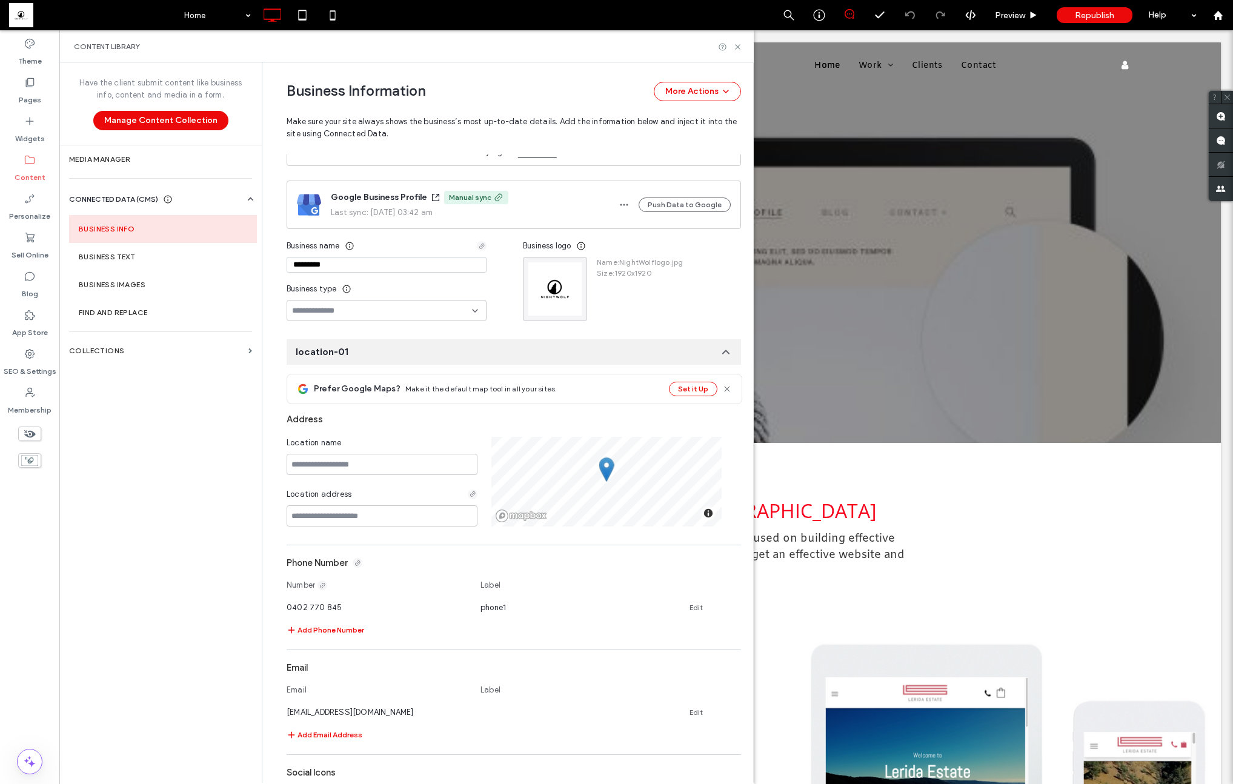
scroll to position [0, 0]
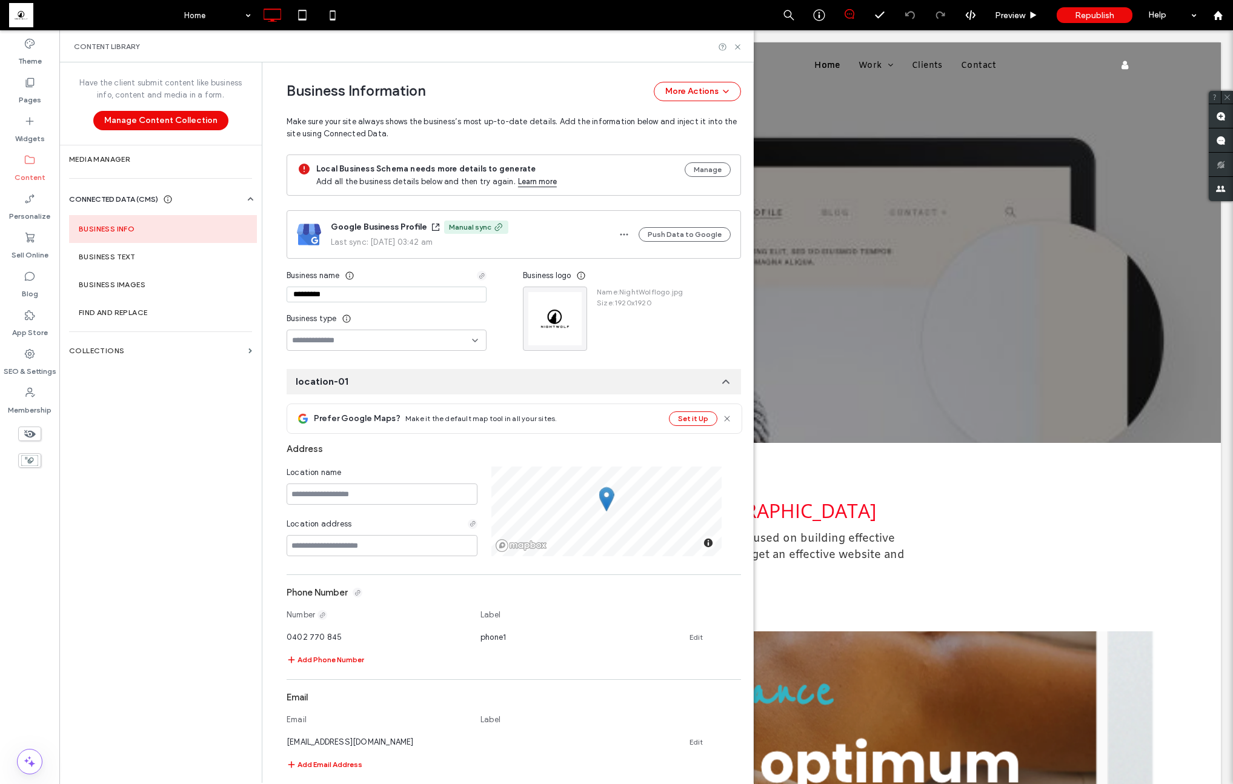
click at [468, 227] on div "Manual sync" at bounding box center [470, 227] width 42 height 11
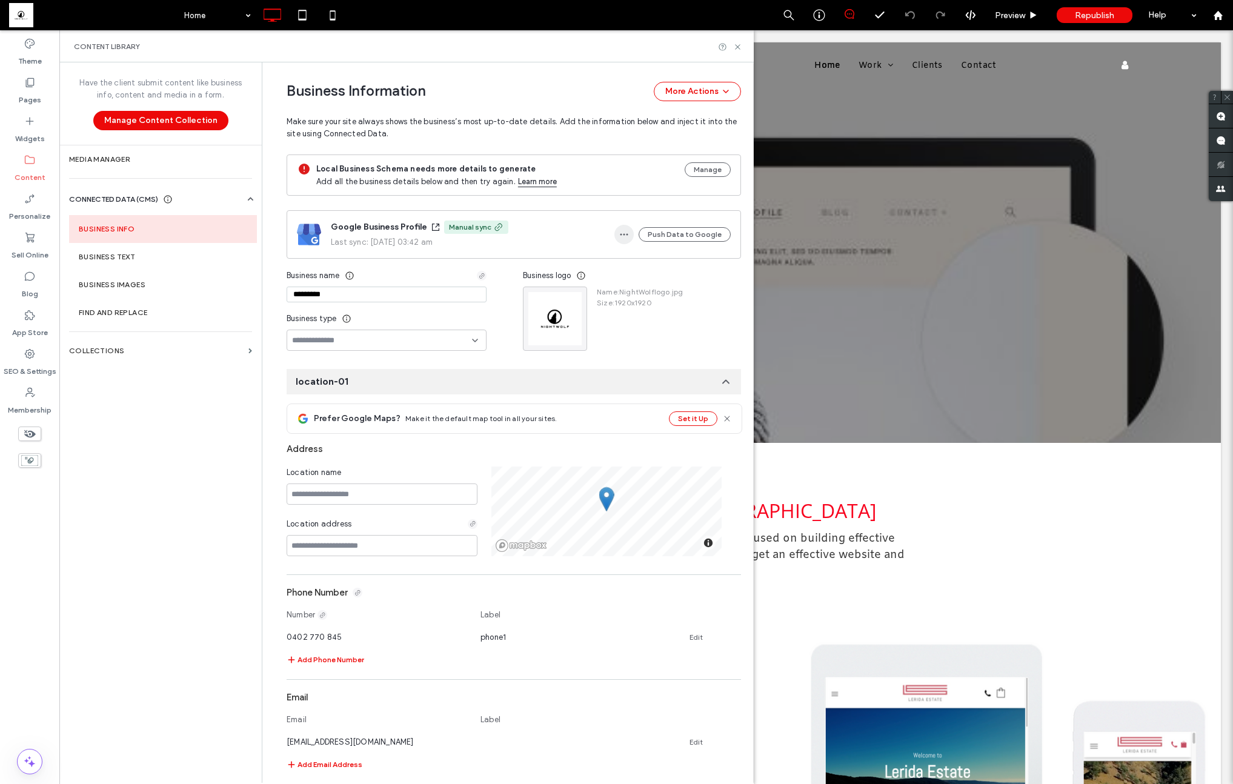
click at [621, 236] on icon "button" at bounding box center [624, 235] width 10 height 10
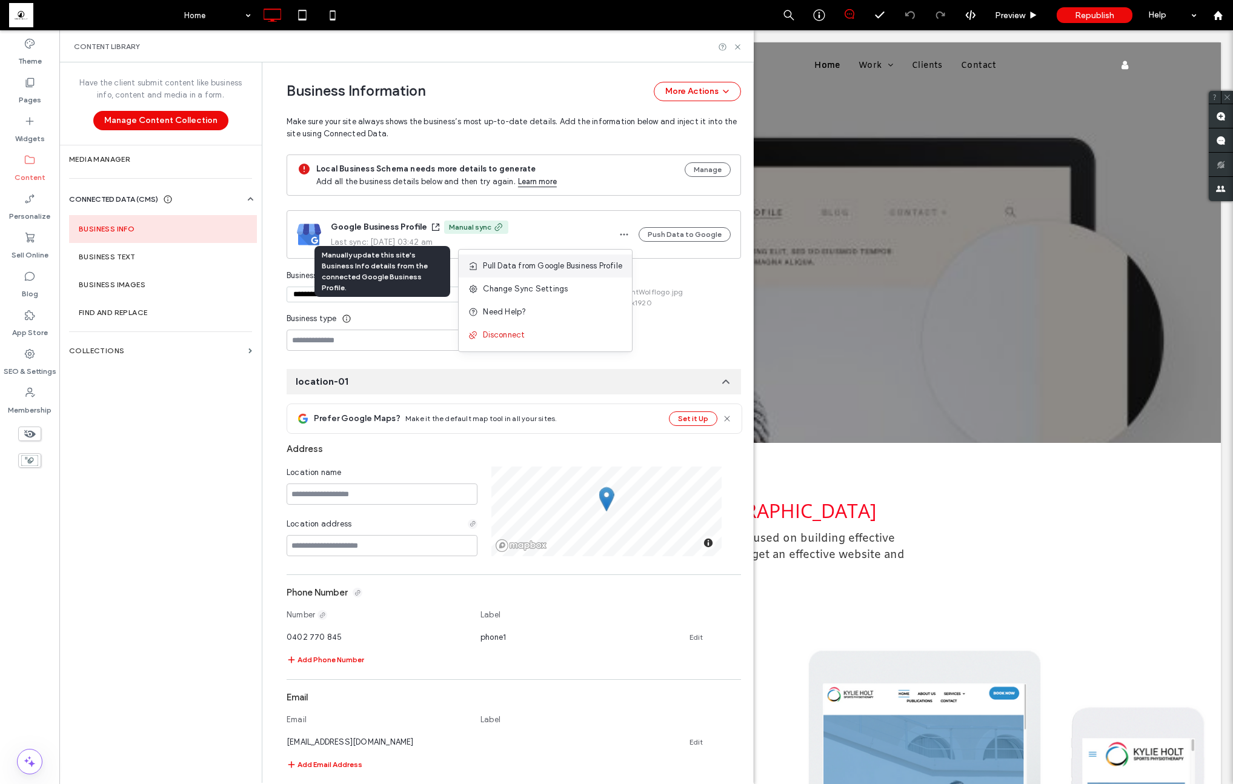
click at [560, 261] on span "Pull Data from Google Business Profile" at bounding box center [552, 266] width 139 height 12
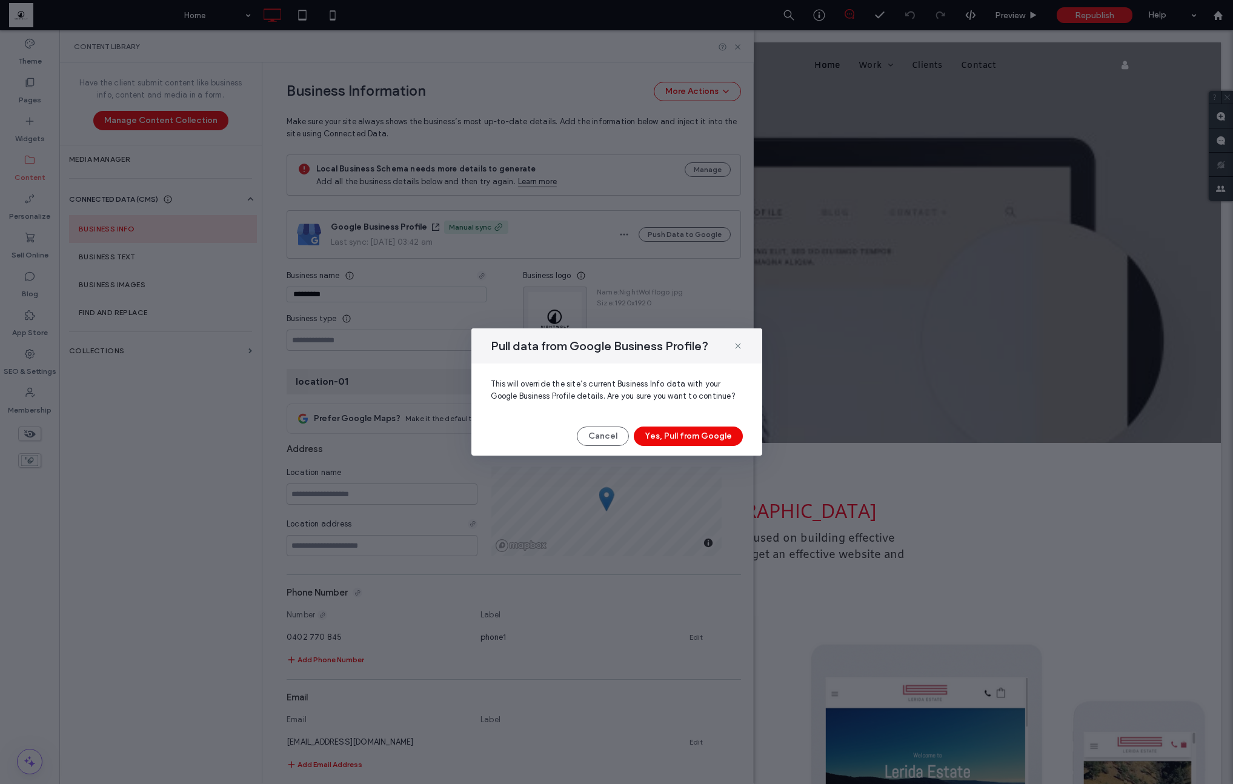
drag, startPoint x: 618, startPoint y: 439, endPoint x: 605, endPoint y: 439, distance: 13.3
click at [617, 439] on button "Cancel" at bounding box center [603, 436] width 52 height 19
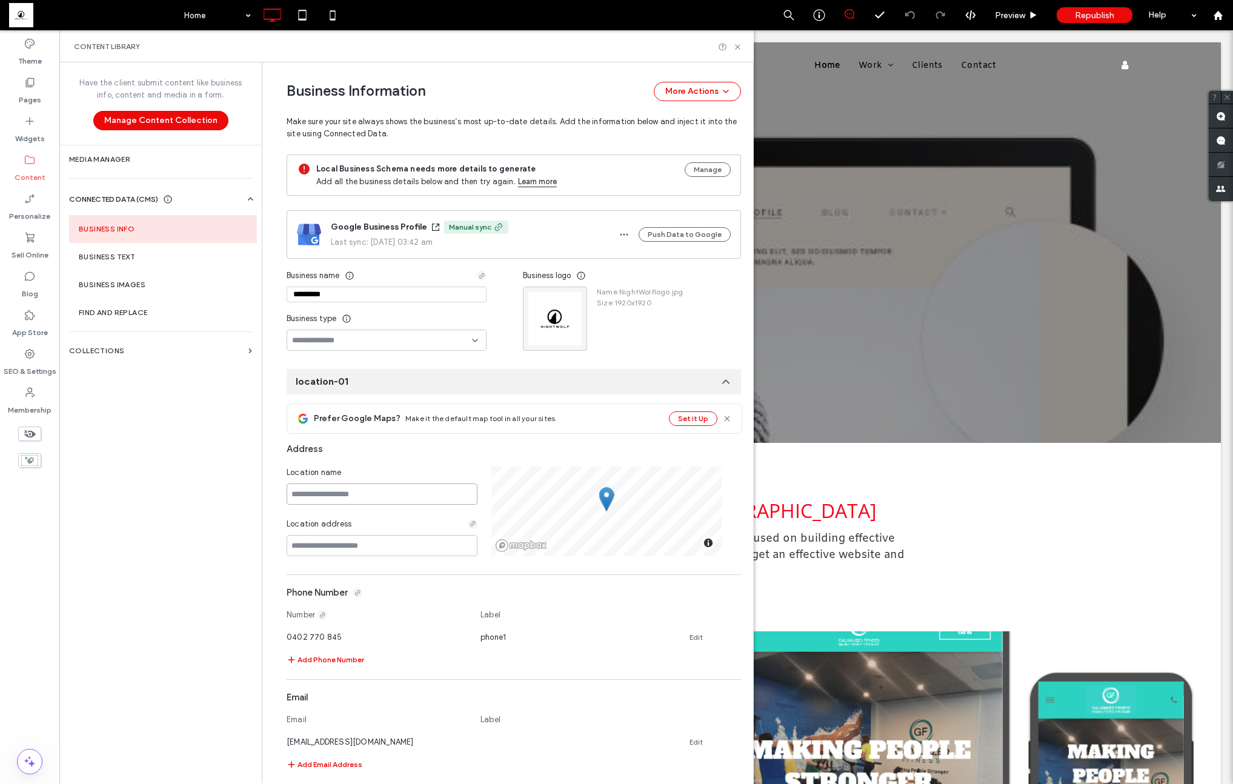
click at [362, 494] on input at bounding box center [382, 493] width 191 height 21
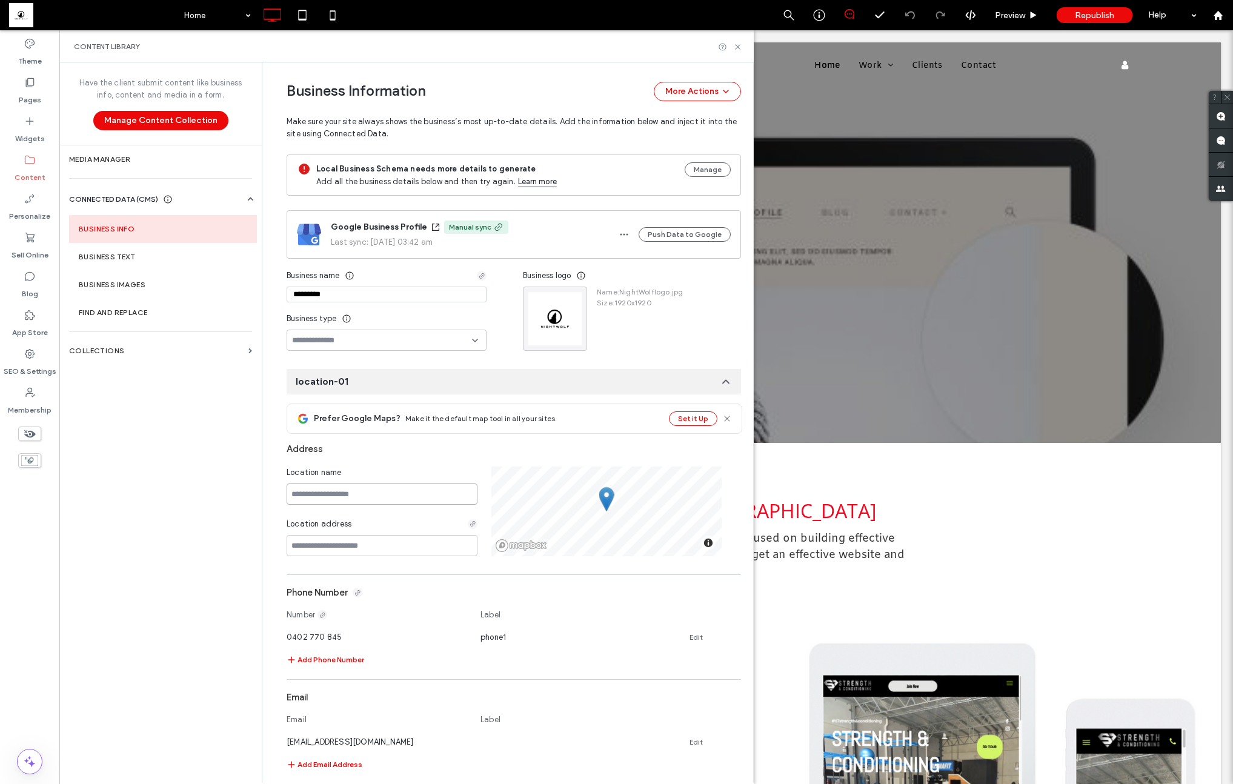
paste input "**********"
type input "**********"
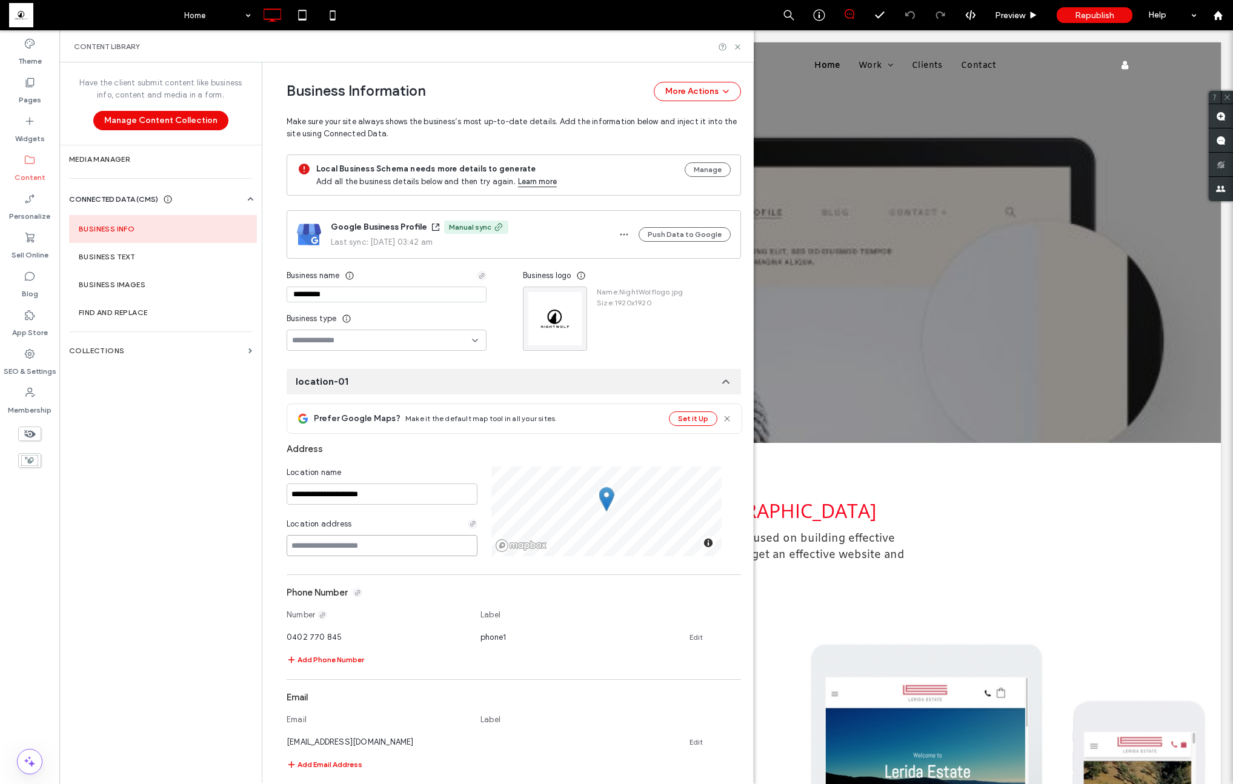
click at [347, 545] on input at bounding box center [382, 545] width 191 height 21
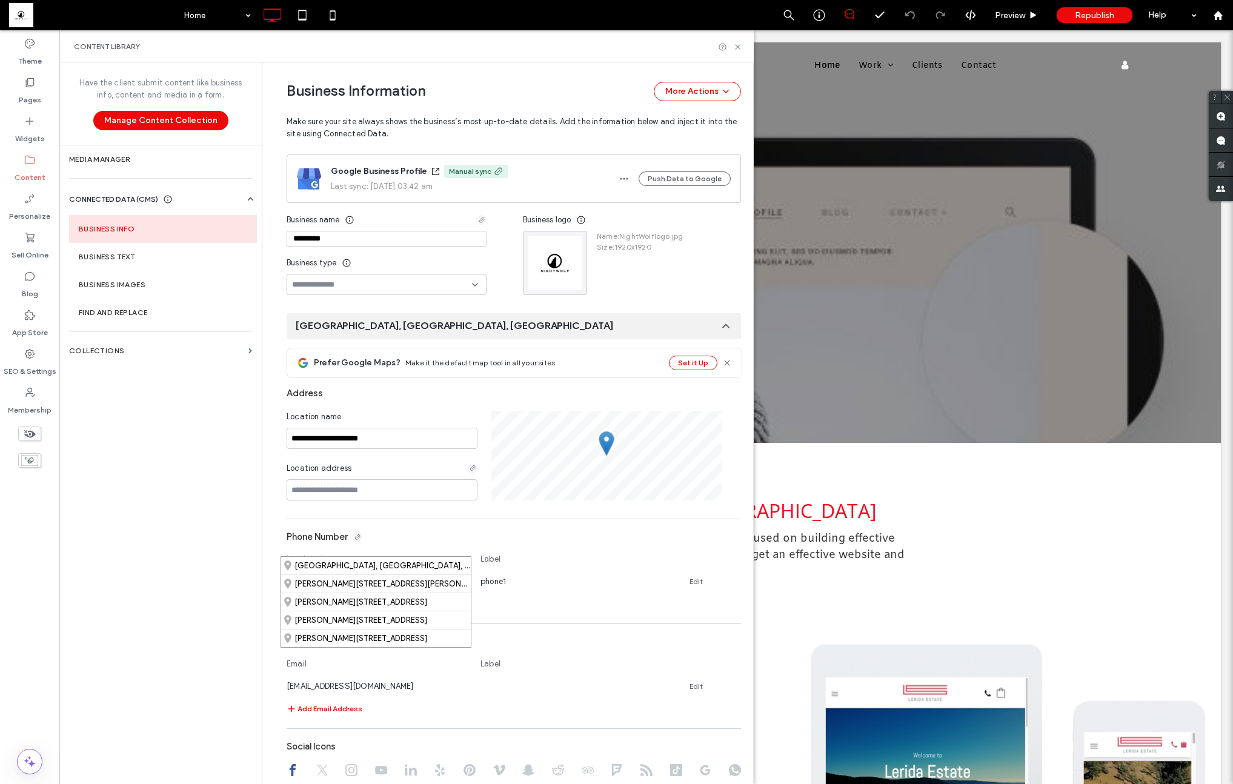
scroll to position [58, 0]
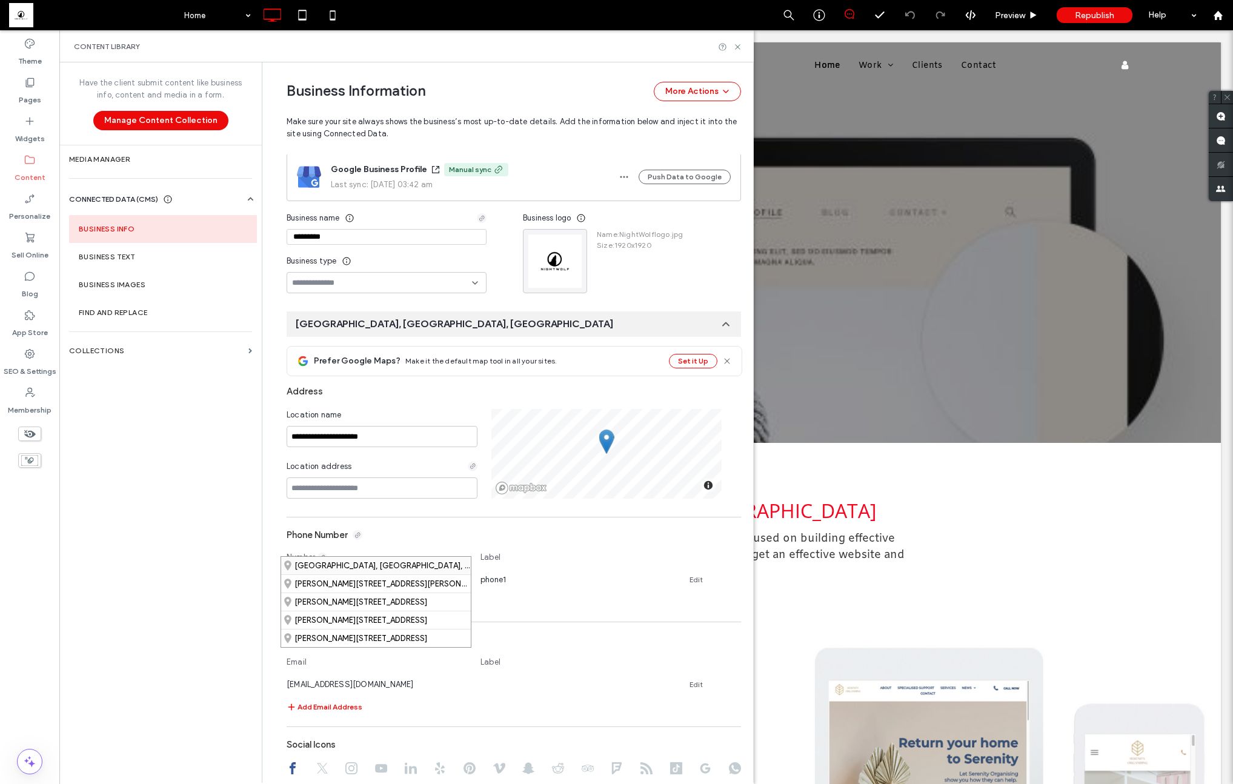
click at [348, 564] on div "Sutton, New South Wales, Australia" at bounding box center [376, 566] width 190 height 18
type input "**********"
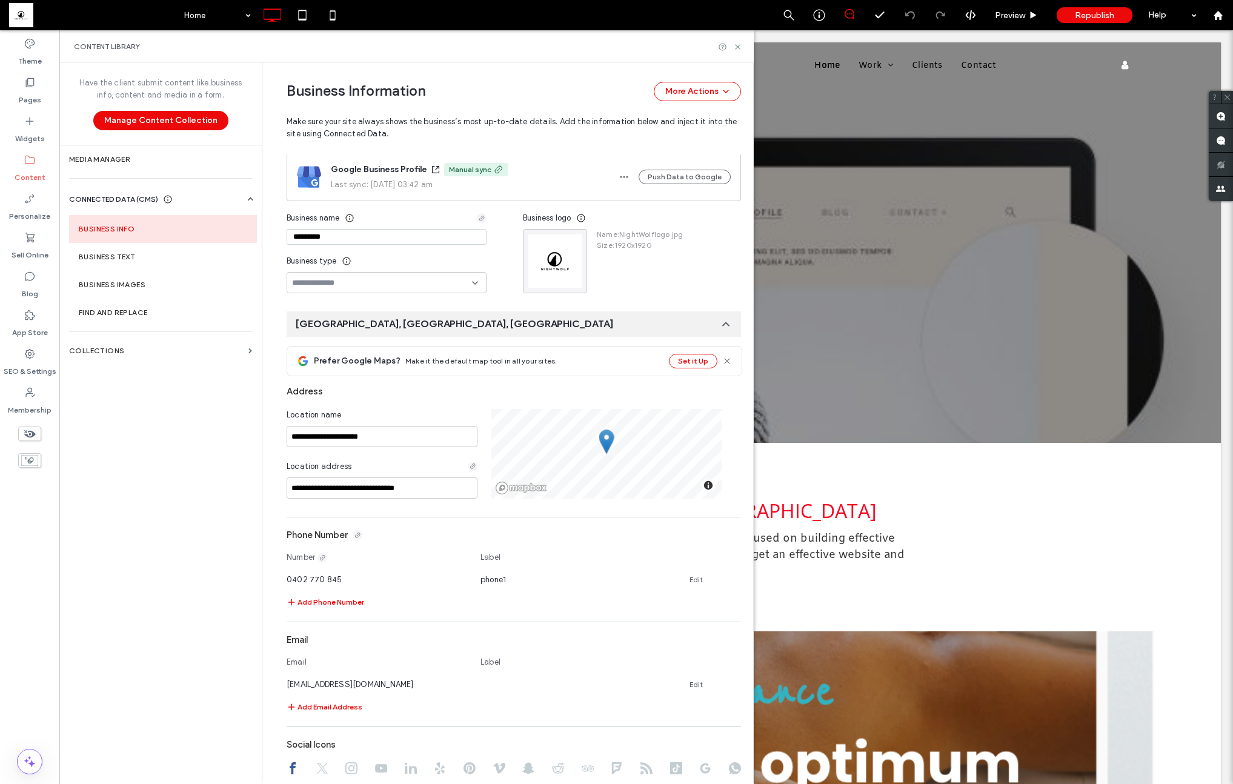
click at [296, 510] on div "**********" at bounding box center [514, 793] width 454 height 895
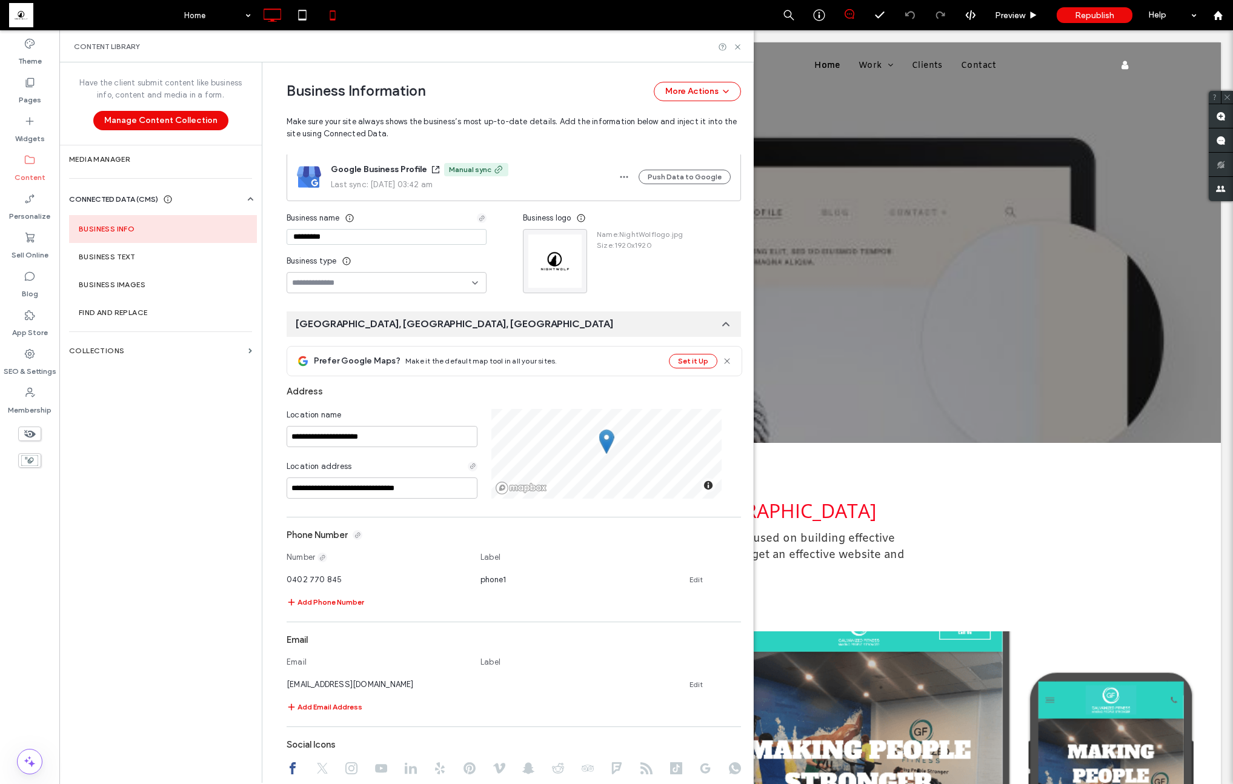
scroll to position [0, 0]
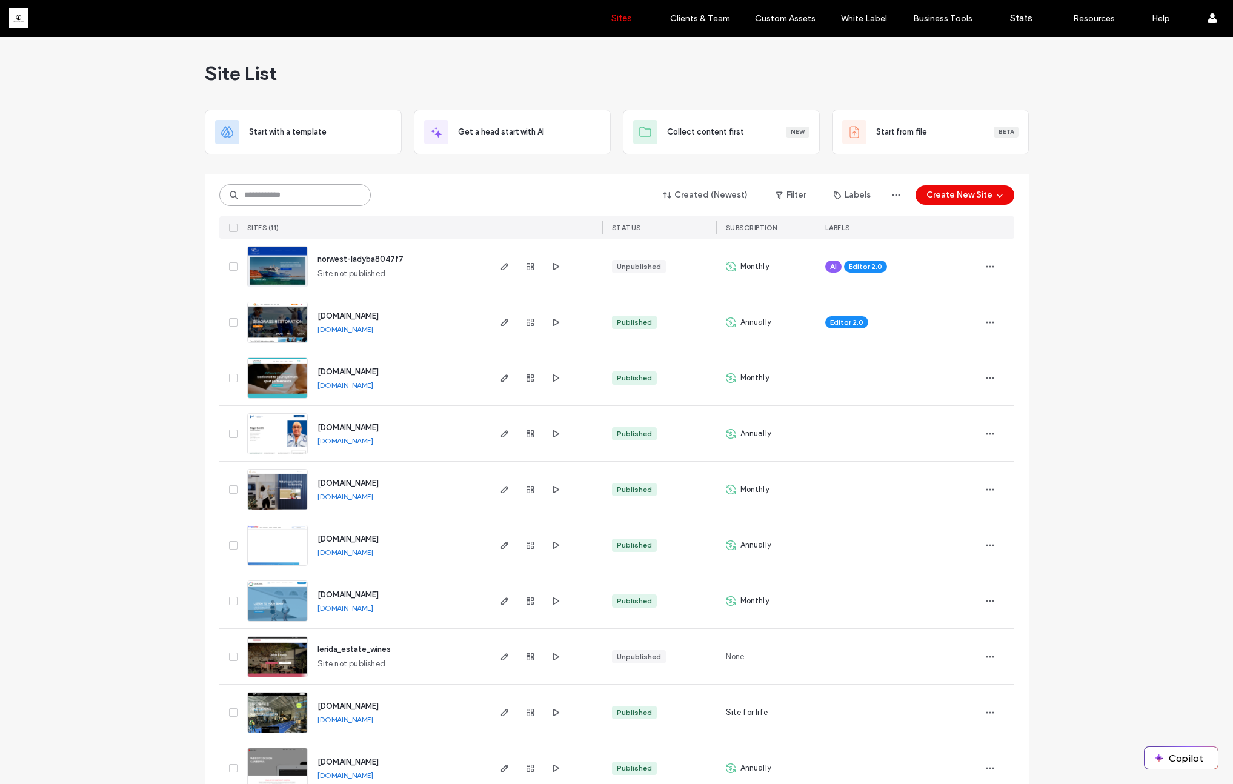
click at [279, 190] on input at bounding box center [294, 195] width 151 height 22
paste input "********"
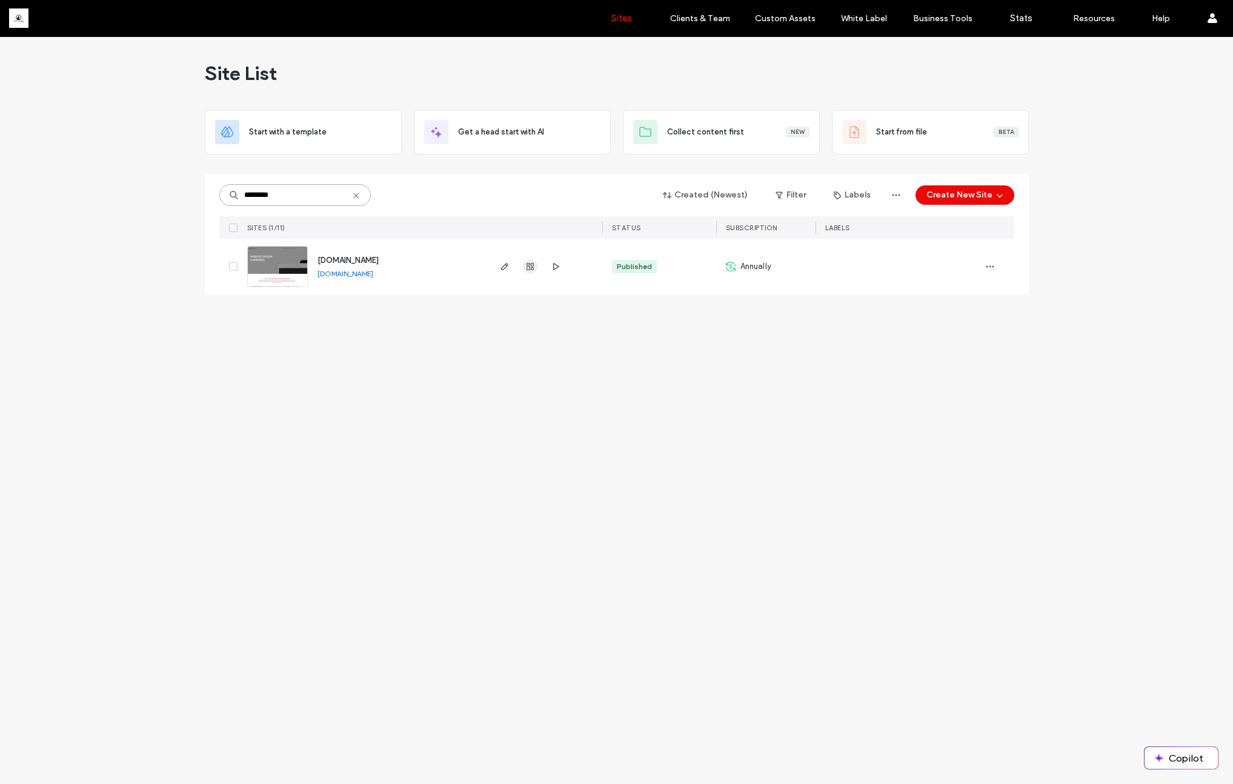
type input "********"
click at [532, 263] on use "button" at bounding box center [530, 266] width 7 height 7
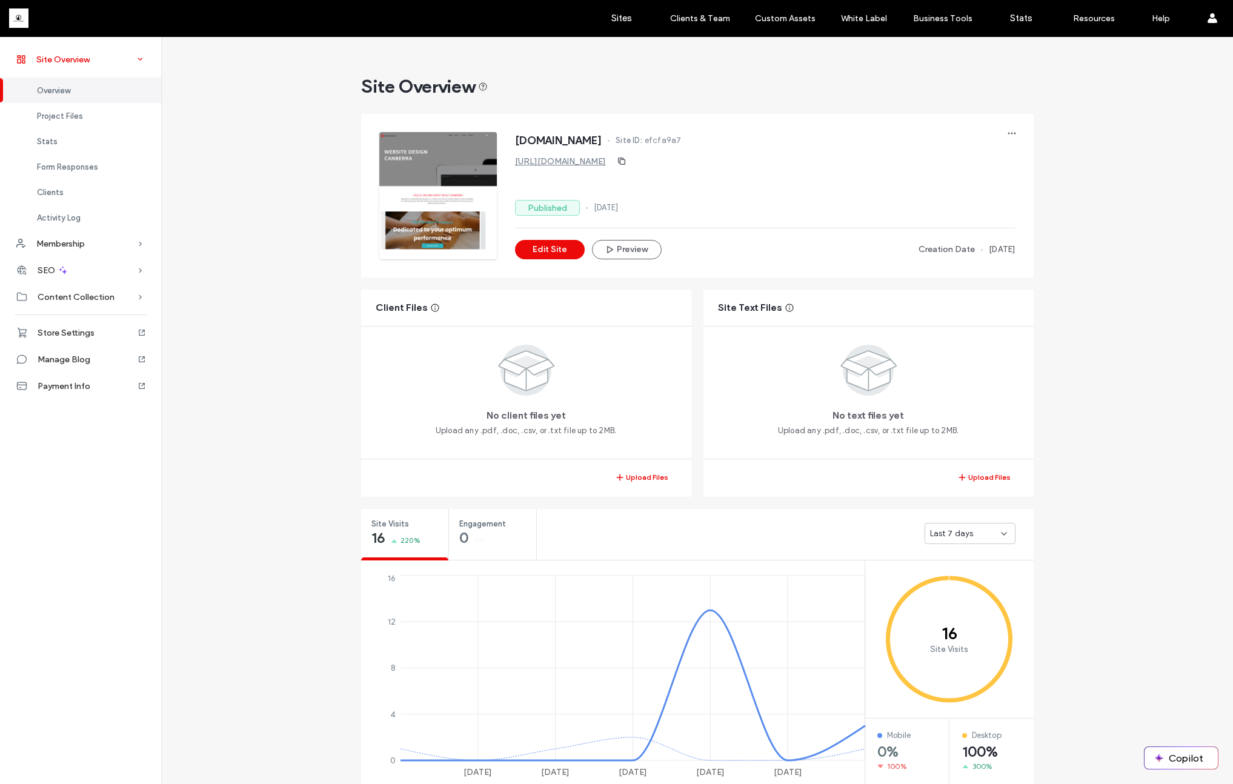
click at [141, 53] on icon at bounding box center [141, 59] width 12 height 12
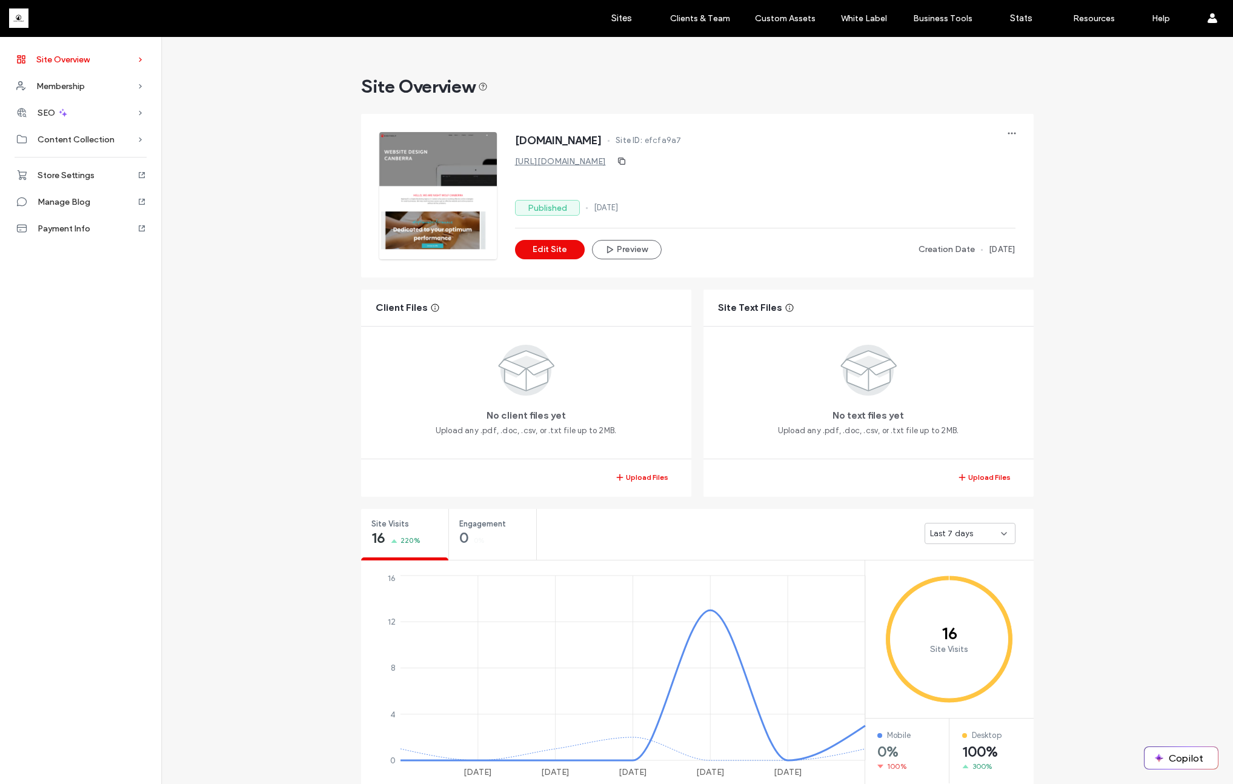
click at [145, 62] on icon at bounding box center [141, 59] width 12 height 12
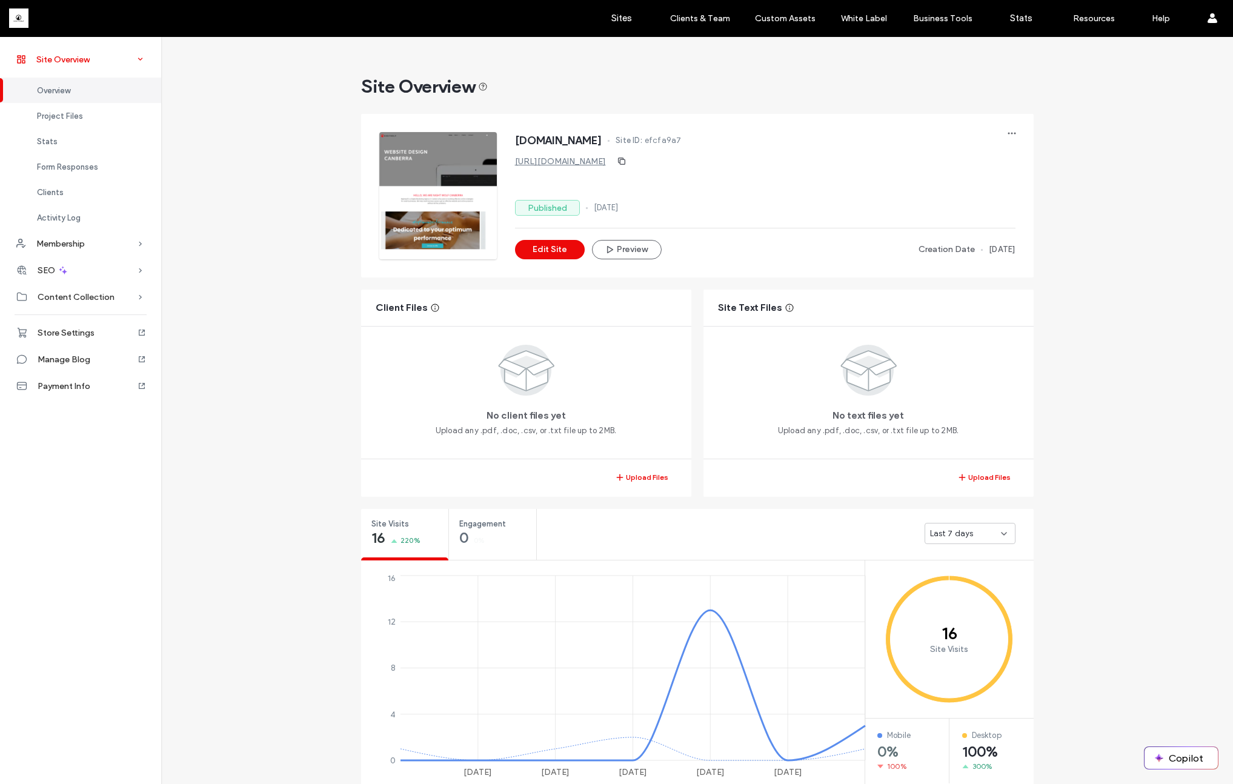
click at [146, 62] on span at bounding box center [140, 59] width 27 height 12
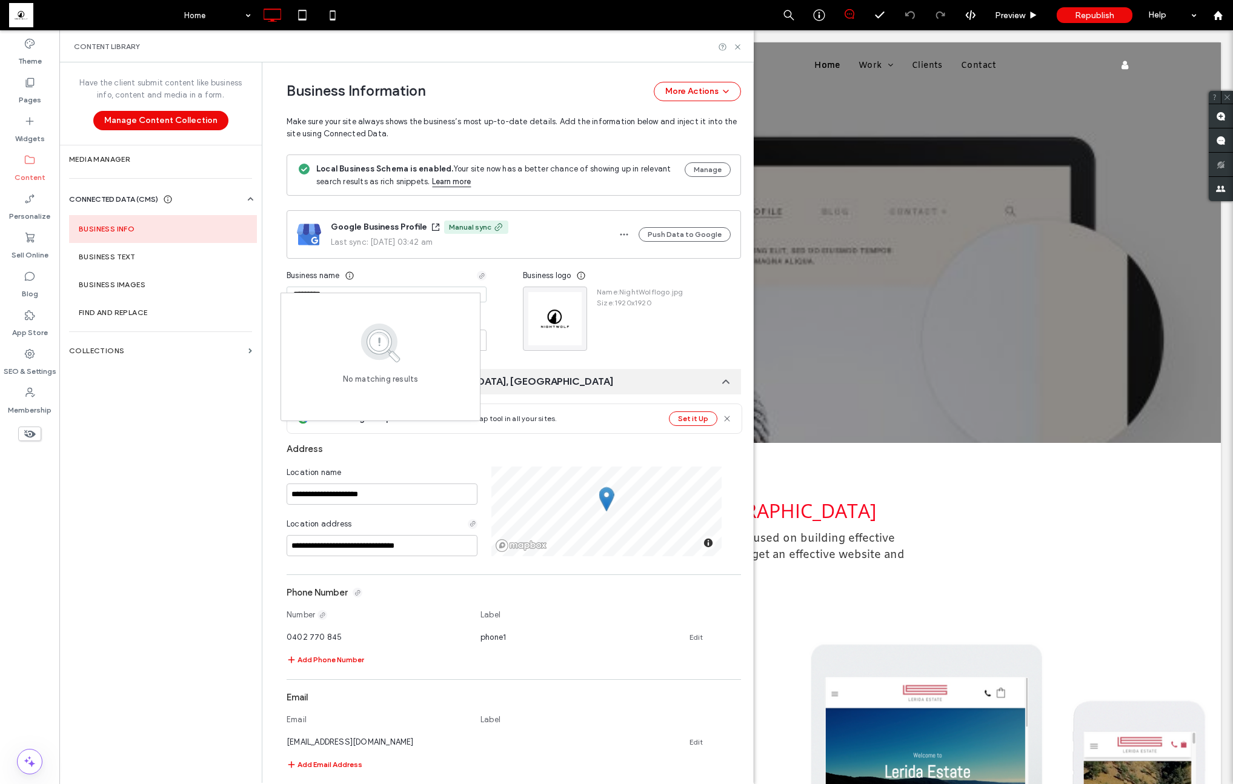
scroll to position [58, 0]
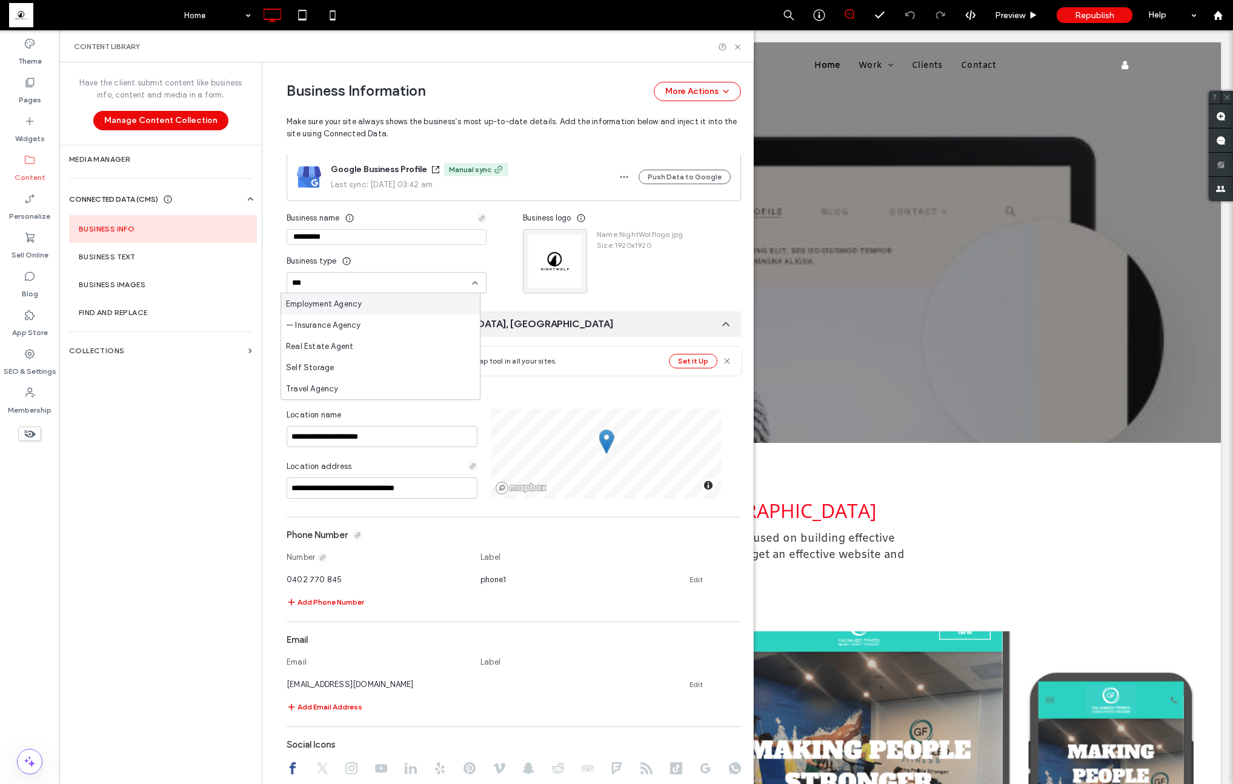
click at [332, 284] on input "***" at bounding box center [382, 283] width 180 height 10
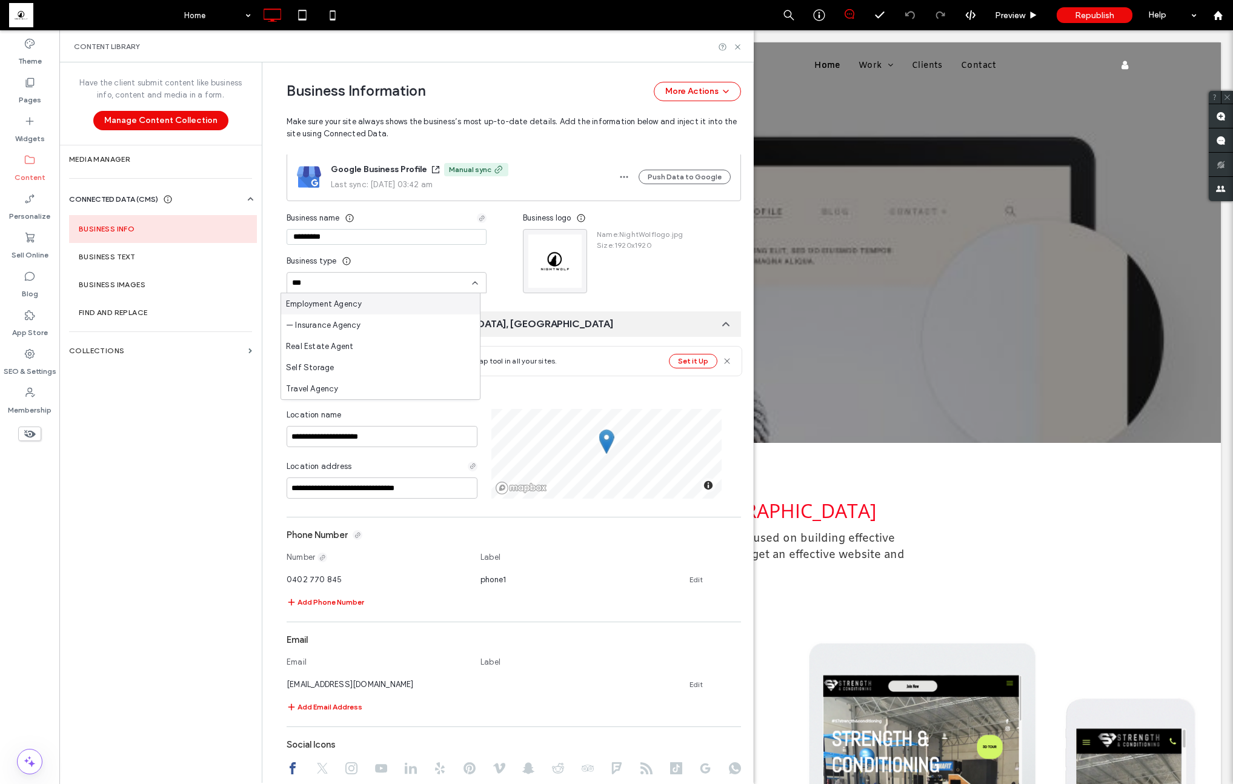
click at [332, 284] on input "***" at bounding box center [382, 283] width 180 height 10
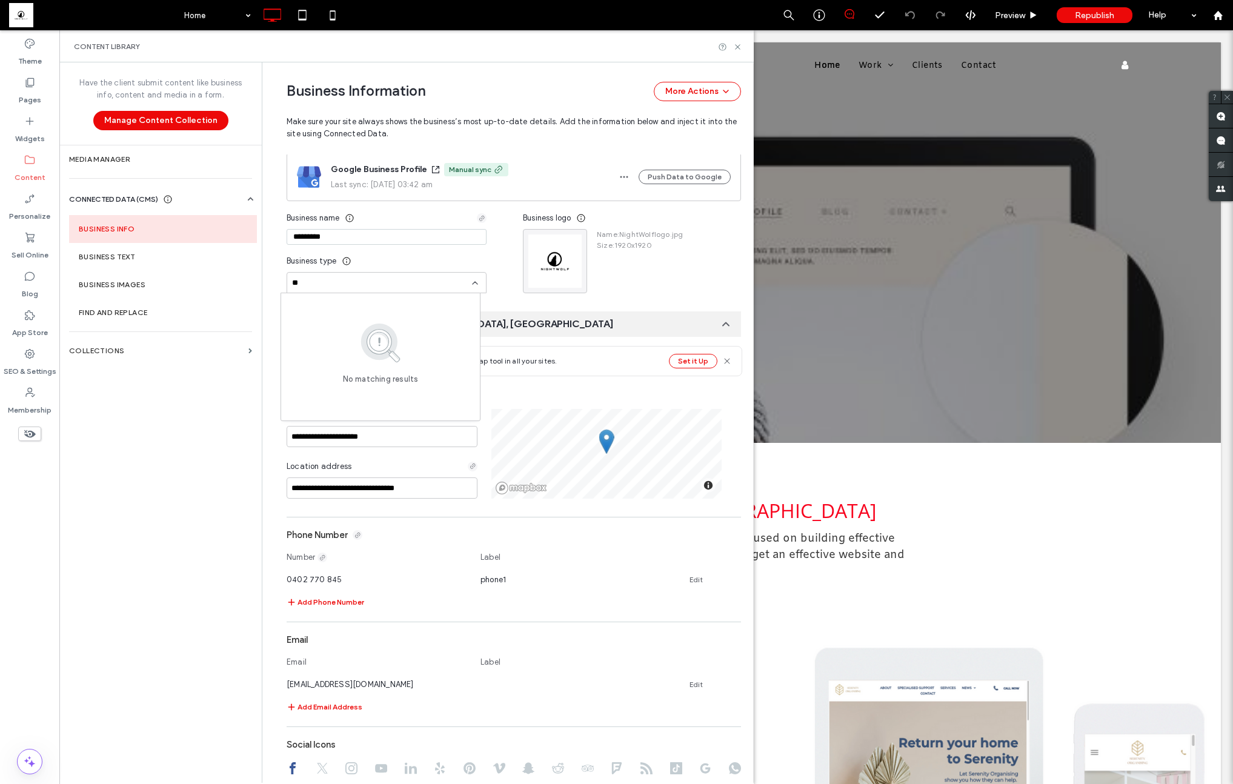
type input "*"
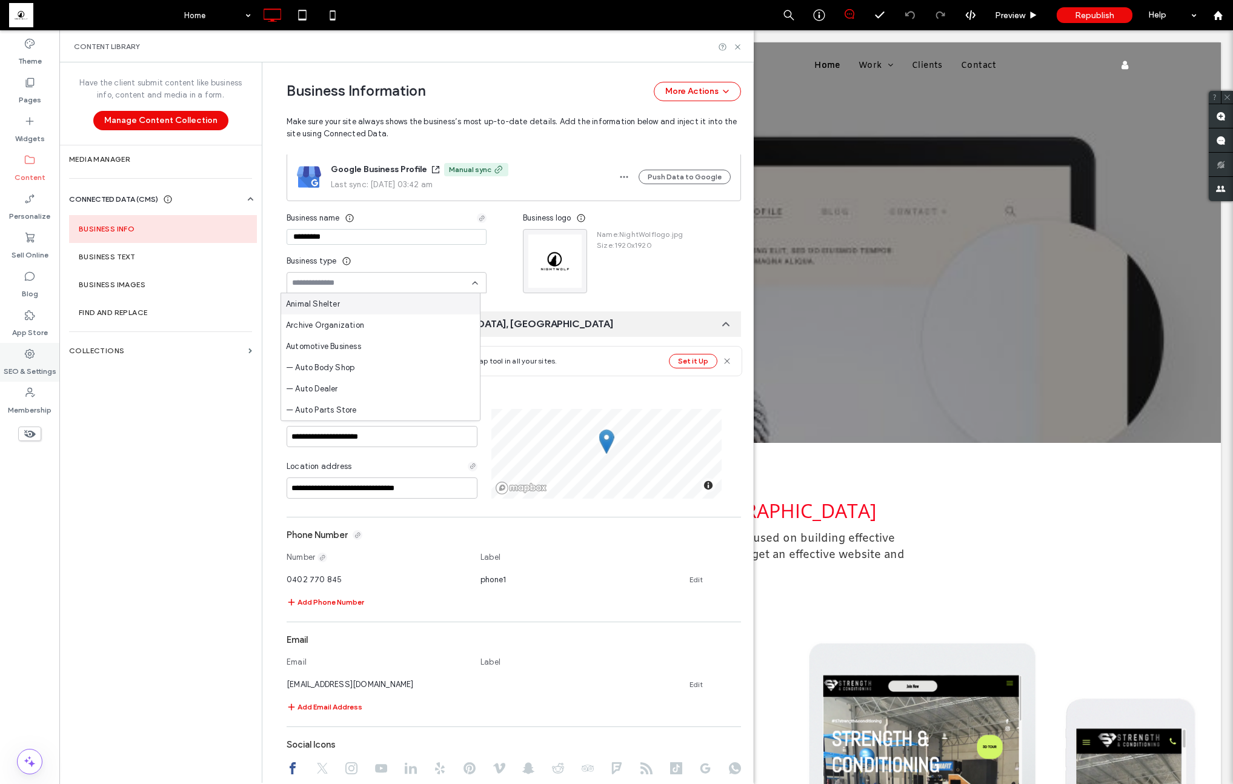
click at [35, 370] on label "SEO & Settings" at bounding box center [30, 368] width 53 height 17
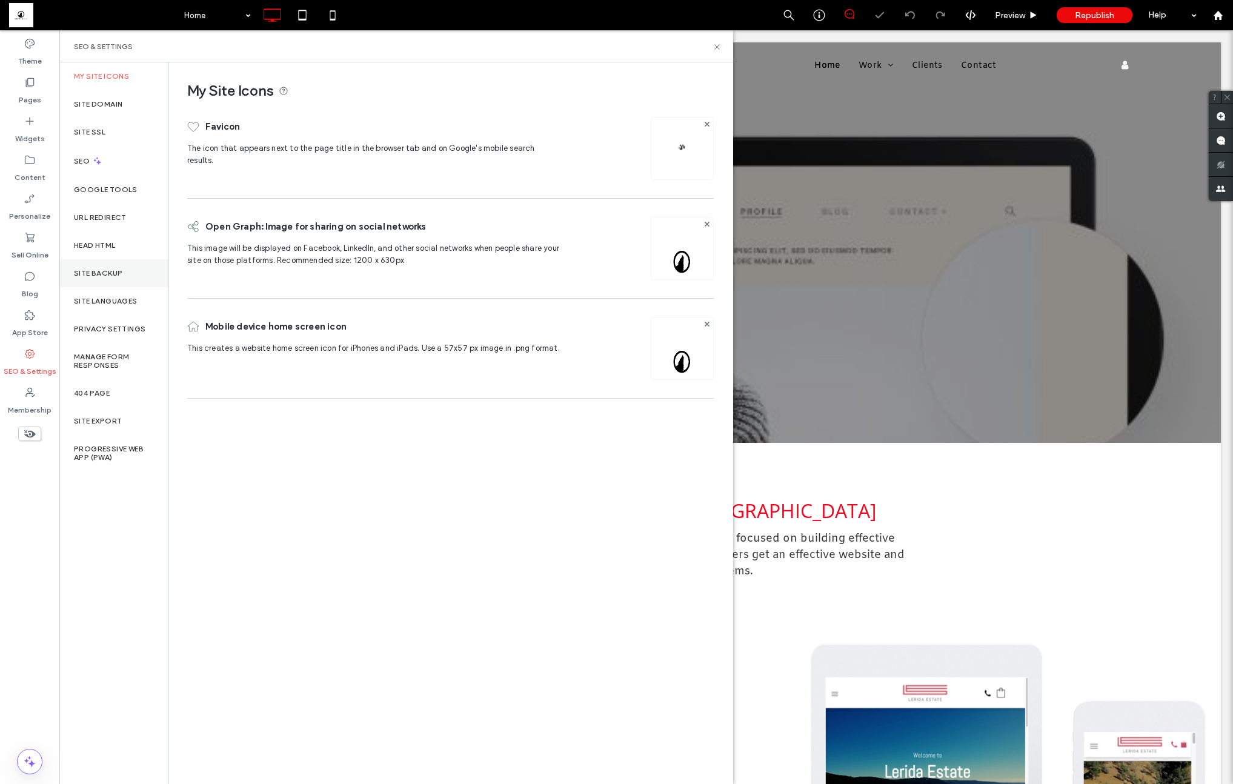
click at [97, 273] on label "Site Backup" at bounding box center [98, 273] width 48 height 8
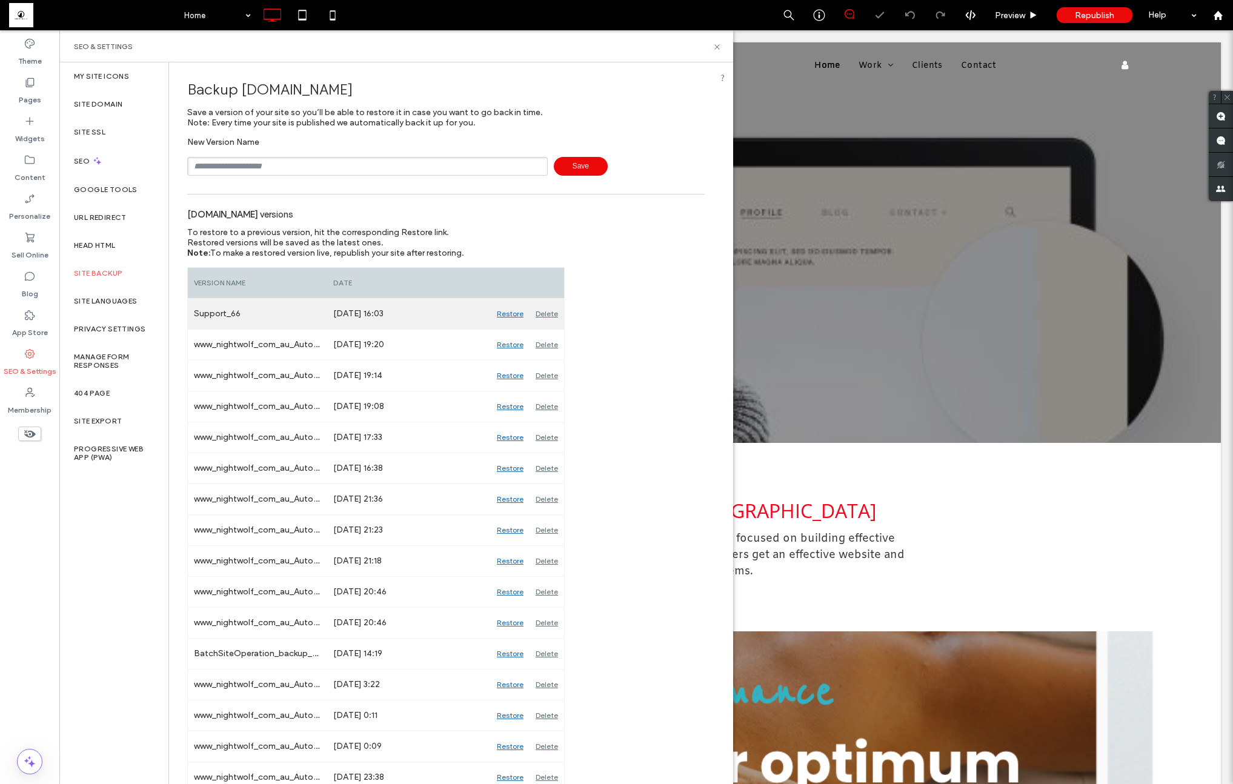
scroll to position [0, 0]
click at [507, 310] on div "Restore" at bounding box center [510, 314] width 39 height 30
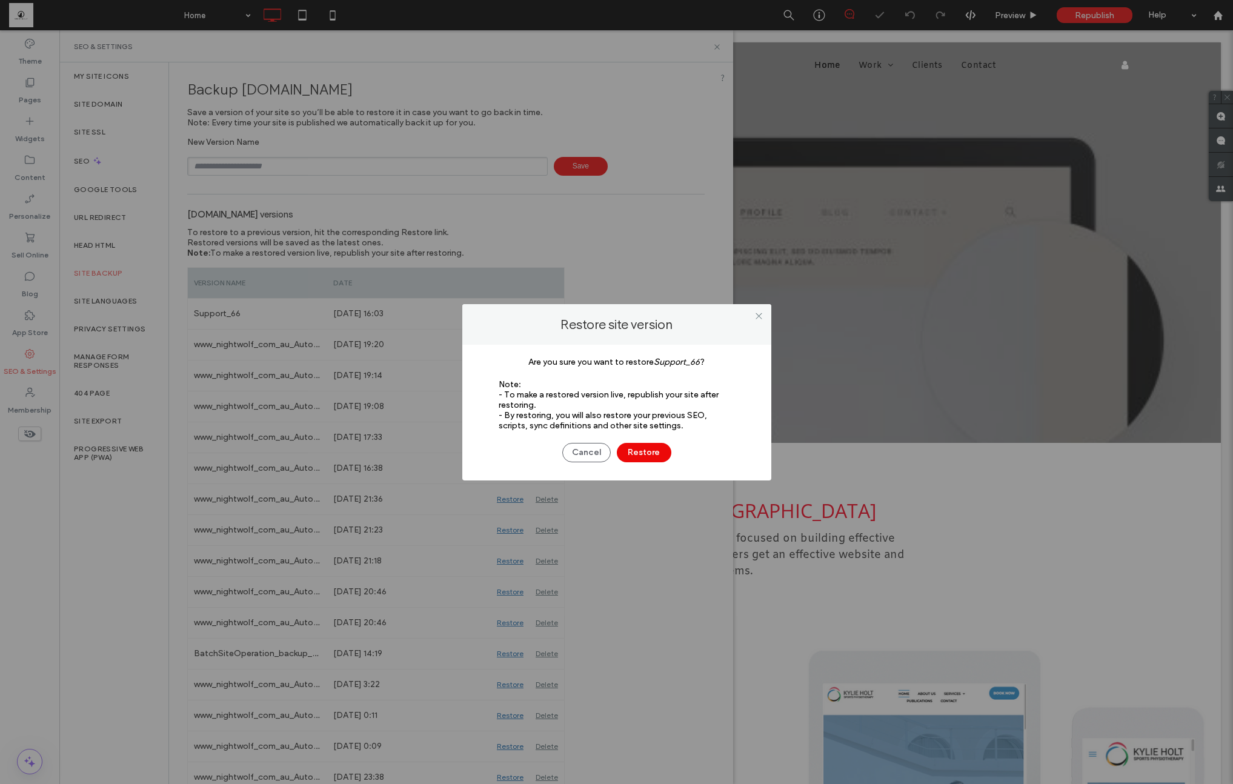
drag, startPoint x: 656, startPoint y: 438, endPoint x: 655, endPoint y: 445, distance: 7.4
click at [656, 438] on div "Cancel Restore" at bounding box center [616, 447] width 273 height 32
click at [654, 445] on button "Restore" at bounding box center [644, 452] width 55 height 19
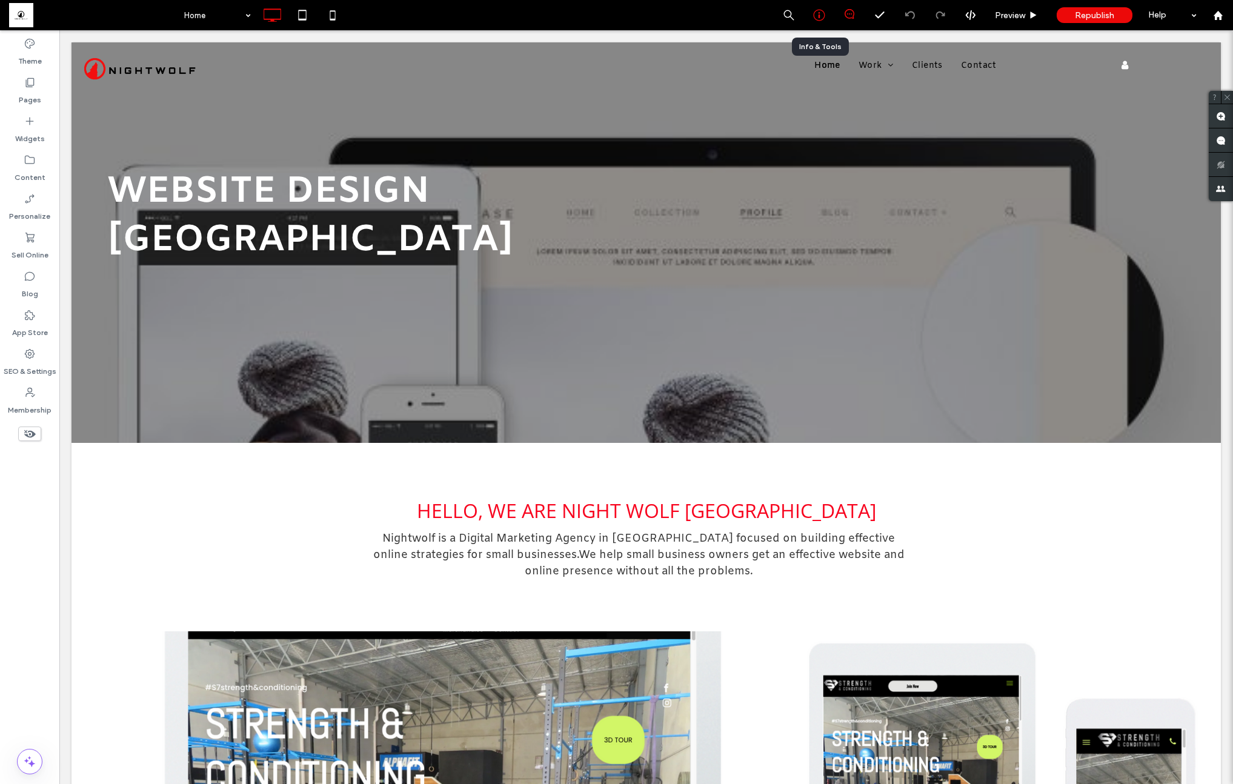
click at [823, 15] on icon at bounding box center [819, 15] width 12 height 12
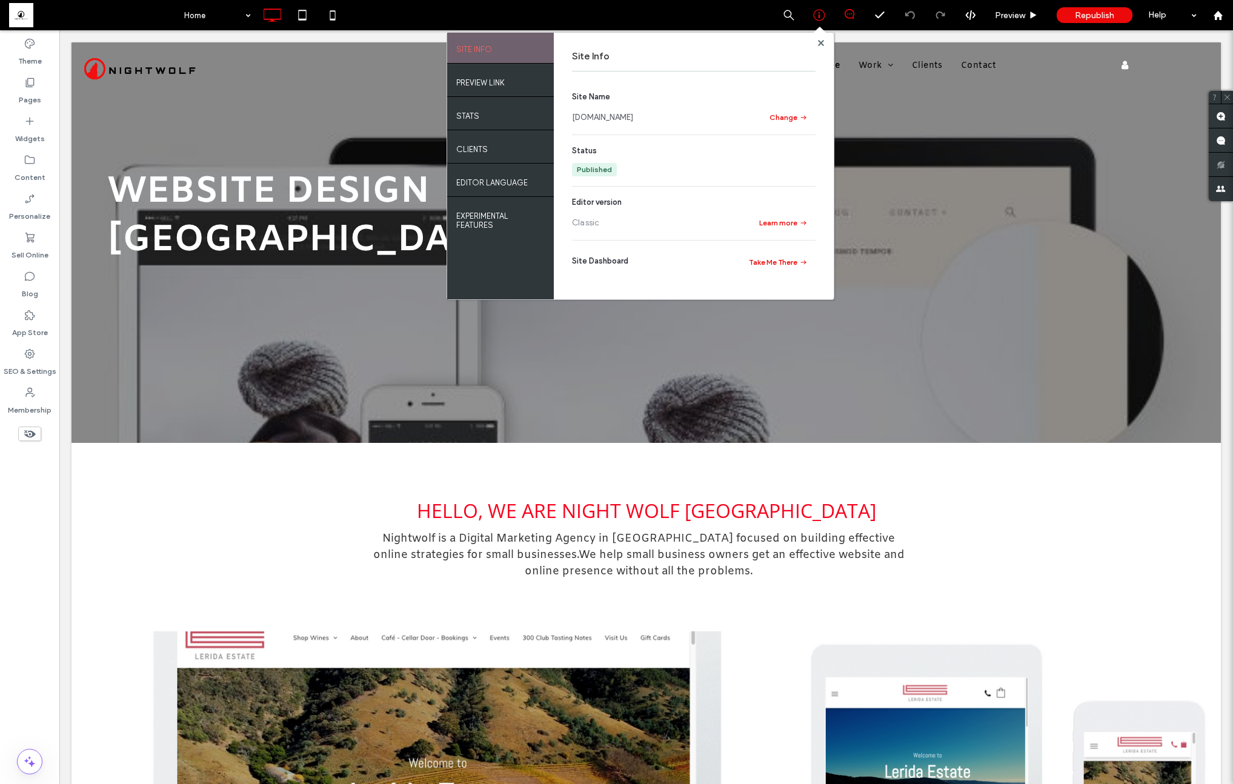
click at [633, 119] on link "[DOMAIN_NAME]" at bounding box center [602, 117] width 61 height 12
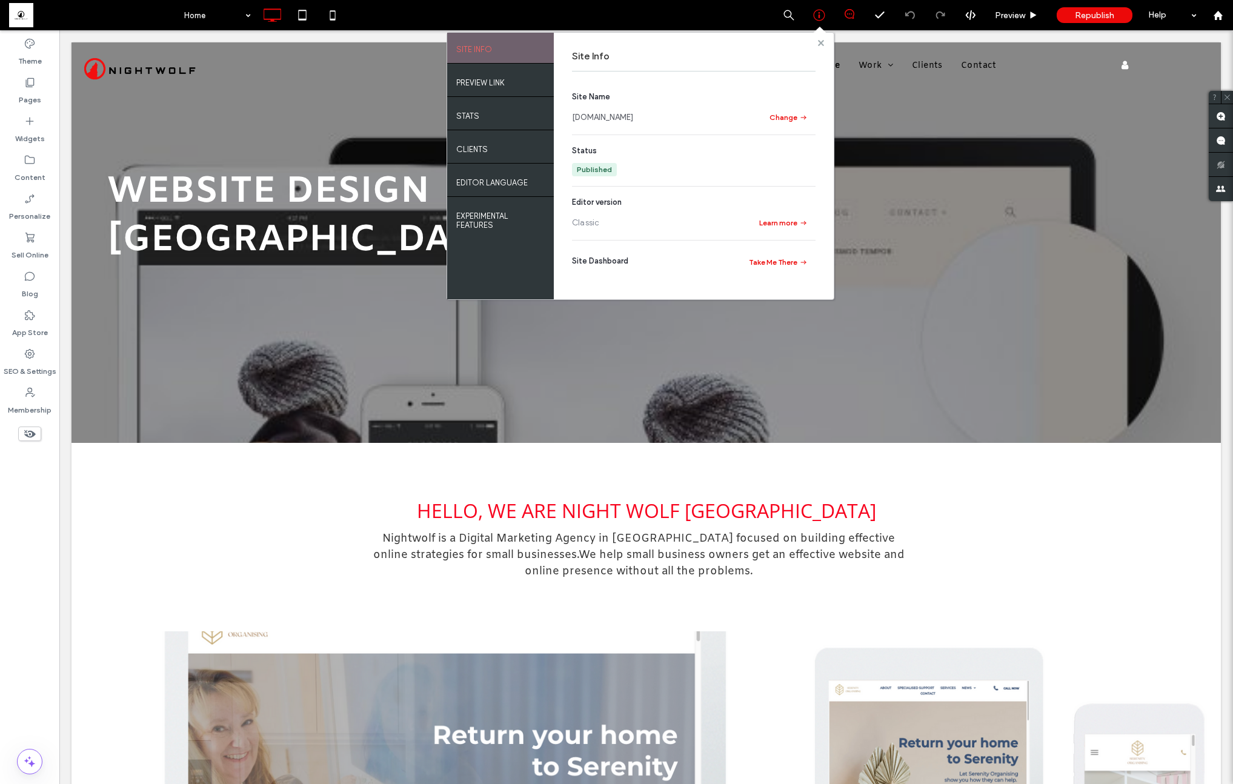
click at [820, 42] on use at bounding box center [820, 42] width 6 height 6
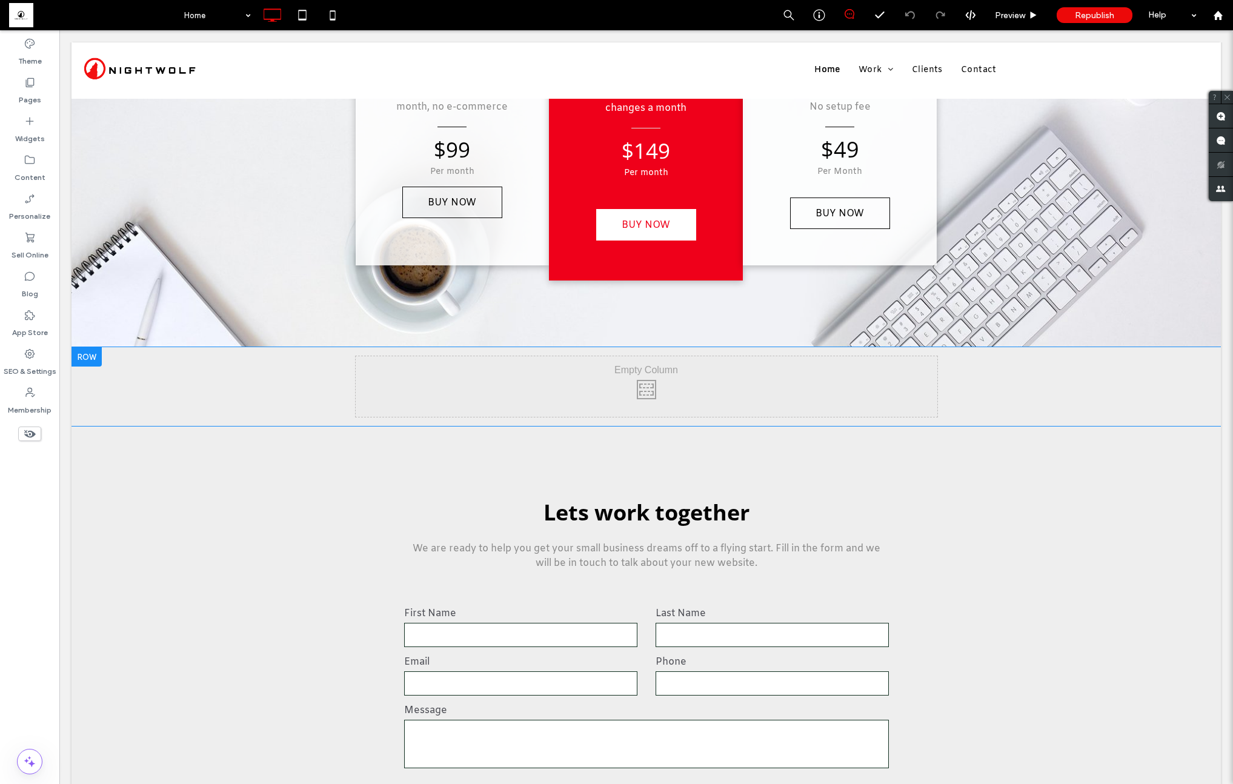
scroll to position [3261, 0]
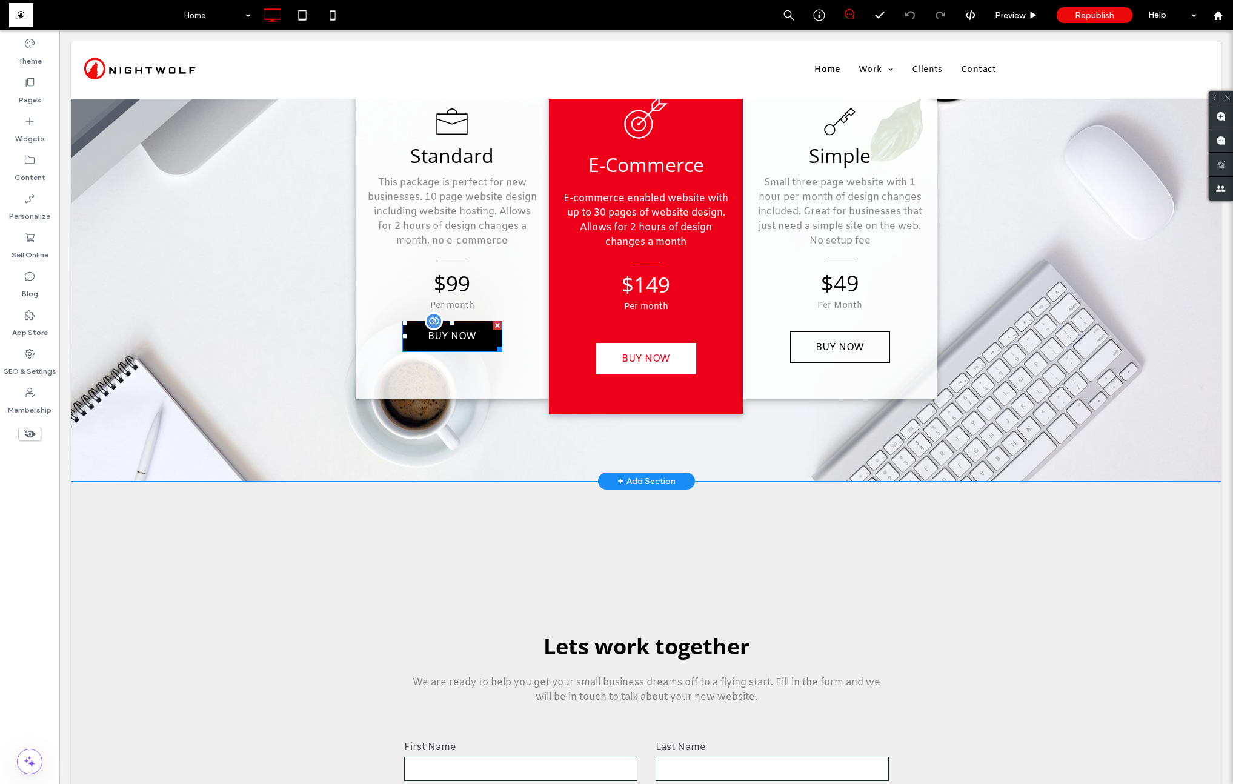
click at [457, 342] on span "BUY NOW" at bounding box center [452, 336] width 57 height 25
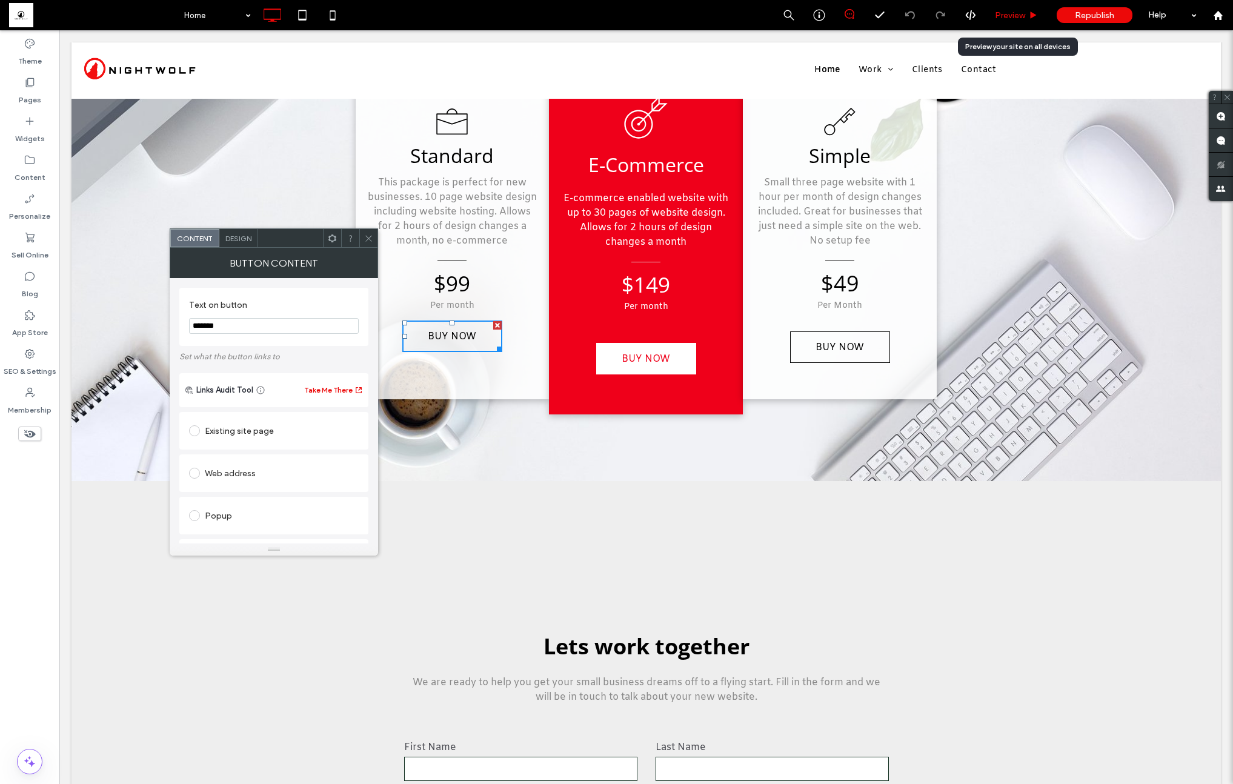
click at [1008, 10] on span "Preview" at bounding box center [1010, 15] width 30 height 10
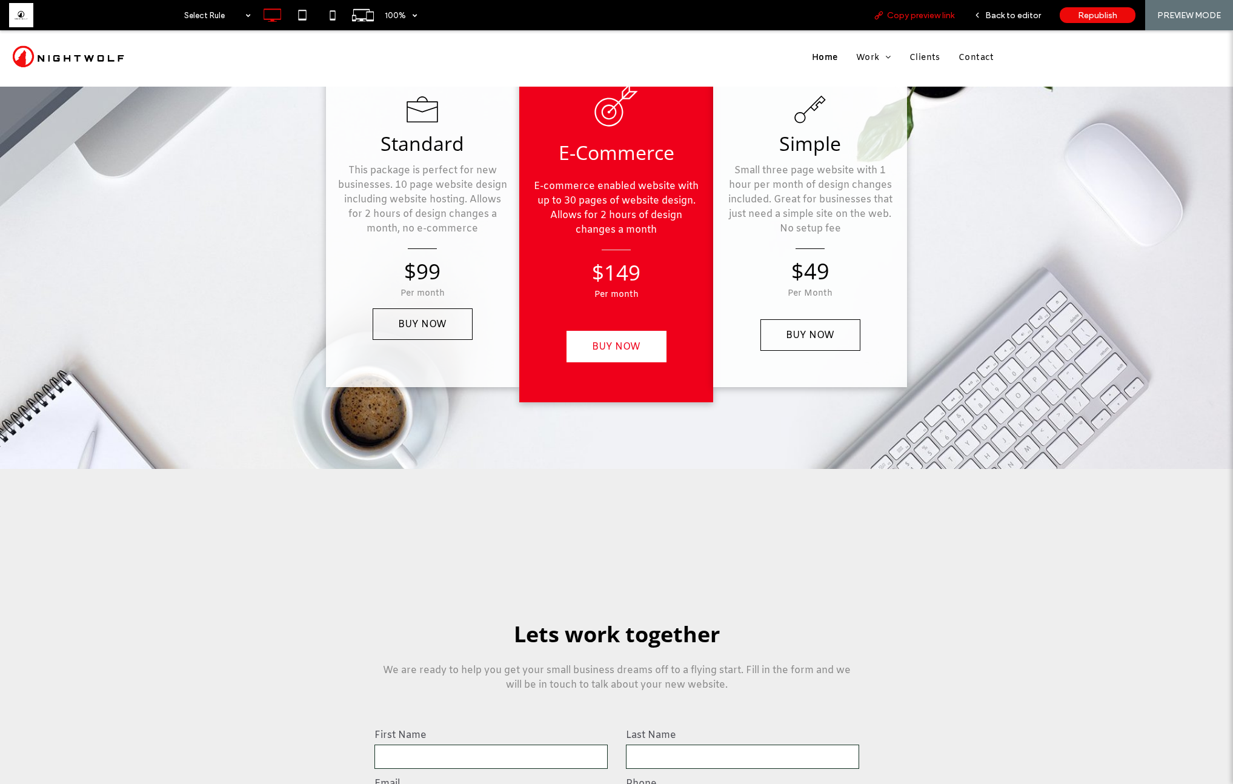
click at [933, 12] on span "Copy preview link" at bounding box center [920, 15] width 67 height 10
click at [1014, 19] on span "Back to editor" at bounding box center [1013, 15] width 56 height 10
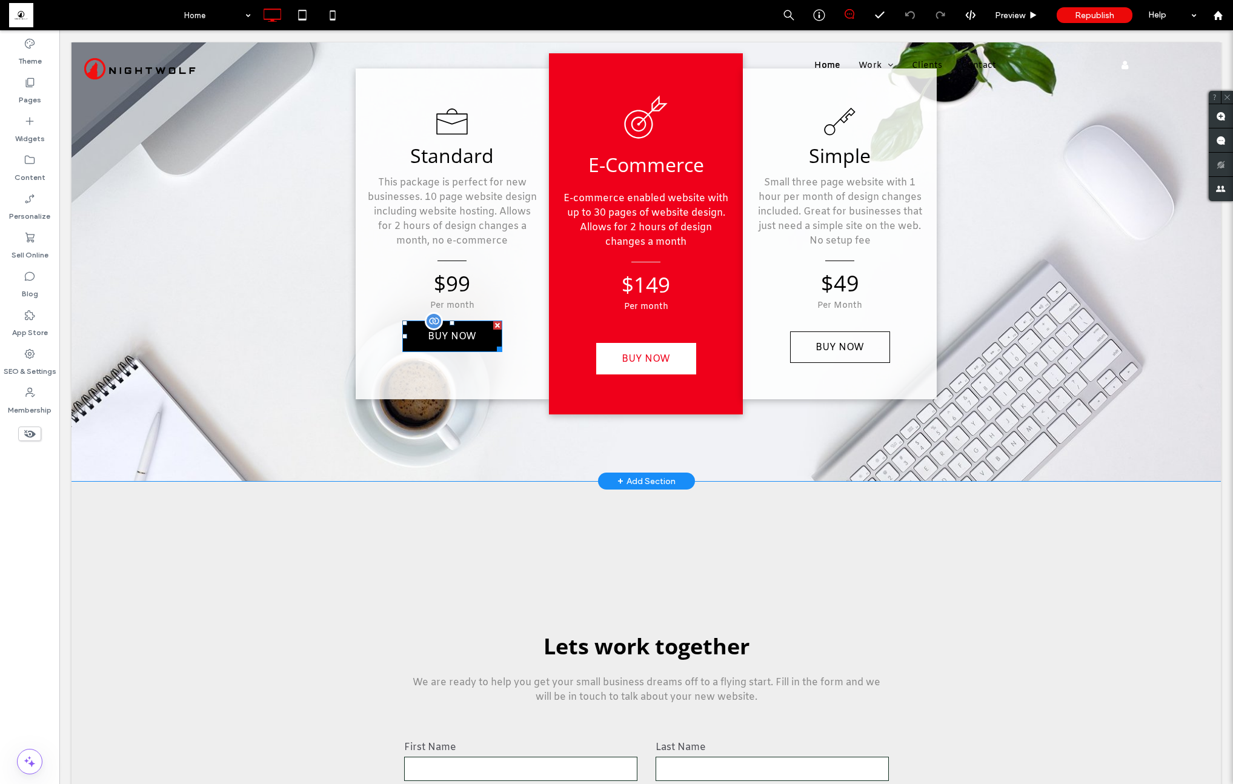
click at [426, 340] on span "BUY NOW" at bounding box center [452, 336] width 57 height 25
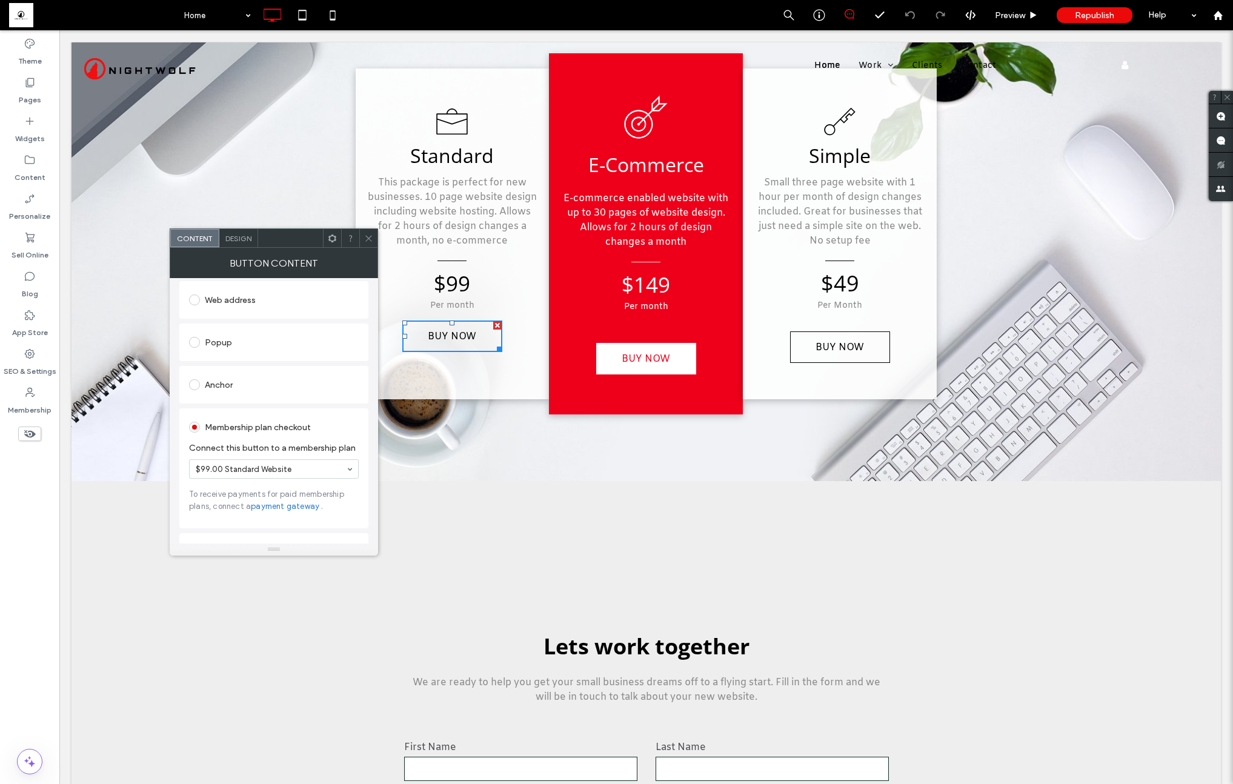
scroll to position [216, 0]
click at [247, 404] on label "Connect this button to a membership plan" at bounding box center [274, 405] width 170 height 22
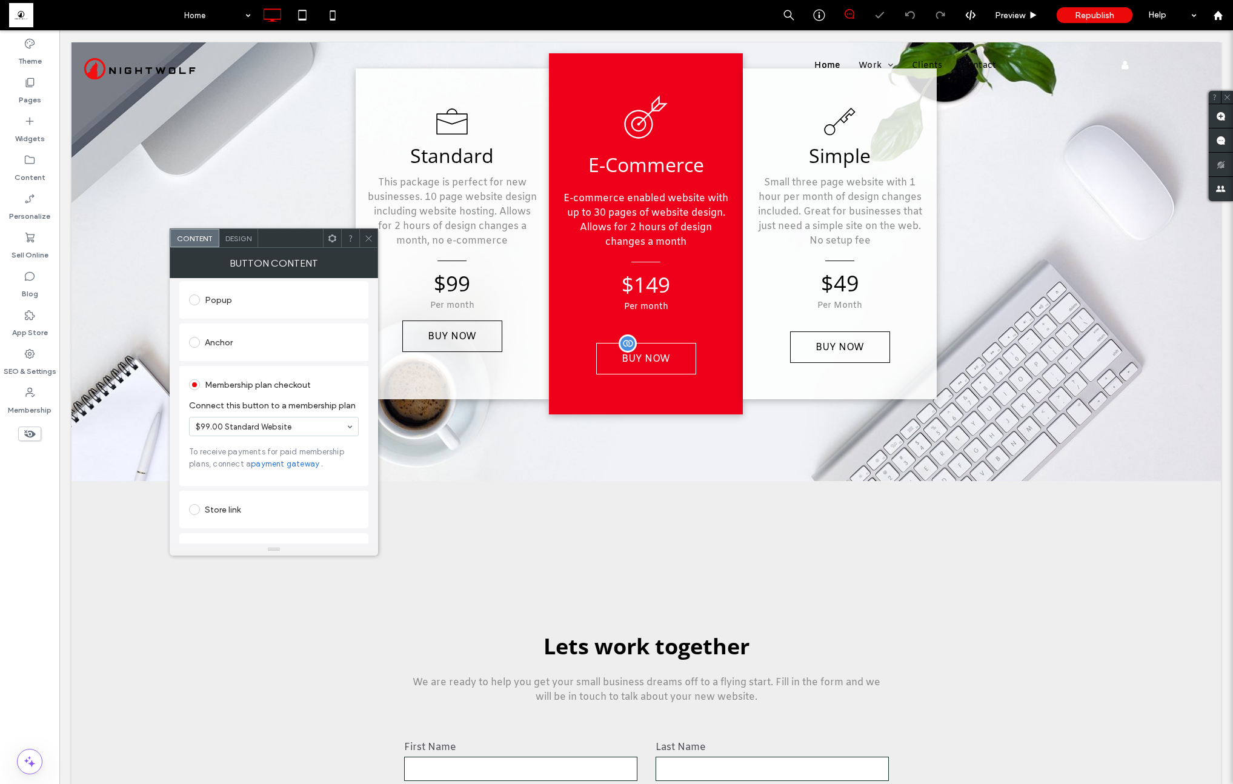
click at [655, 359] on span "BUY NOW" at bounding box center [645, 359] width 57 height 25
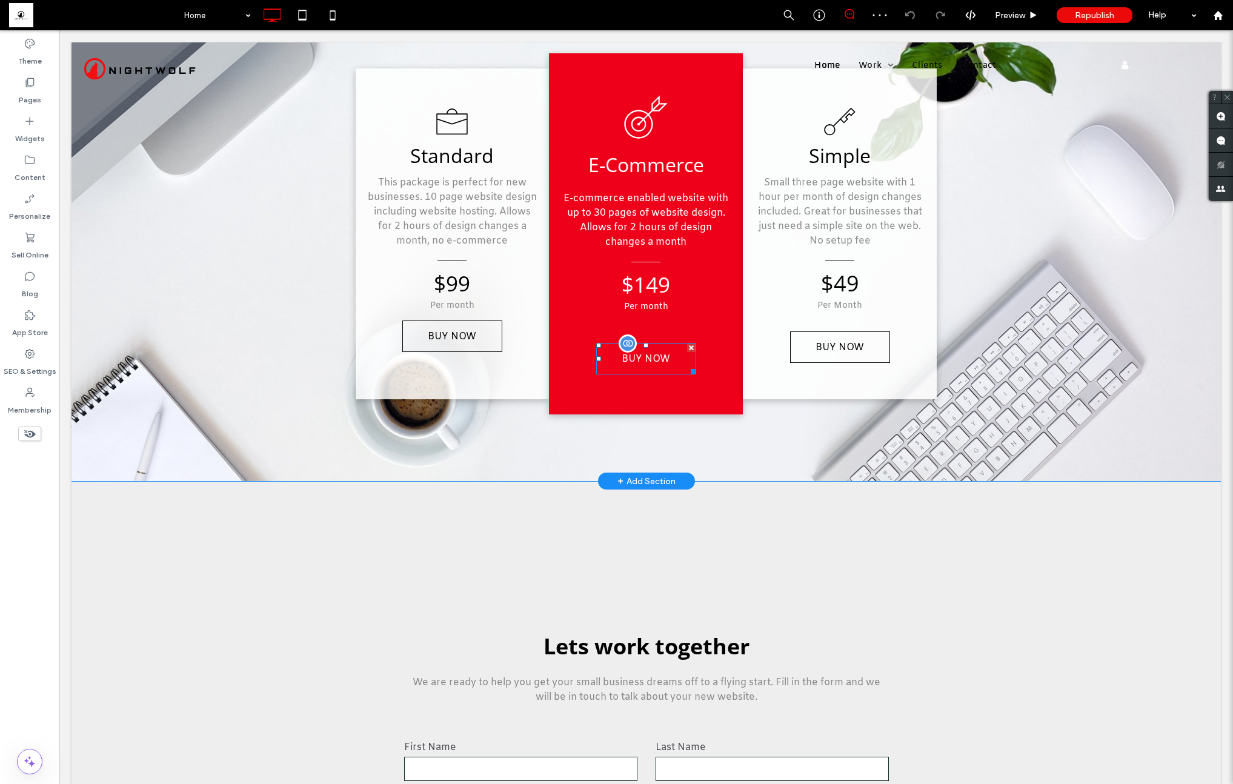
click at [652, 360] on span "BUY NOW" at bounding box center [645, 359] width 57 height 25
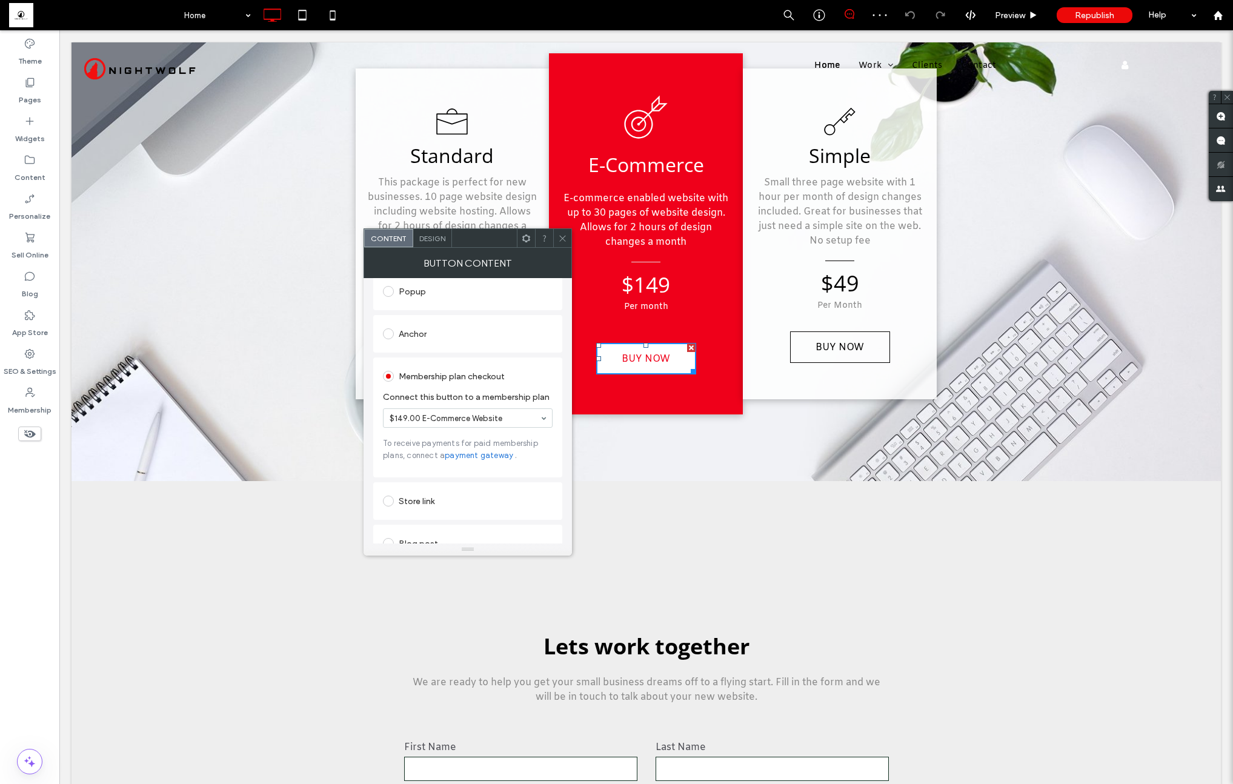
scroll to position [232, 0]
click at [560, 239] on icon at bounding box center [562, 238] width 9 height 9
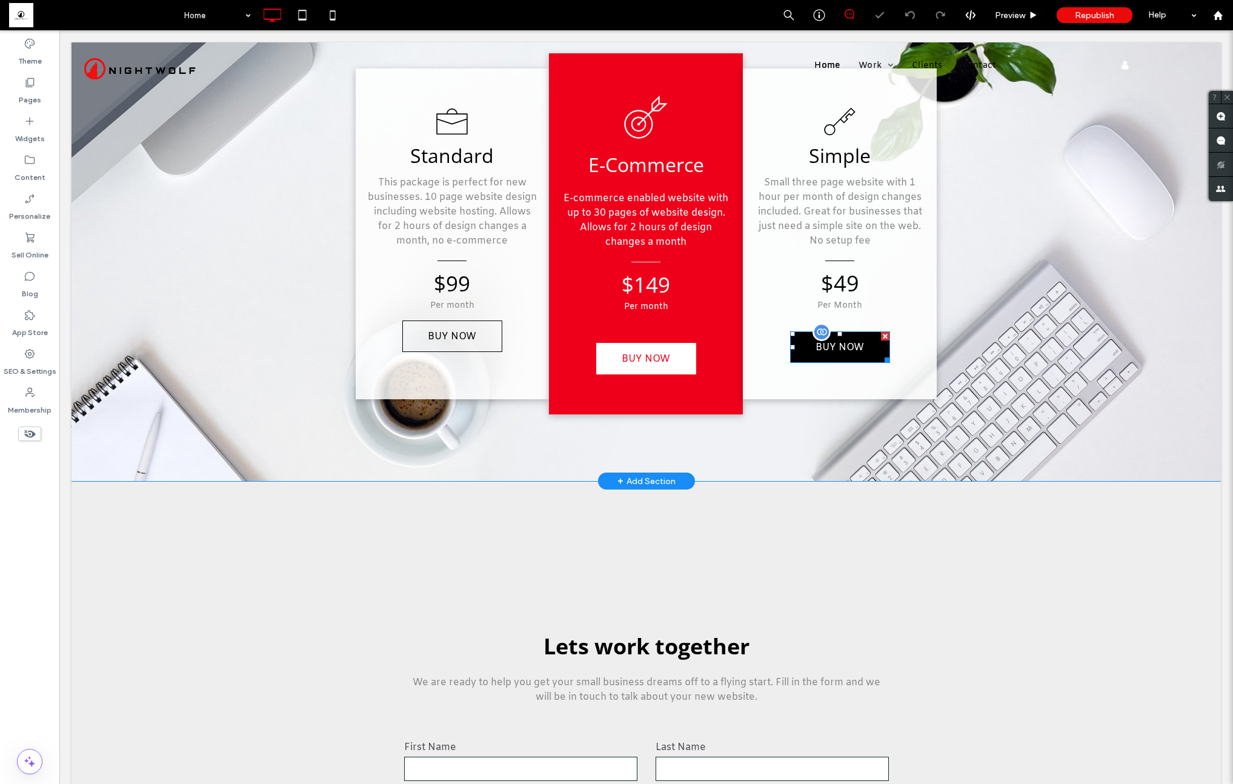
click at [814, 341] on span "BUY NOW" at bounding box center [839, 347] width 57 height 25
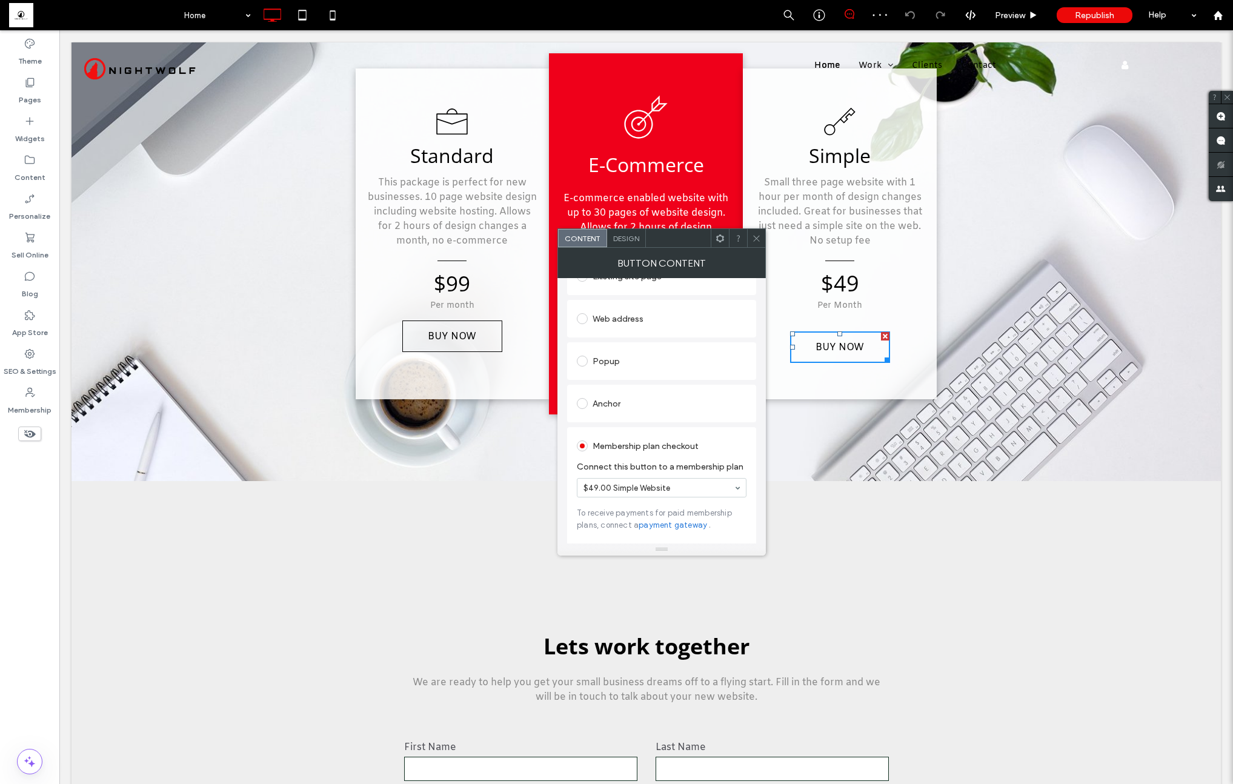
scroll to position [186, 0]
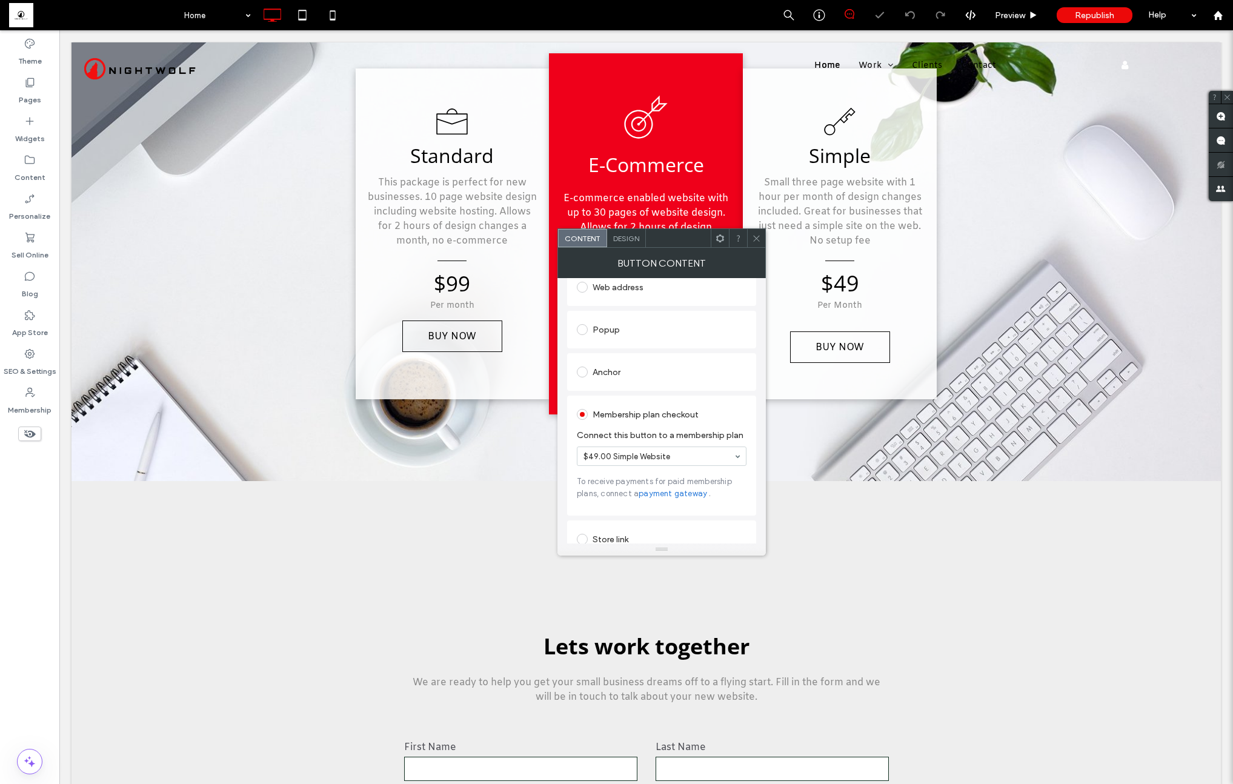
click at [752, 238] on icon at bounding box center [756, 238] width 9 height 9
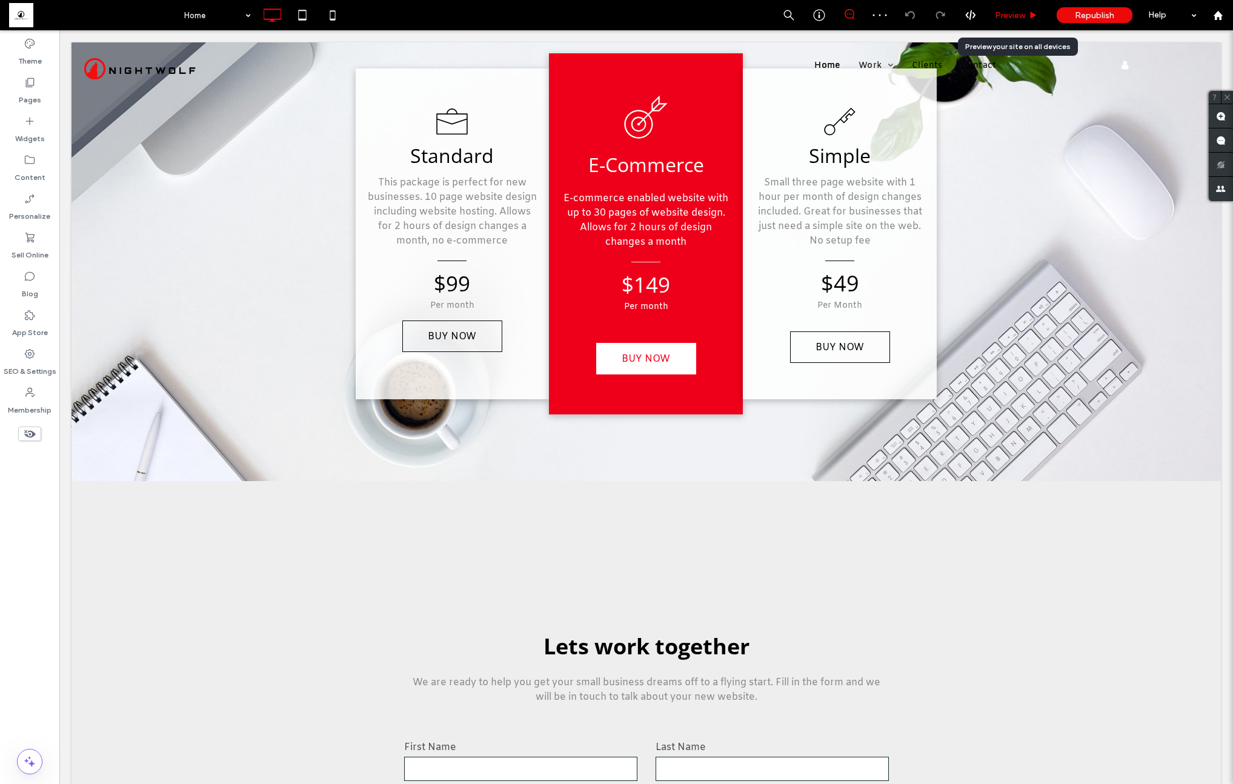
click at [1003, 21] on div "Preview" at bounding box center [1017, 15] width 62 height 30
click at [1017, 21] on div "Preview" at bounding box center [1017, 15] width 62 height 30
click at [1009, 13] on span "Preview" at bounding box center [1010, 15] width 30 height 10
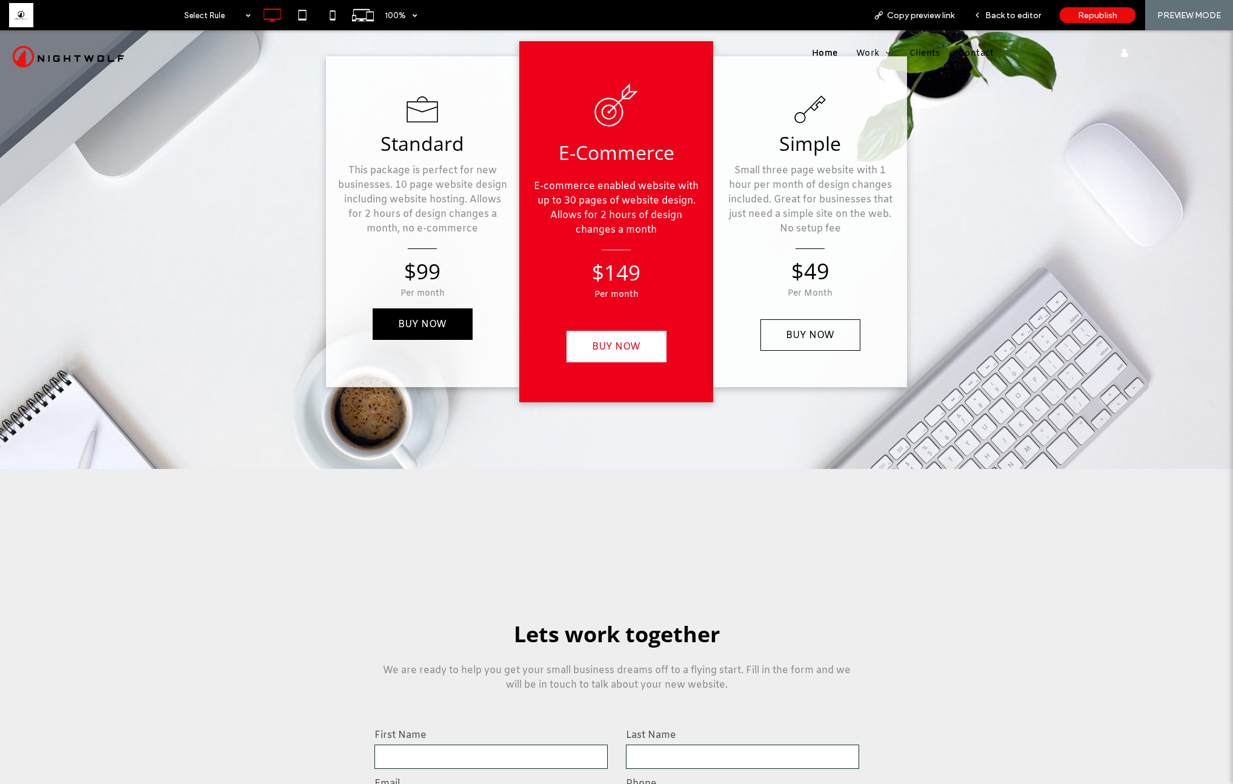
click at [410, 325] on span "BUY NOW" at bounding box center [422, 324] width 57 height 25
click at [613, 345] on span "BUY NOW" at bounding box center [616, 346] width 57 height 25
click at [795, 342] on span "BUY NOW" at bounding box center [810, 335] width 57 height 25
click at [991, 16] on span "Back to editor" at bounding box center [1013, 15] width 56 height 10
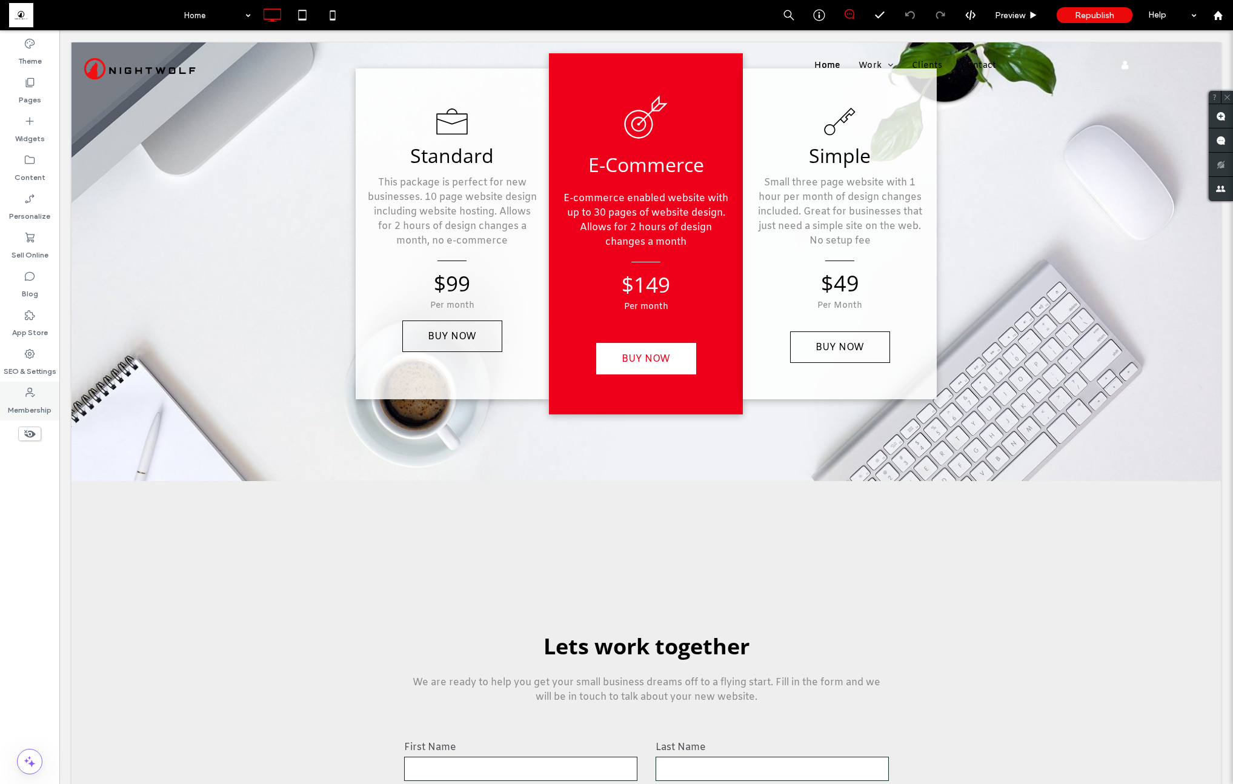
click at [22, 402] on label "Membership" at bounding box center [30, 407] width 44 height 17
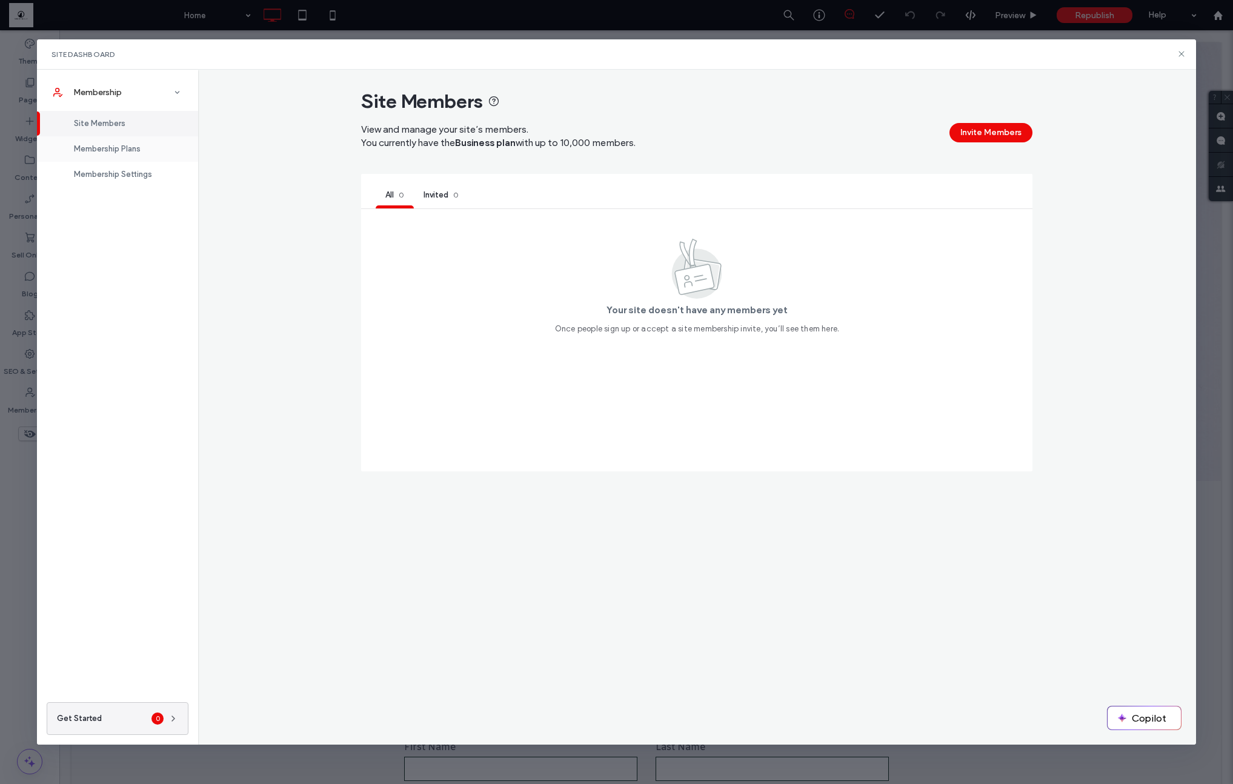
click at [141, 142] on div "Membership Plans" at bounding box center [117, 148] width 161 height 25
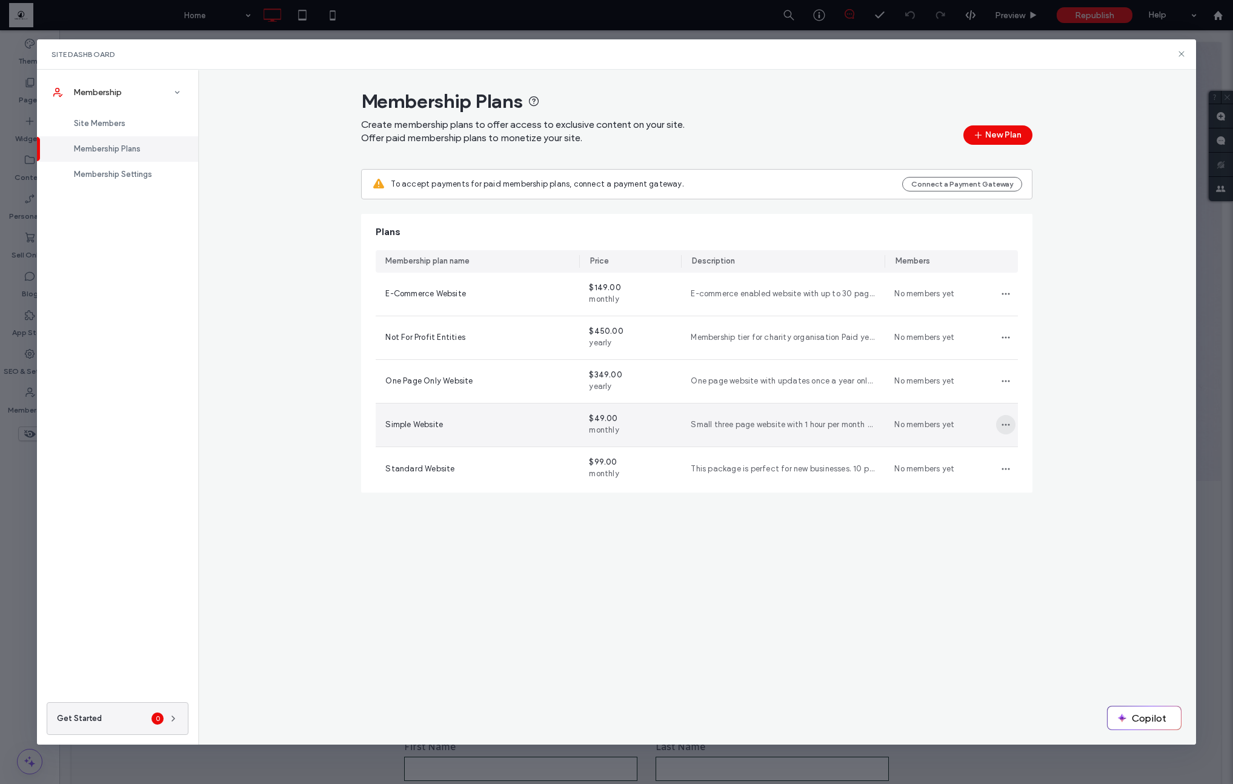
click at [1002, 421] on icon "button" at bounding box center [1006, 425] width 10 height 10
click at [954, 452] on span "Edit plan" at bounding box center [948, 456] width 34 height 12
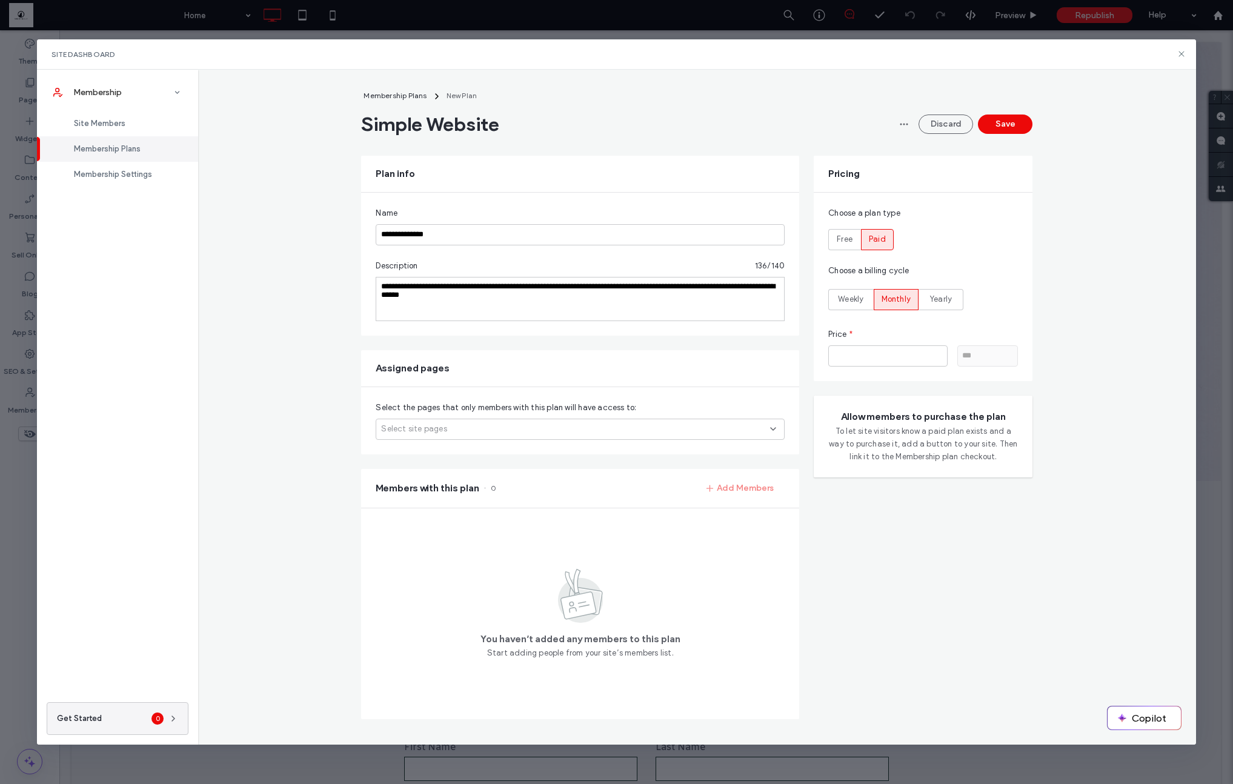
scroll to position [3, 0]
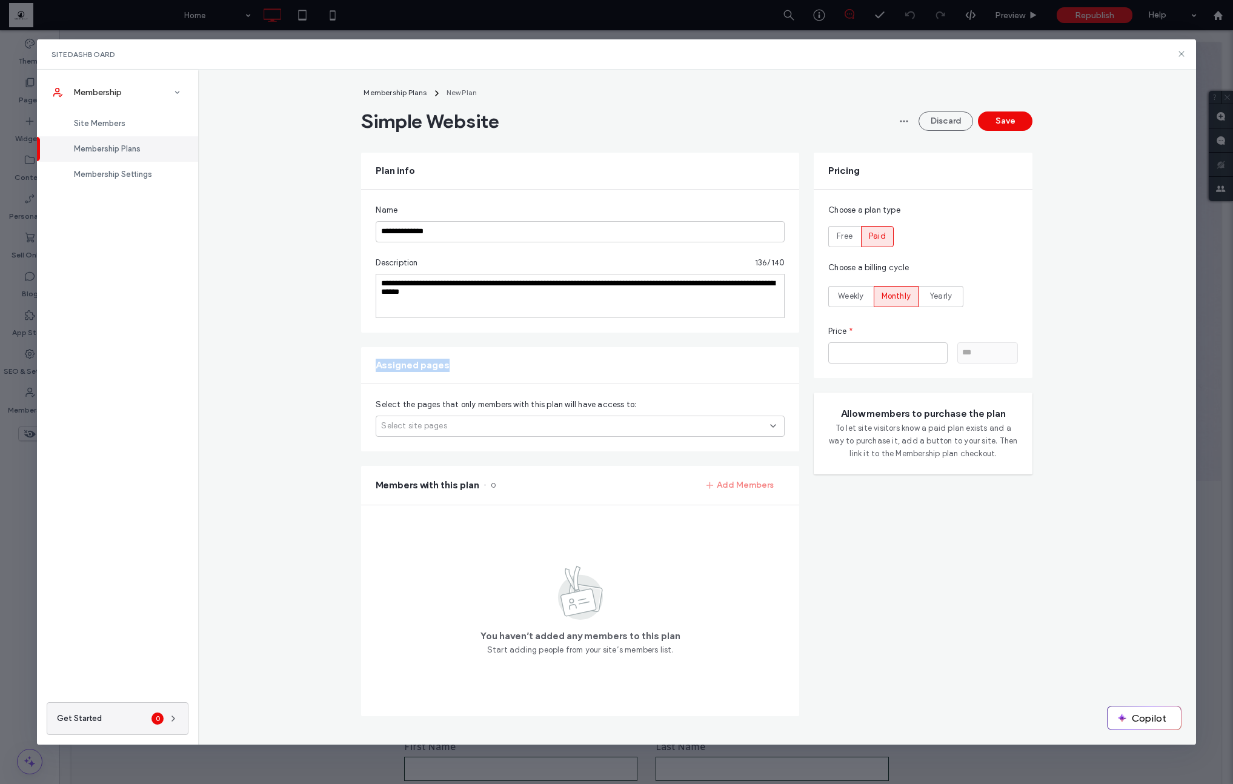
drag, startPoint x: 377, startPoint y: 367, endPoint x: 497, endPoint y: 368, distance: 120.0
click at [497, 368] on div "Assigned pages" at bounding box center [580, 365] width 438 height 36
click at [484, 432] on div "Select site pages" at bounding box center [580, 426] width 409 height 21
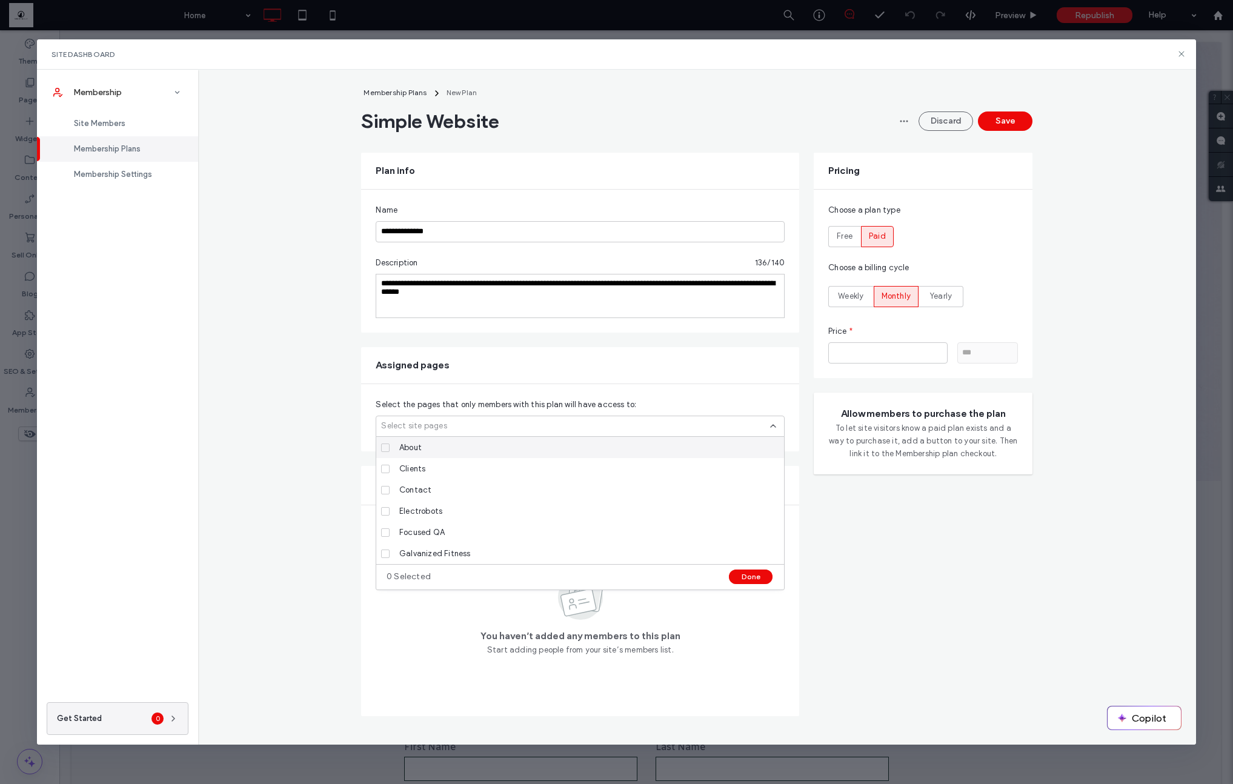
click at [410, 399] on span "Select the pages that only members with this plan will have access to:" at bounding box center [506, 405] width 261 height 12
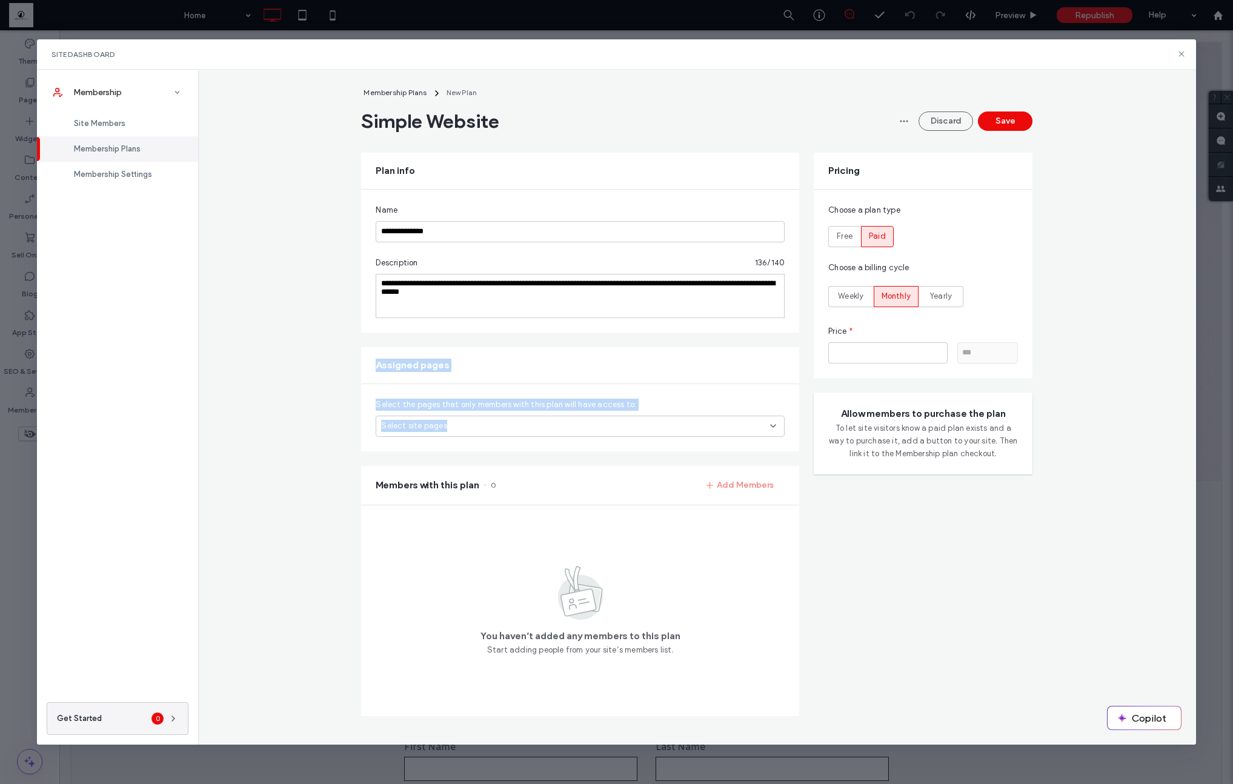
drag, startPoint x: 365, startPoint y: 367, endPoint x: 512, endPoint y: 446, distance: 166.7
click at [624, 433] on div "Assigned pages Select the pages that only members with this plan will have acce…" at bounding box center [580, 399] width 438 height 104
click at [454, 459] on div "**********" at bounding box center [580, 427] width 438 height 578
